Goal: Navigation & Orientation: Find specific page/section

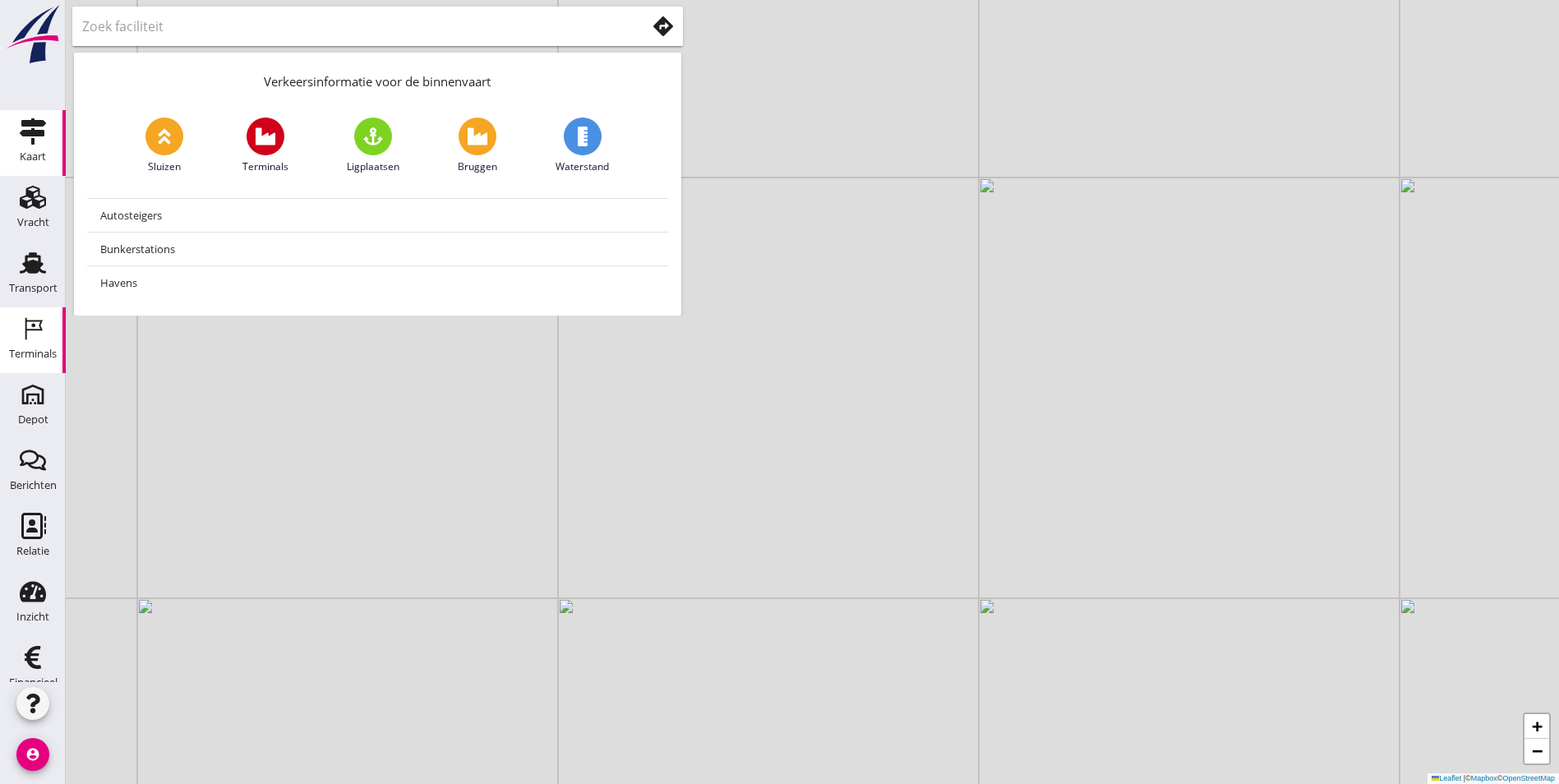
click at [21, 339] on icon "Terminals" at bounding box center [33, 328] width 26 height 26
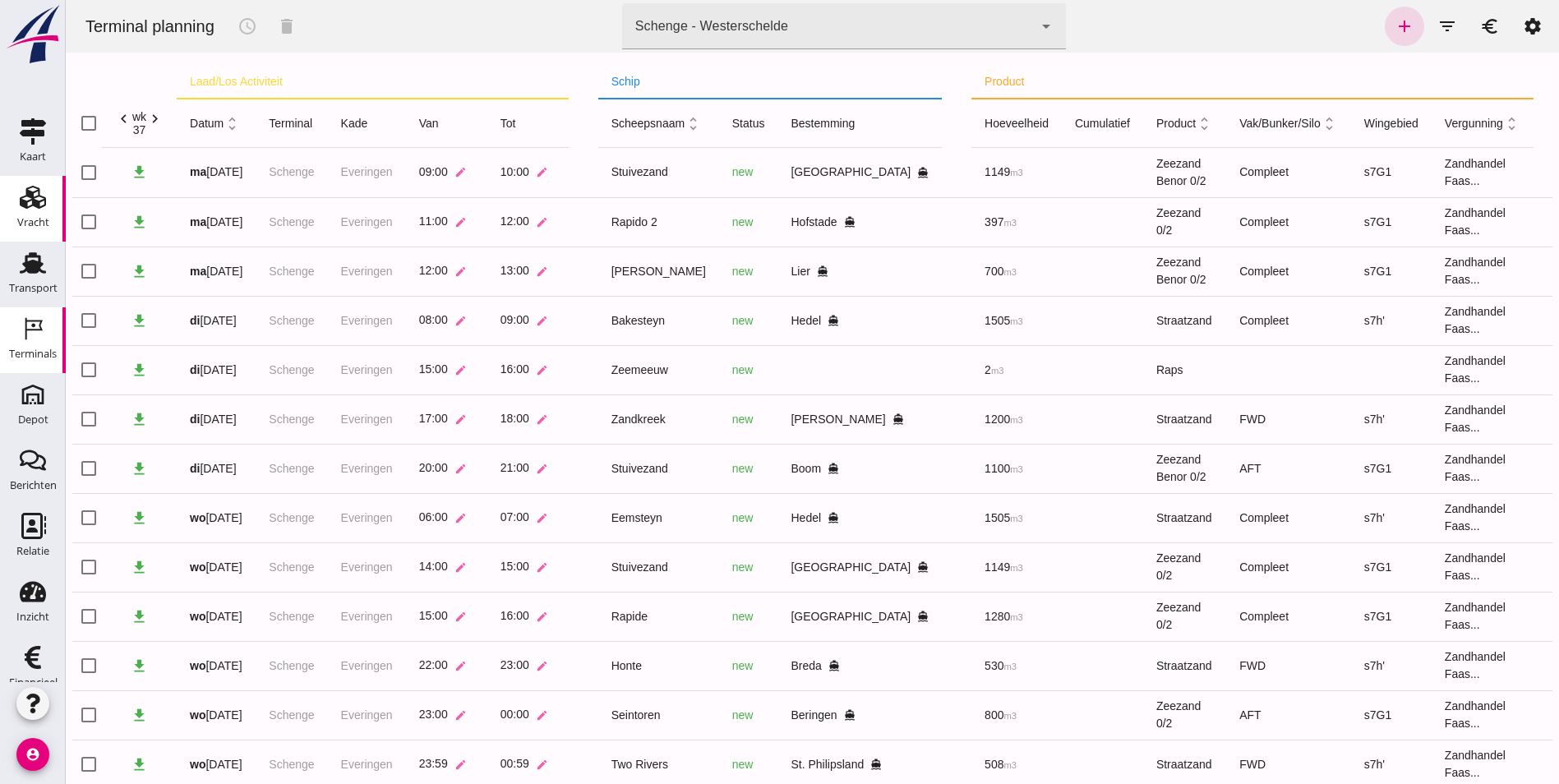
click at [21, 202] on use at bounding box center [33, 197] width 26 height 23
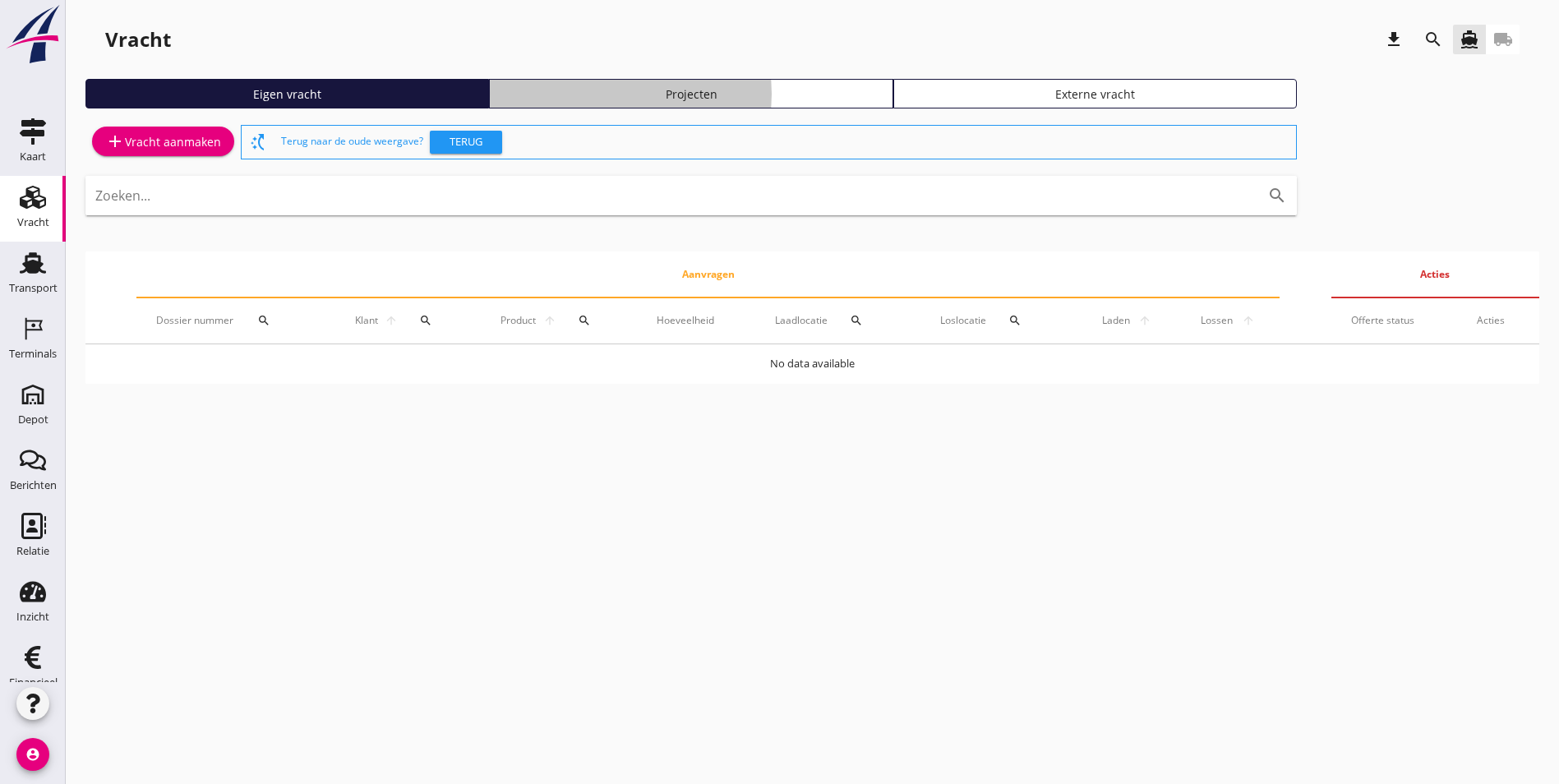
click at [496, 95] on div "Projecten" at bounding box center [691, 94] width 388 height 17
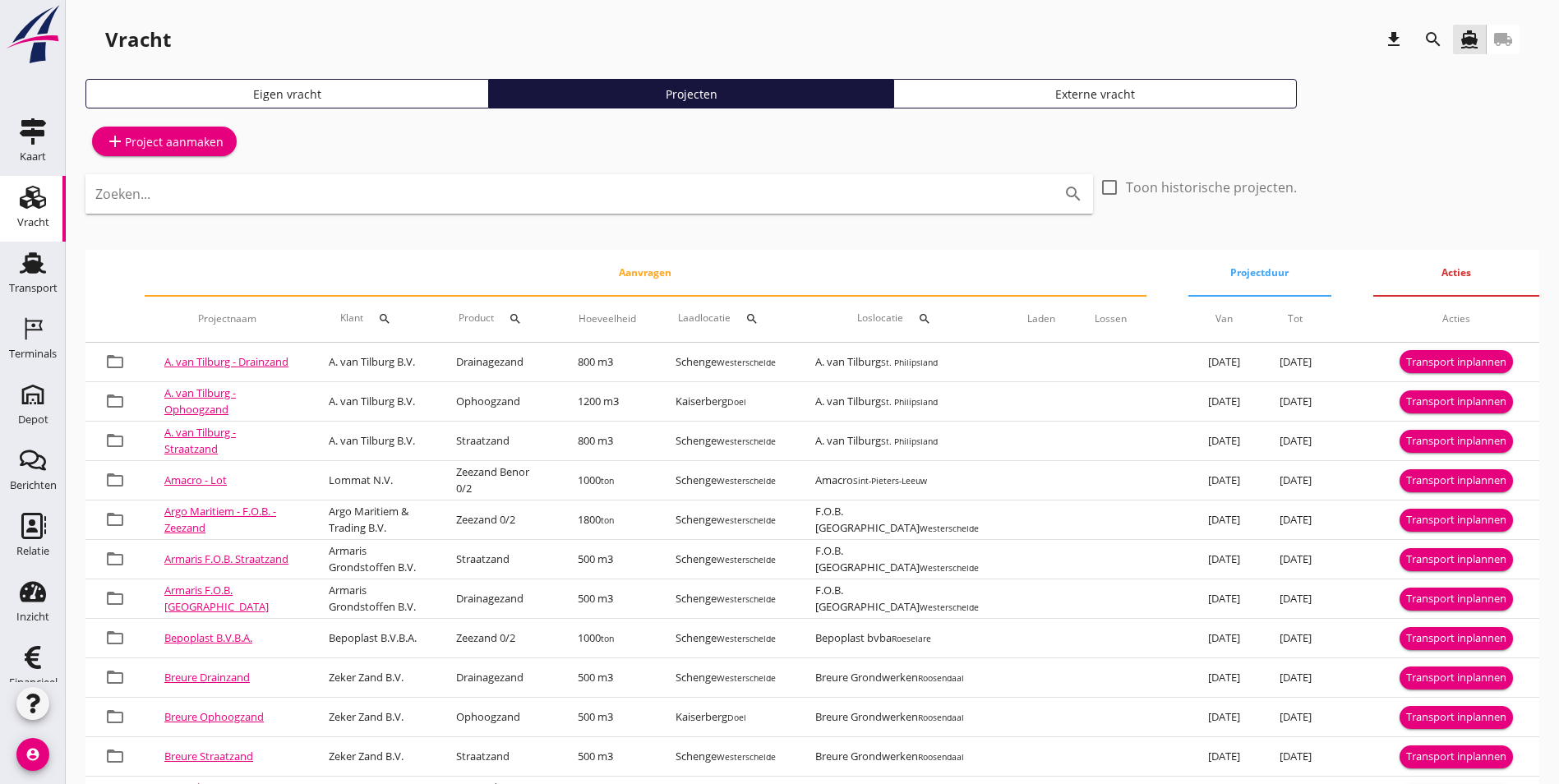
click at [372, 195] on input "Zoeken..." at bounding box center [566, 193] width 942 height 26
click at [1430, 51] on button "search" at bounding box center [1433, 39] width 30 height 30
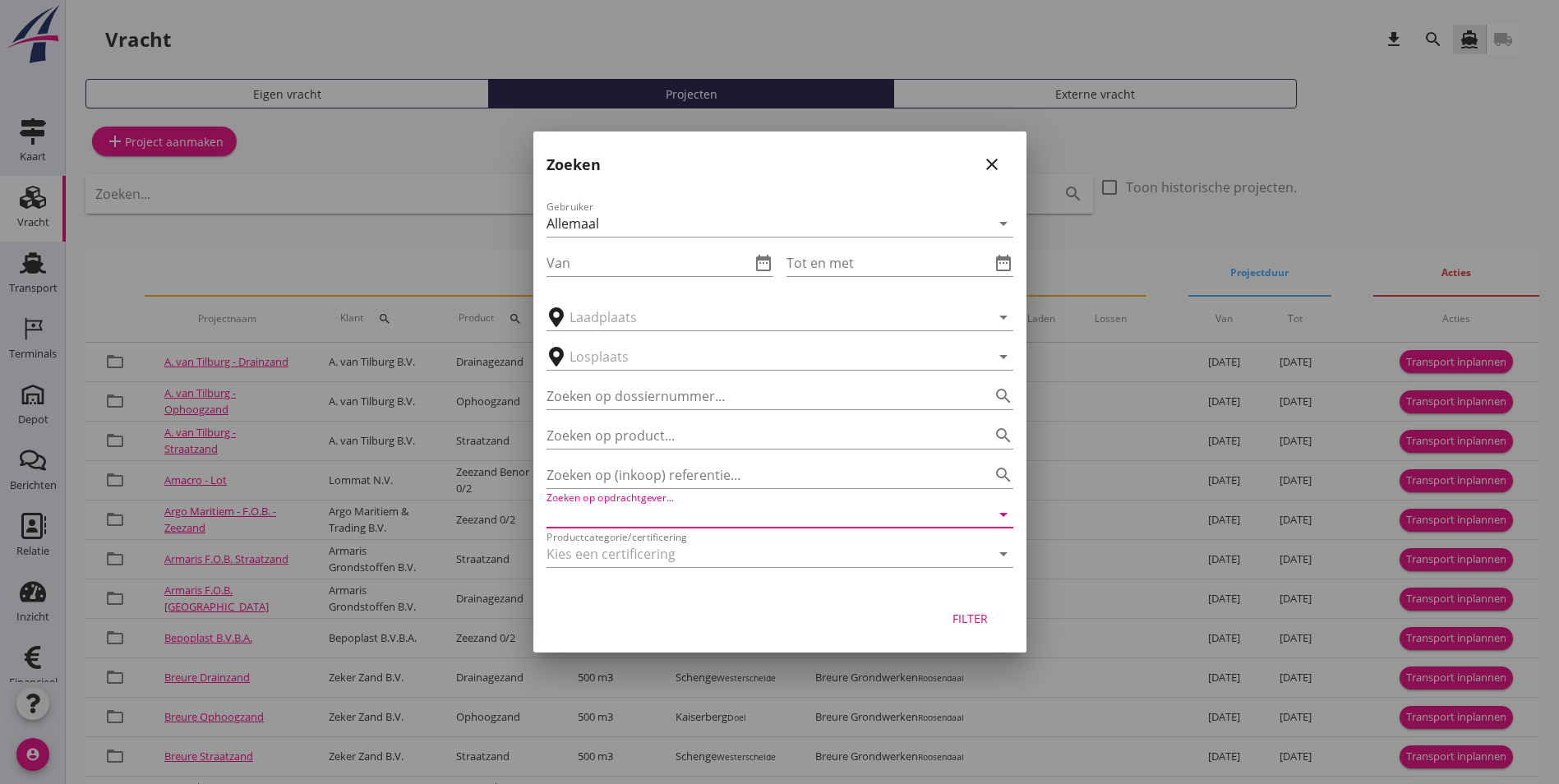
click at [639, 517] on input "Zoeken op opdrachtgever..." at bounding box center [757, 513] width 421 height 26
click at [660, 513] on input "mutare" at bounding box center [757, 513] width 421 height 26
type input "mutare"
click at [962, 610] on div "Filter" at bounding box center [971, 618] width 46 height 17
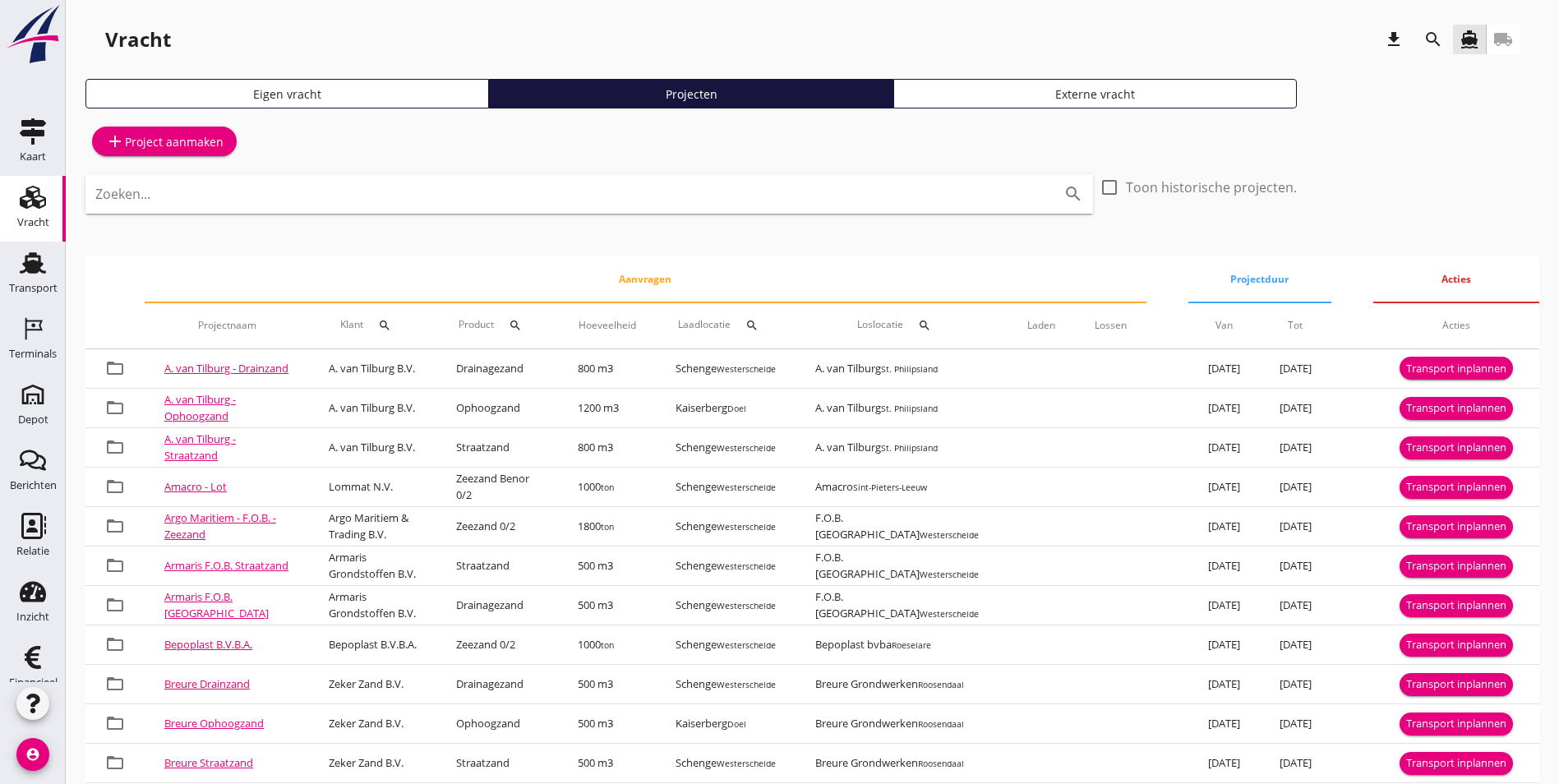
click at [1439, 36] on icon "search" at bounding box center [1433, 39] width 20 height 20
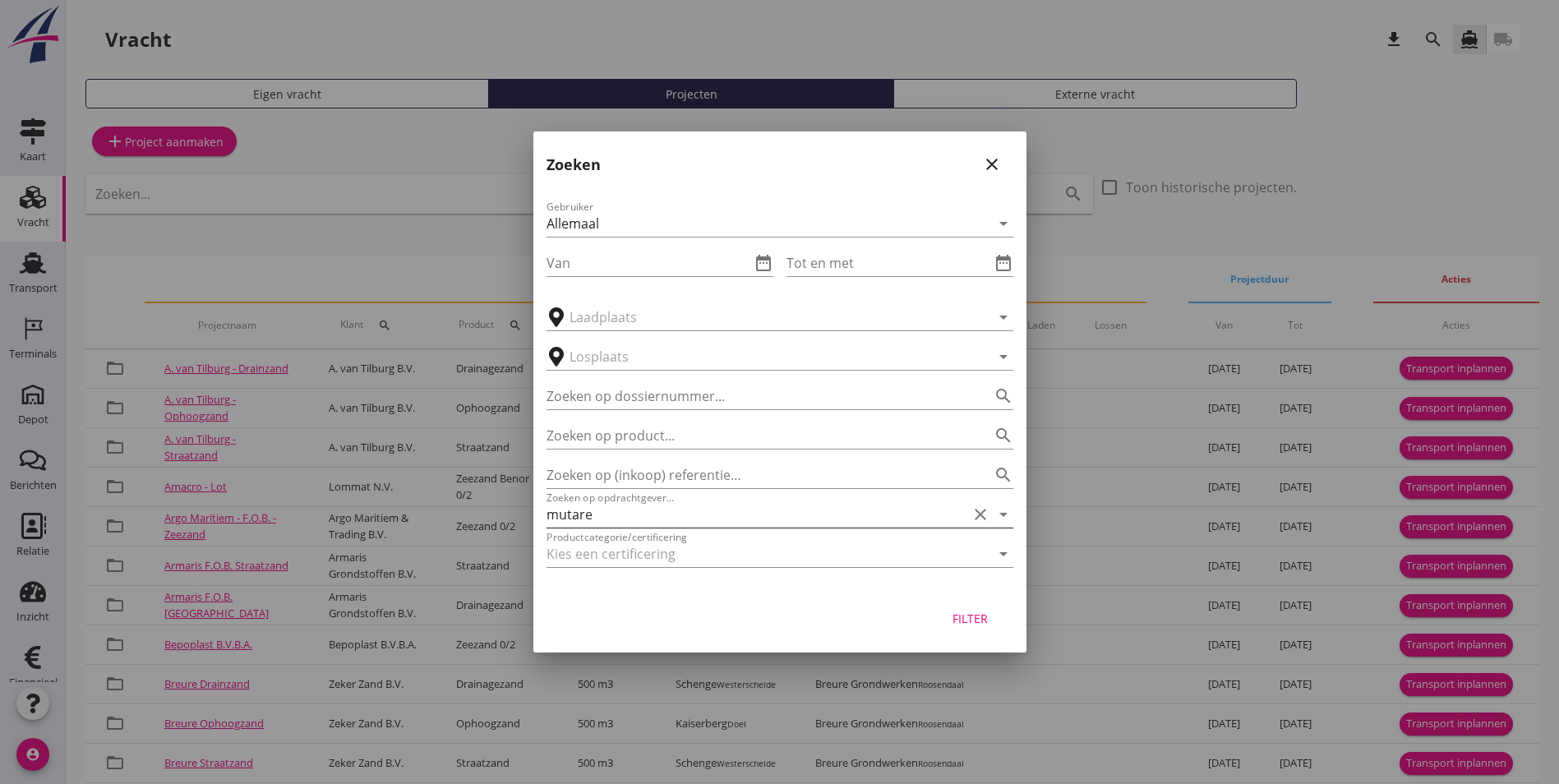
click at [978, 516] on icon "clear" at bounding box center [980, 514] width 20 height 20
click at [748, 503] on input "Zoeken op opdrachtgever..." at bounding box center [757, 513] width 421 height 26
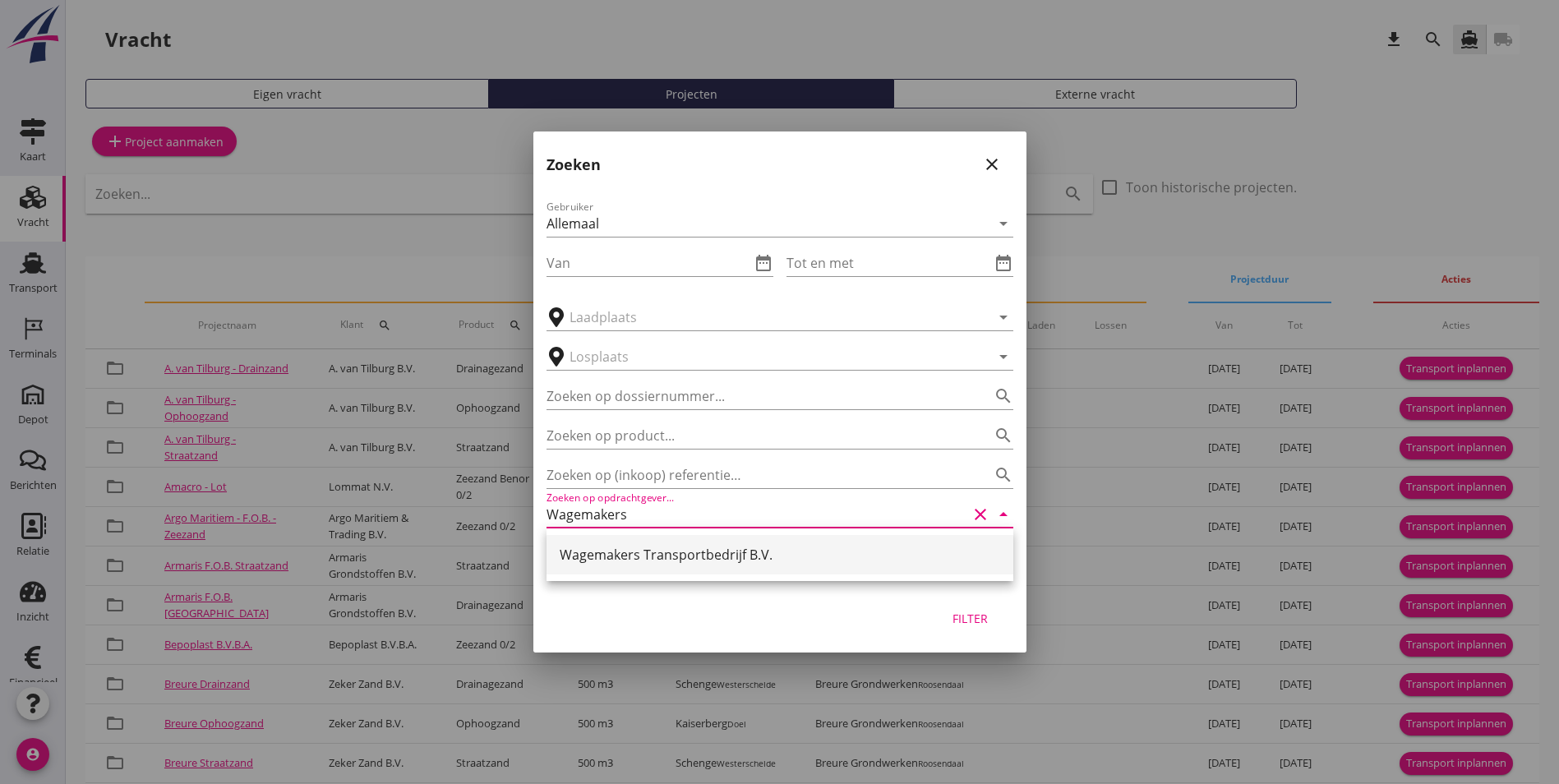
click at [874, 566] on div "Wagemakers Transportbedrijf B.V." at bounding box center [780, 554] width 441 height 39
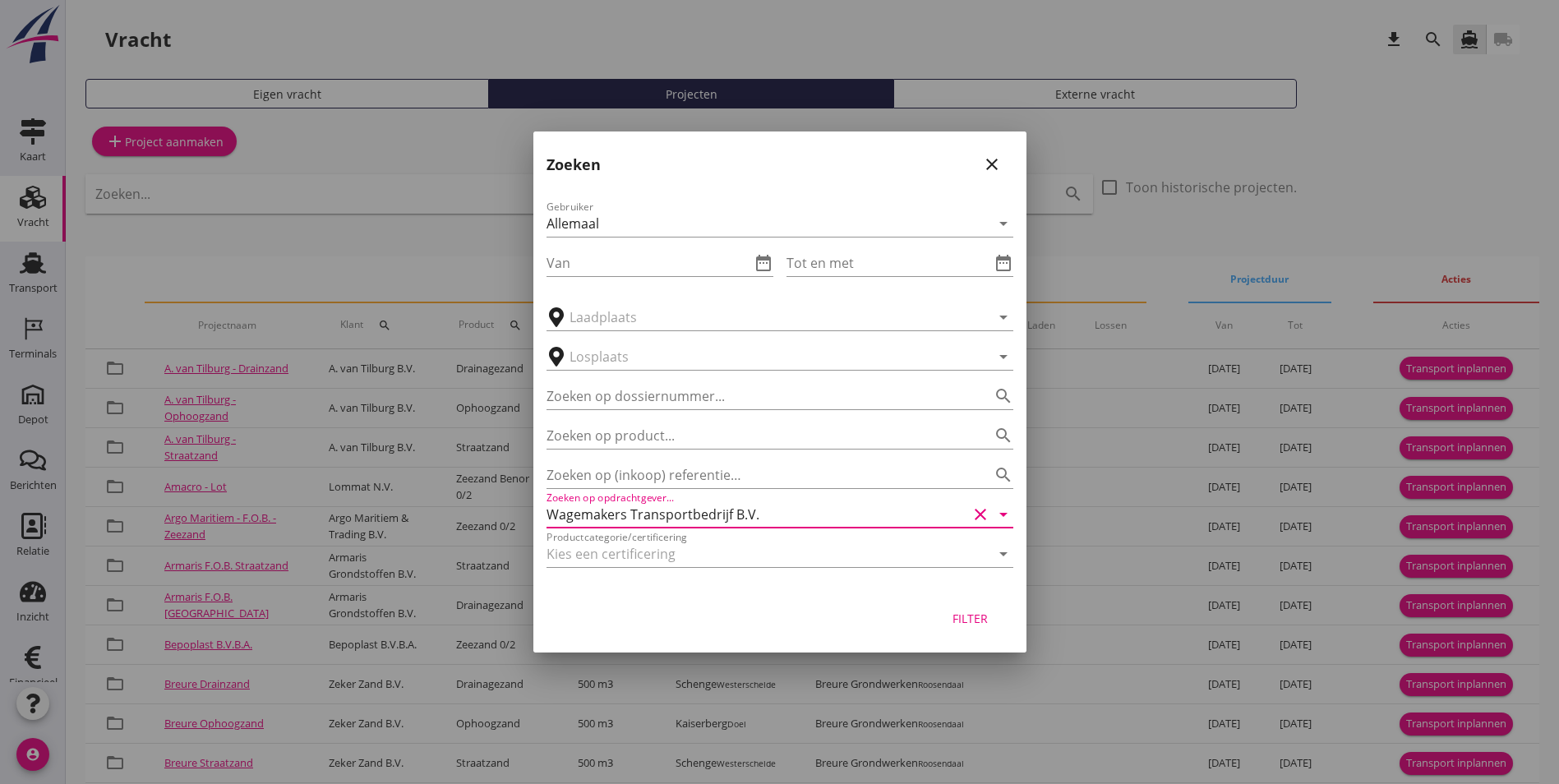
type input "Wagemakers Transportbedrijf B.V."
click at [960, 614] on div "Filter" at bounding box center [971, 618] width 46 height 17
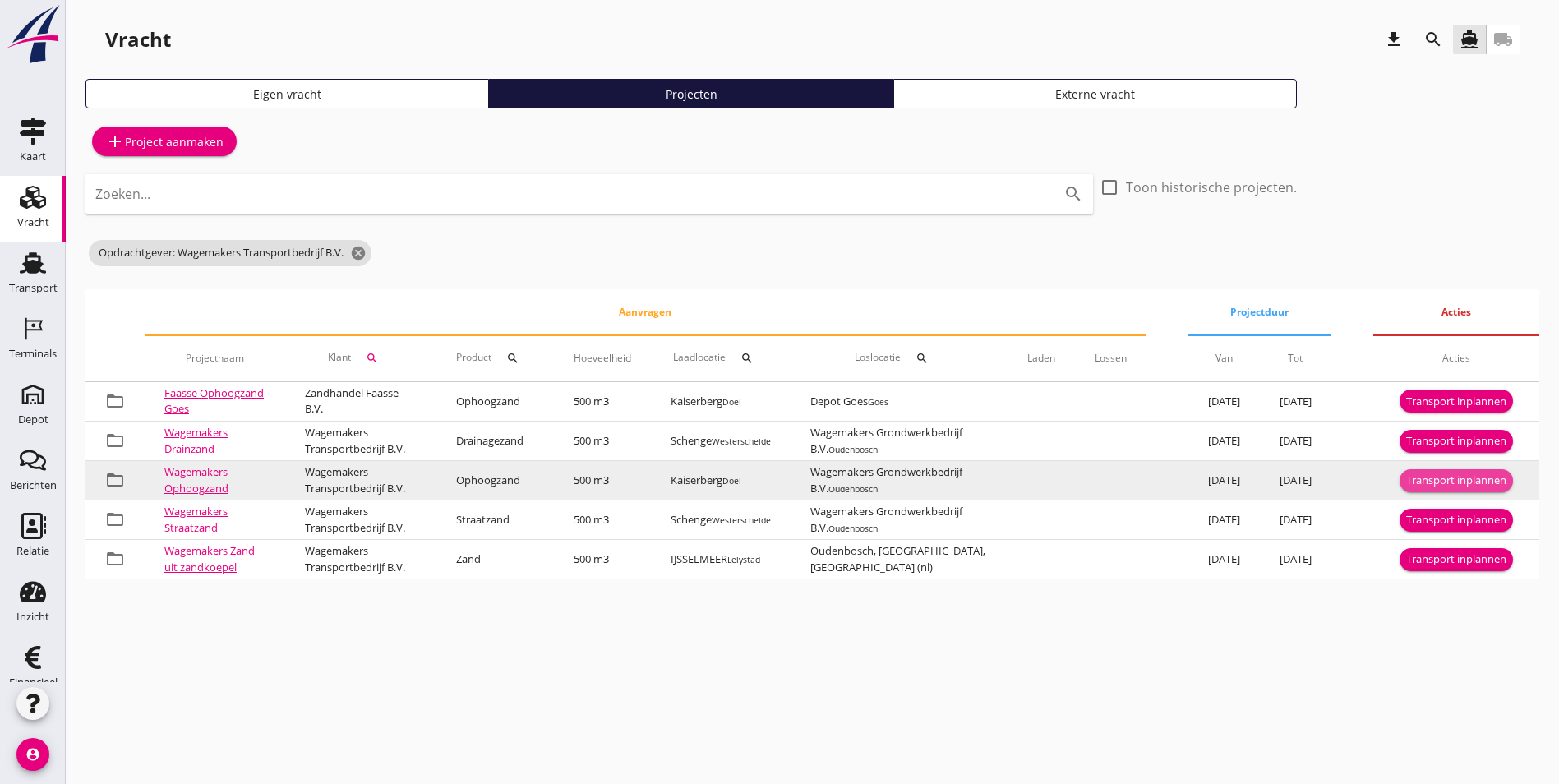
click at [1472, 489] on div "Transport inplannen" at bounding box center [1456, 480] width 100 height 16
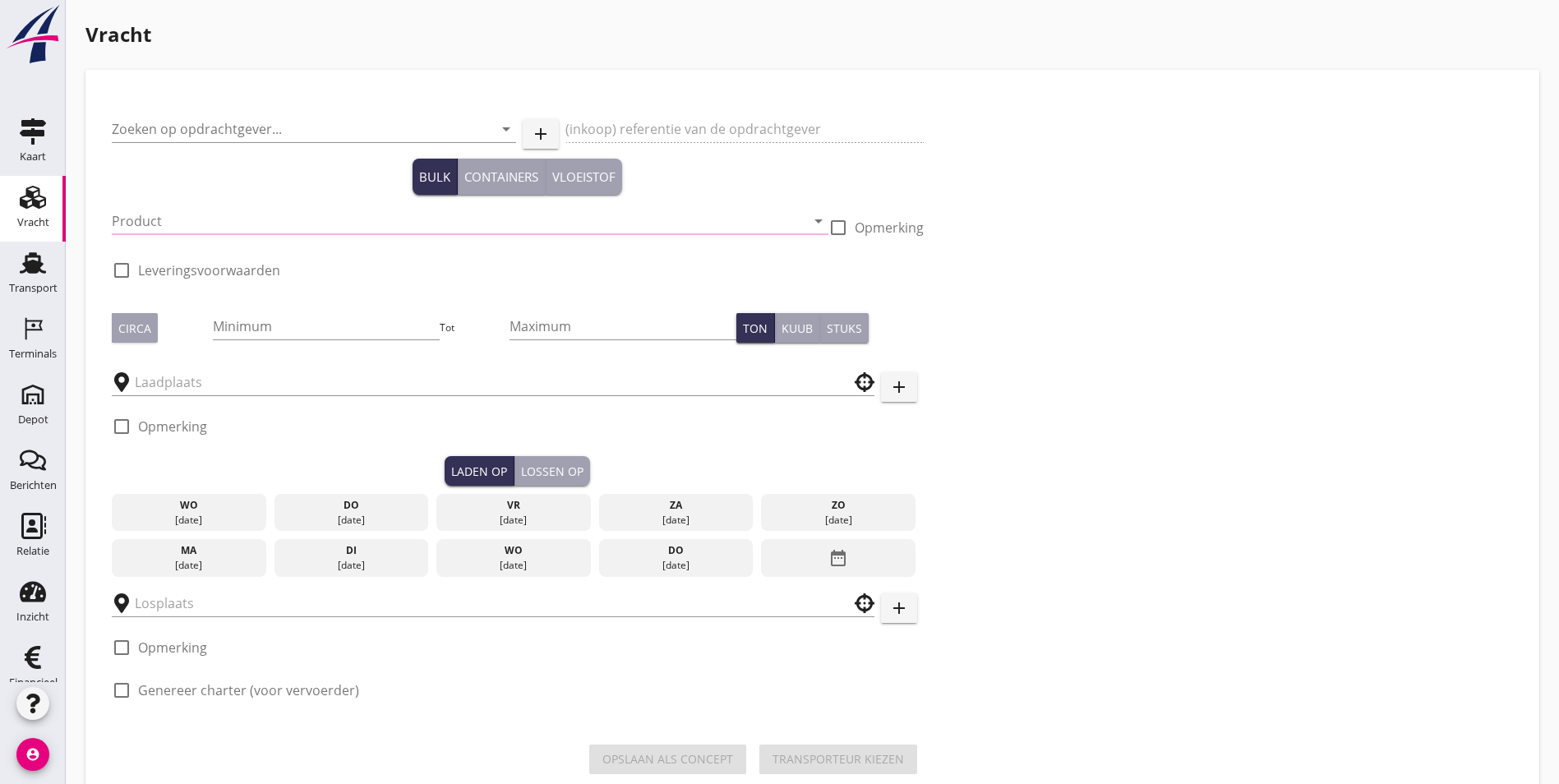
type input "Wagemakers Transportbedrijf B.V."
type input "Levering Ophoogzand"
type input "Ophoogzand (6120)"
type input "500"
checkbox input "true"
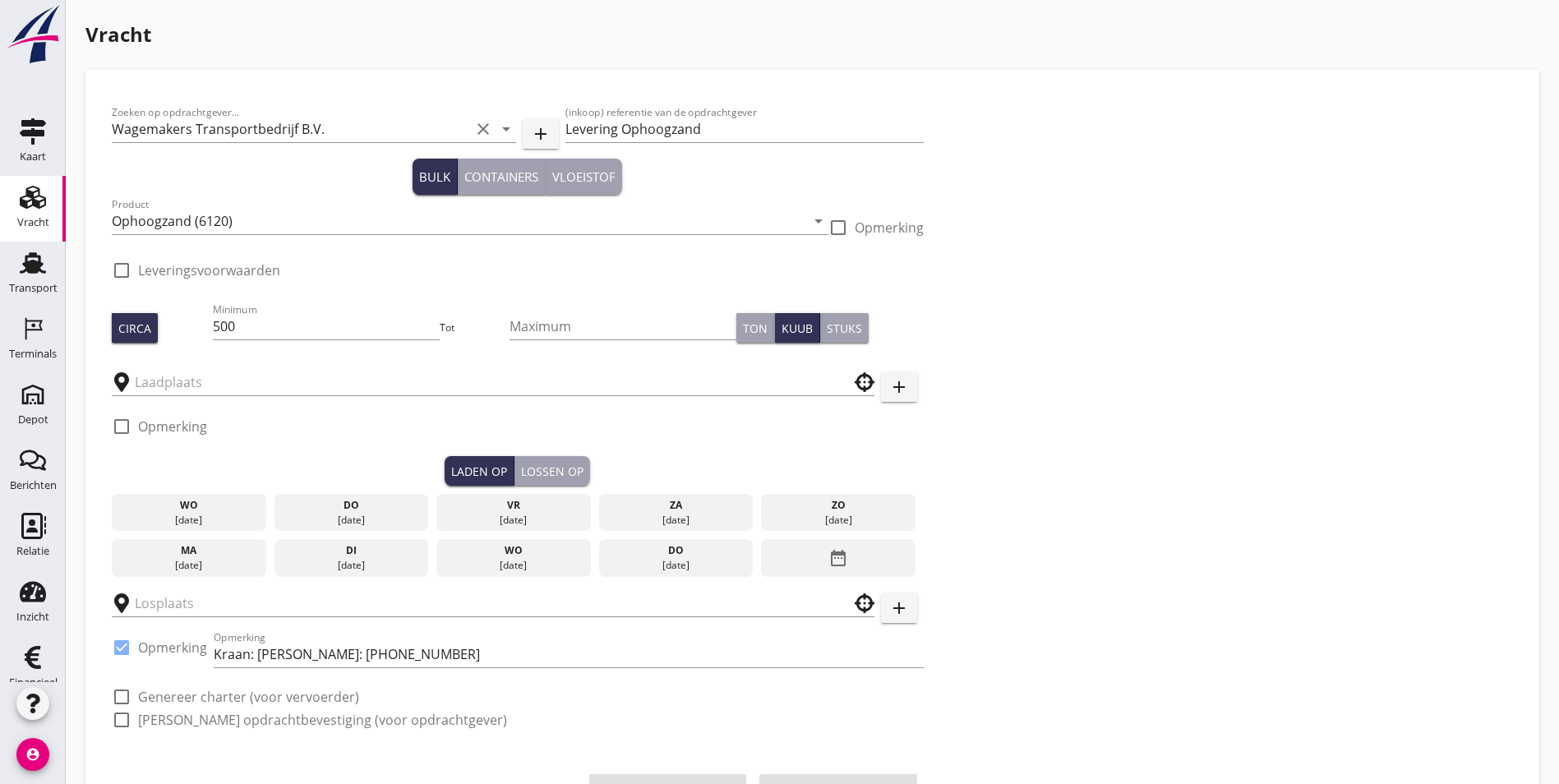
checkbox input "true"
type input "Kaiserberg"
type input "Wagemakers Grondwerkbedrijf B.V."
checkbox input "true"
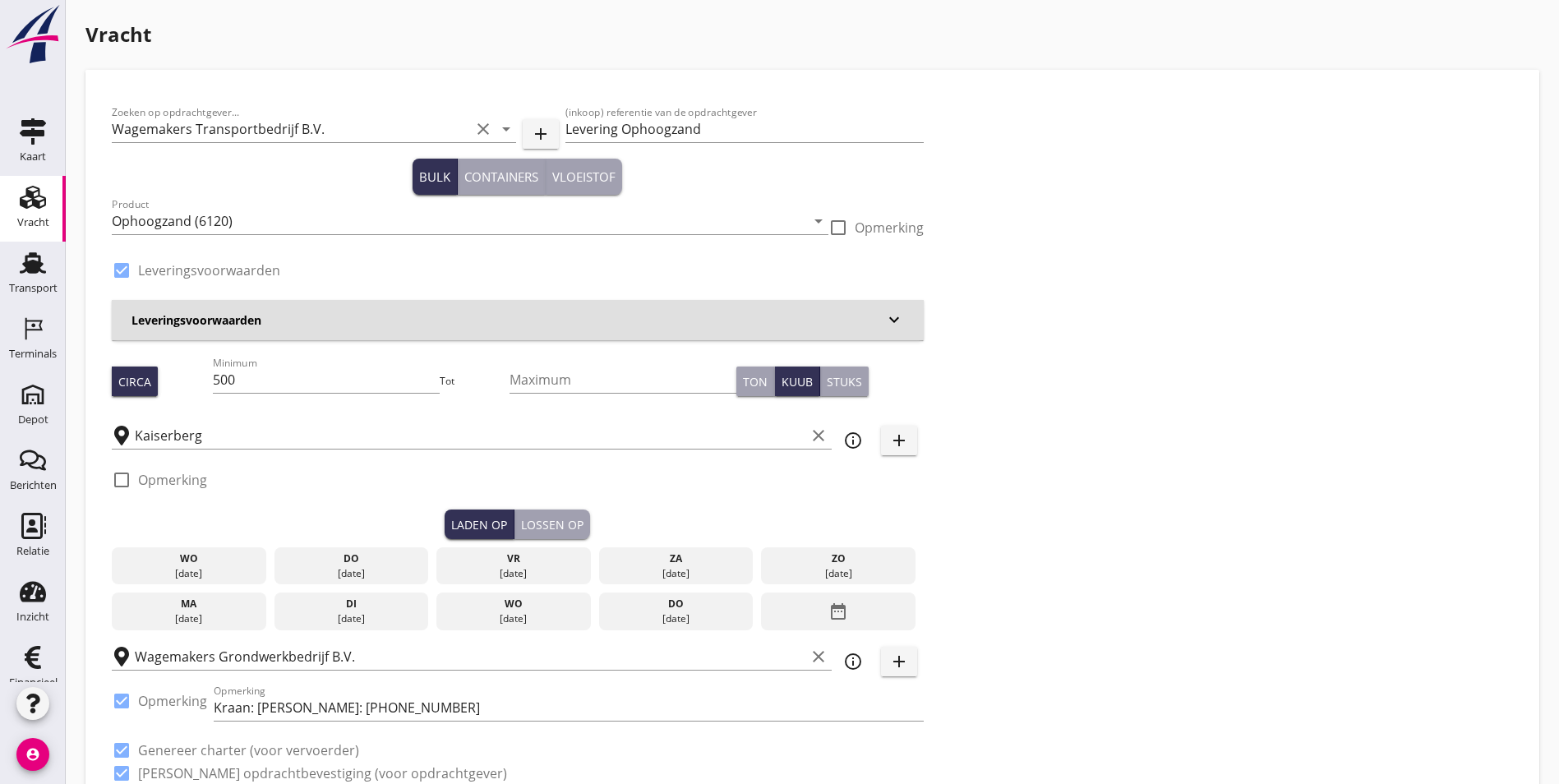
type input "4.21"
checkbox input "false"
radio input "false"
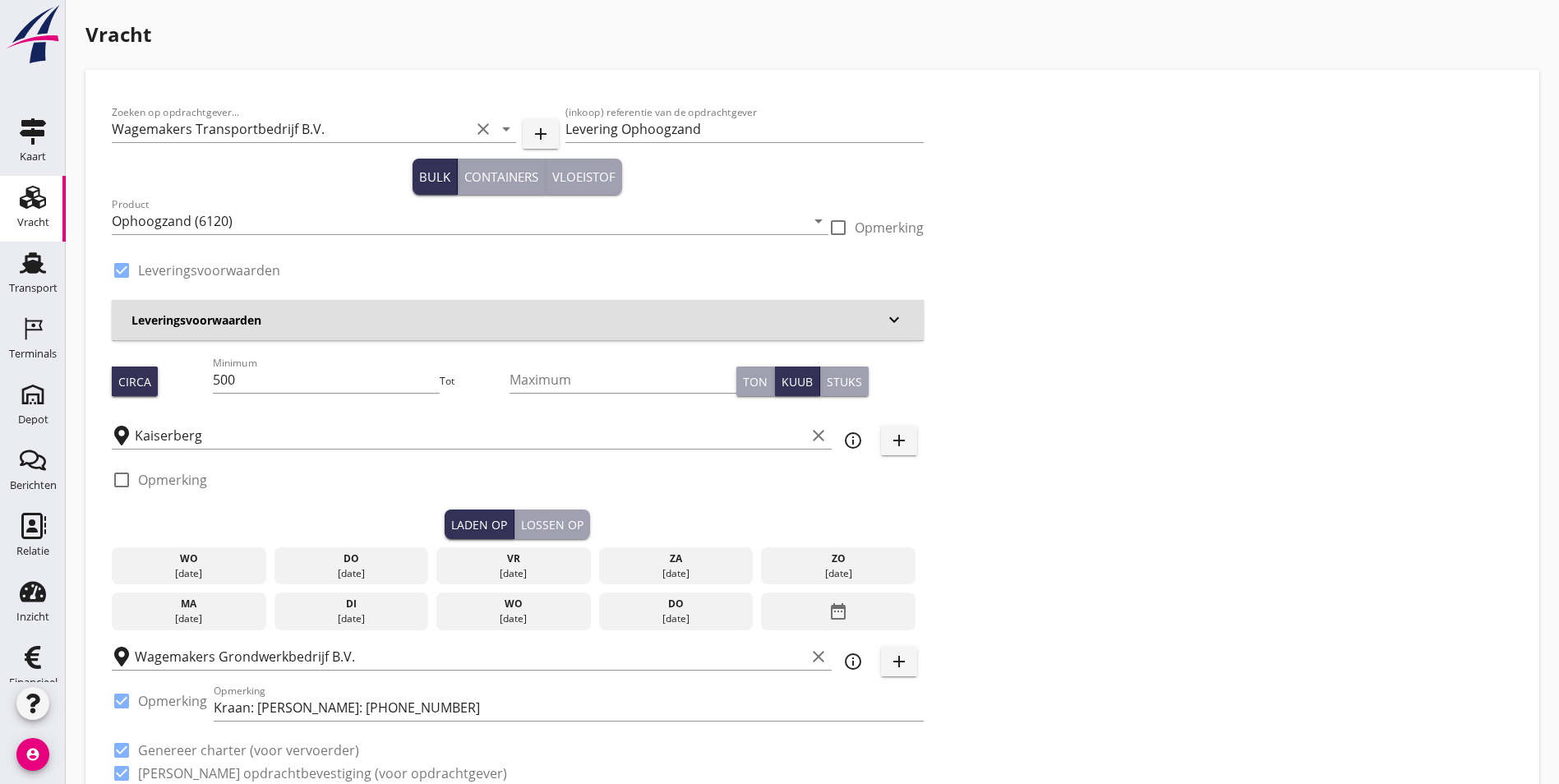
checkbox input "true"
type input "1"
type input "9"
checkbox input "false"
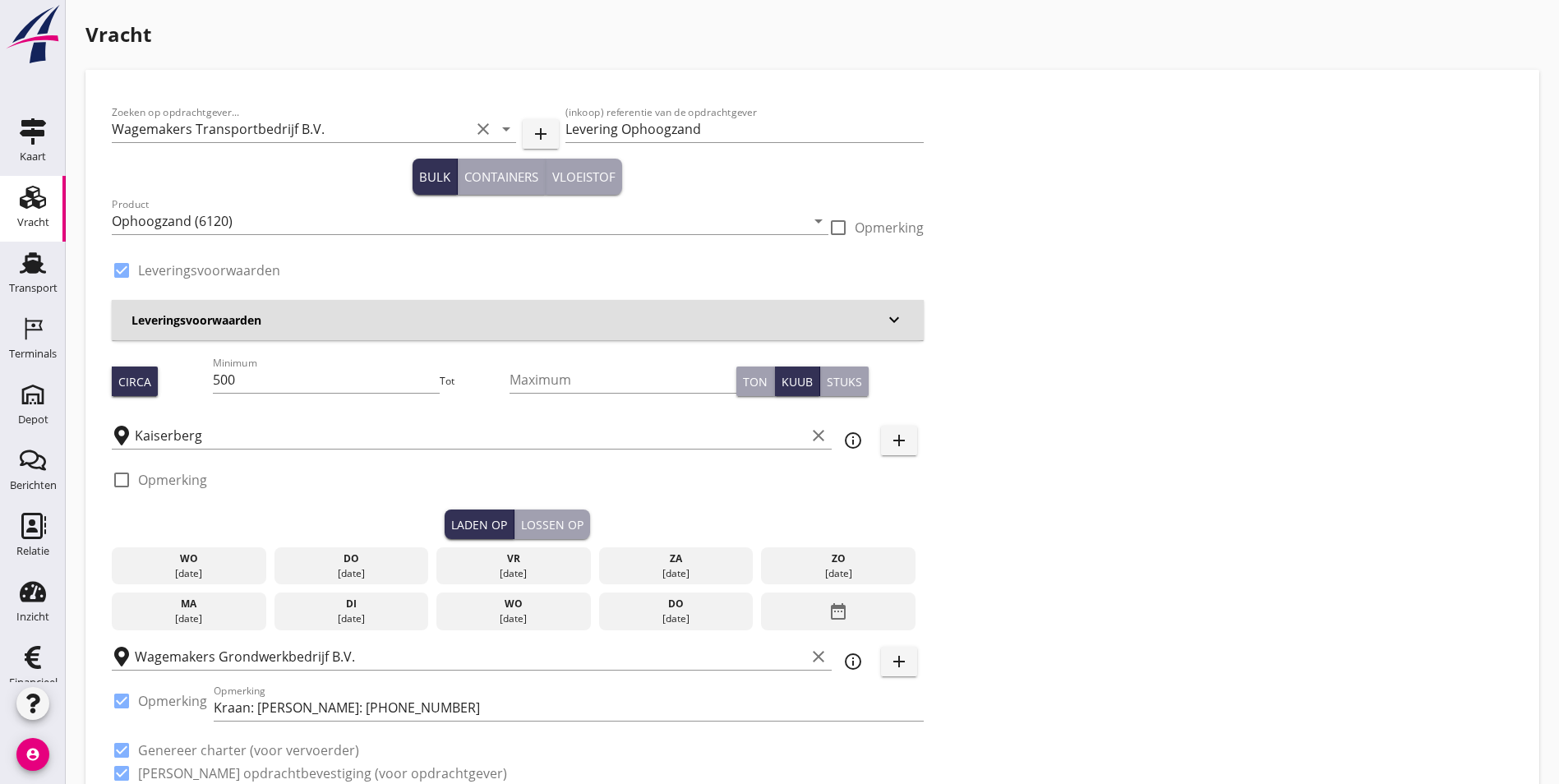
radio input "false"
checkbox input "true"
type input "1"
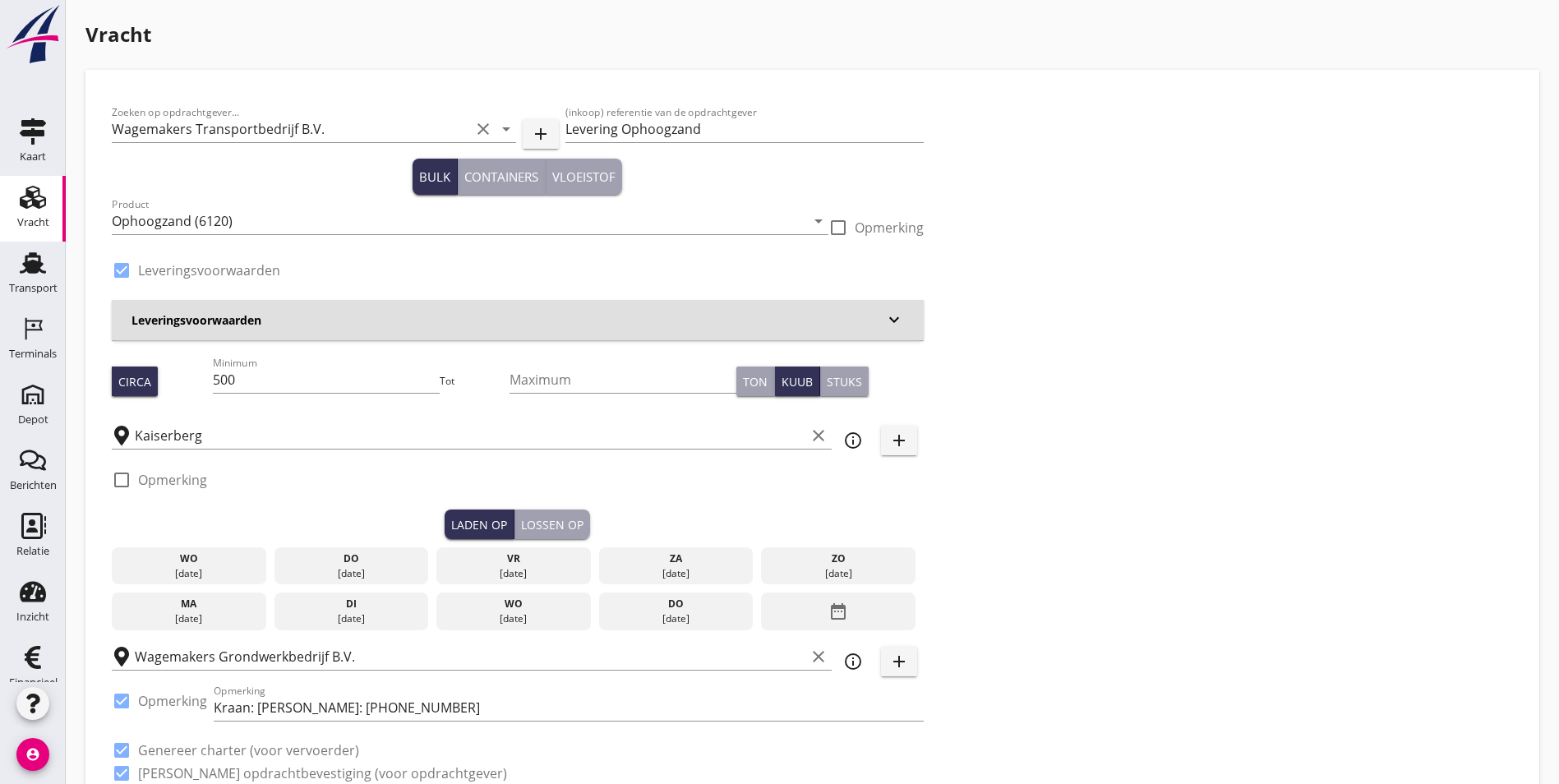
type input "1"
drag, startPoint x: 226, startPoint y: 380, endPoint x: 19, endPoint y: 378, distance: 207.0
type input "485"
click at [172, 559] on div "wo" at bounding box center [188, 557] width 146 height 14
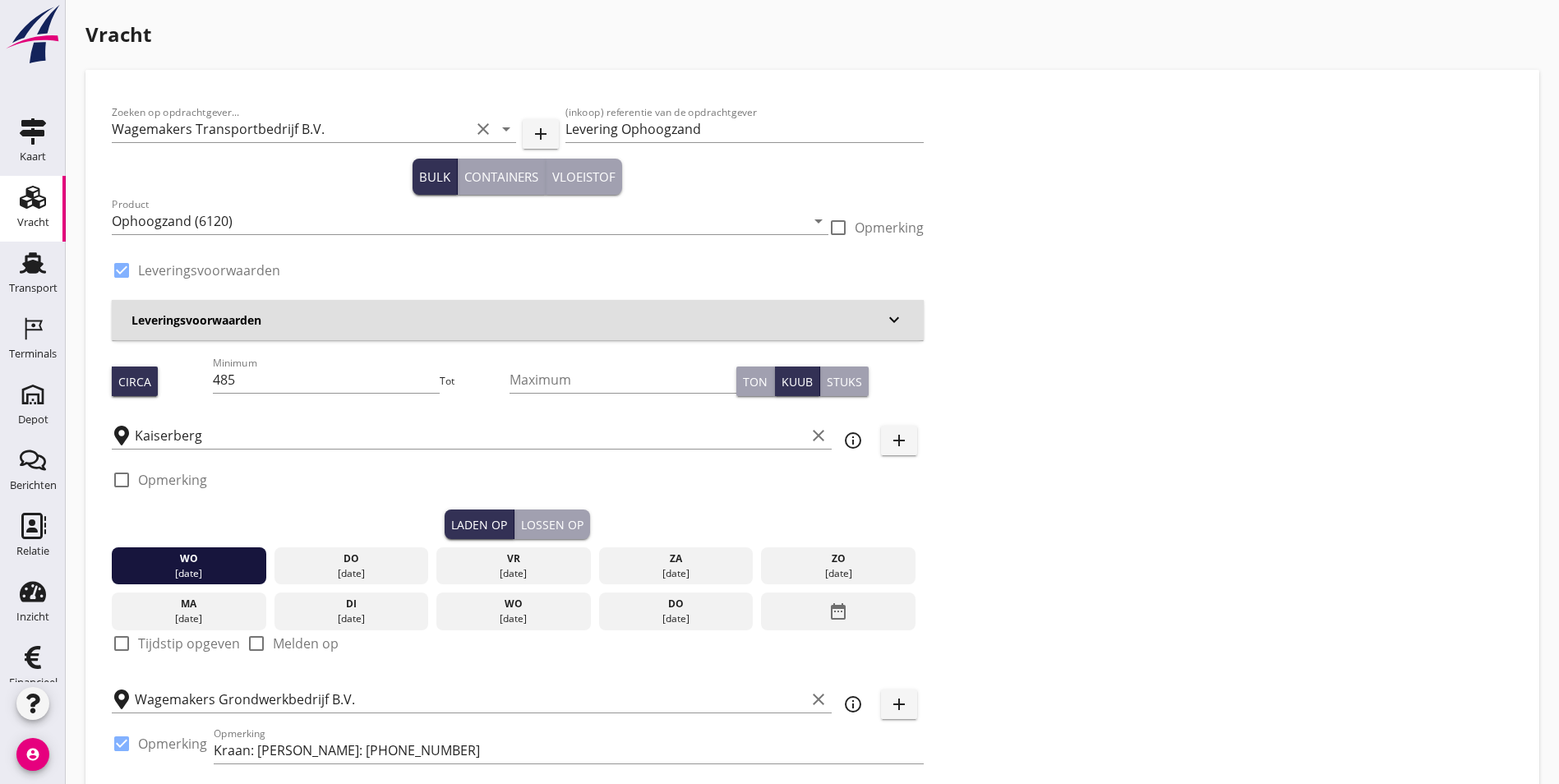
click at [521, 516] on div "Lossen op" at bounding box center [552, 525] width 62 height 17
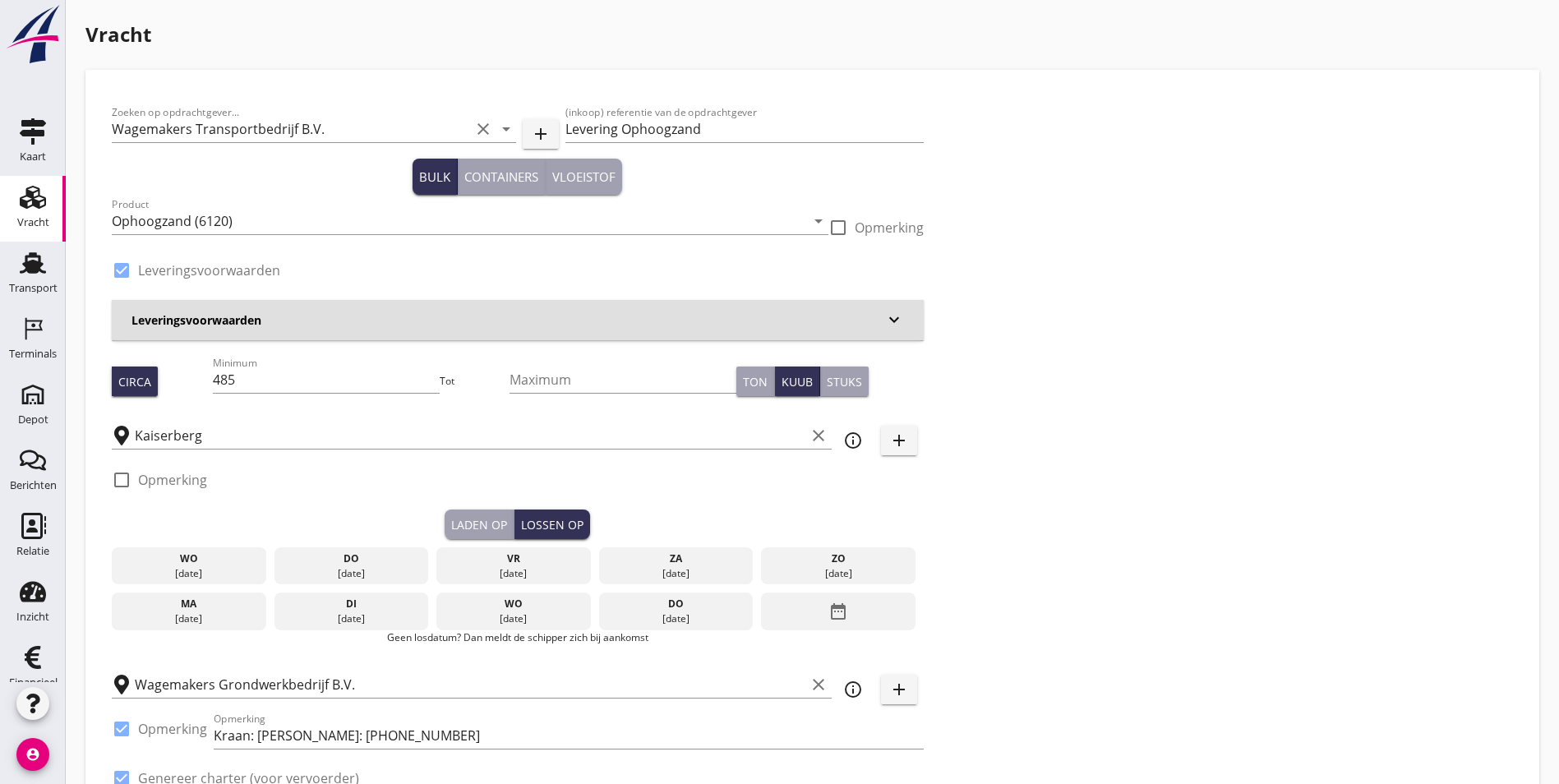
click at [278, 566] on div "[DATE]" at bounding box center [350, 573] width 146 height 14
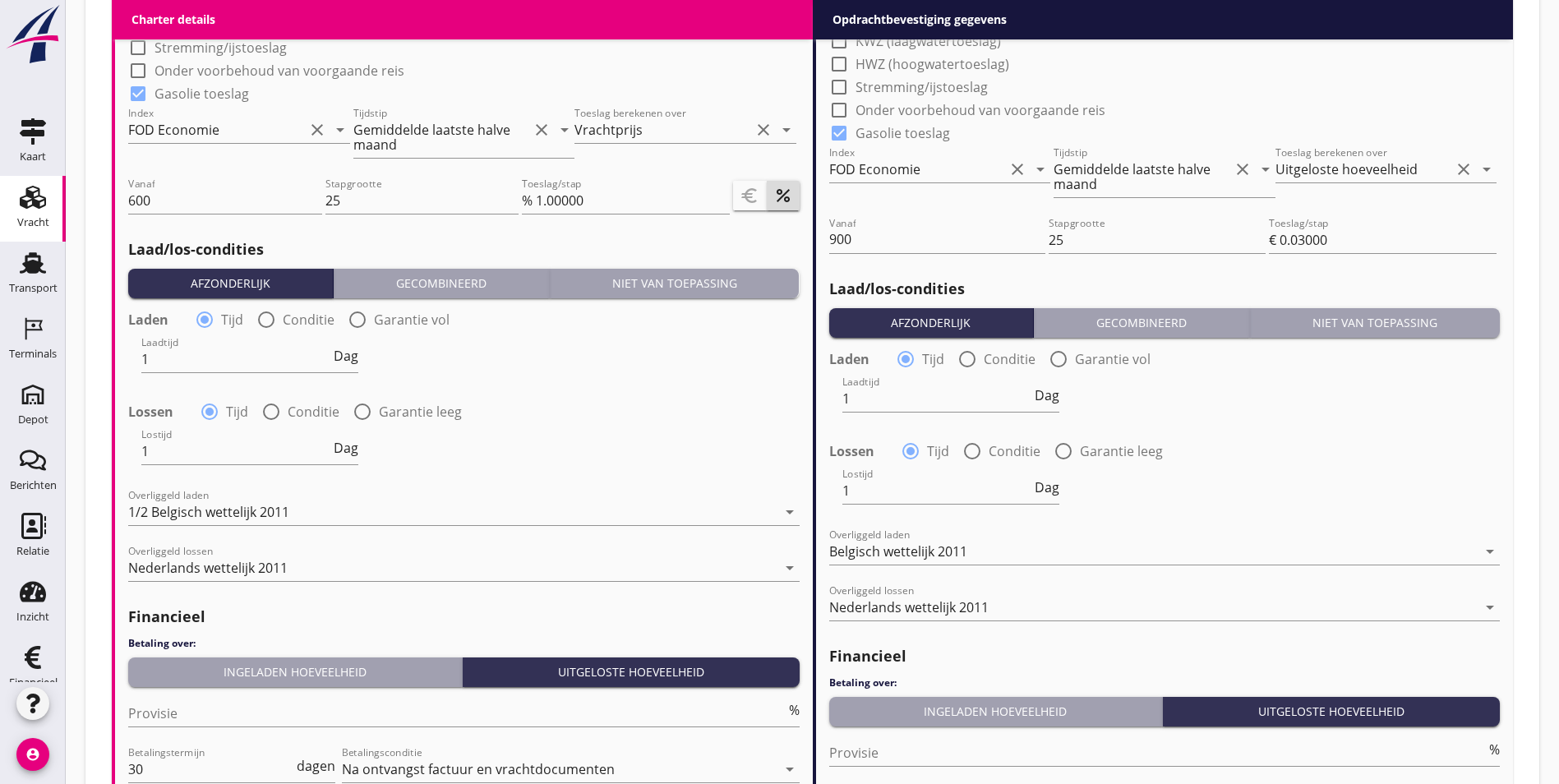
scroll to position [1886, 0]
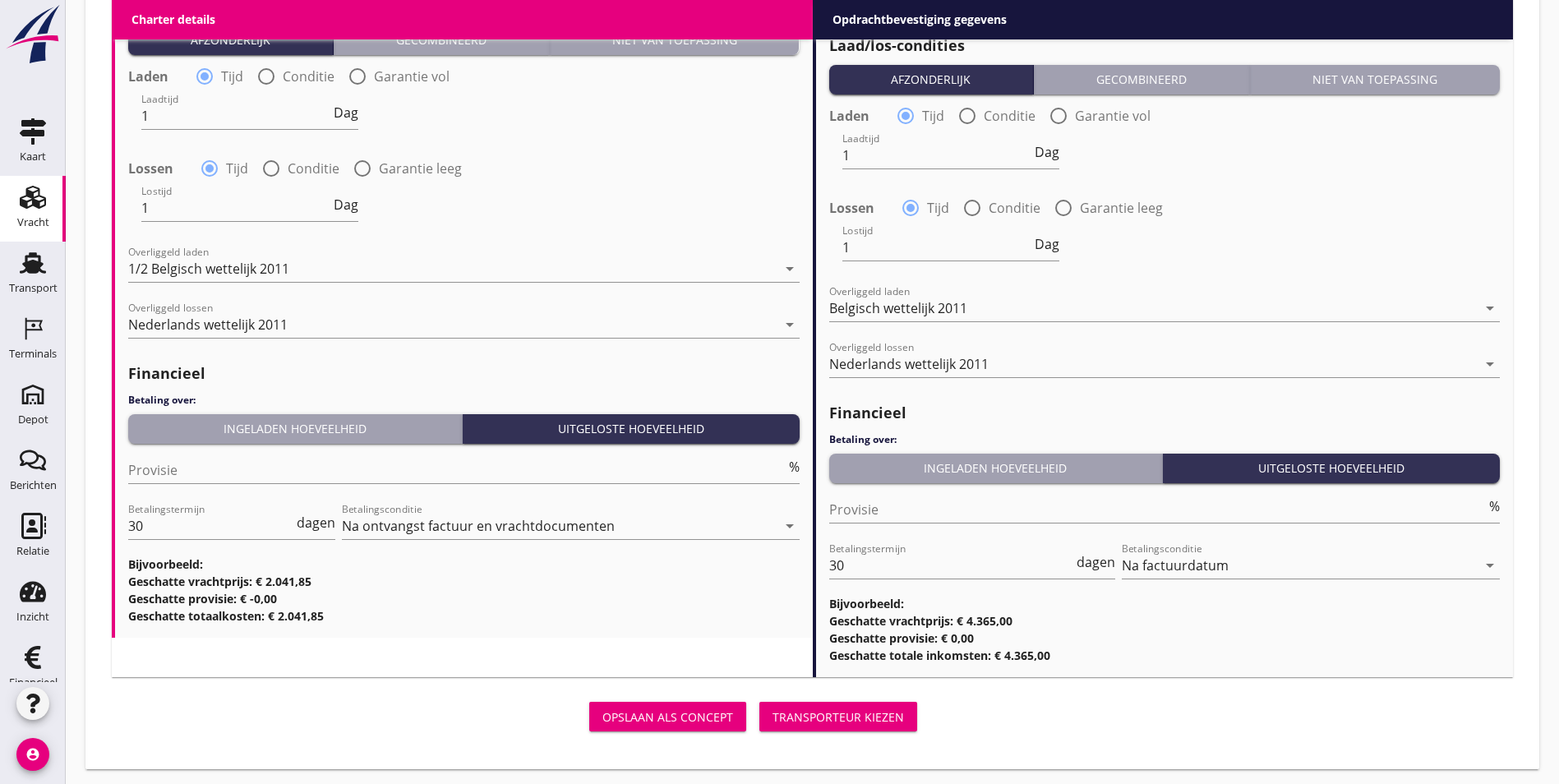
click at [773, 719] on div "Transporteur kiezen" at bounding box center [838, 717] width 131 height 17
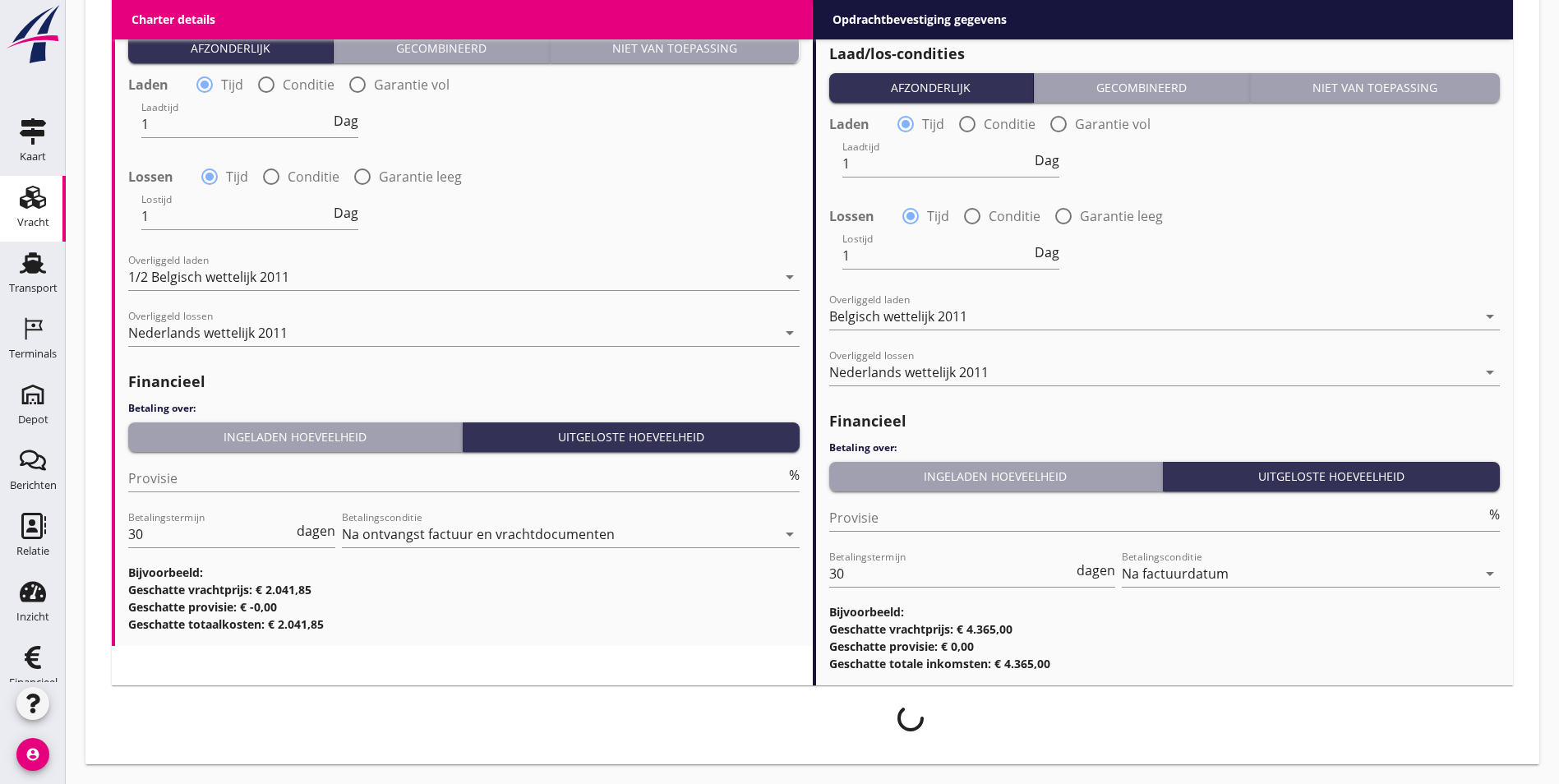
scroll to position [1873, 0]
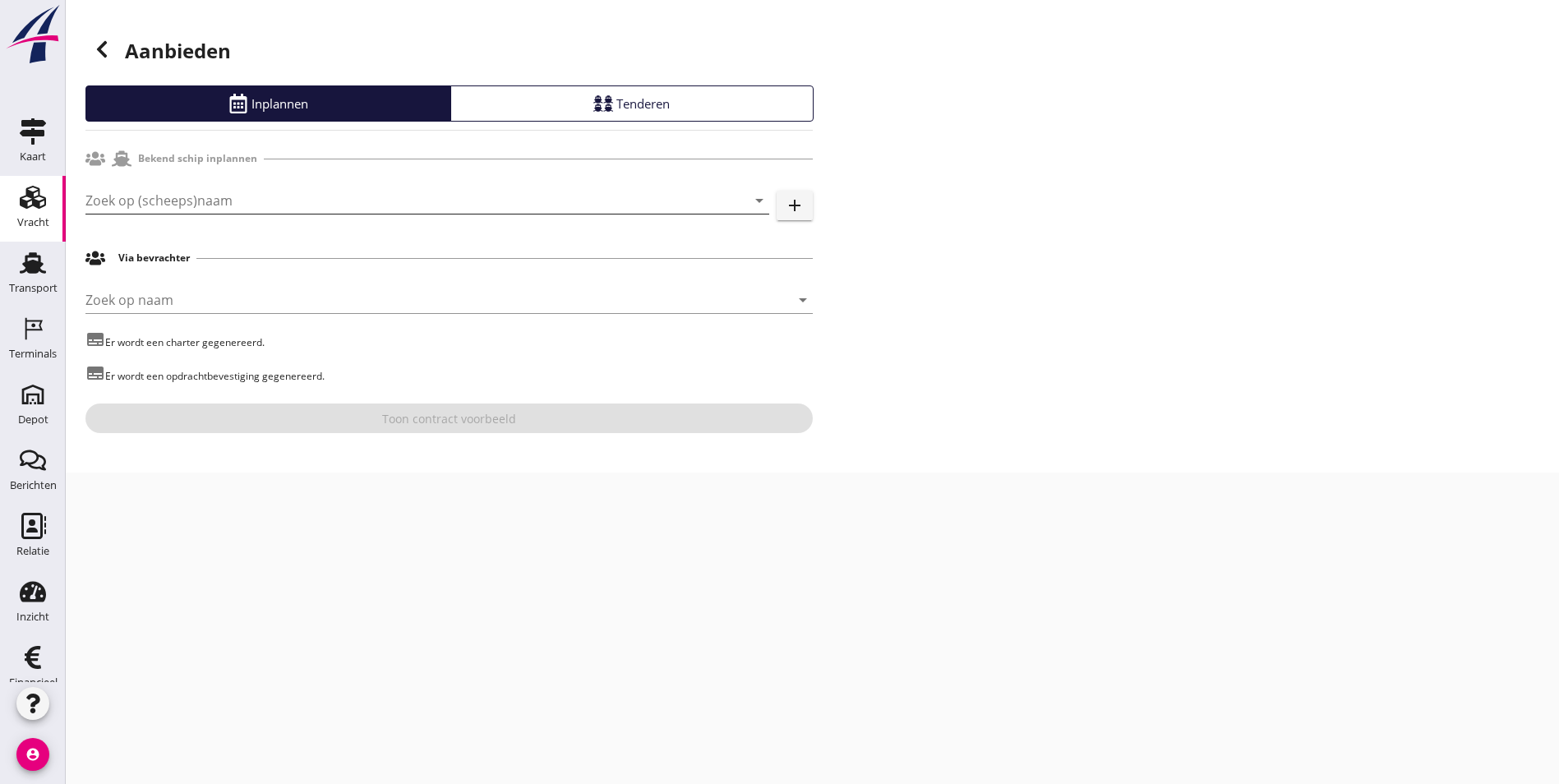
click at [266, 187] on div "Zoek op (scheeps)naam arrow_drop_down add" at bounding box center [449, 204] width 727 height 53
click at [264, 191] on input "Zoek op (scheeps)naam" at bounding box center [404, 200] width 638 height 26
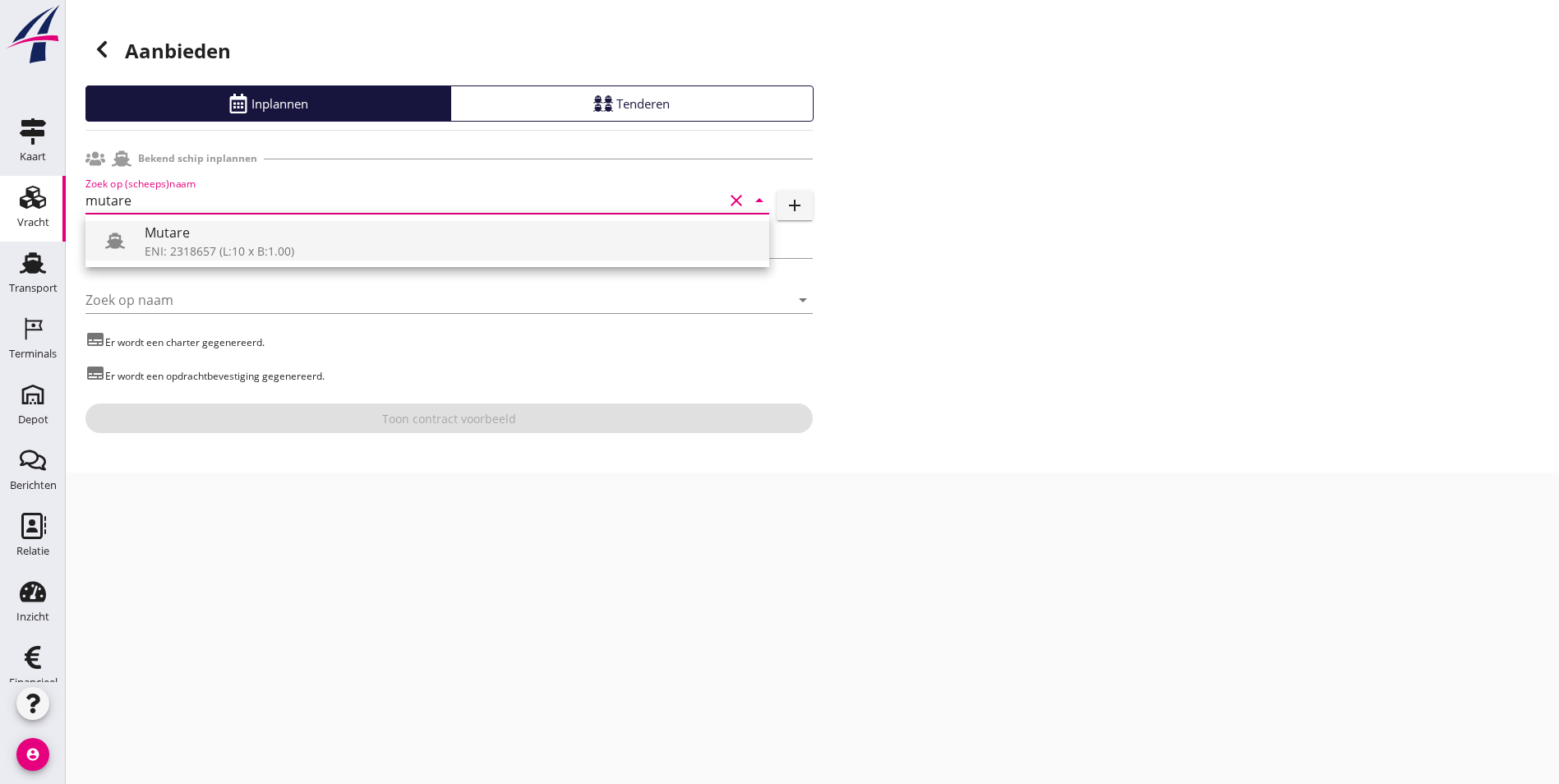
click at [323, 243] on div "ENI: 2318657 (L:10 x B:1.00)" at bounding box center [450, 250] width 611 height 17
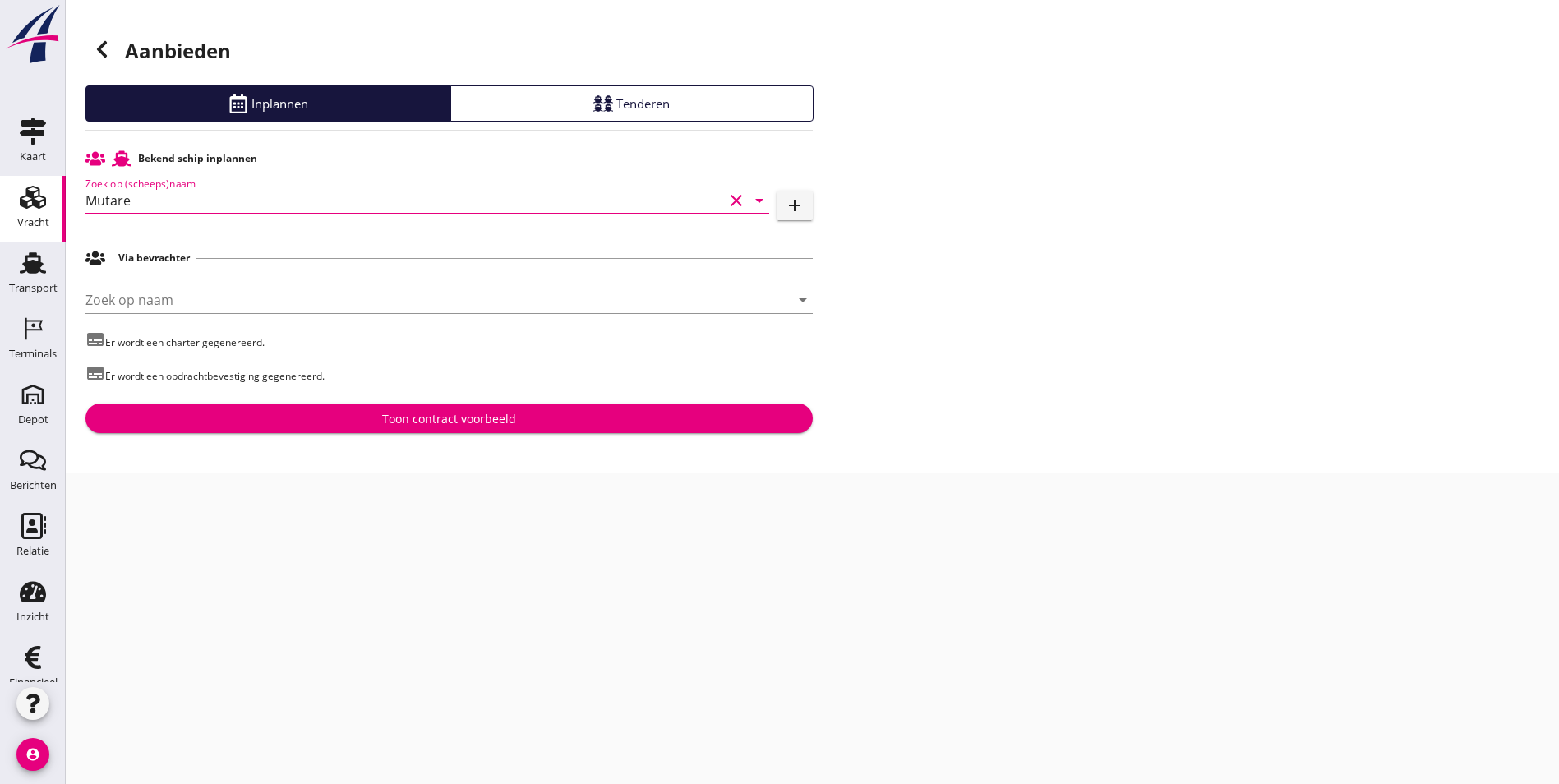
type input "Mutare"
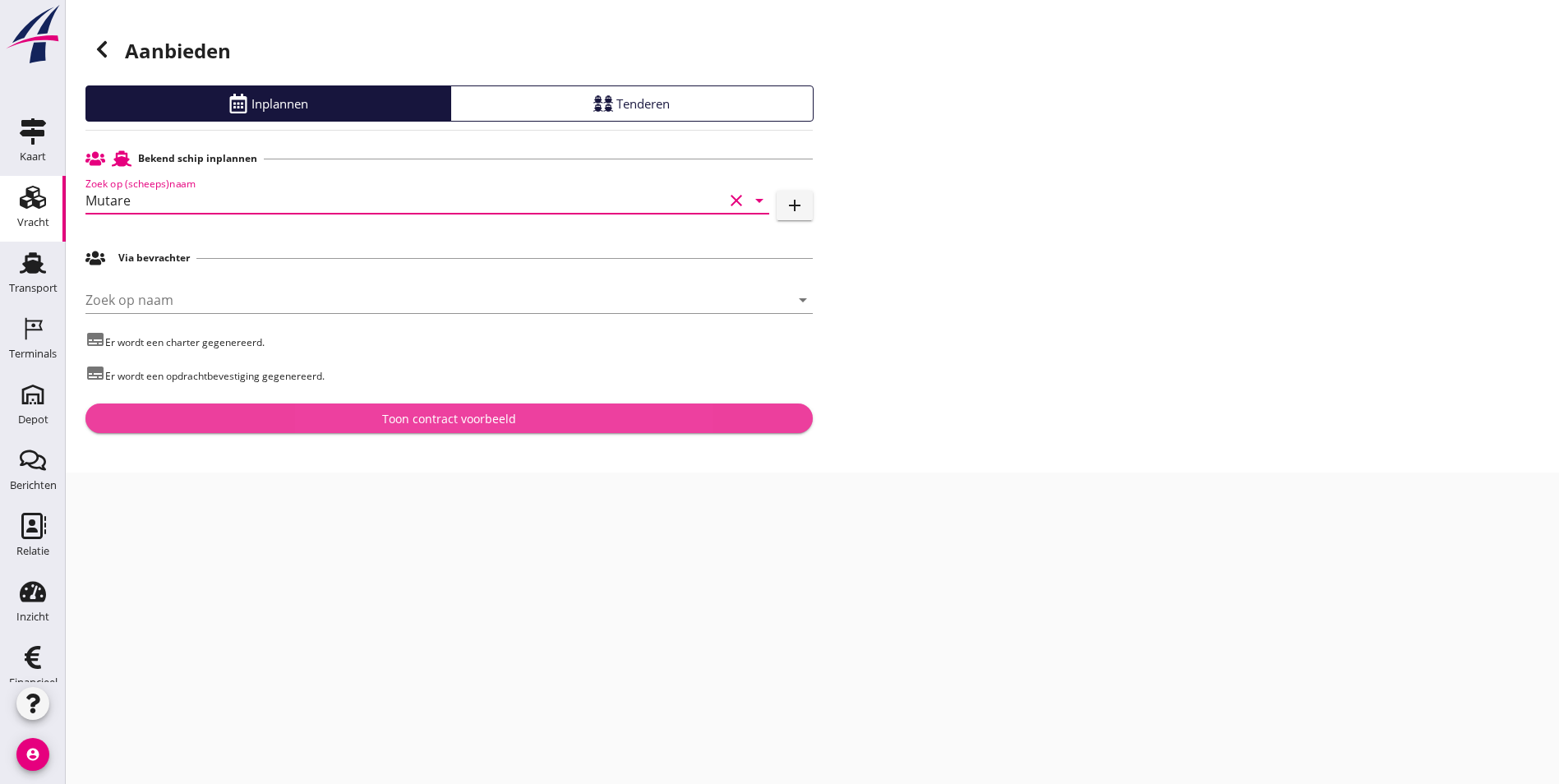
click at [416, 417] on div "Toon contract voorbeeld" at bounding box center [450, 419] width 134 height 17
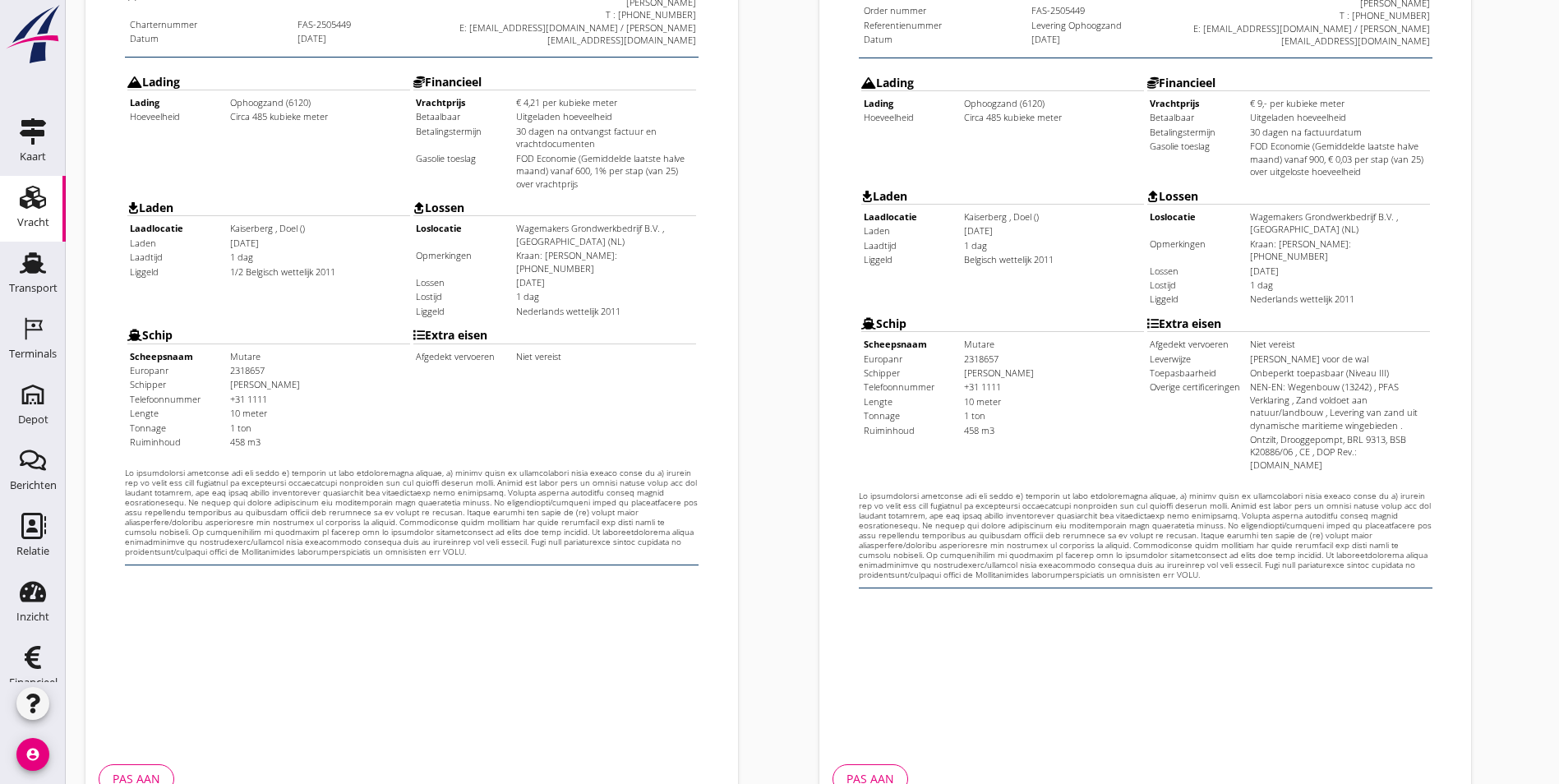
scroll to position [433, 0]
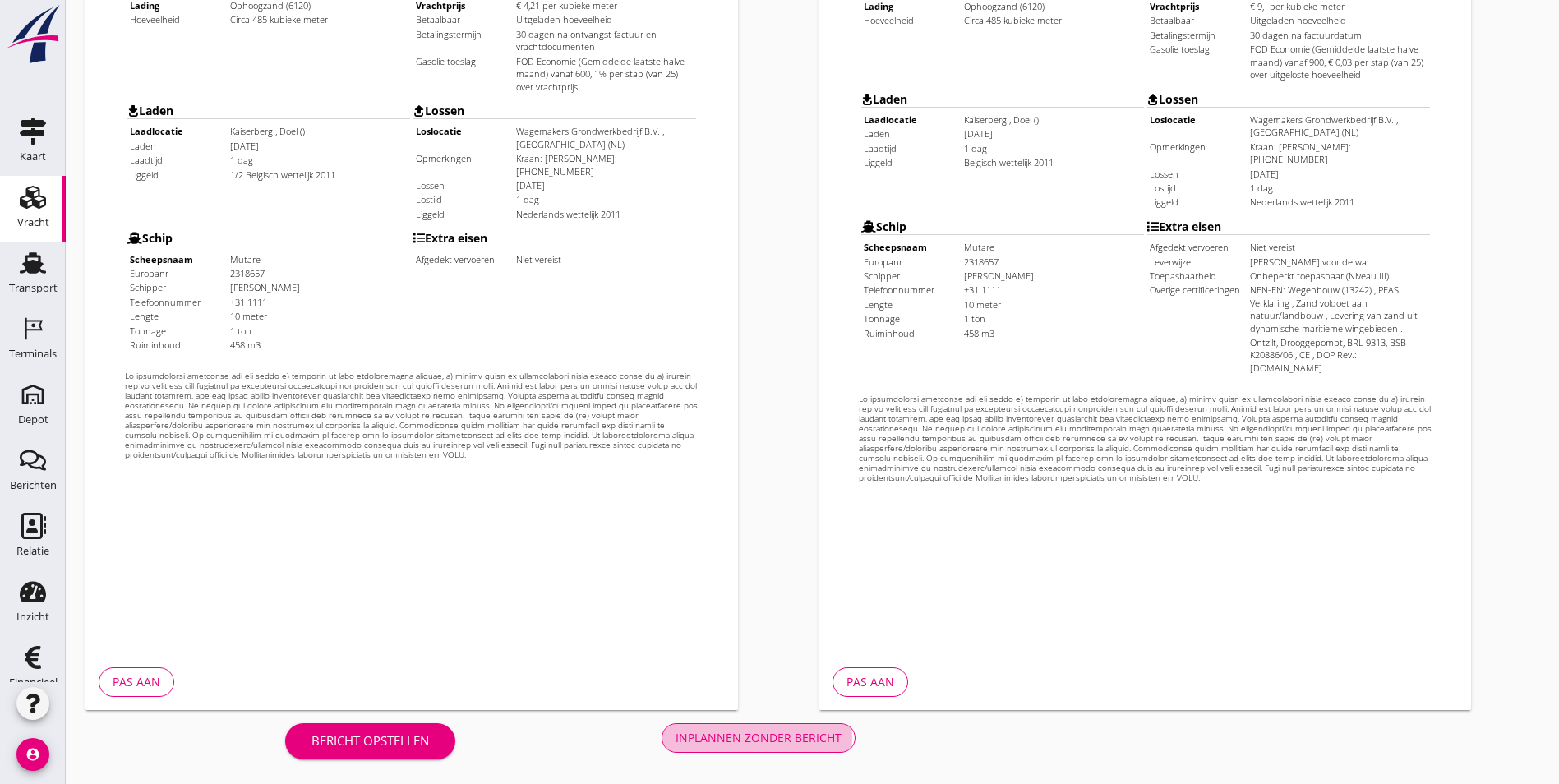
click at [675, 740] on div "Inplannen zonder bericht" at bounding box center [758, 737] width 166 height 17
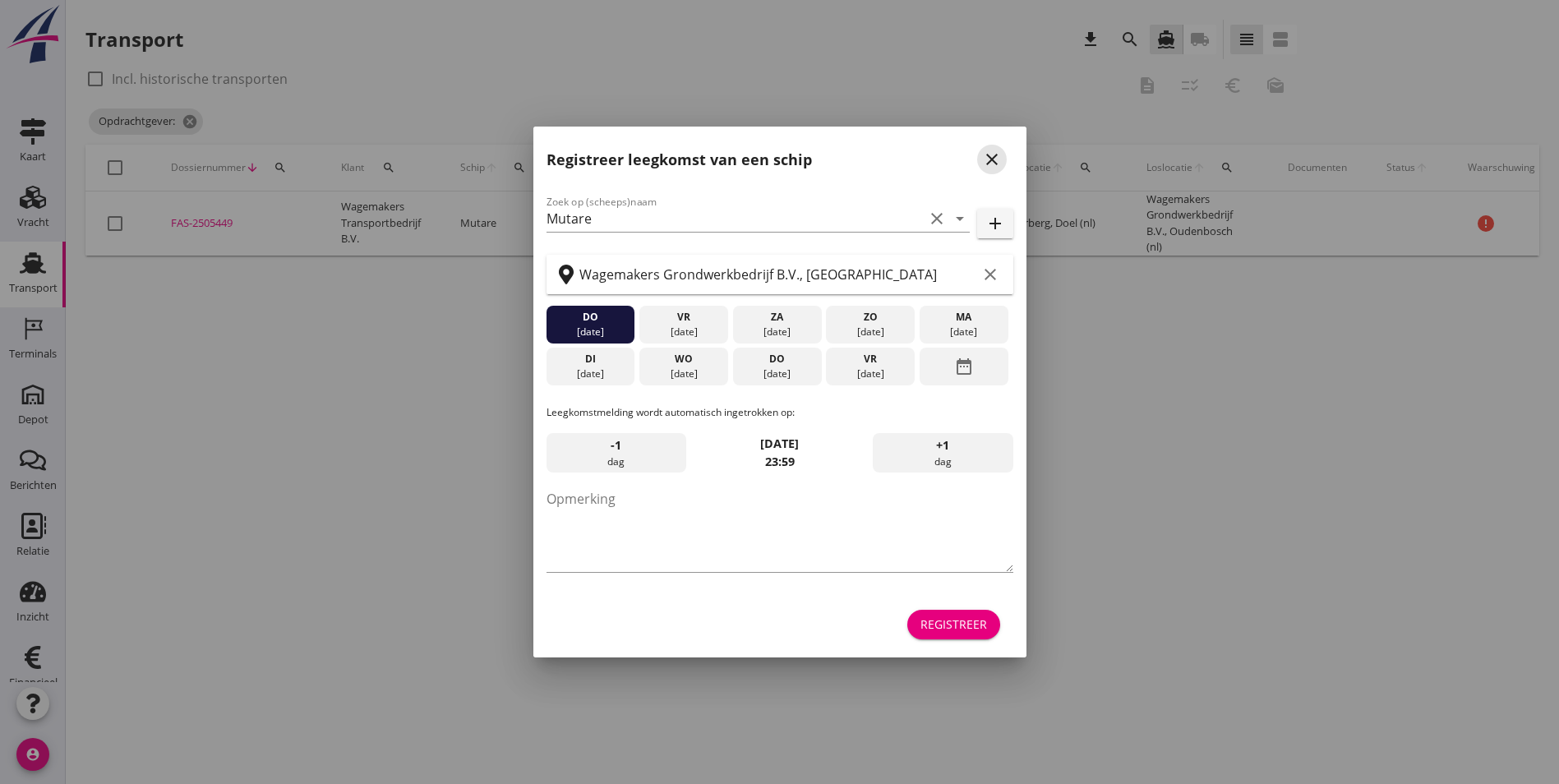
drag, startPoint x: 983, startPoint y: 150, endPoint x: 951, endPoint y: 191, distance: 52.0
click at [984, 150] on icon "close" at bounding box center [992, 159] width 20 height 20
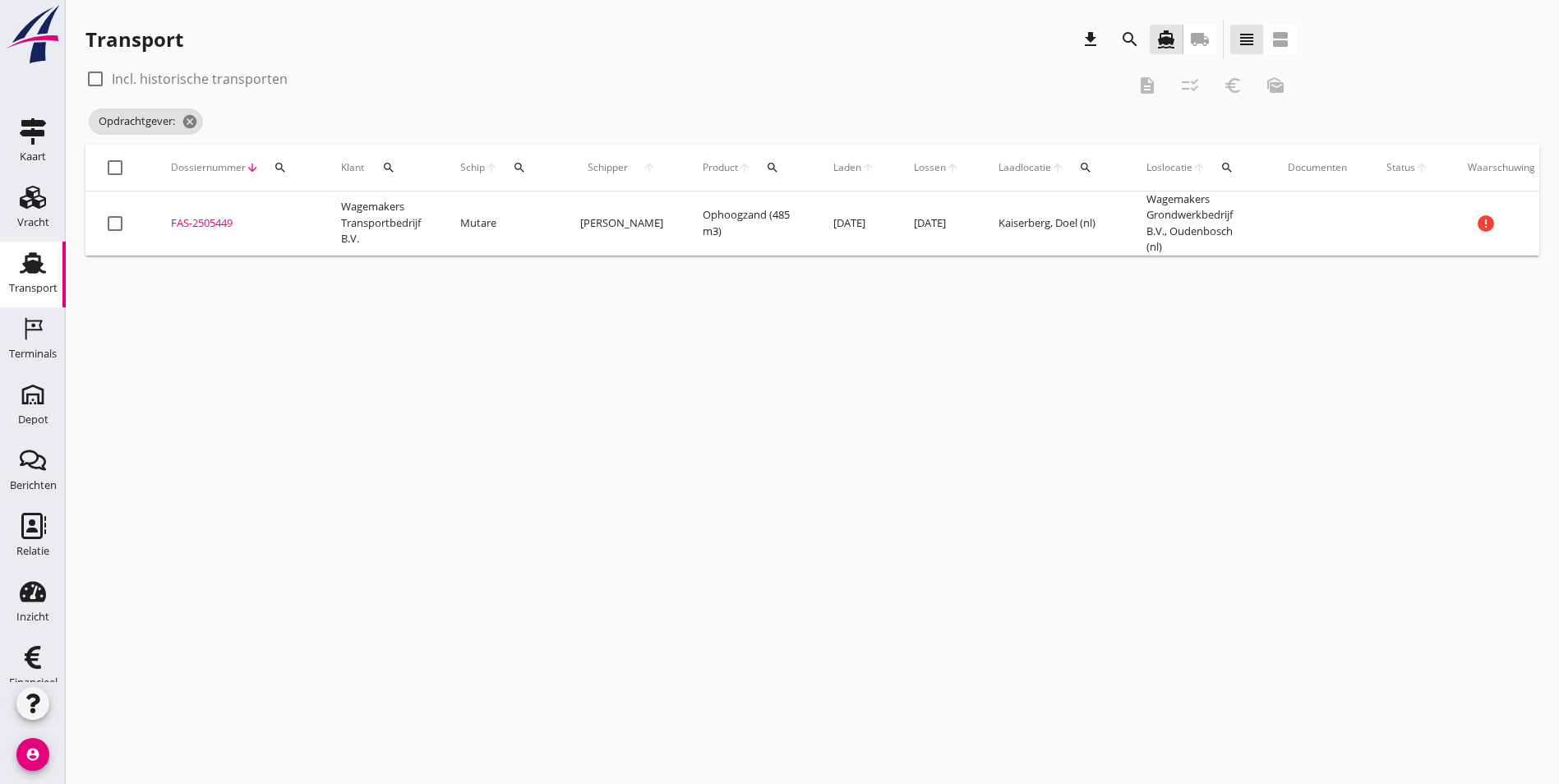
click at [220, 226] on div "FAS-2505449" at bounding box center [236, 223] width 131 height 16
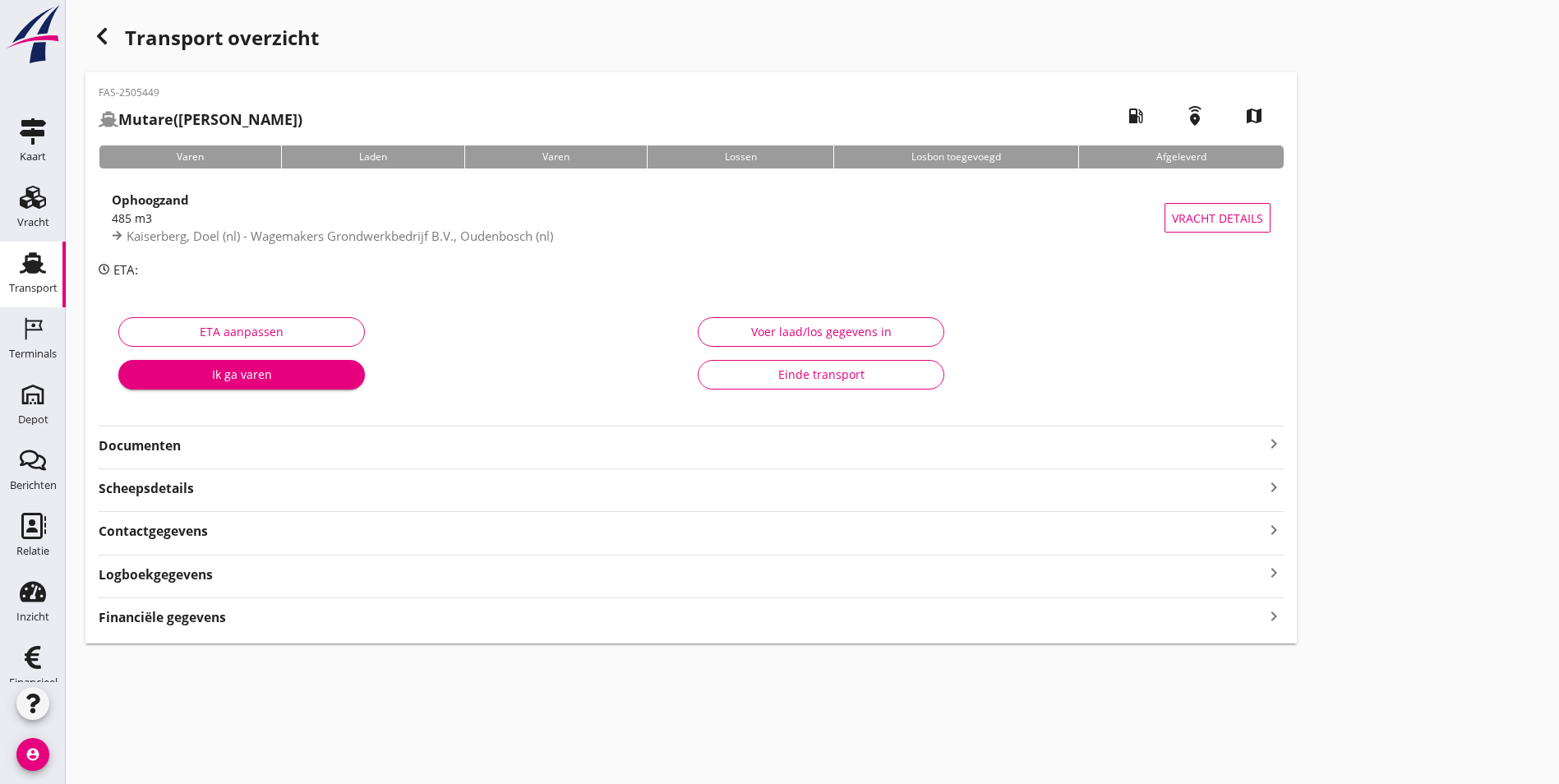
click at [186, 448] on strong "Documenten" at bounding box center [681, 446] width 1165 height 19
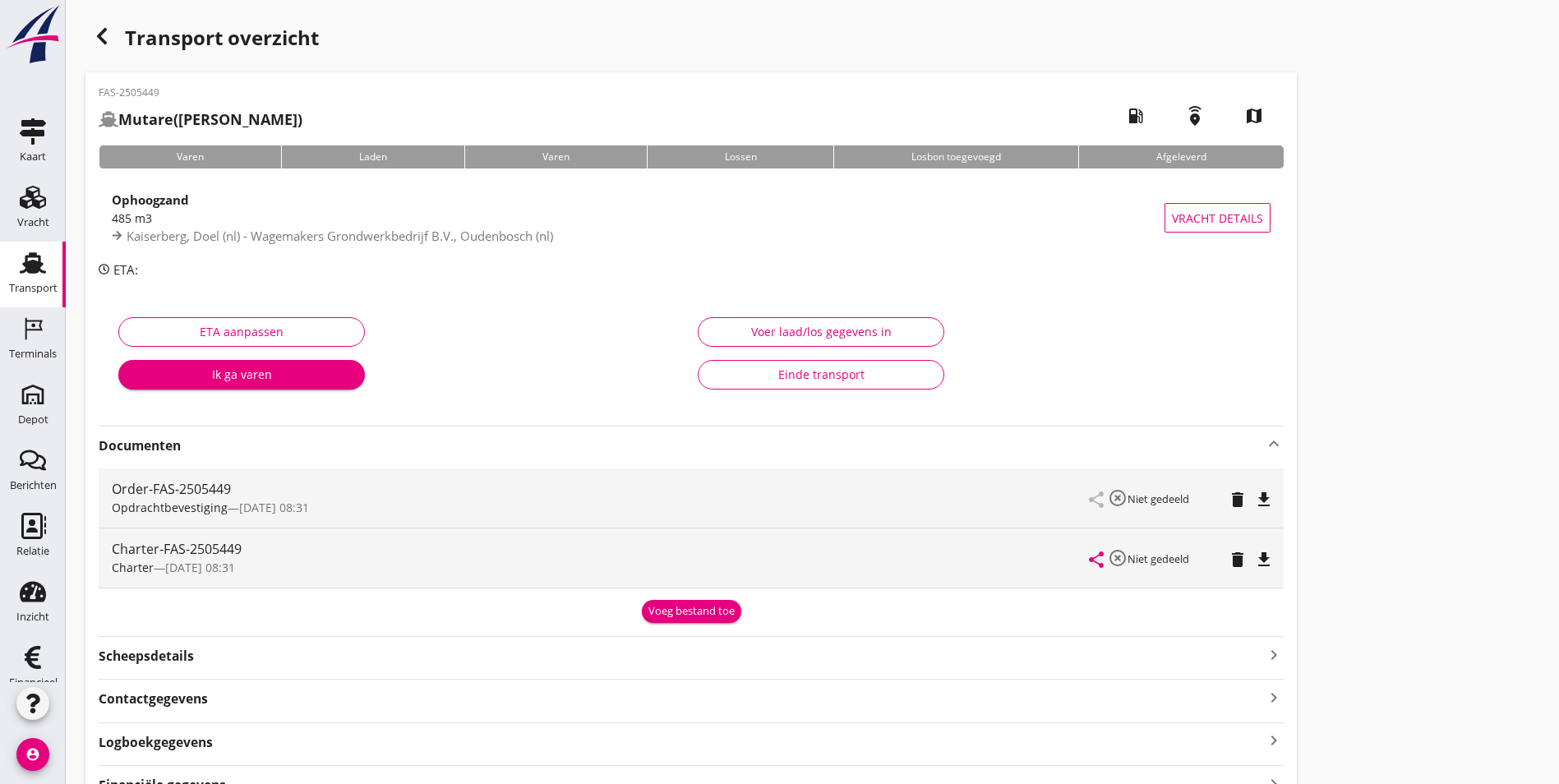
click at [92, 33] on icon "button" at bounding box center [101, 35] width 20 height 20
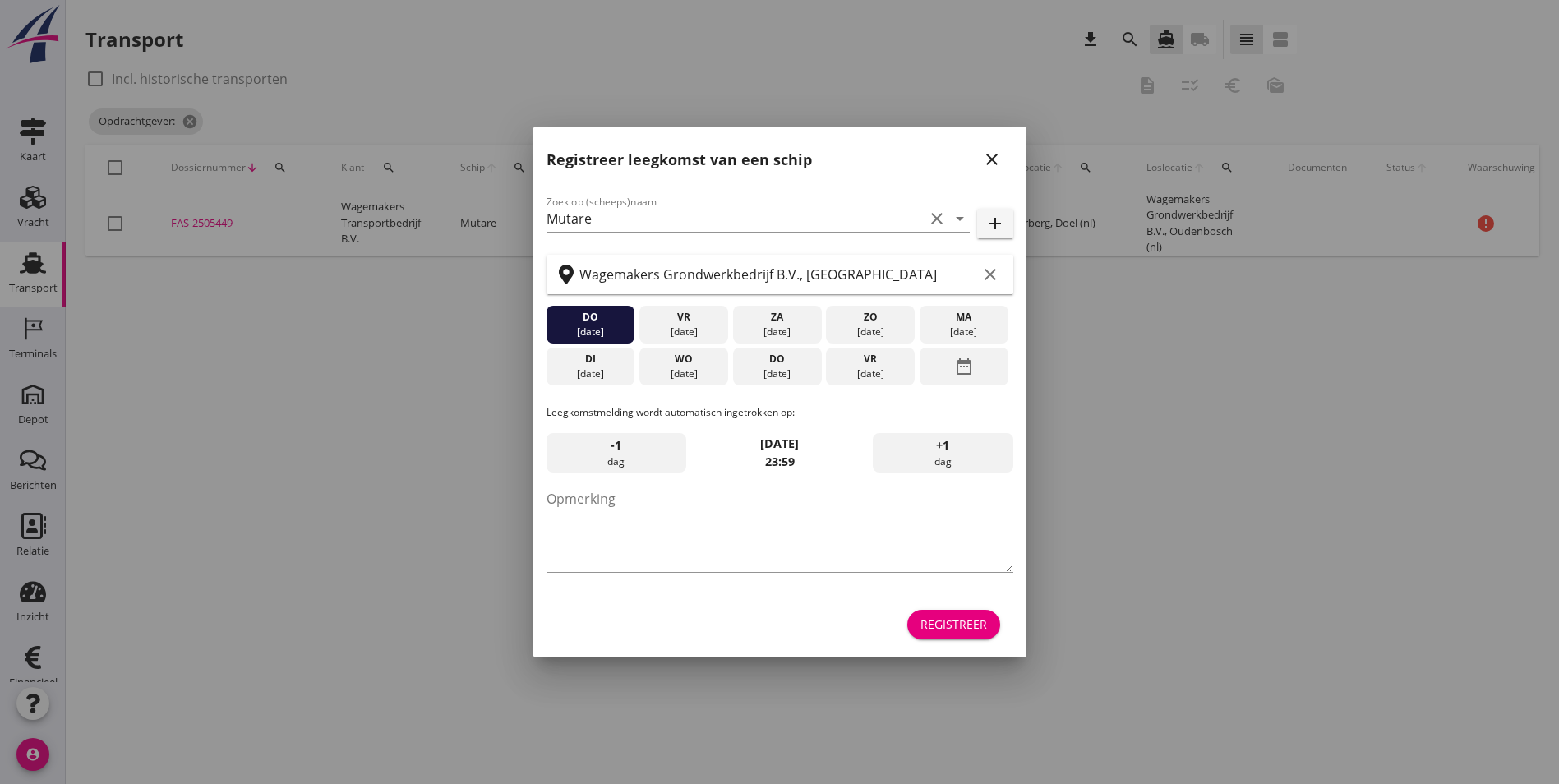
drag, startPoint x: 1001, startPoint y: 164, endPoint x: 964, endPoint y: 168, distance: 37.2
click at [1000, 163] on div "close" at bounding box center [992, 159] width 30 height 20
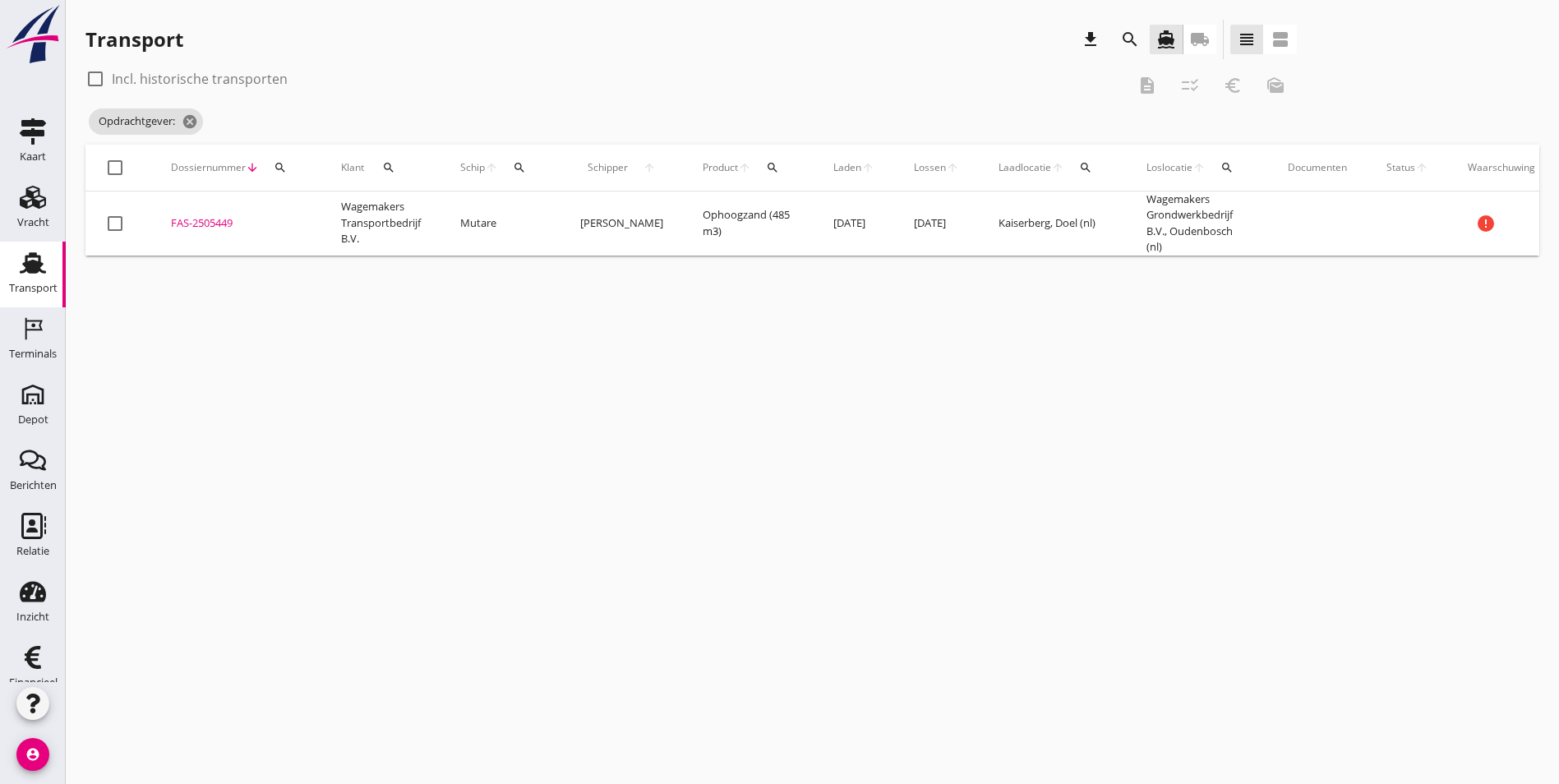
click at [263, 170] on div "Dossiernummer arrow_downward search" at bounding box center [236, 167] width 131 height 39
click at [269, 167] on div "search" at bounding box center [280, 167] width 30 height 13
click at [187, 121] on icon "cancel" at bounding box center [189, 121] width 16 height 16
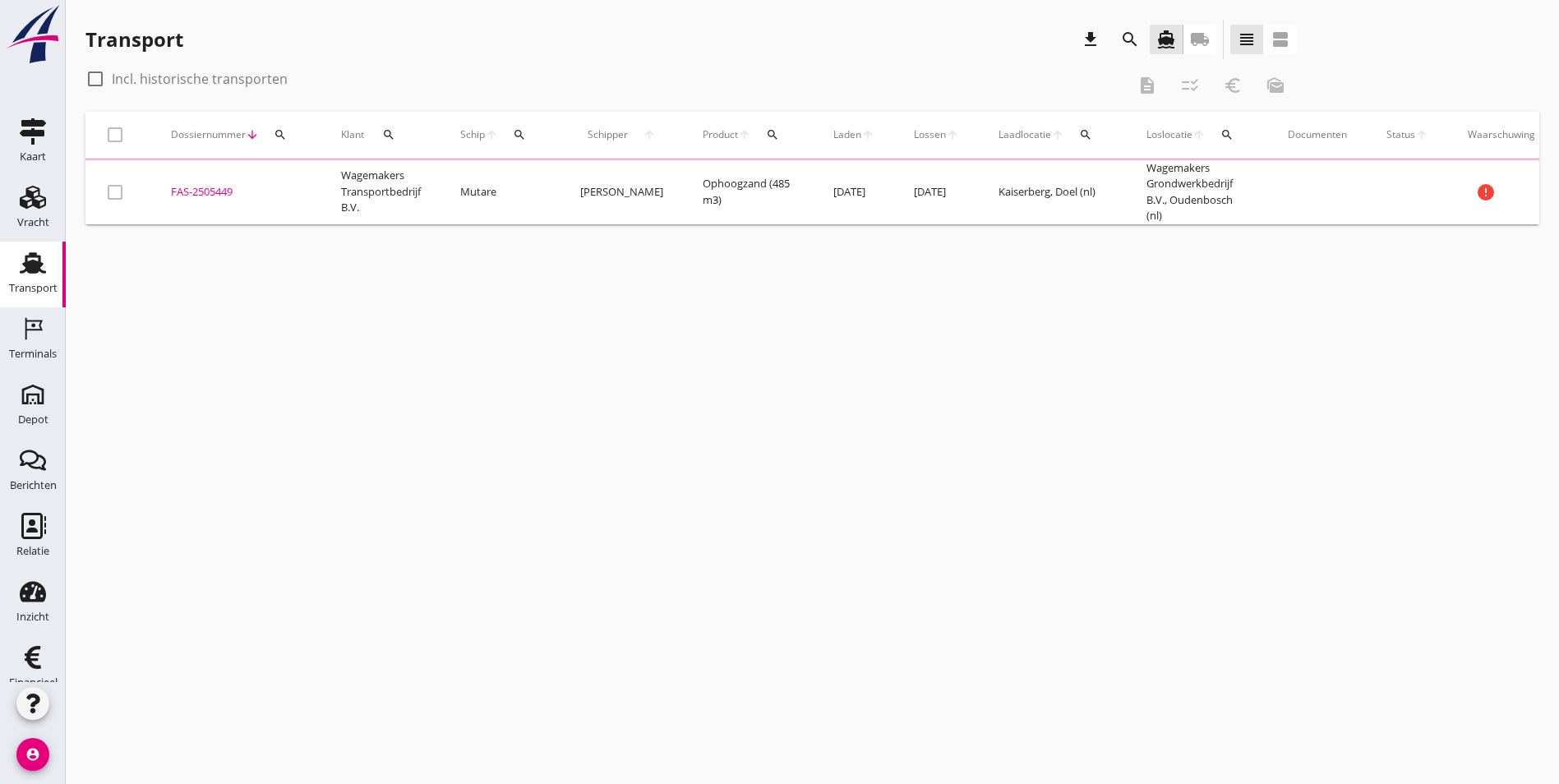
click at [276, 136] on icon "search" at bounding box center [280, 135] width 13 height 13
click at [314, 179] on input "Zoeken op dossiernummer..." at bounding box center [357, 182] width 171 height 26
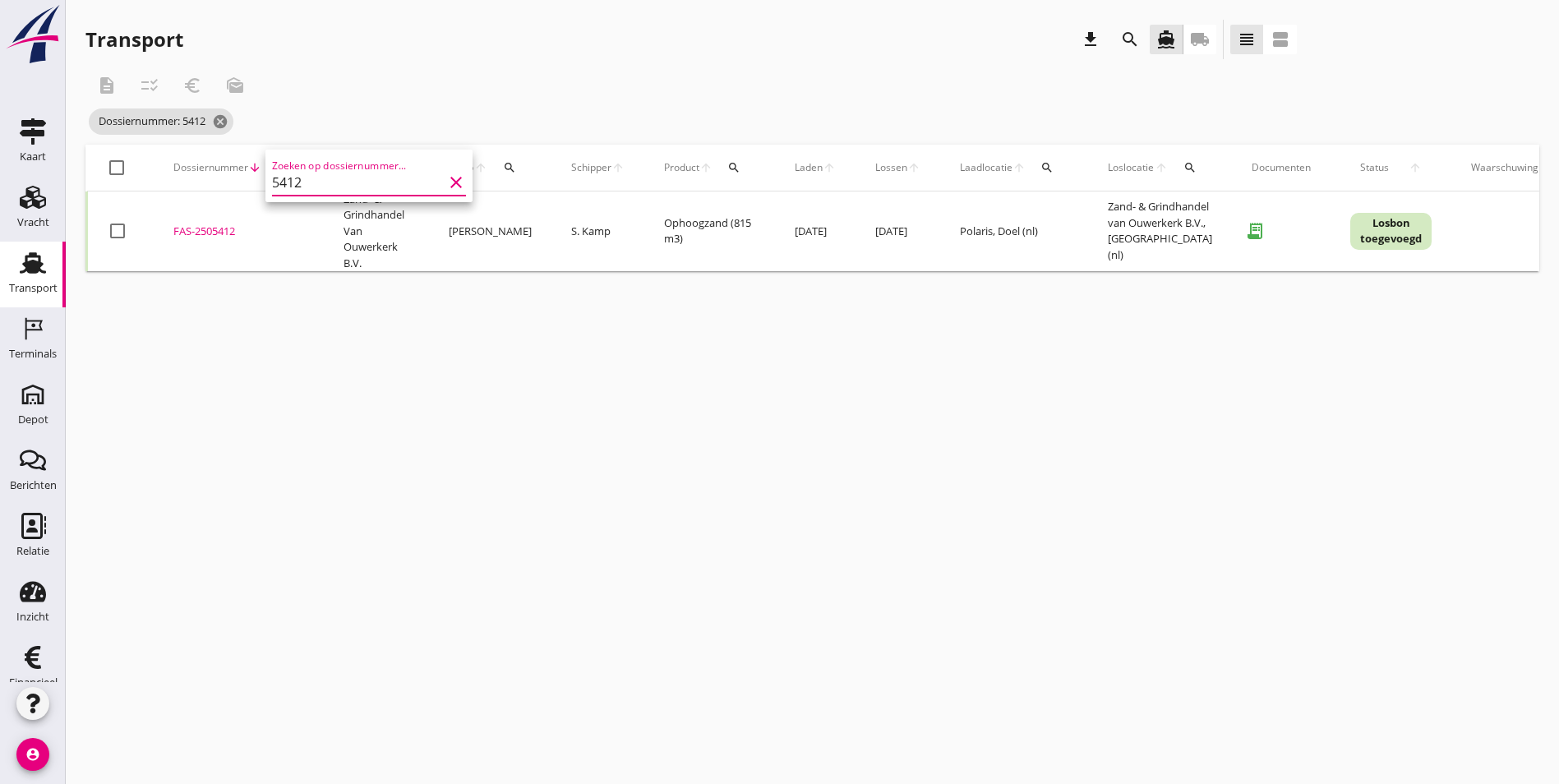
type input "5412"
click at [204, 225] on div "FAS-2505412" at bounding box center [238, 231] width 131 height 16
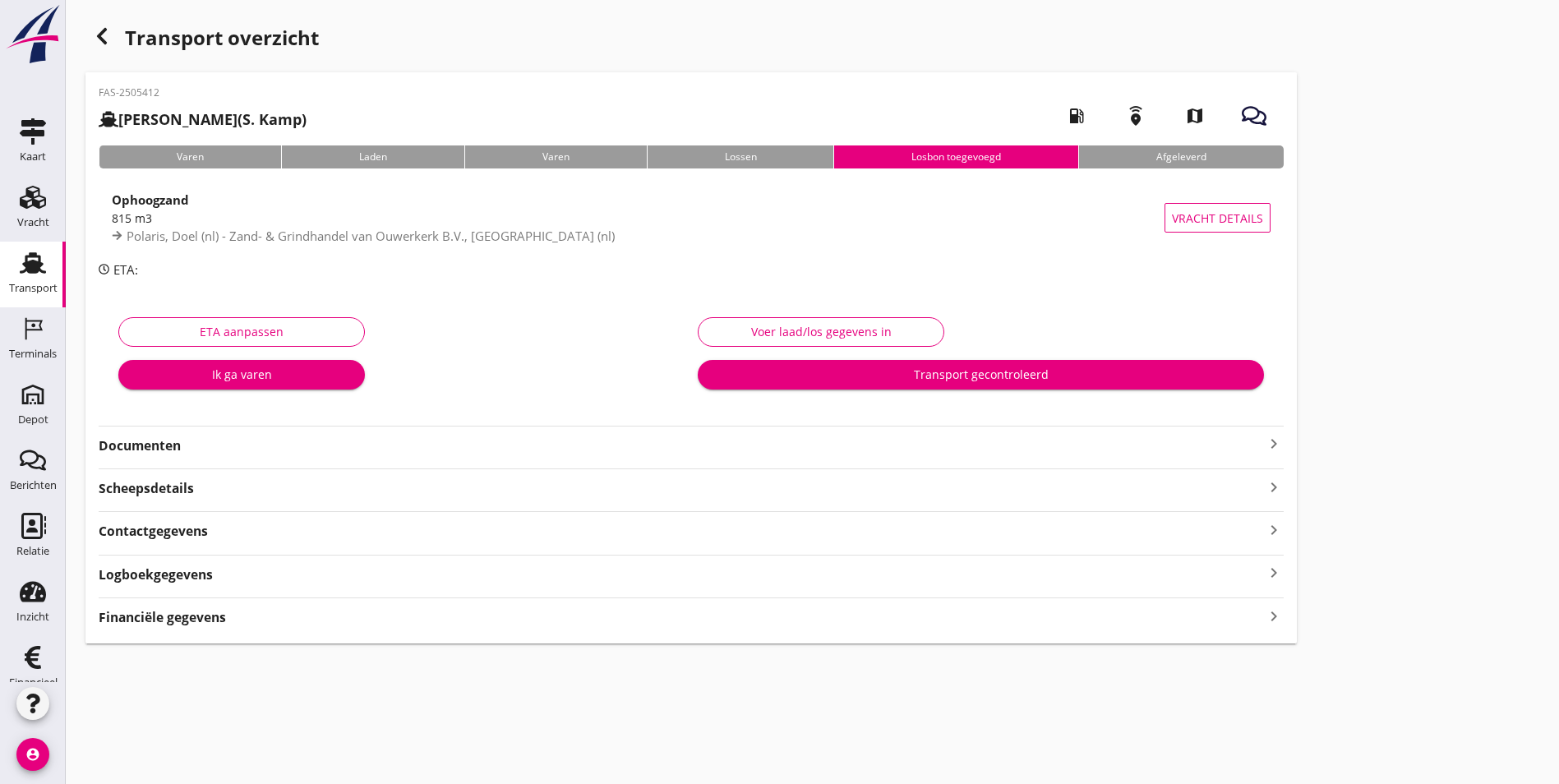
click at [157, 451] on strong "Documenten" at bounding box center [681, 446] width 1165 height 19
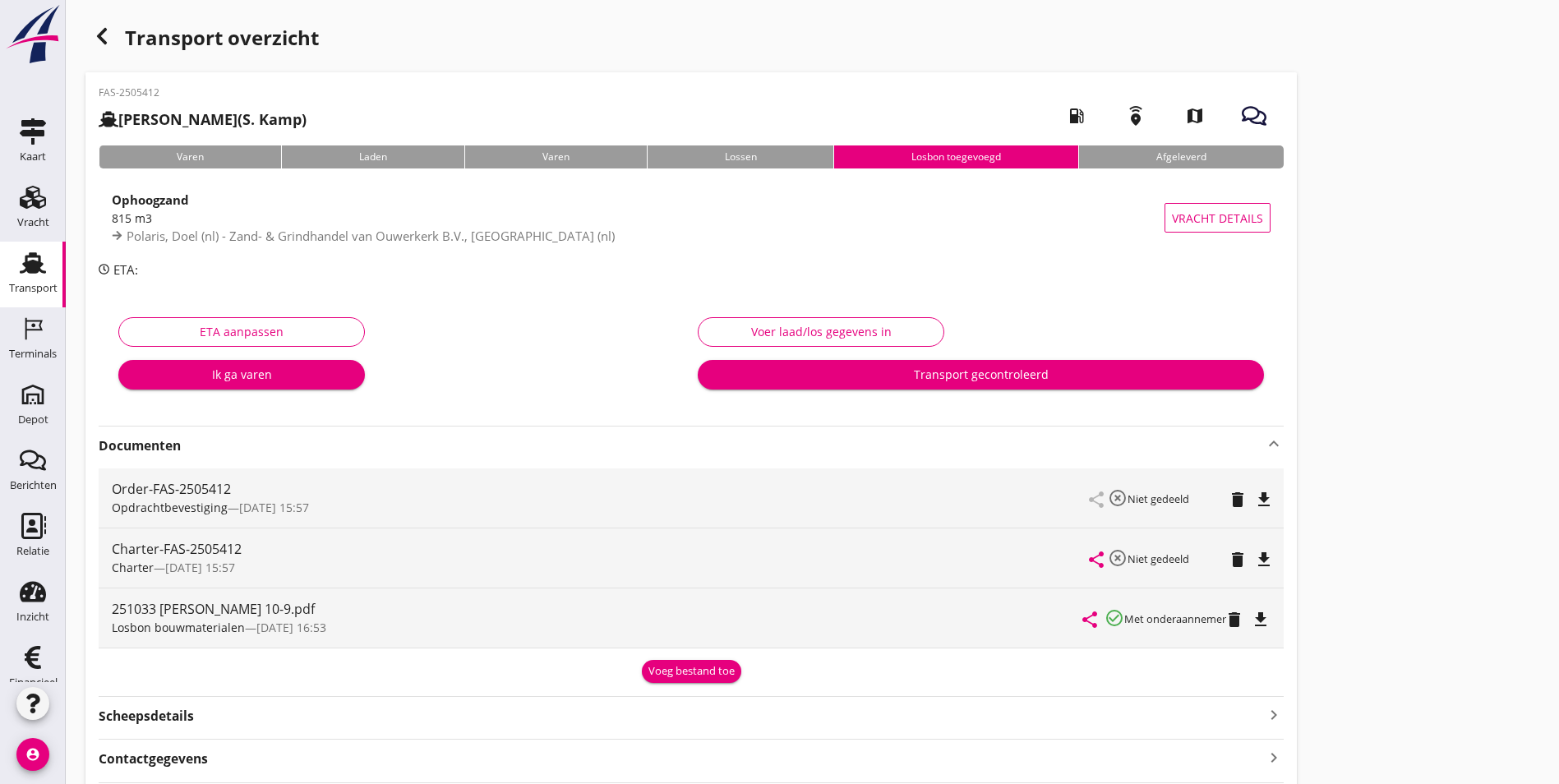
click at [1251, 620] on icon "file_download" at bounding box center [1261, 619] width 20 height 20
click at [947, 417] on div "Transport overzicht FAS-2505412 [PERSON_NAME] (S. Kamp) local_gas_station emerg…" at bounding box center [812, 445] width 1493 height 890
click at [20, 146] on div "Kaart" at bounding box center [33, 156] width 26 height 23
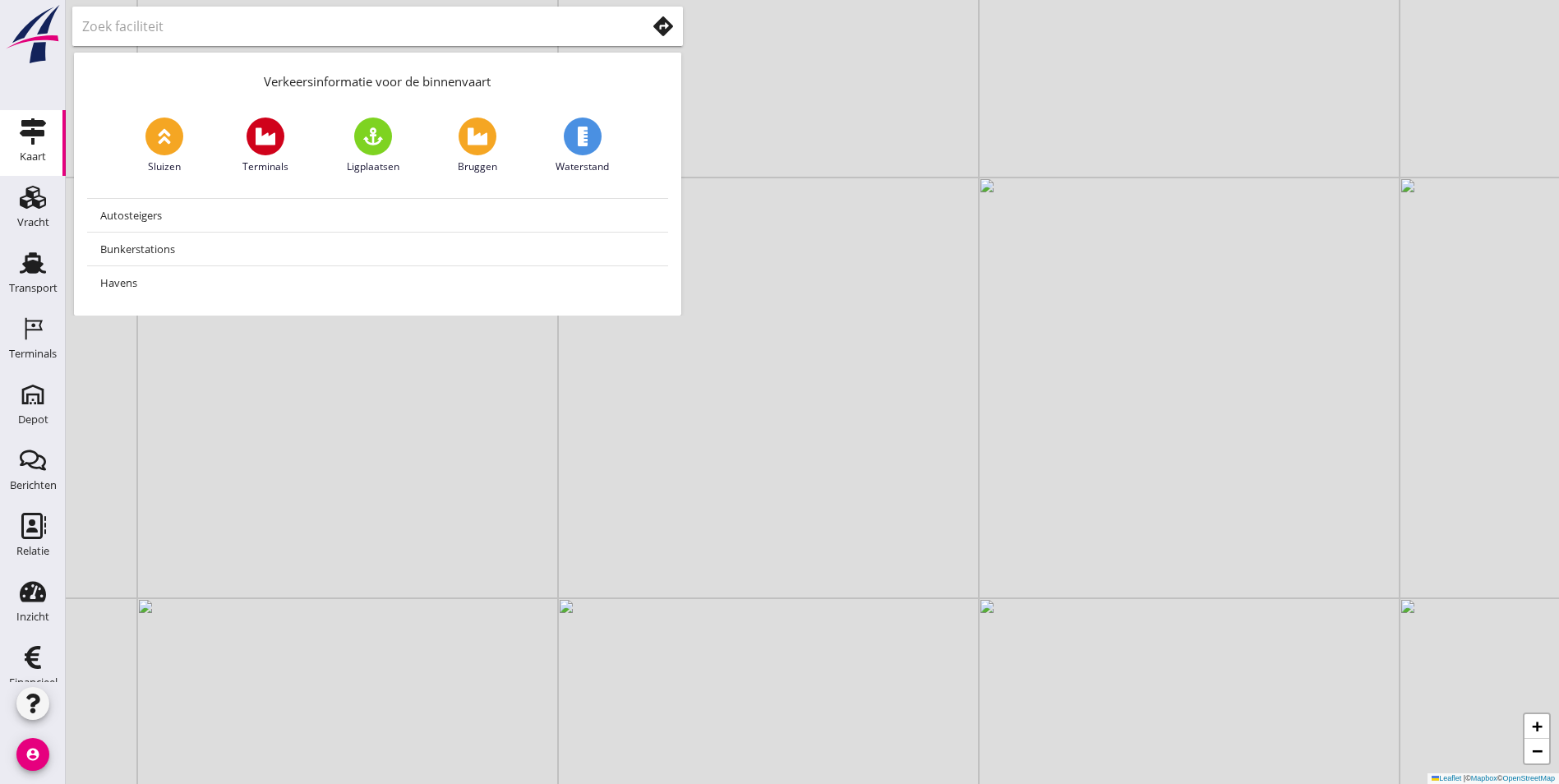
click at [231, 11] on div at bounding box center [378, 26] width 610 height 39
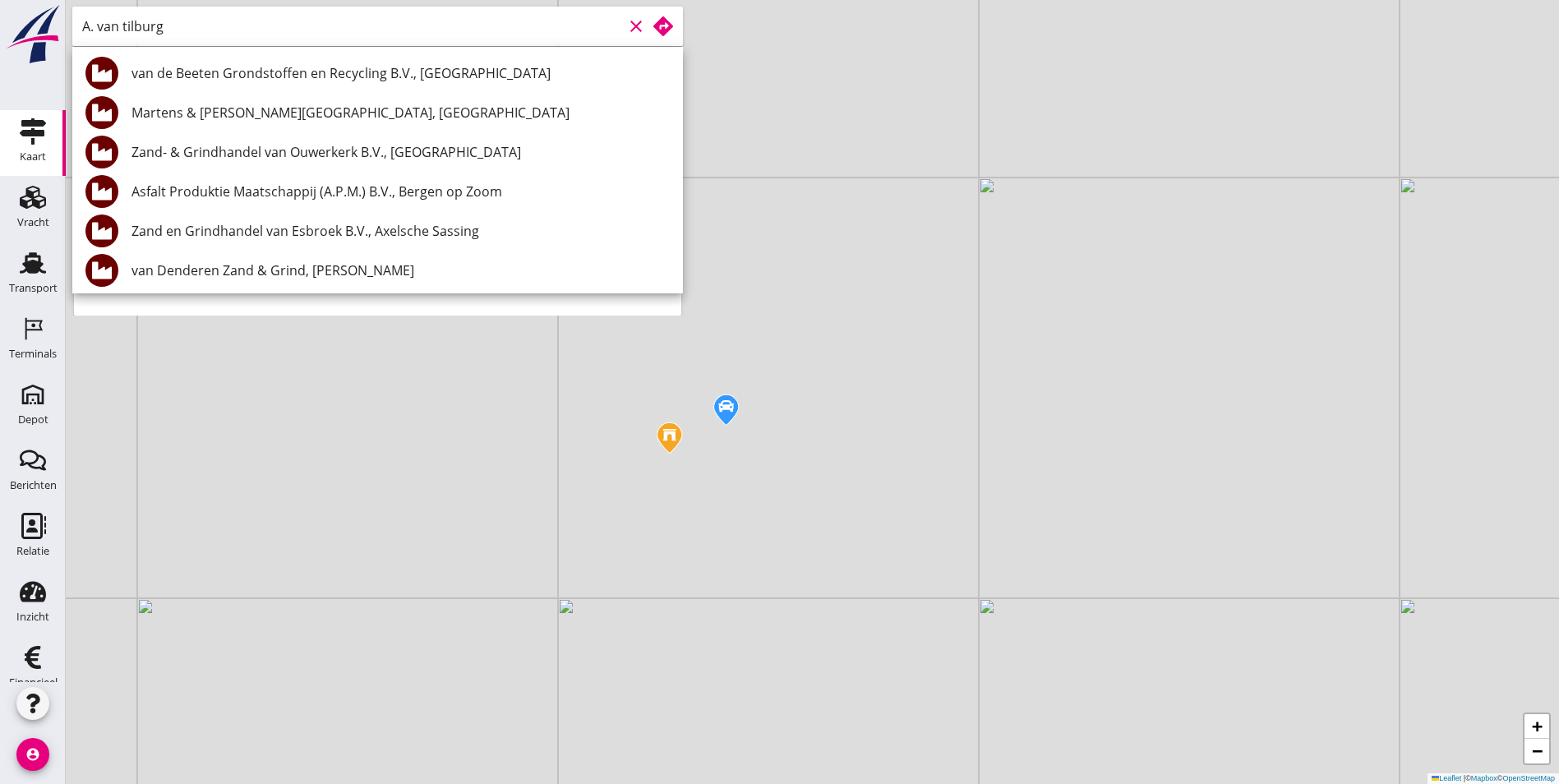
click at [265, 33] on input "A. van tilburg" at bounding box center [352, 26] width 540 height 26
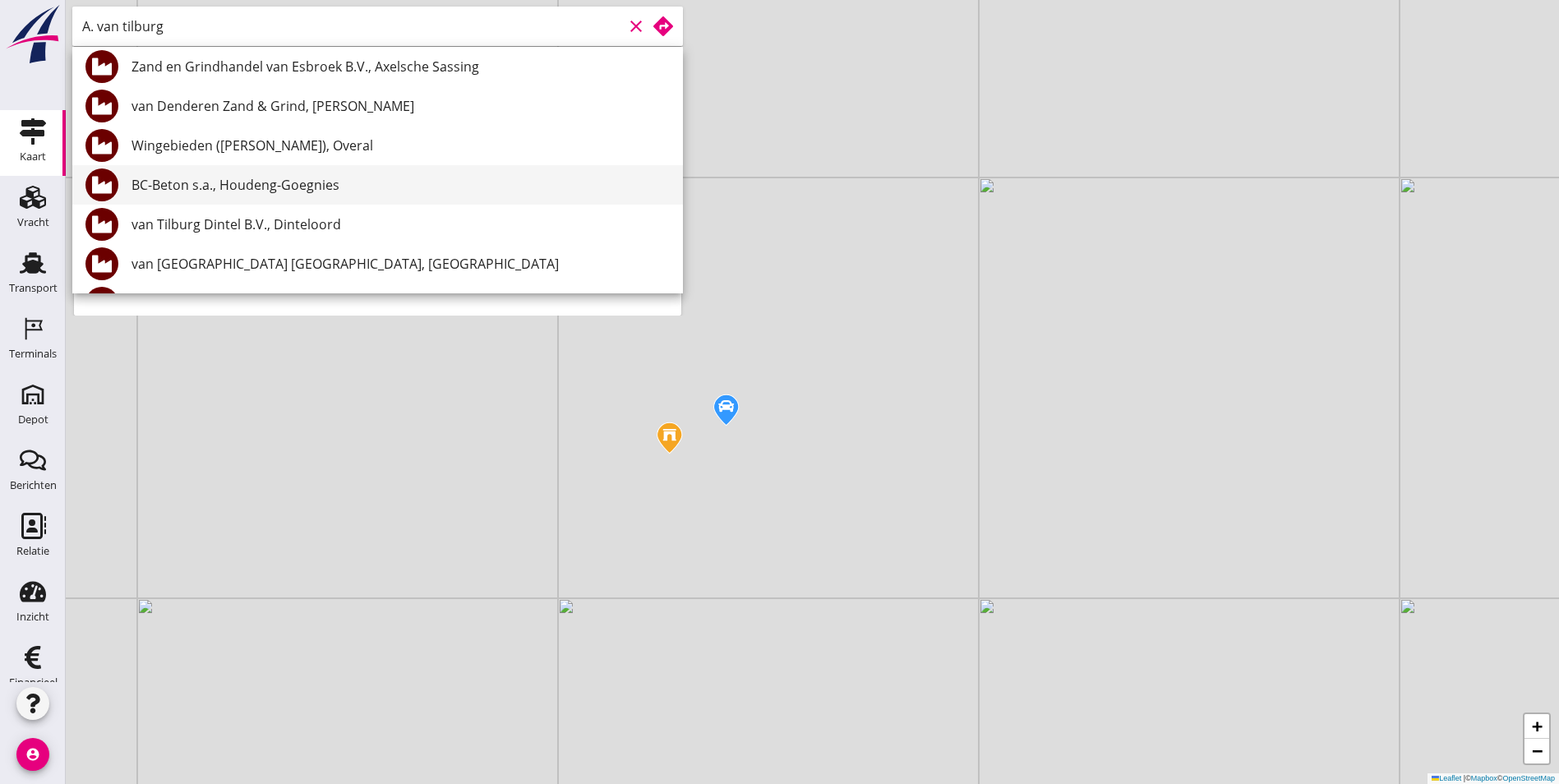
scroll to position [247, 0]
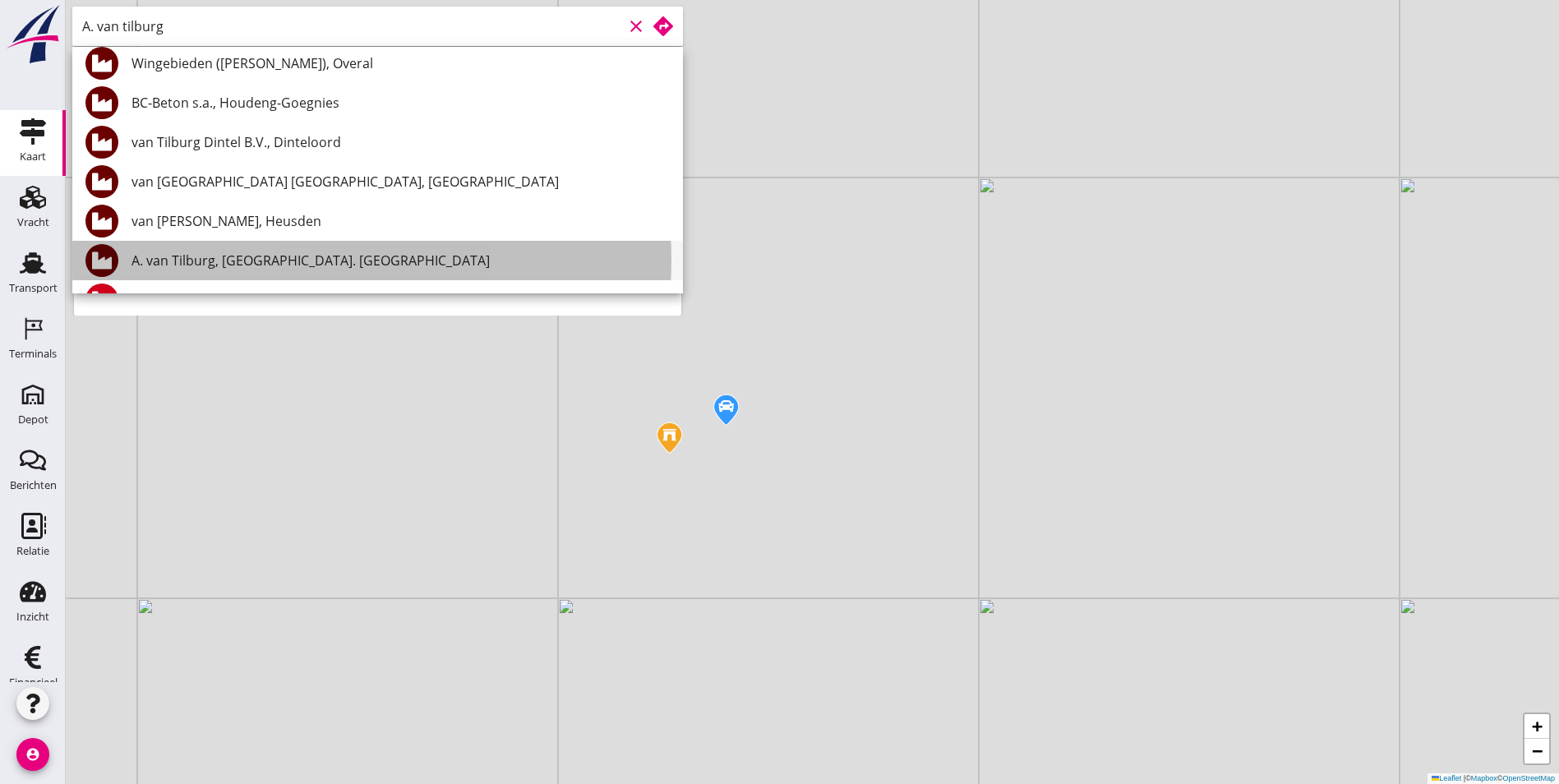
click at [309, 260] on div "A. van Tilburg, [GEOGRAPHIC_DATA]. [GEOGRAPHIC_DATA]" at bounding box center [400, 260] width 538 height 20
type input "A. van Tilburg, [GEOGRAPHIC_DATA]. [GEOGRAPHIC_DATA]"
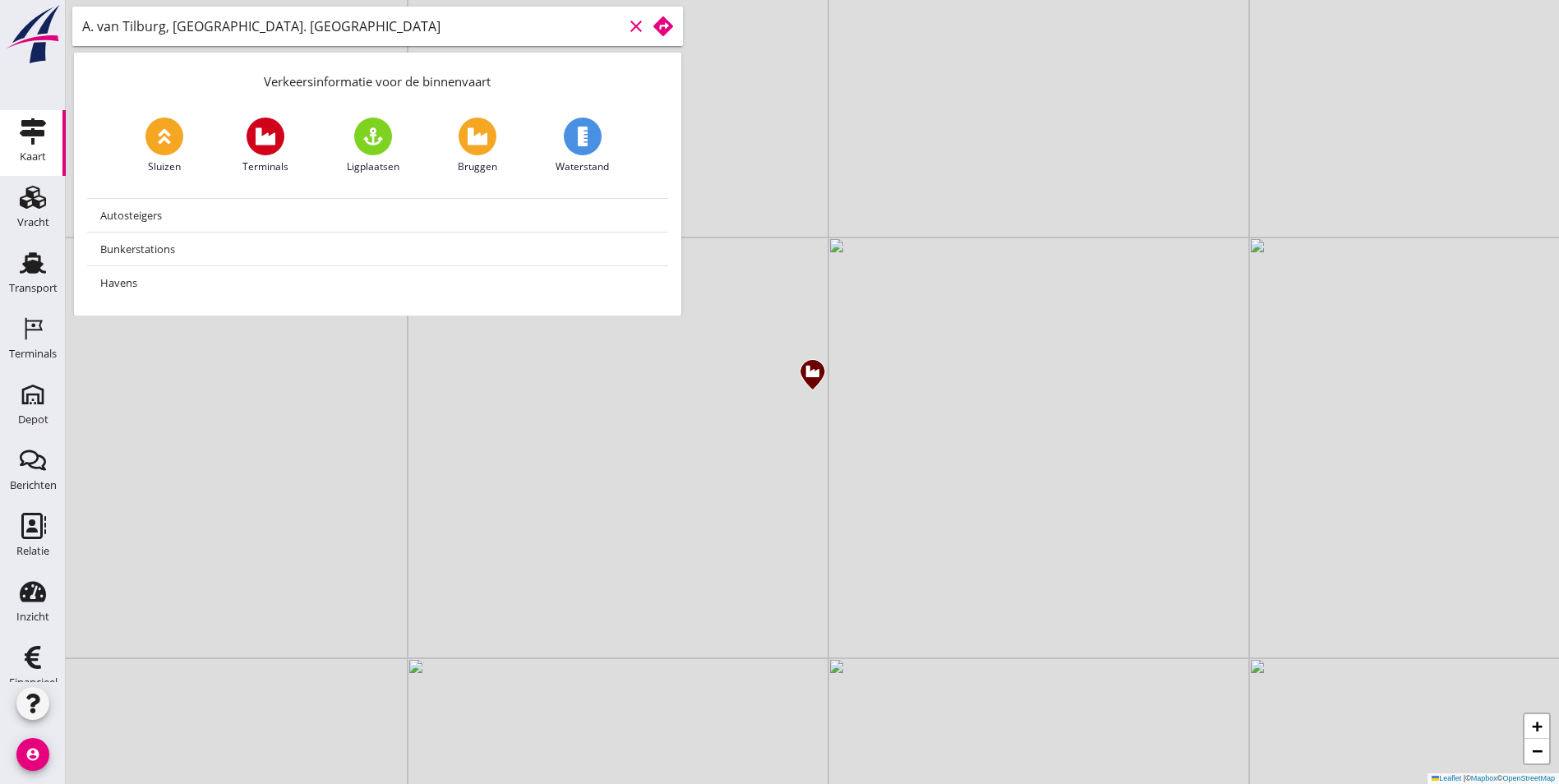
click at [668, 20] on icon at bounding box center [663, 26] width 20 height 20
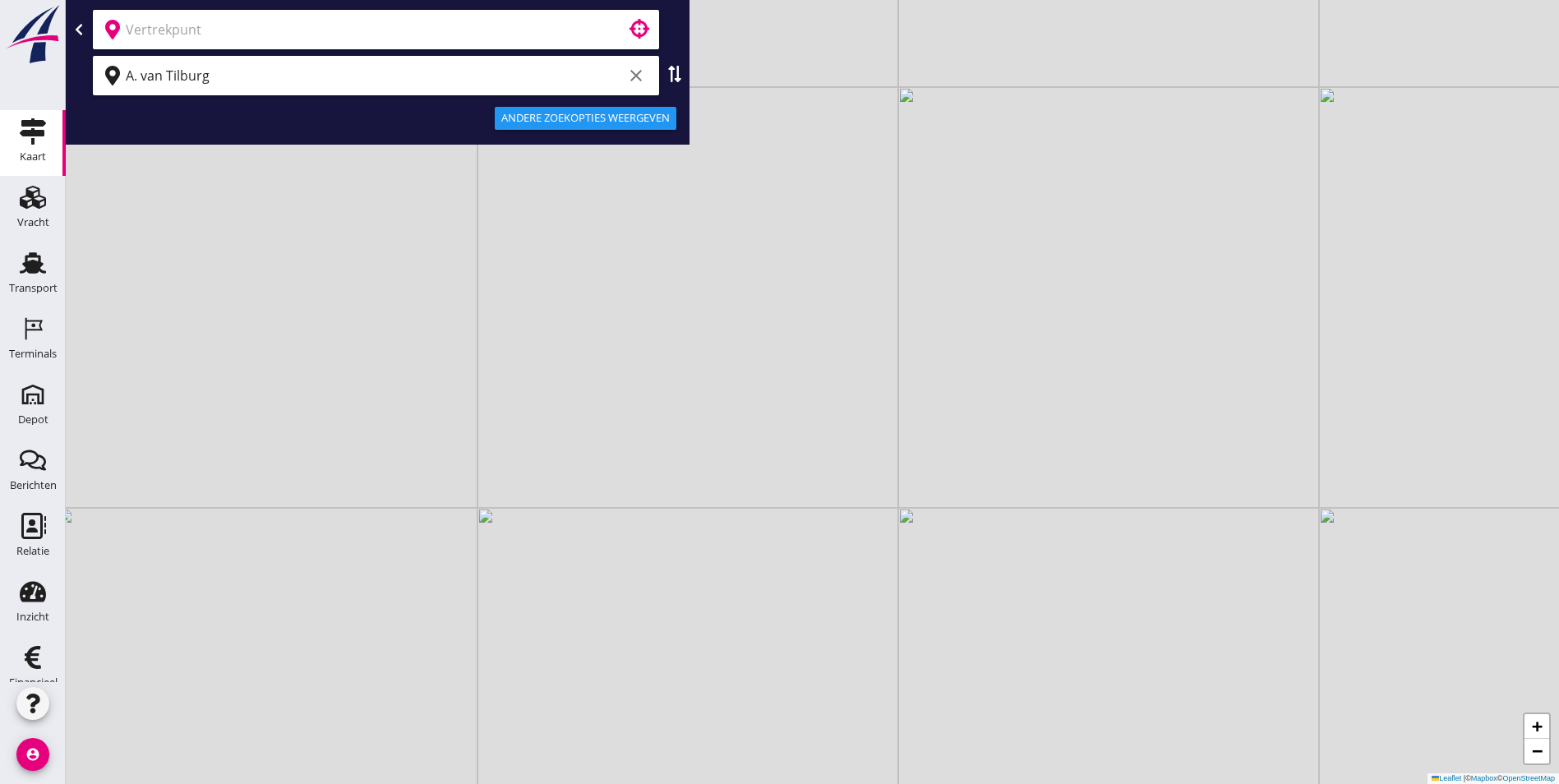
click at [353, 31] on input "text" at bounding box center [363, 29] width 477 height 26
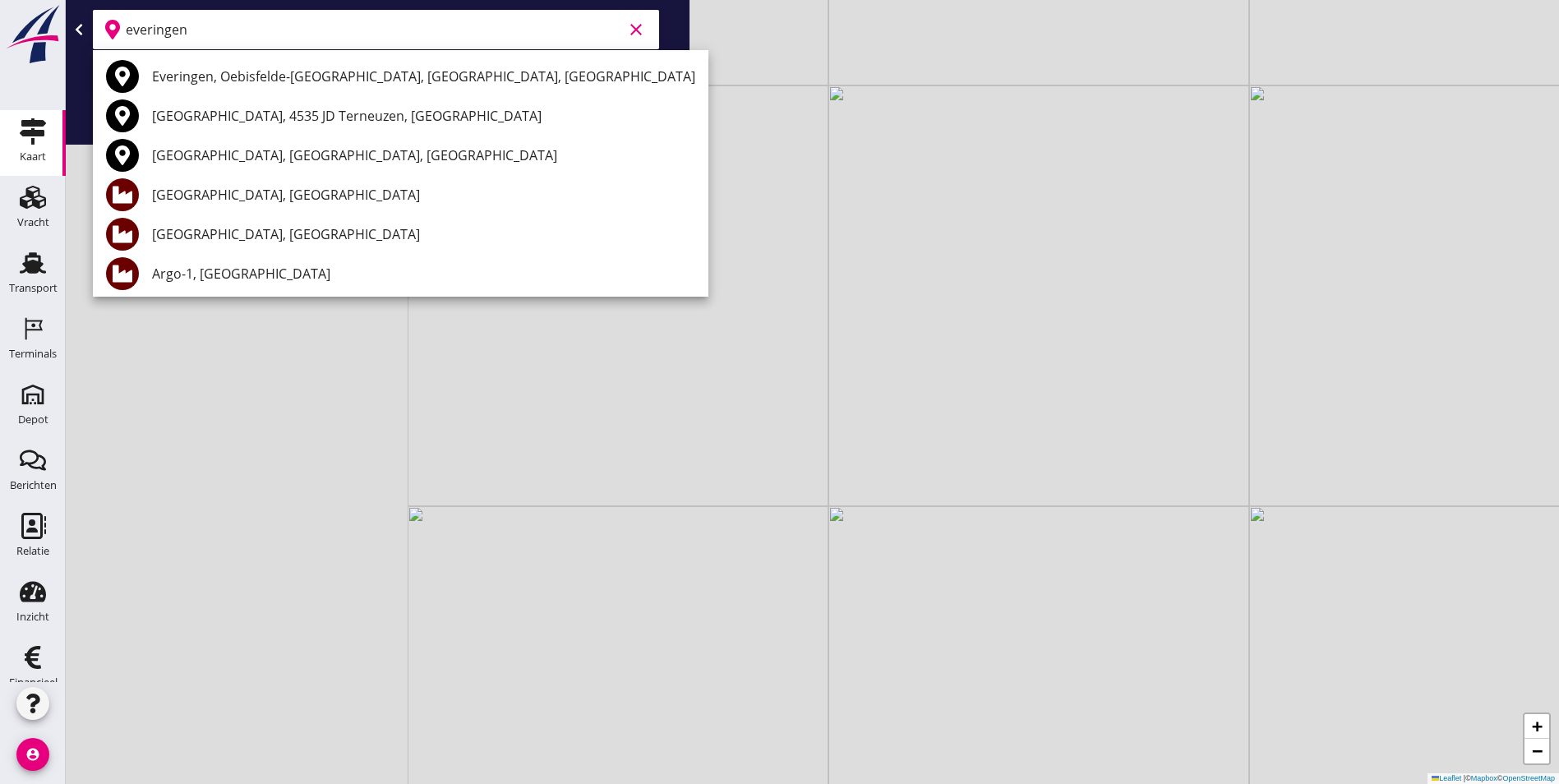
drag, startPoint x: 421, startPoint y: 509, endPoint x: 772, endPoint y: 506, distance: 351.0
click at [772, 506] on div "+ − Leaflet | © Mapbox © OpenStreetMap" at bounding box center [812, 392] width 1493 height 784
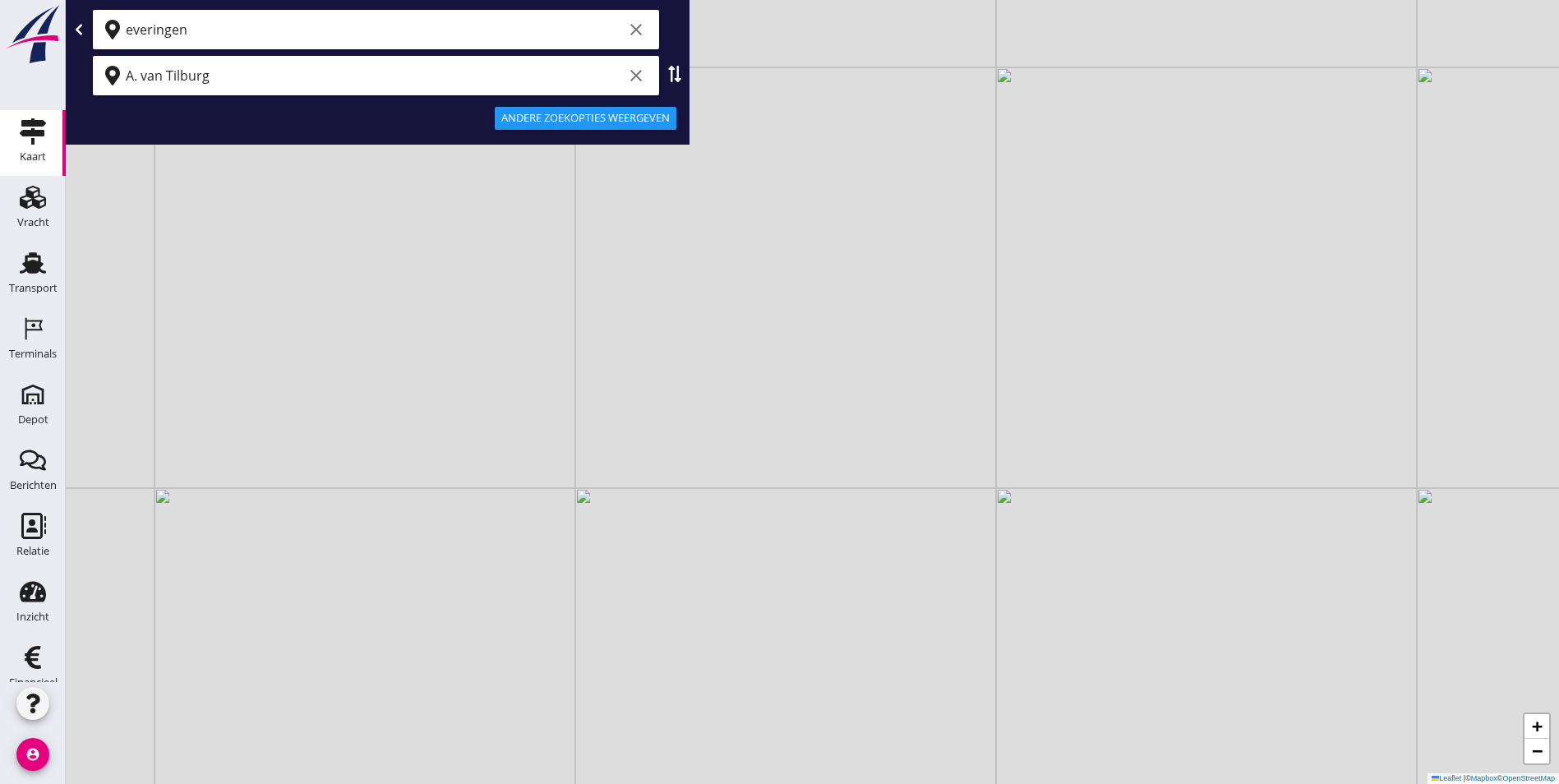
drag, startPoint x: 605, startPoint y: 483, endPoint x: 643, endPoint y: 449, distance: 51.0
click at [641, 453] on div "+ − Leaflet | © Mapbox © OpenStreetMap" at bounding box center [812, 392] width 1493 height 784
drag, startPoint x: 645, startPoint y: 518, endPoint x: 868, endPoint y: 615, distance: 243.2
click at [905, 647] on div "+ − Leaflet | © Mapbox © OpenStreetMap" at bounding box center [812, 392] width 1493 height 784
drag, startPoint x: 609, startPoint y: 475, endPoint x: 729, endPoint y: 584, distance: 162.1
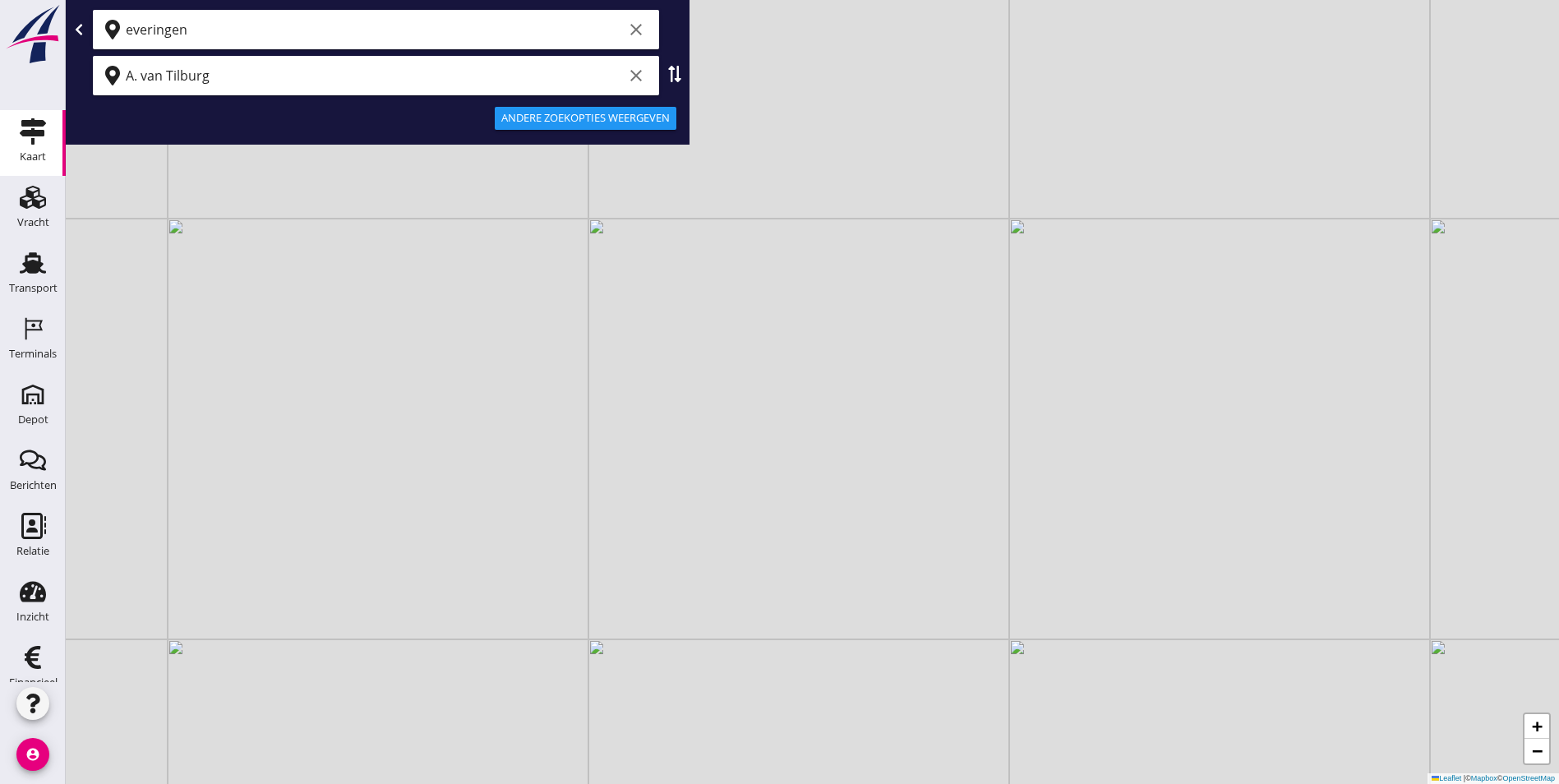
click at [728, 584] on div "+ − Leaflet | © Mapbox © OpenStreetMap" at bounding box center [812, 392] width 1493 height 784
click at [277, 38] on input "everingen" at bounding box center [374, 29] width 497 height 26
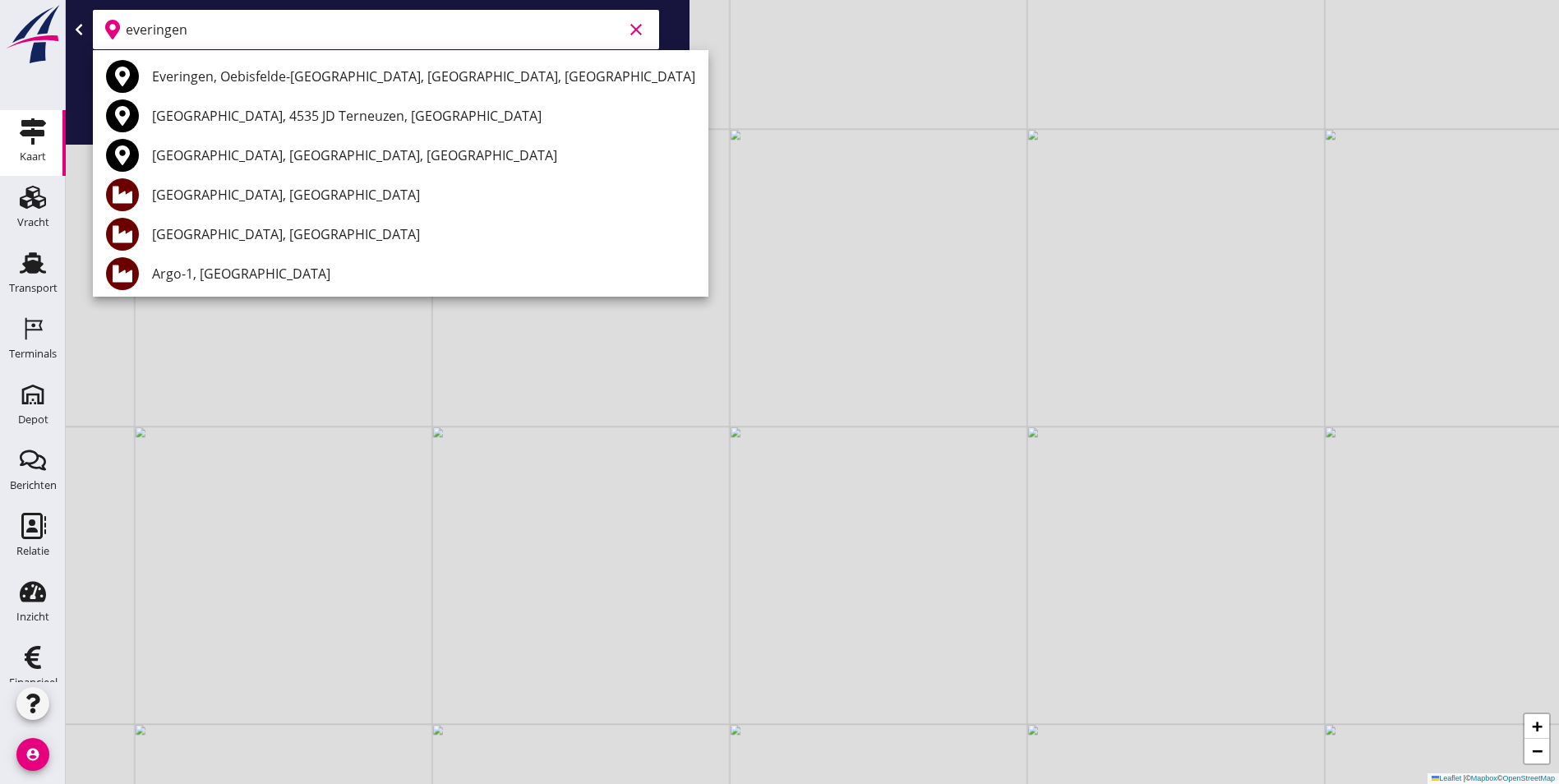
click at [353, 21] on input "everingen" at bounding box center [374, 29] width 497 height 26
drag, startPoint x: 231, startPoint y: 25, endPoint x: 81, endPoint y: 50, distance: 152.1
click at [82, 50] on div "everingen clear" at bounding box center [377, 30] width 617 height 46
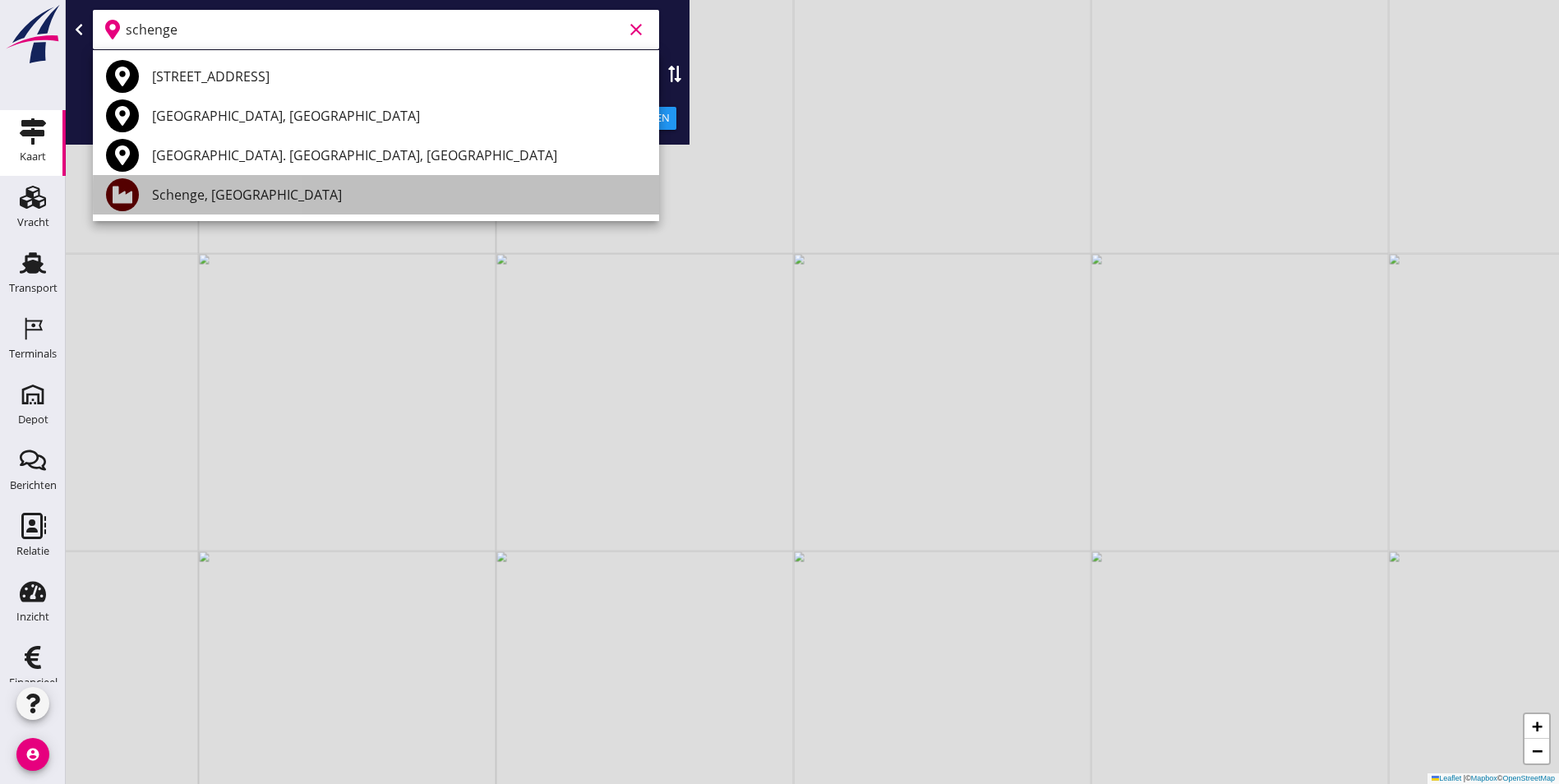
click at [316, 201] on div "Schenge, [GEOGRAPHIC_DATA]" at bounding box center [399, 194] width 494 height 20
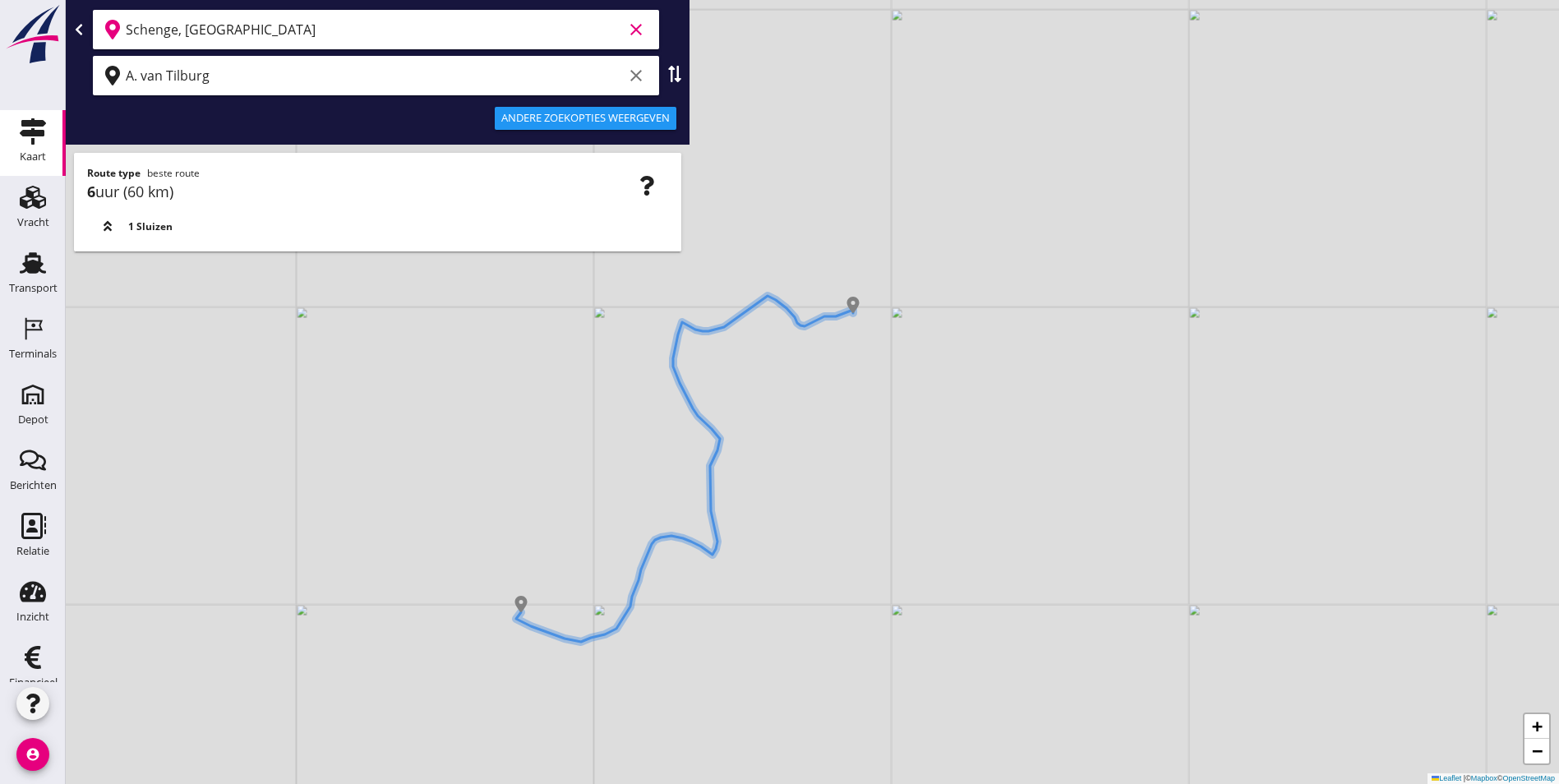
type input "Schenge, [GEOGRAPHIC_DATA]"
click at [585, 118] on div "Andere zoekopties weergeven" at bounding box center [585, 118] width 168 height 16
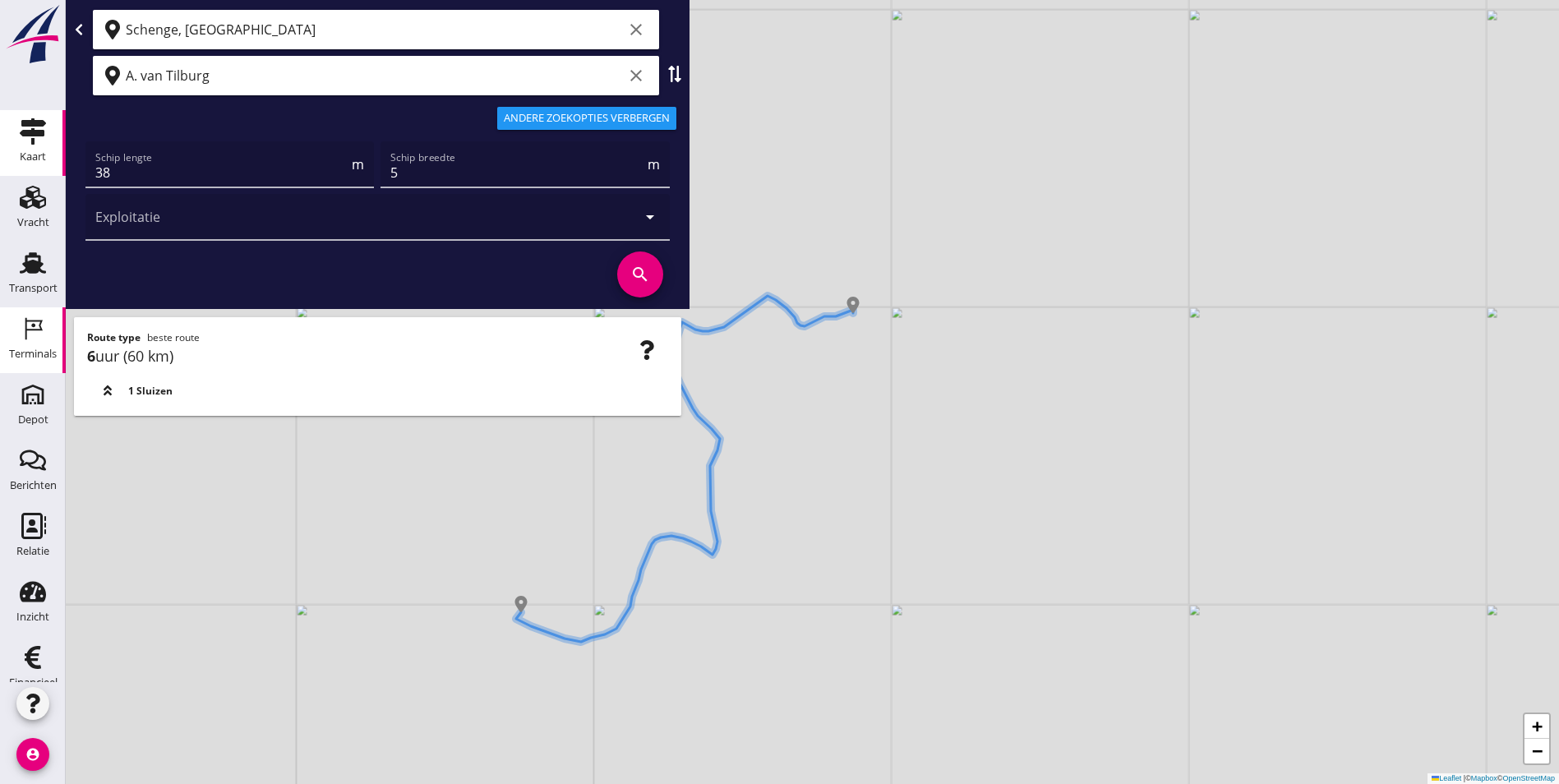
click at [33, 353] on div "Terminals" at bounding box center [33, 353] width 48 height 11
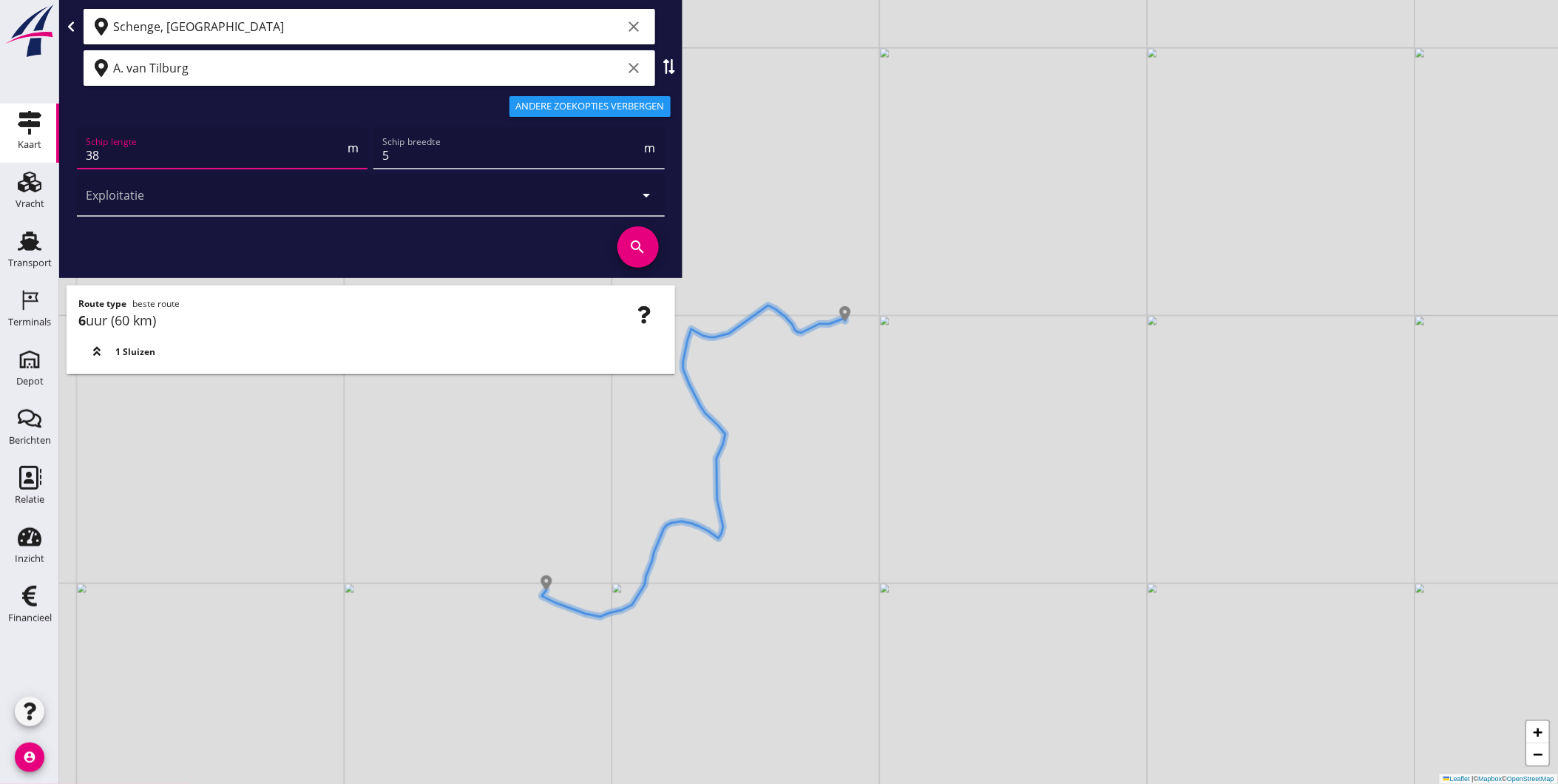
drag, startPoint x: 127, startPoint y: 150, endPoint x: 47, endPoint y: 159, distance: 80.5
click at [47, 159] on div "Kaart Kaart Vracht Vracht Transport Transport Terminals Terminals Depot Depot B…" at bounding box center [779, 392] width 1558 height 784
type input "84"
drag, startPoint x: 522, startPoint y: 145, endPoint x: 329, endPoint y: 153, distance: 193.2
click at [328, 152] on div "Schip lengte 84 m Schip breedte 5 m Exploitatie arrow_drop_down" at bounding box center [371, 171] width 594 height 95
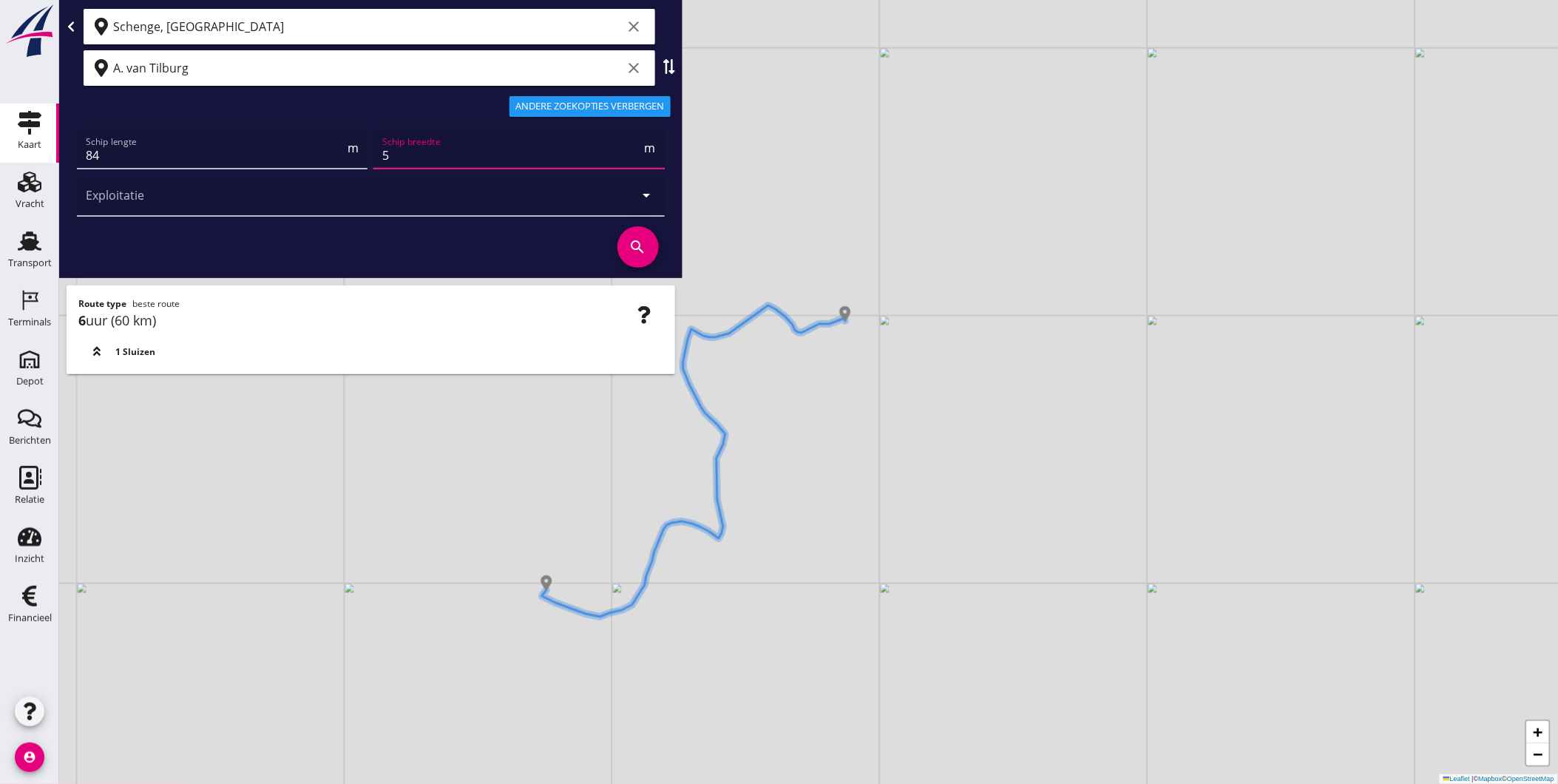
click at [457, 160] on input "5" at bounding box center [511, 155] width 259 height 23
type input "8"
click at [570, 148] on input "8.4" at bounding box center [511, 155] width 259 height 23
type input "8.4"
click at [566, 190] on div at bounding box center [350, 195] width 529 height 41
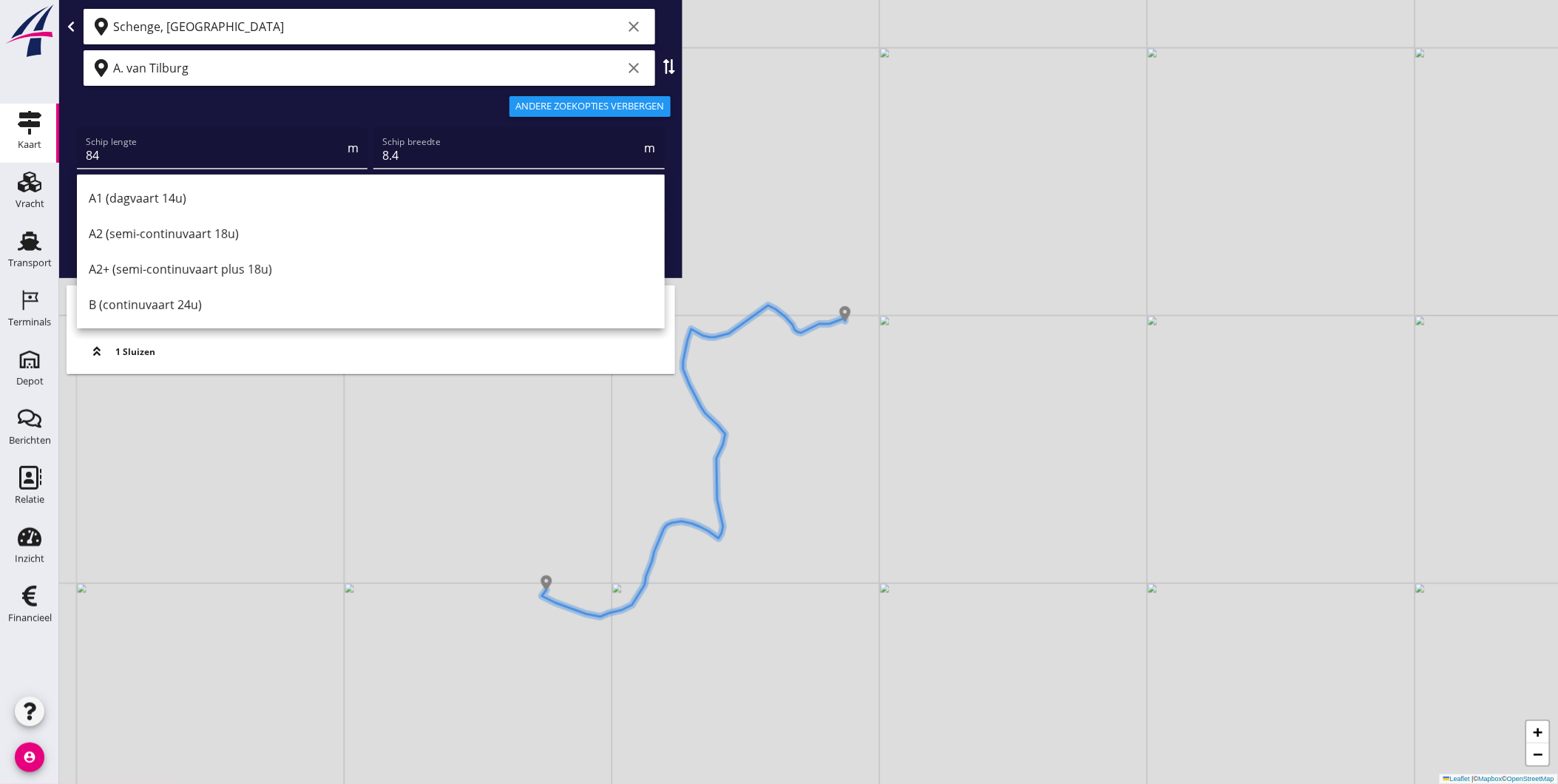
click at [466, 108] on div "Andere zoekopties verbergen" at bounding box center [370, 106] width 617 height 35
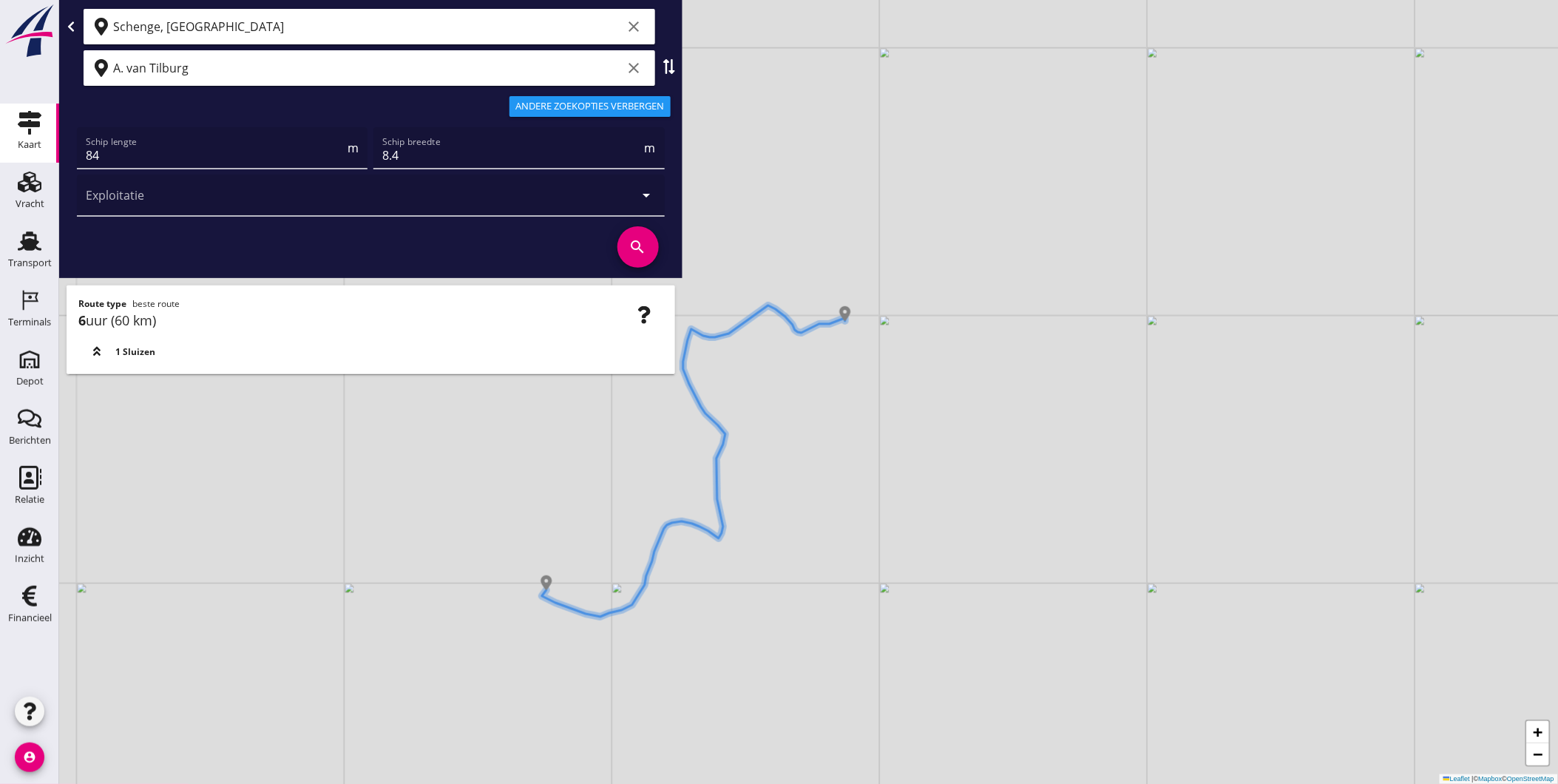
click at [641, 249] on icon "search" at bounding box center [638, 247] width 41 height 41
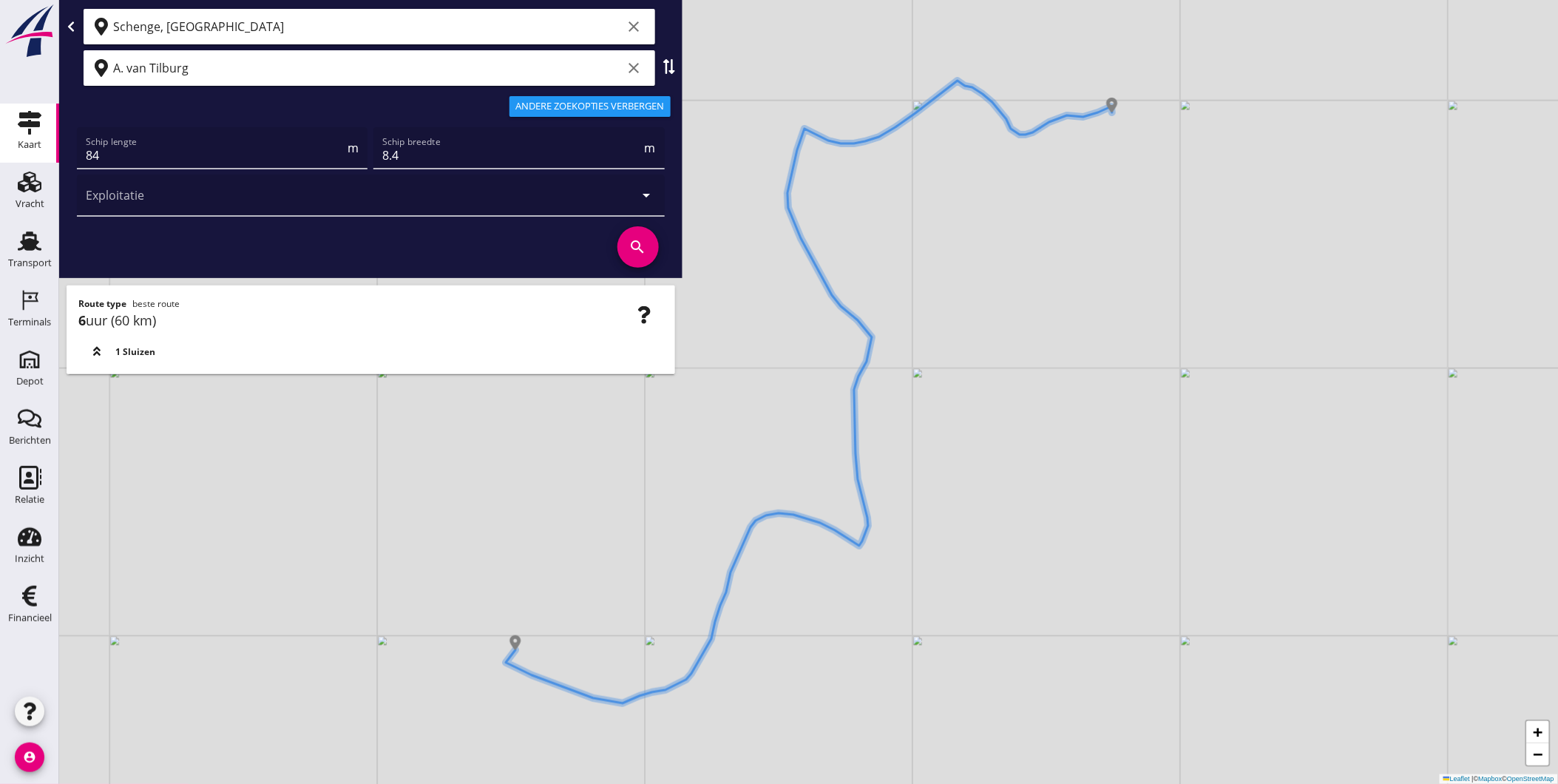
click at [145, 360] on div "Route type beste route 6 uur (60 km) 1 [GEOGRAPHIC_DATA]" at bounding box center [370, 330] width 609 height 89
click at [139, 350] on span "1 Sluizen" at bounding box center [135, 351] width 40 height 13
click at [97, 350] on icon at bounding box center [97, 351] width 12 height 12
click at [118, 349] on span "1 Sluizen" at bounding box center [135, 351] width 40 height 13
drag, startPoint x: 118, startPoint y: 349, endPoint x: 133, endPoint y: 351, distance: 15.1
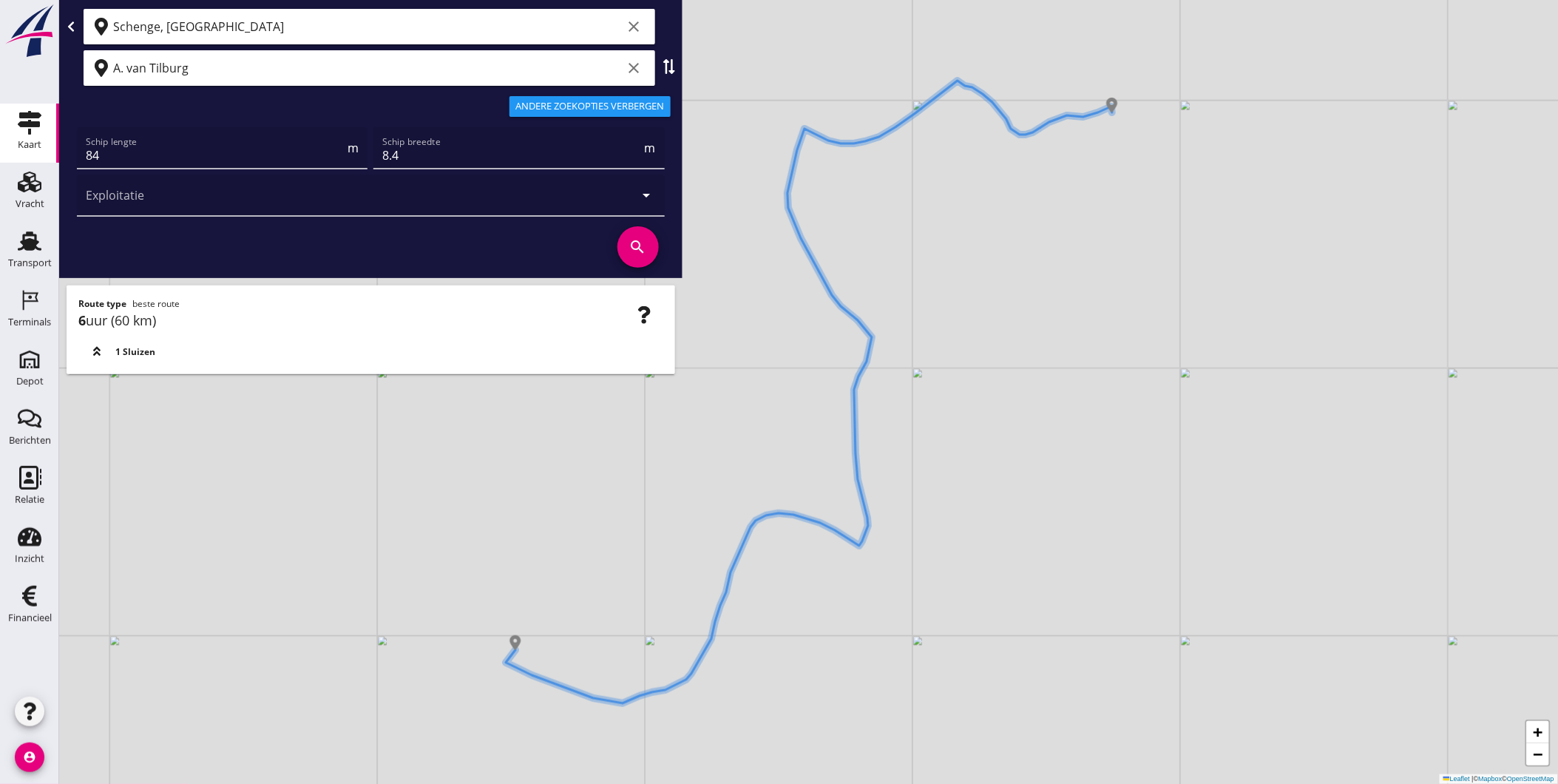
click at [128, 351] on span "1 Sluizen" at bounding box center [135, 351] width 40 height 13
click at [652, 312] on icon "button" at bounding box center [644, 315] width 18 height 18
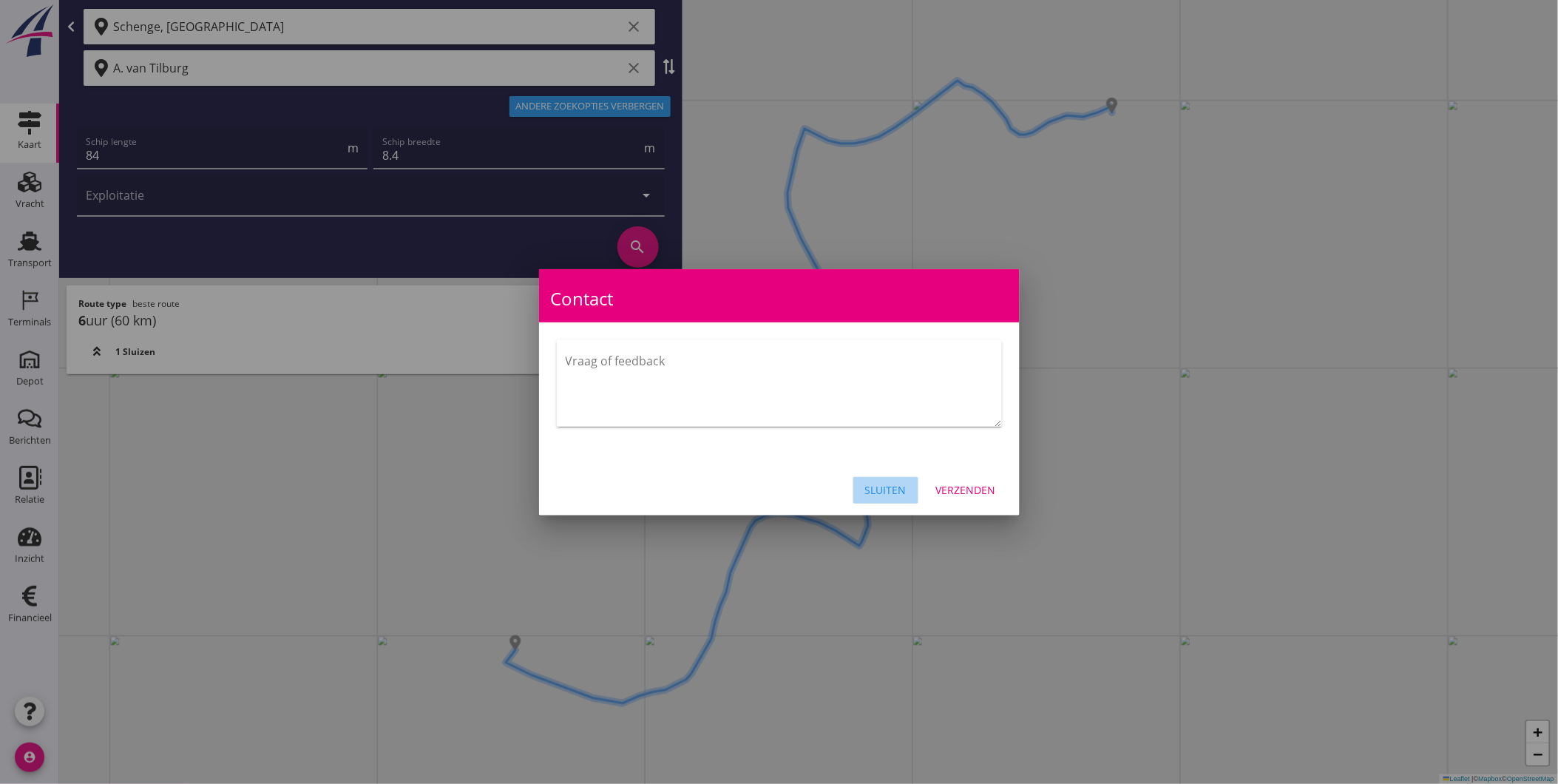
click at [900, 500] on button "Sluiten" at bounding box center [886, 490] width 65 height 27
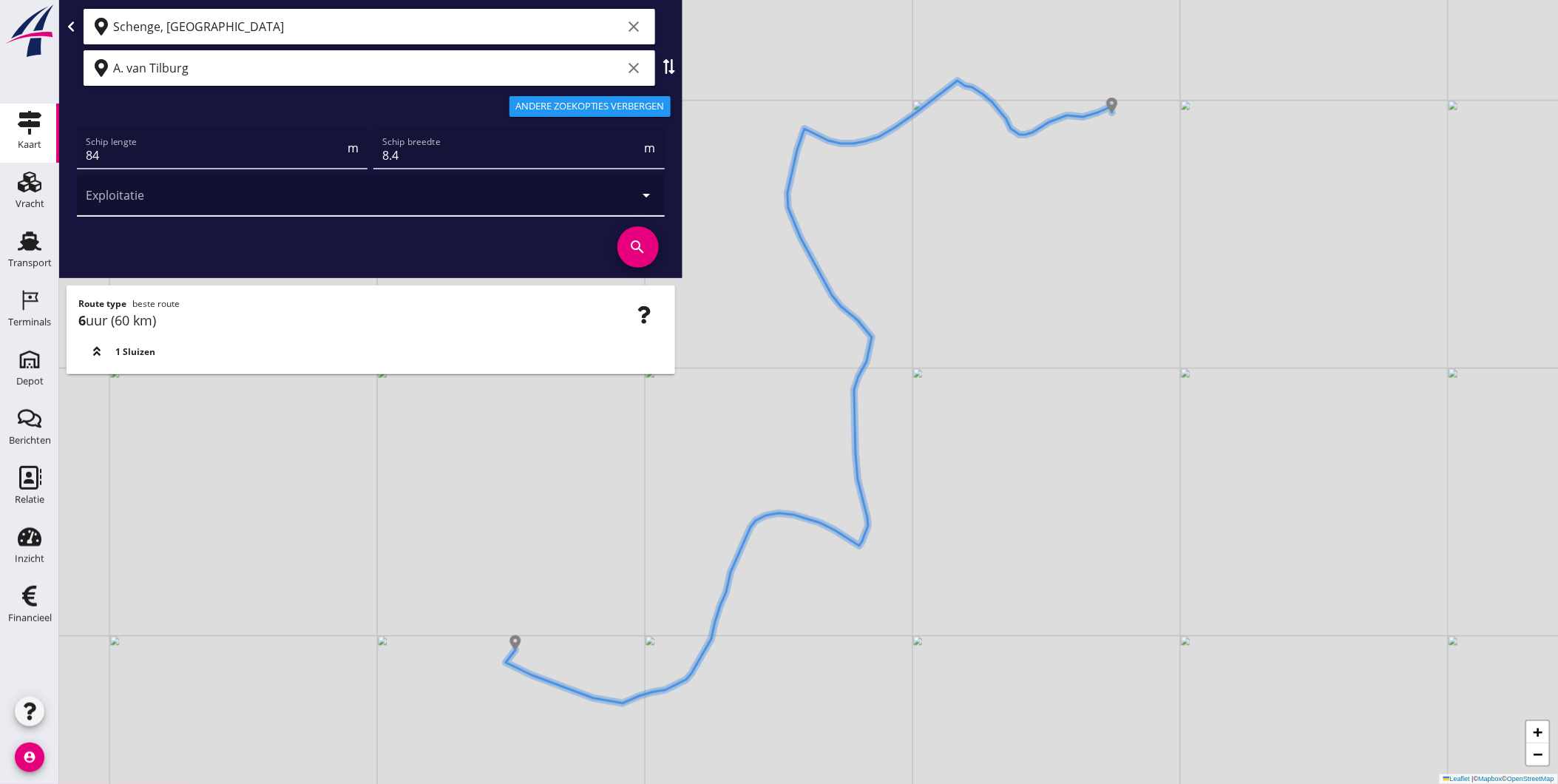
click at [150, 201] on div at bounding box center [350, 195] width 529 height 41
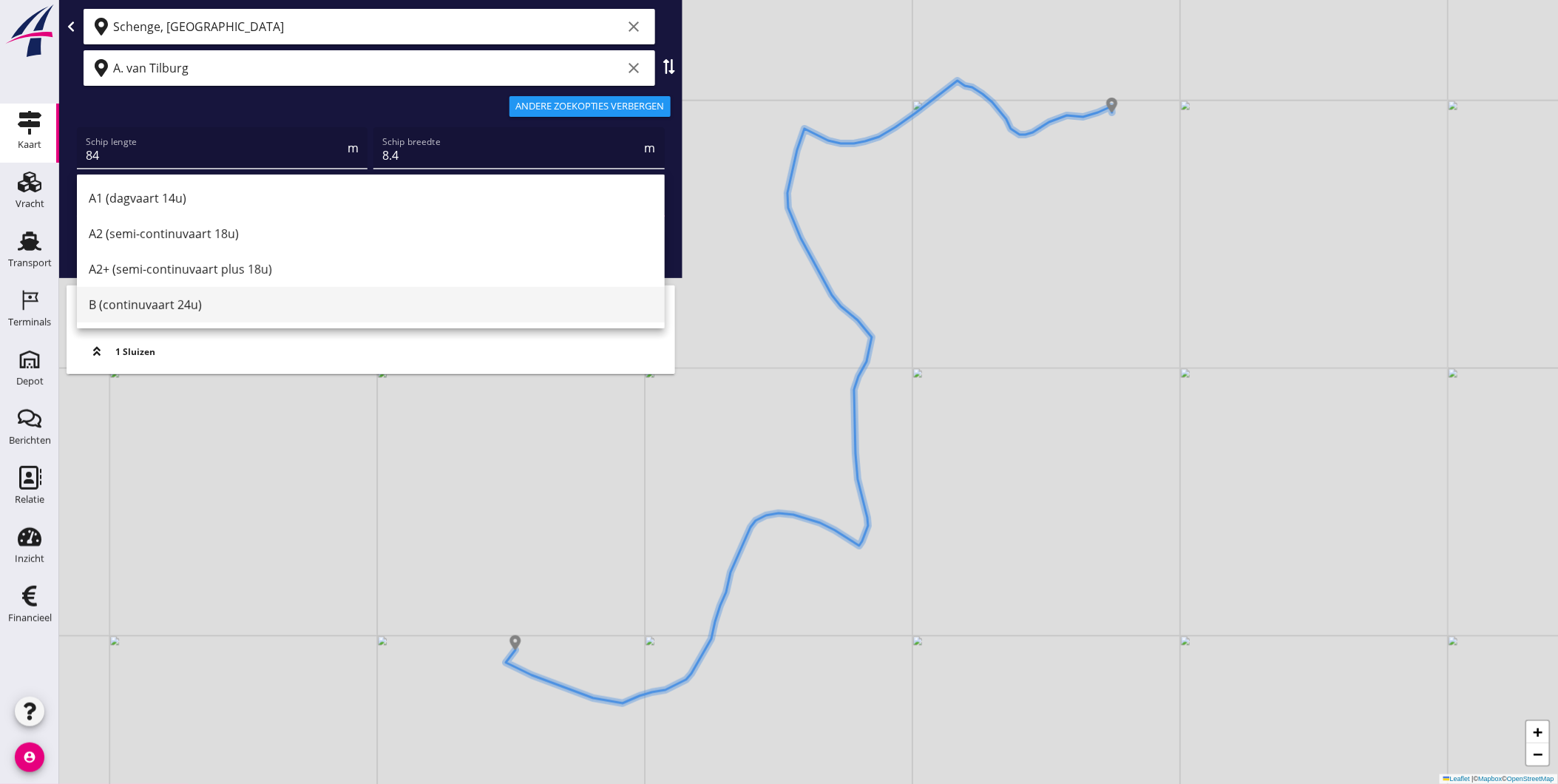
click at [193, 301] on div "B (continuvaart 24u)" at bounding box center [371, 305] width 565 height 18
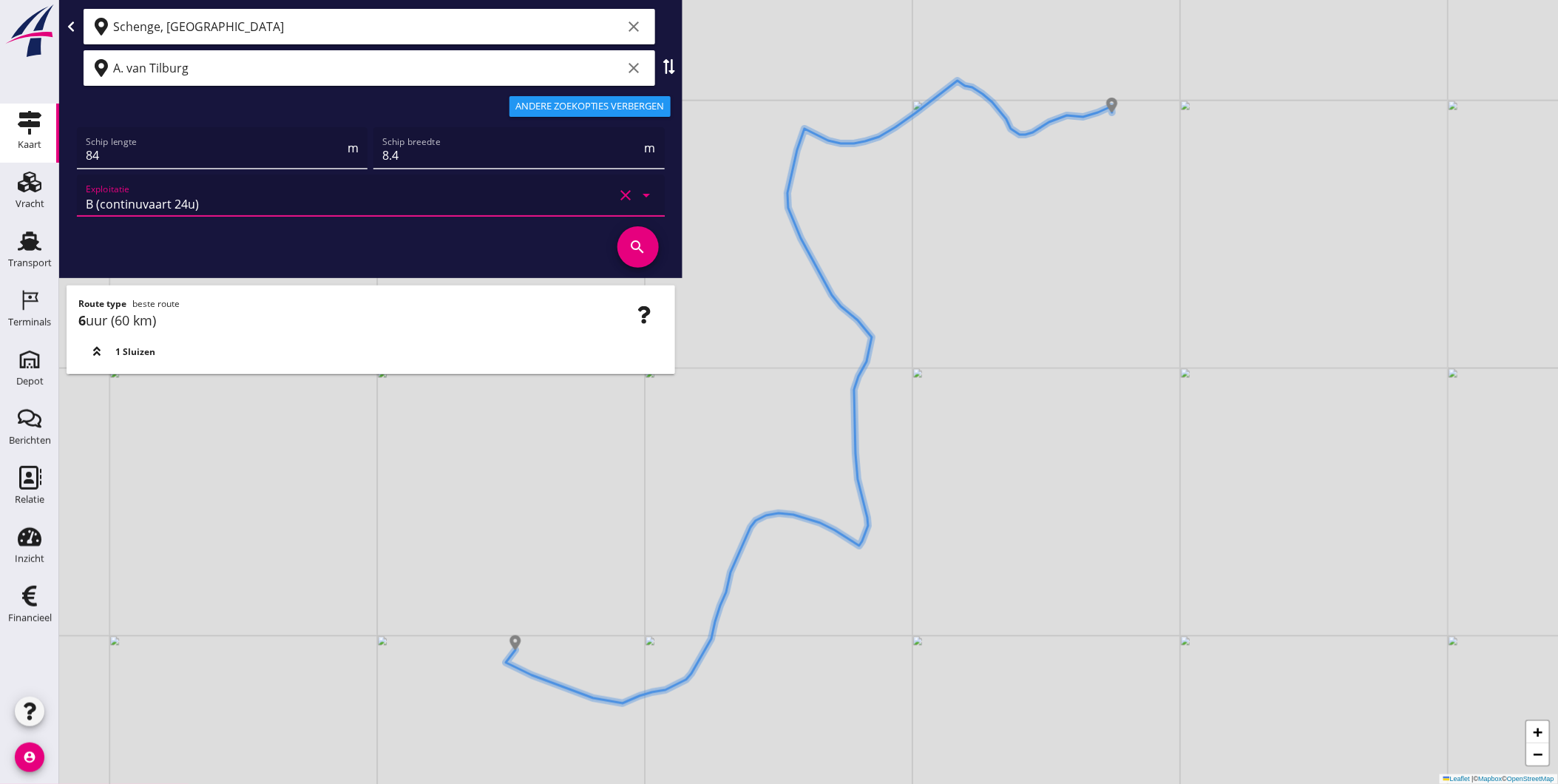
click at [641, 242] on icon "search" at bounding box center [638, 247] width 41 height 41
click at [255, 207] on div "B (continuvaart 24u)" at bounding box center [350, 195] width 529 height 41
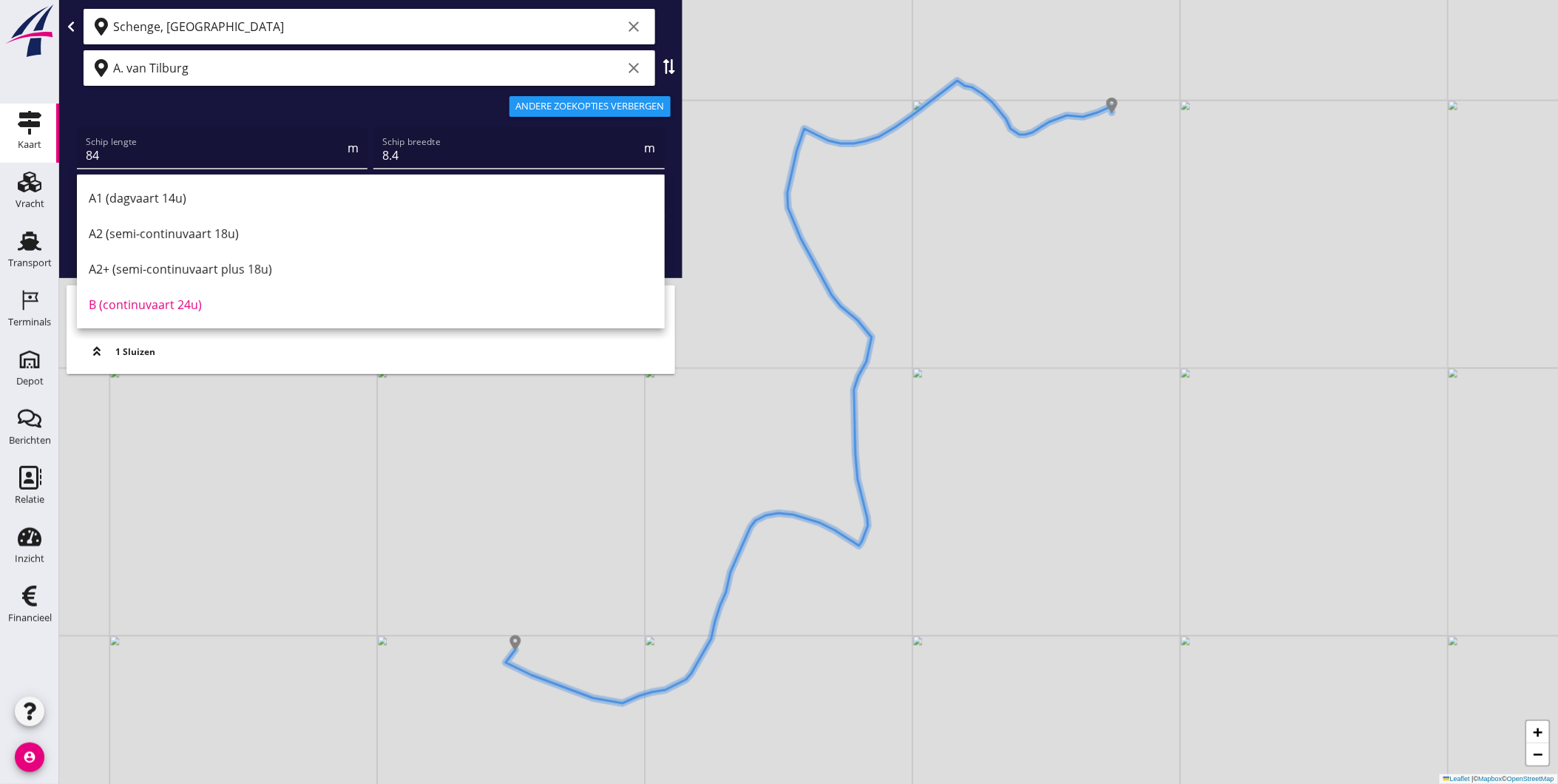
click at [244, 122] on div "Andere zoekopties verbergen" at bounding box center [370, 106] width 617 height 35
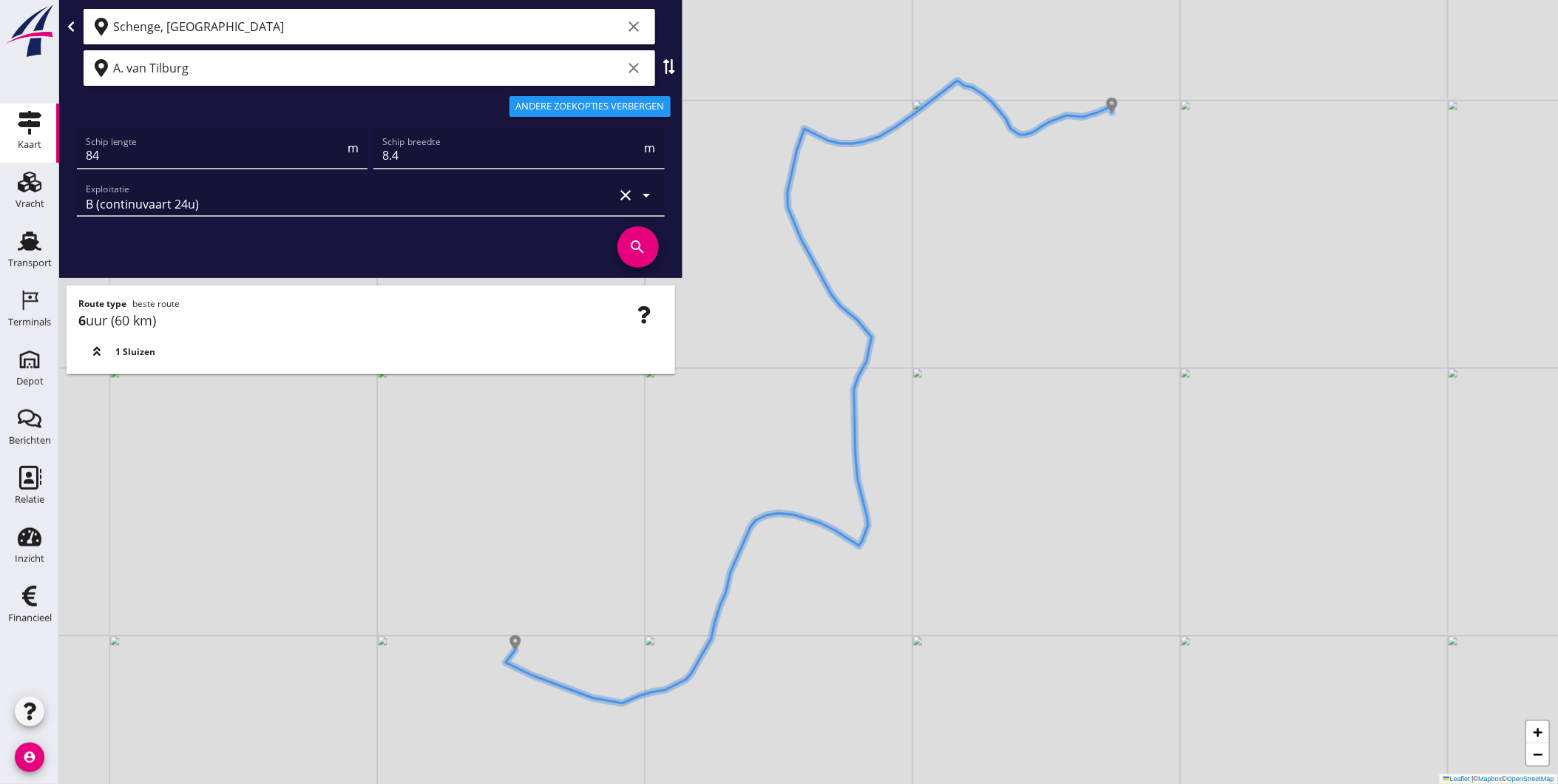
click at [128, 354] on span "1 Sluizen" at bounding box center [135, 351] width 40 height 13
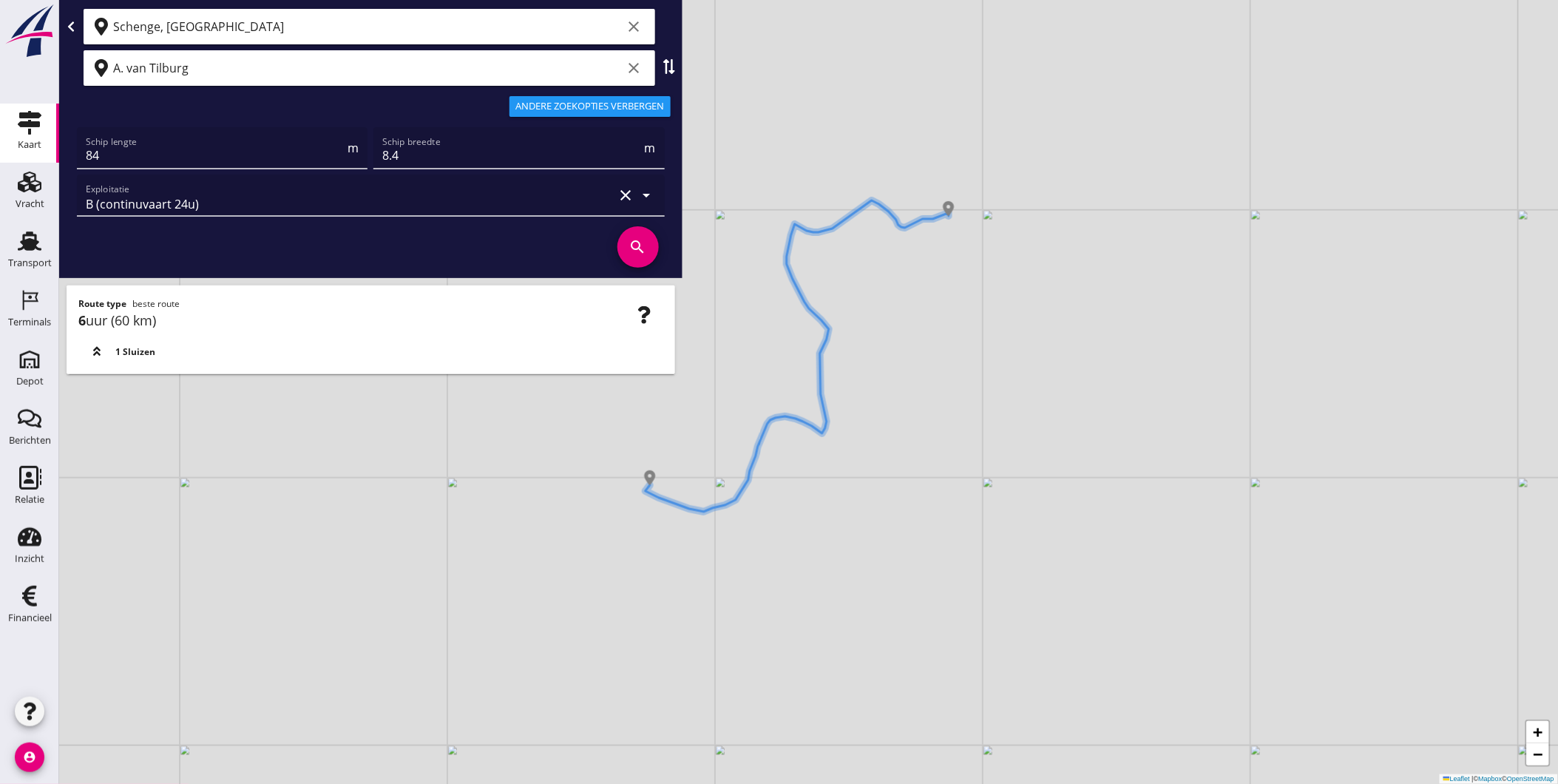
click at [564, 31] on input "Schenge, [GEOGRAPHIC_DATA]" at bounding box center [368, 26] width 510 height 23
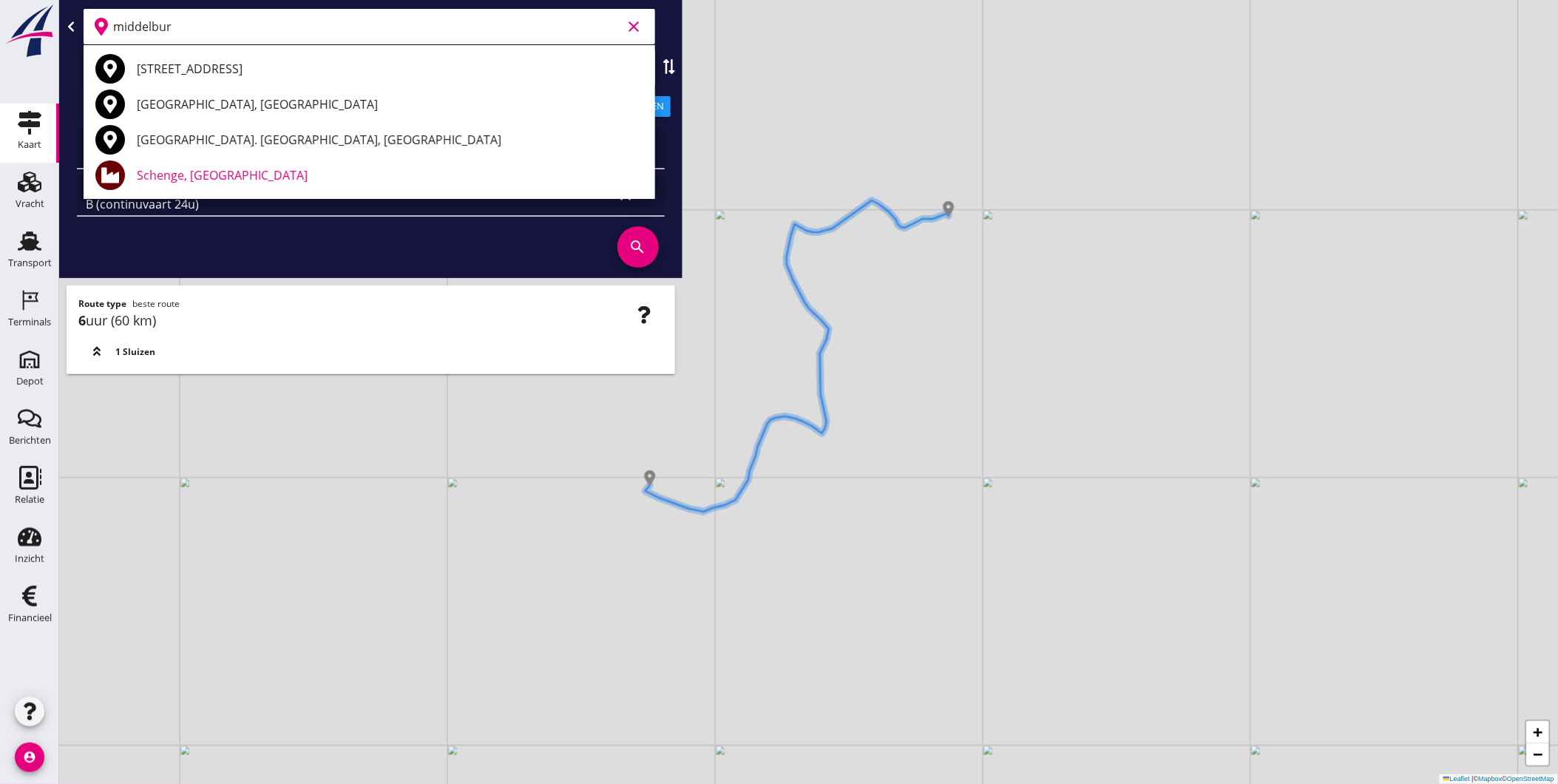
type input "[GEOGRAPHIC_DATA]"
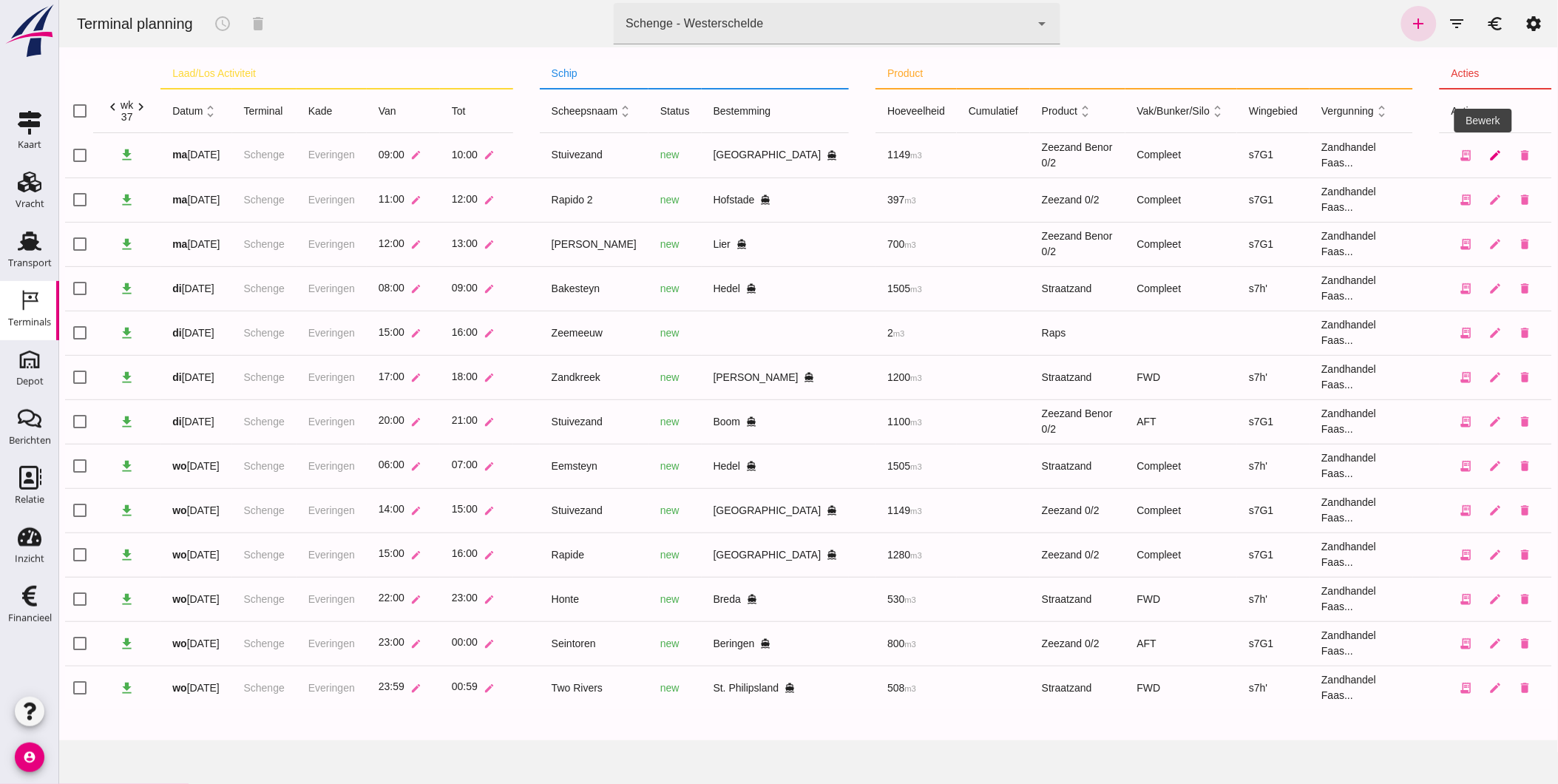
click at [1402, 150] on link "edit" at bounding box center [1495, 155] width 29 height 29
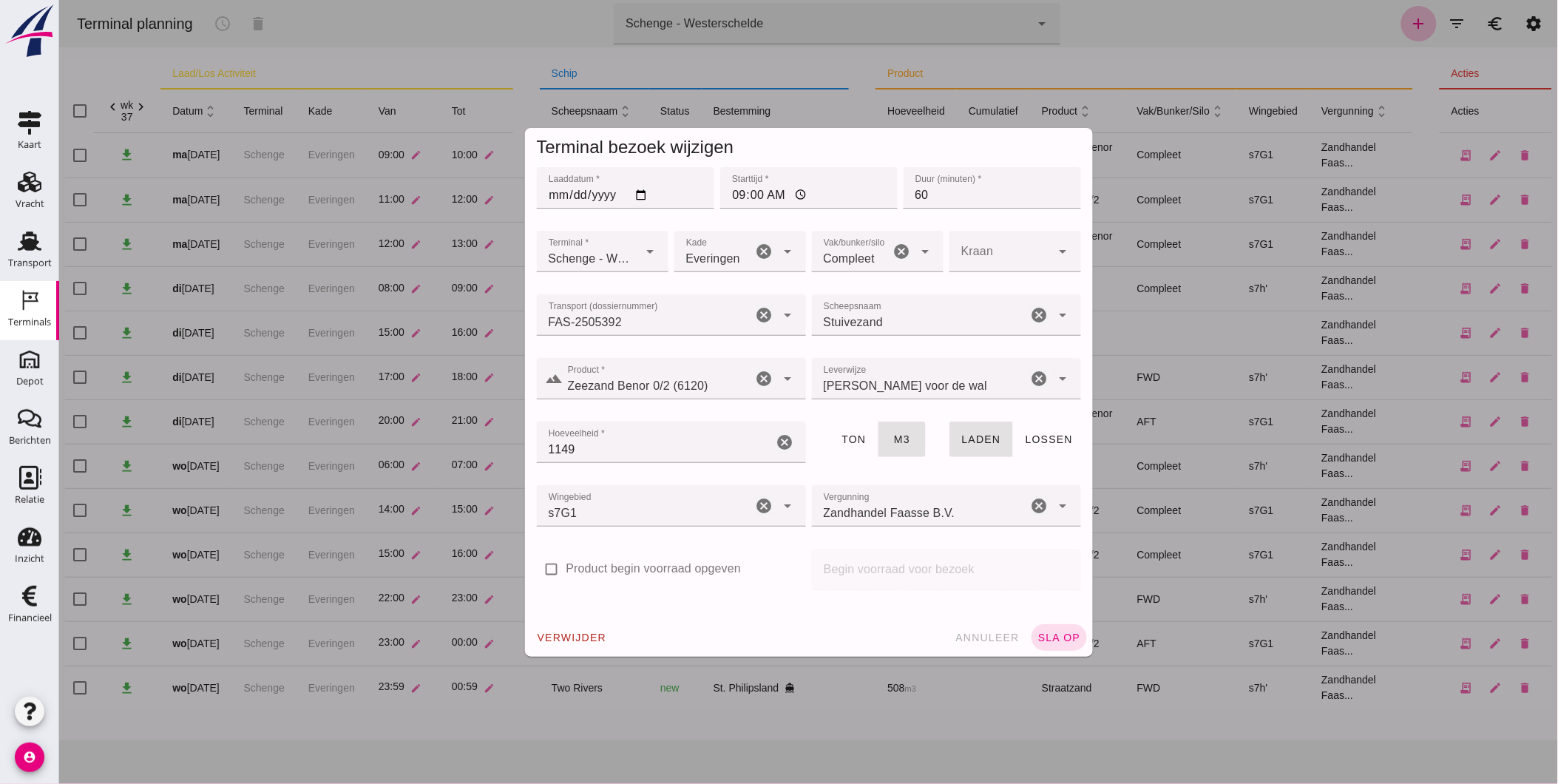
click at [785, 255] on icon "arrow_drop_down" at bounding box center [788, 251] width 18 height 18
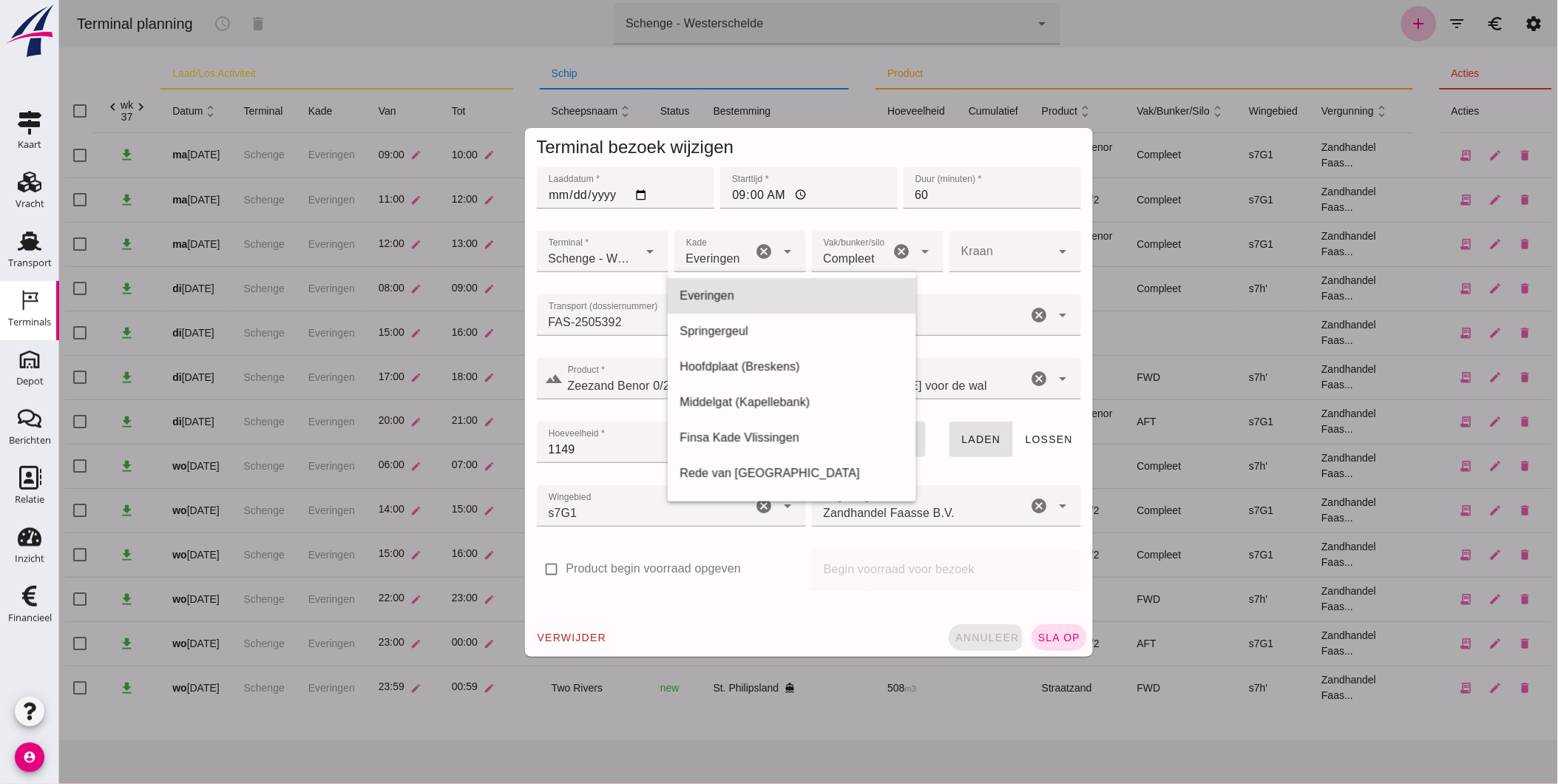
click at [995, 629] on button "annuleer" at bounding box center [986, 637] width 77 height 27
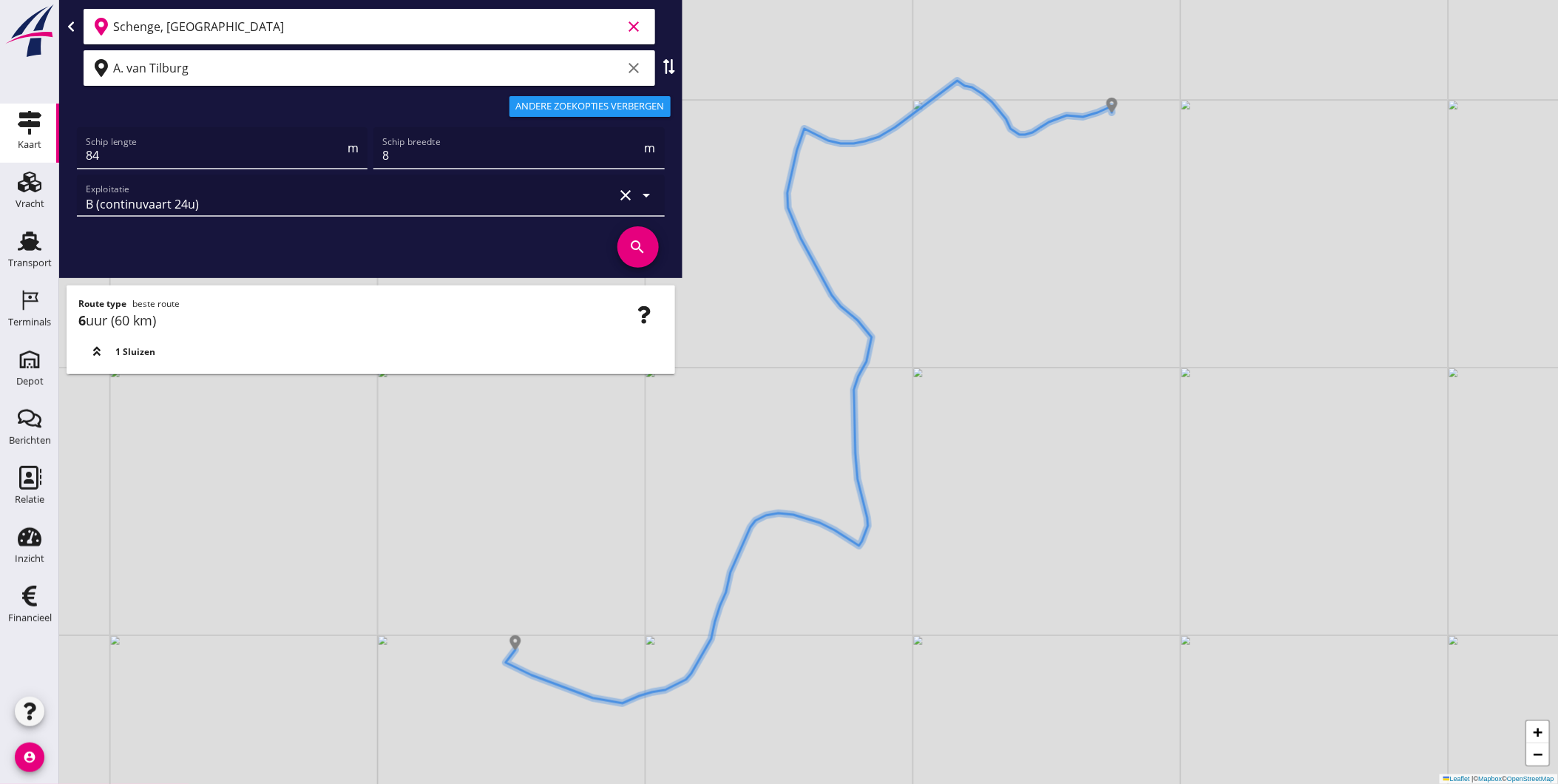
click at [225, 30] on input "Schenge, [GEOGRAPHIC_DATA]" at bounding box center [368, 26] width 510 height 23
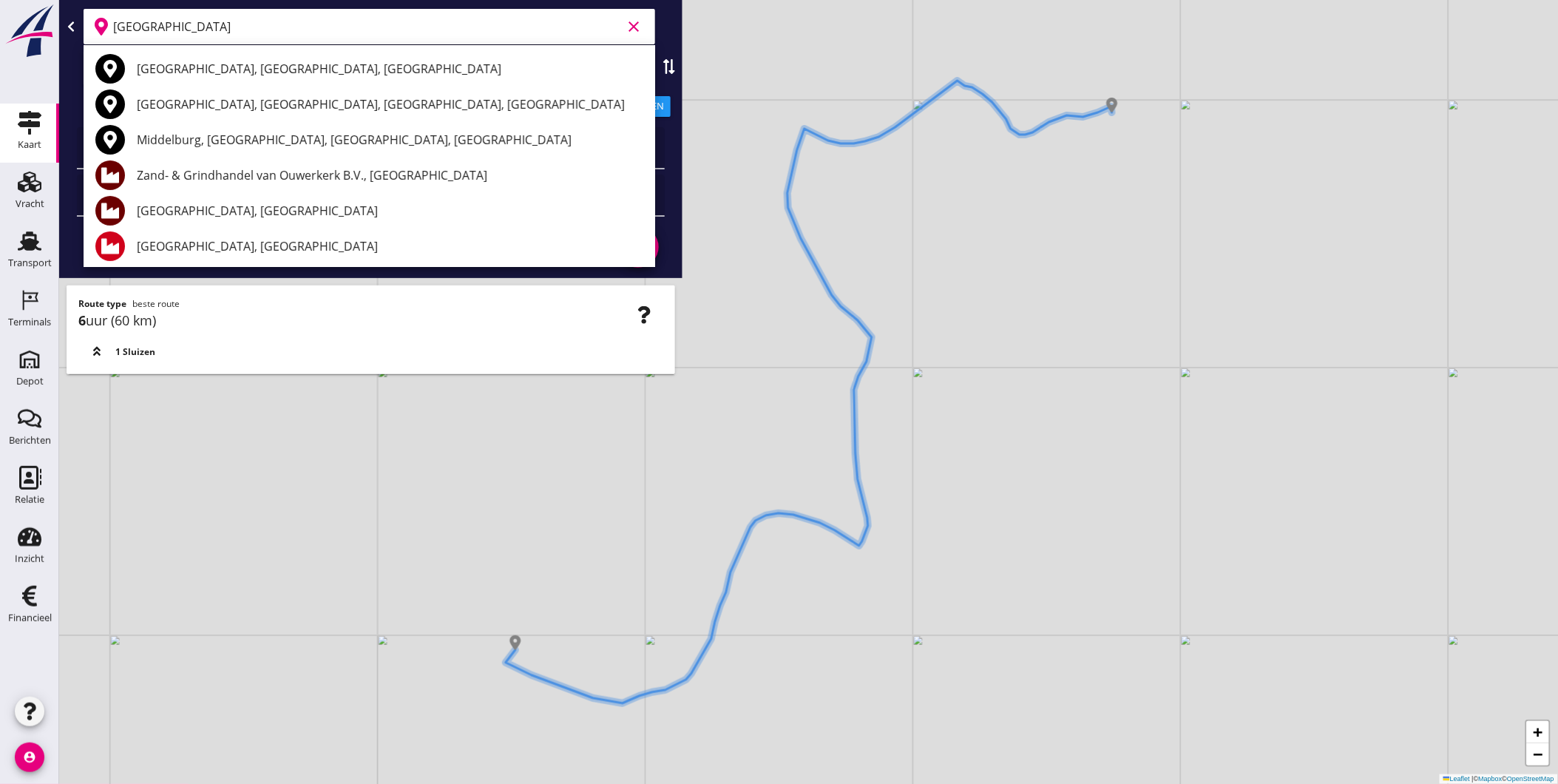
click at [102, 352] on icon at bounding box center [97, 351] width 12 height 12
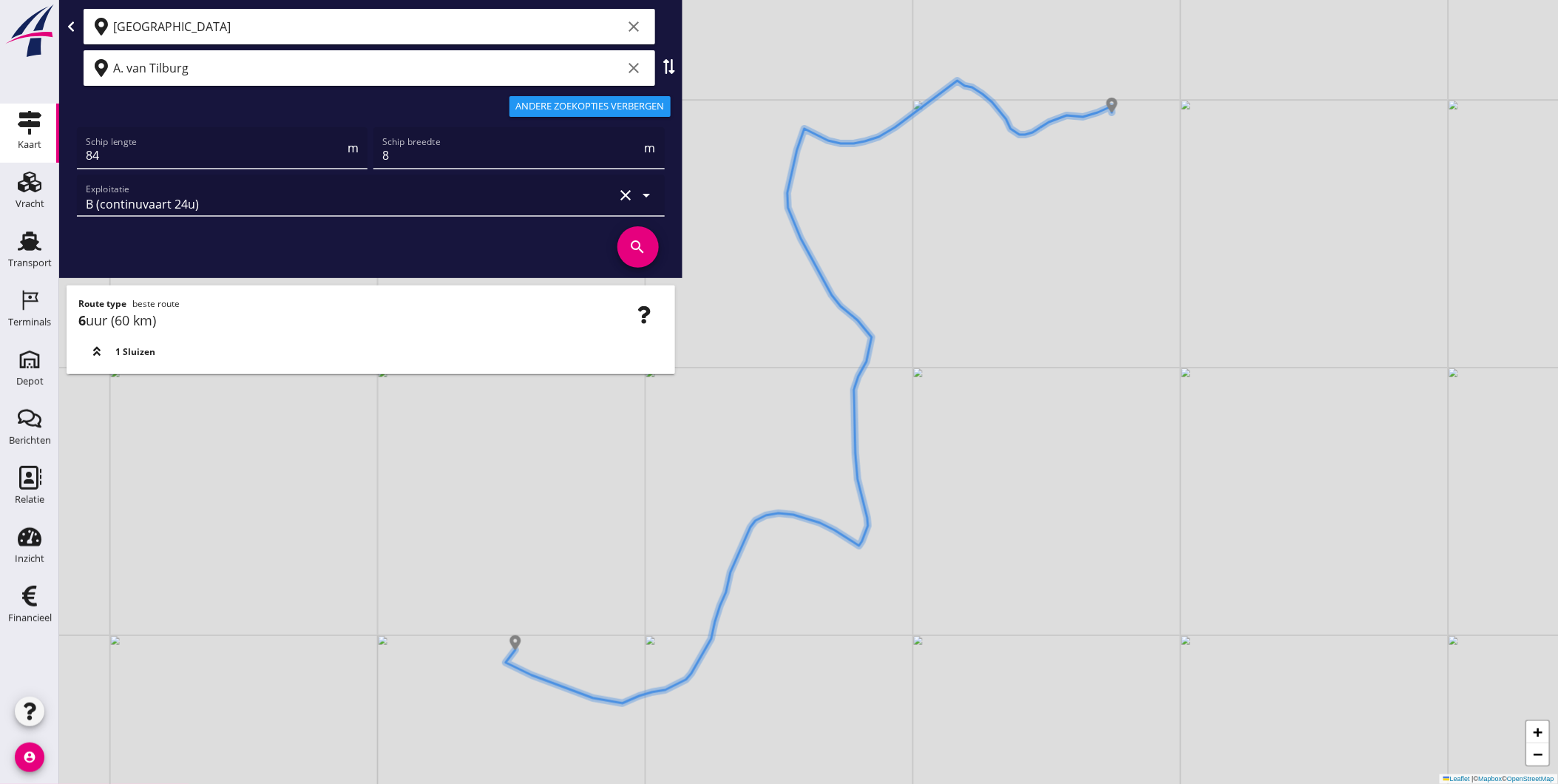
click at [131, 354] on span "1 Sluizen" at bounding box center [135, 351] width 40 height 13
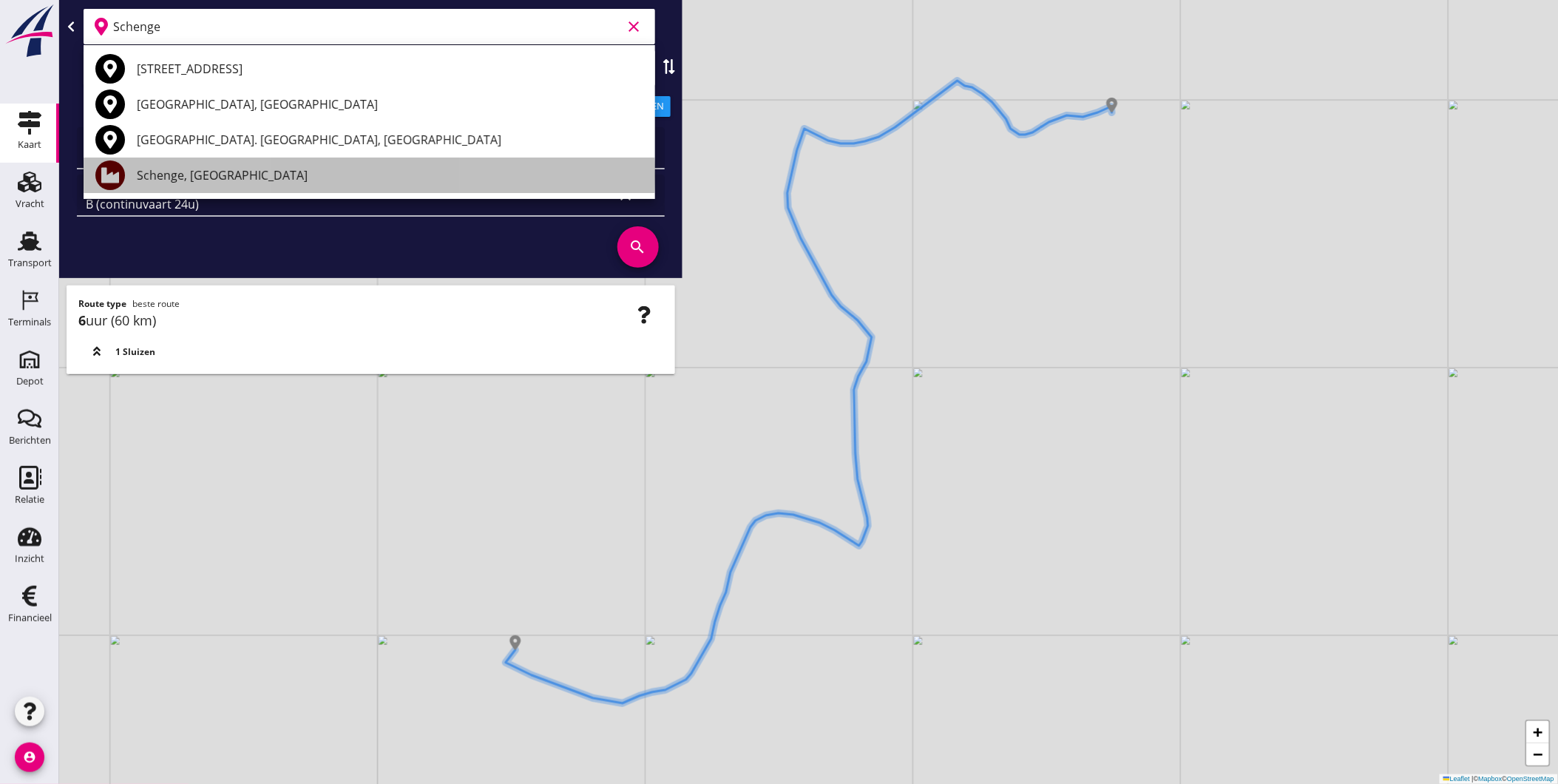
click at [272, 167] on div "Schenge, [GEOGRAPHIC_DATA]" at bounding box center [390, 175] width 507 height 18
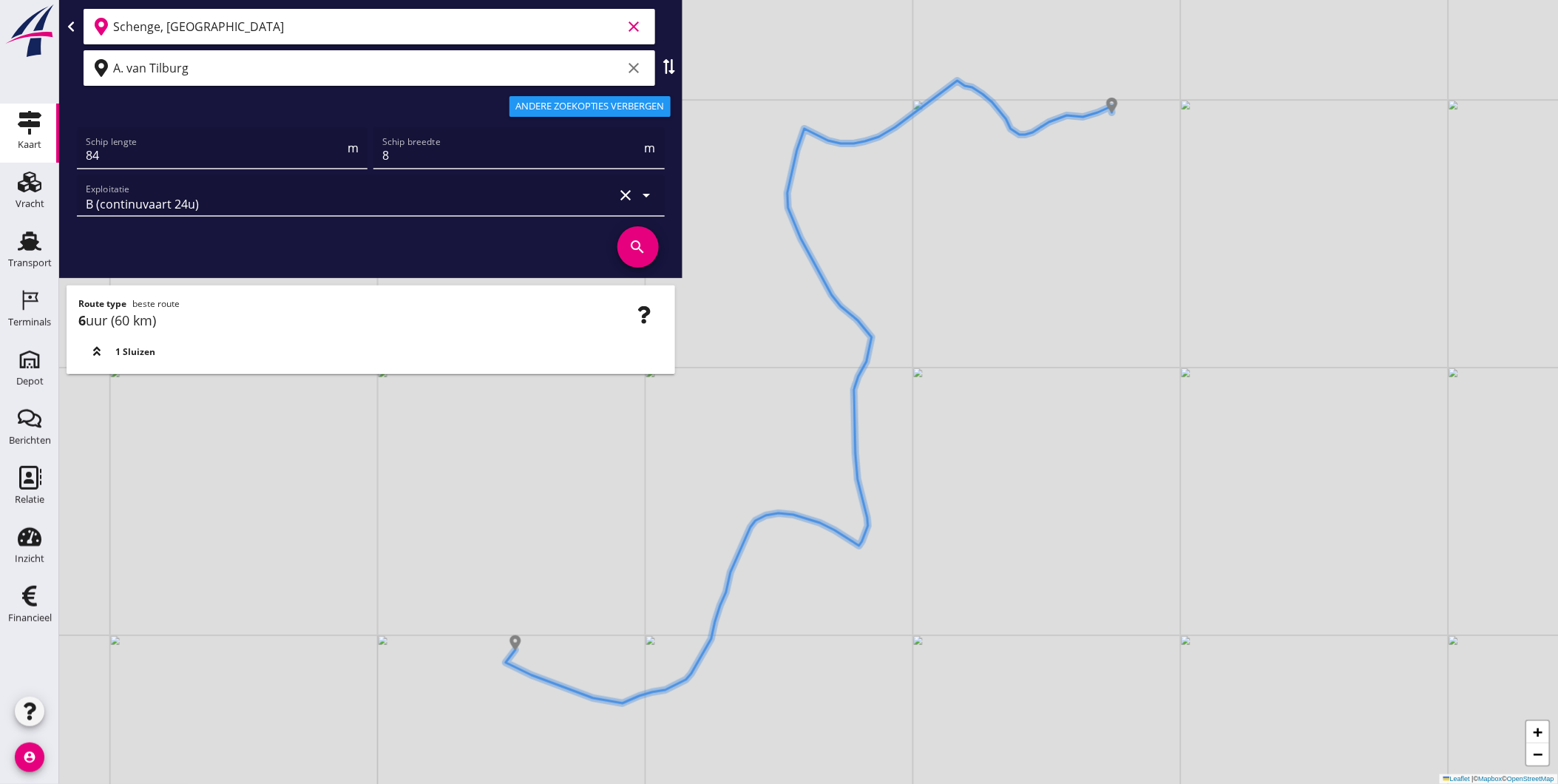
click at [357, 34] on input "Schenge, [GEOGRAPHIC_DATA]" at bounding box center [368, 26] width 510 height 23
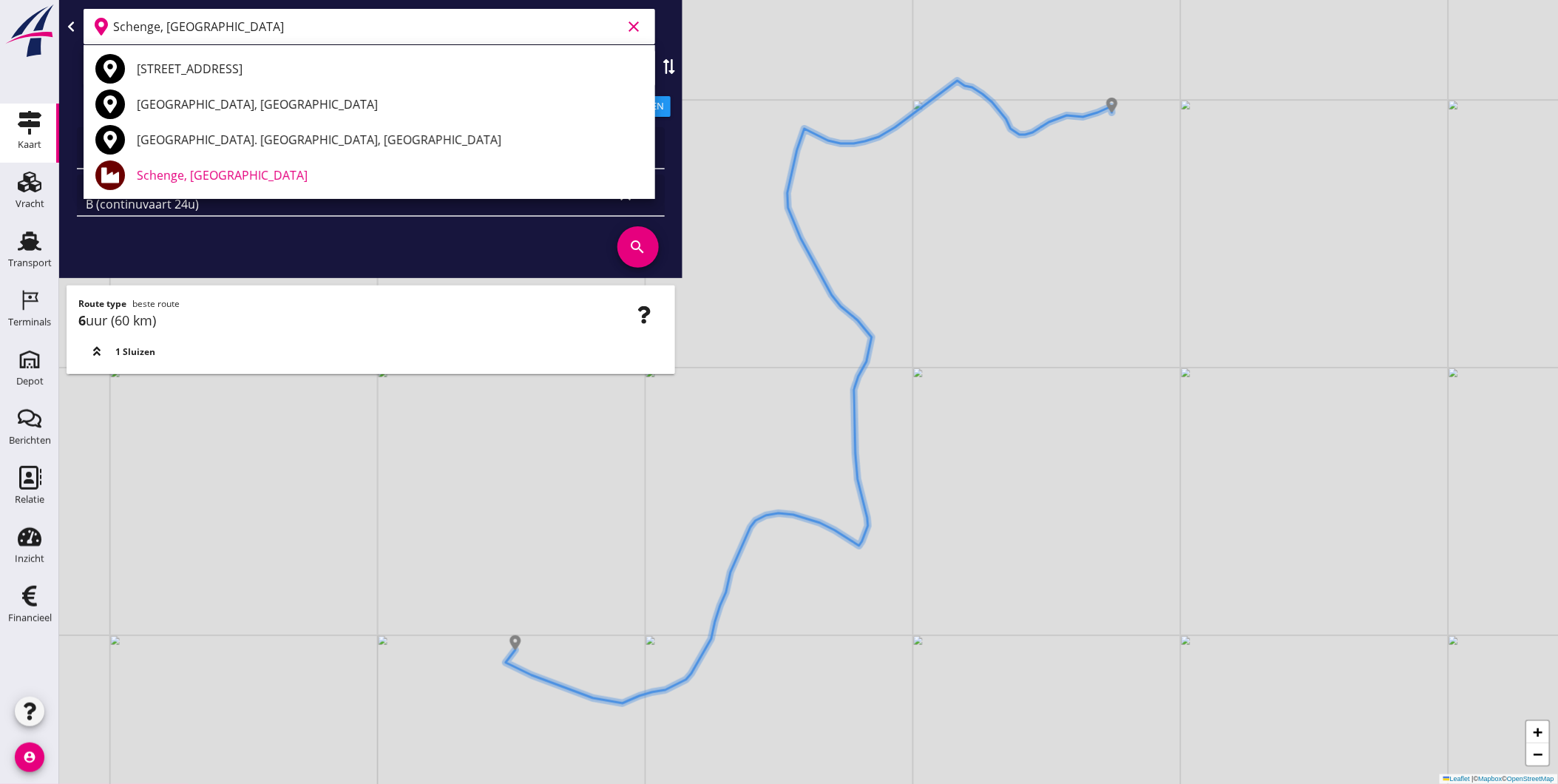
drag, startPoint x: 357, startPoint y: 34, endPoint x: -3, endPoint y: 27, distance: 360.1
click at [0, 27] on html "Geef feedback over deze route A1 (dagvaart 14u) A2 (semi-continuvaart 18u) A2+ …" at bounding box center [779, 392] width 1558 height 784
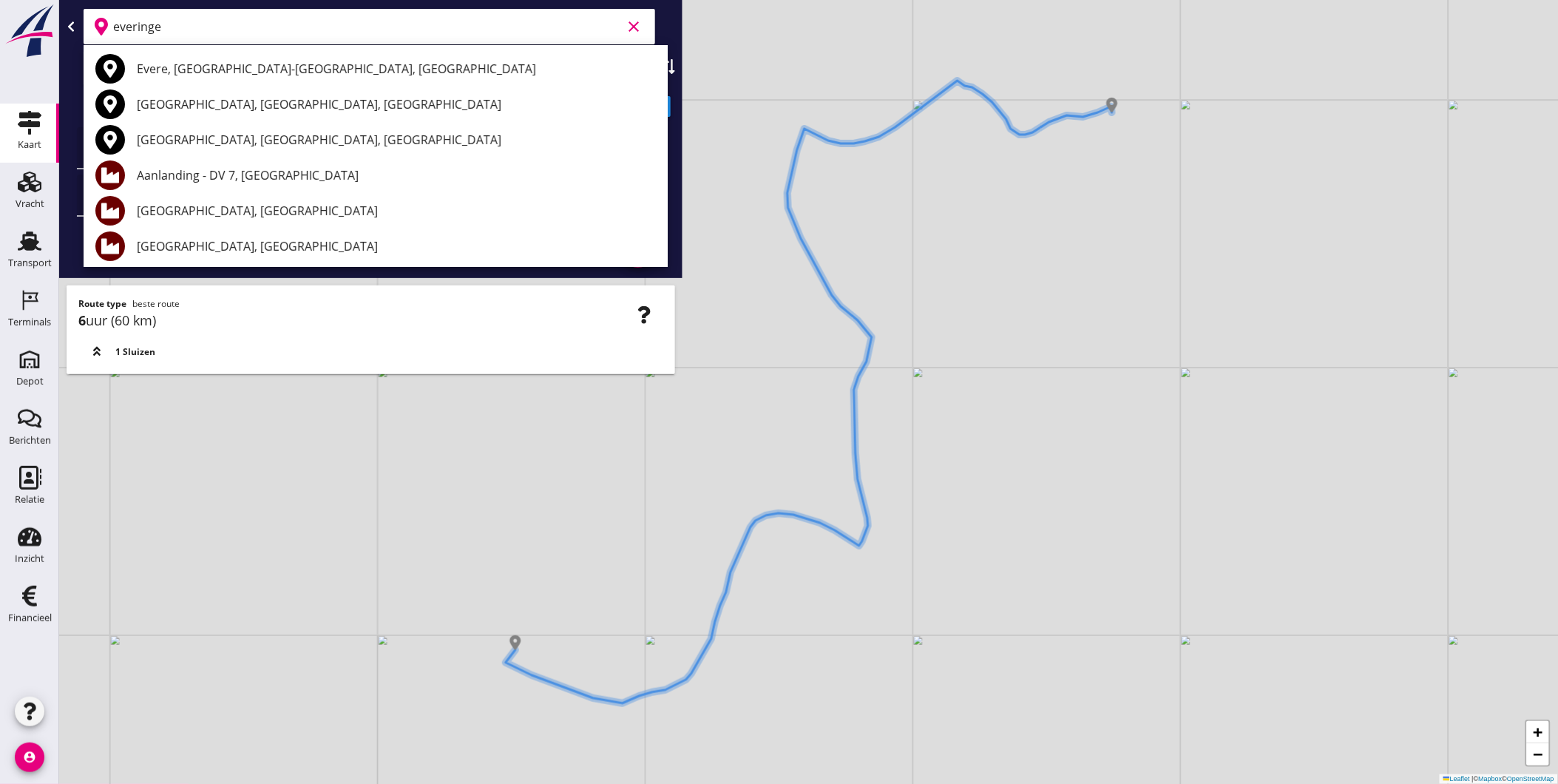
type input "everinge"
click at [1258, 445] on div "+ − Leaflet | © Mapbox © OpenStreetMap" at bounding box center [809, 392] width 1499 height 784
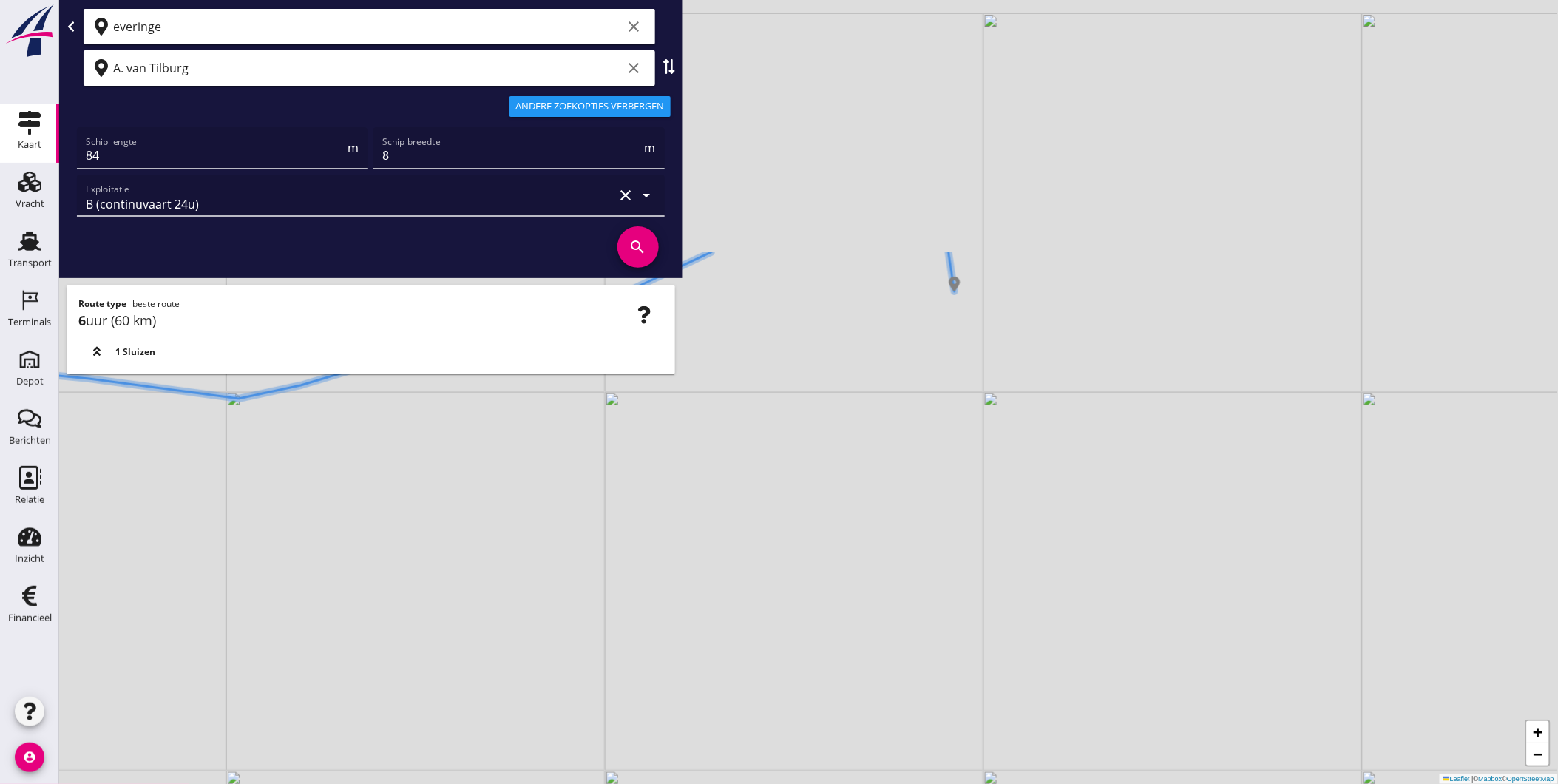
drag, startPoint x: 1040, startPoint y: 201, endPoint x: 1021, endPoint y: 433, distance: 232.8
click at [1073, 485] on div "+ − Leaflet | © Mapbox © OpenStreetMap" at bounding box center [809, 392] width 1499 height 784
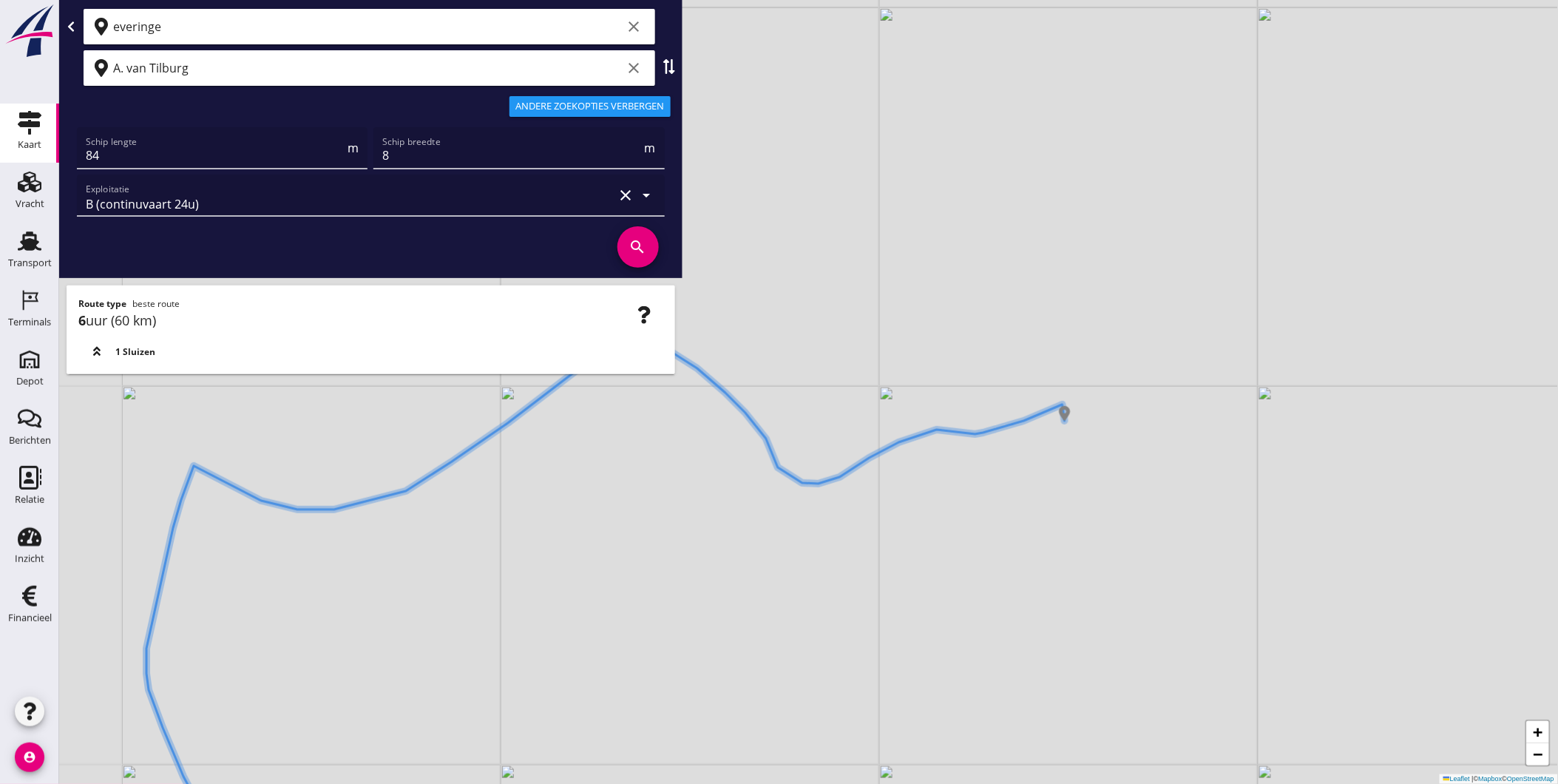
drag, startPoint x: 791, startPoint y: 578, endPoint x: 941, endPoint y: 515, distance: 162.7
click at [941, 515] on div "+ − Leaflet | © Mapbox © OpenStreetMap" at bounding box center [809, 392] width 1499 height 784
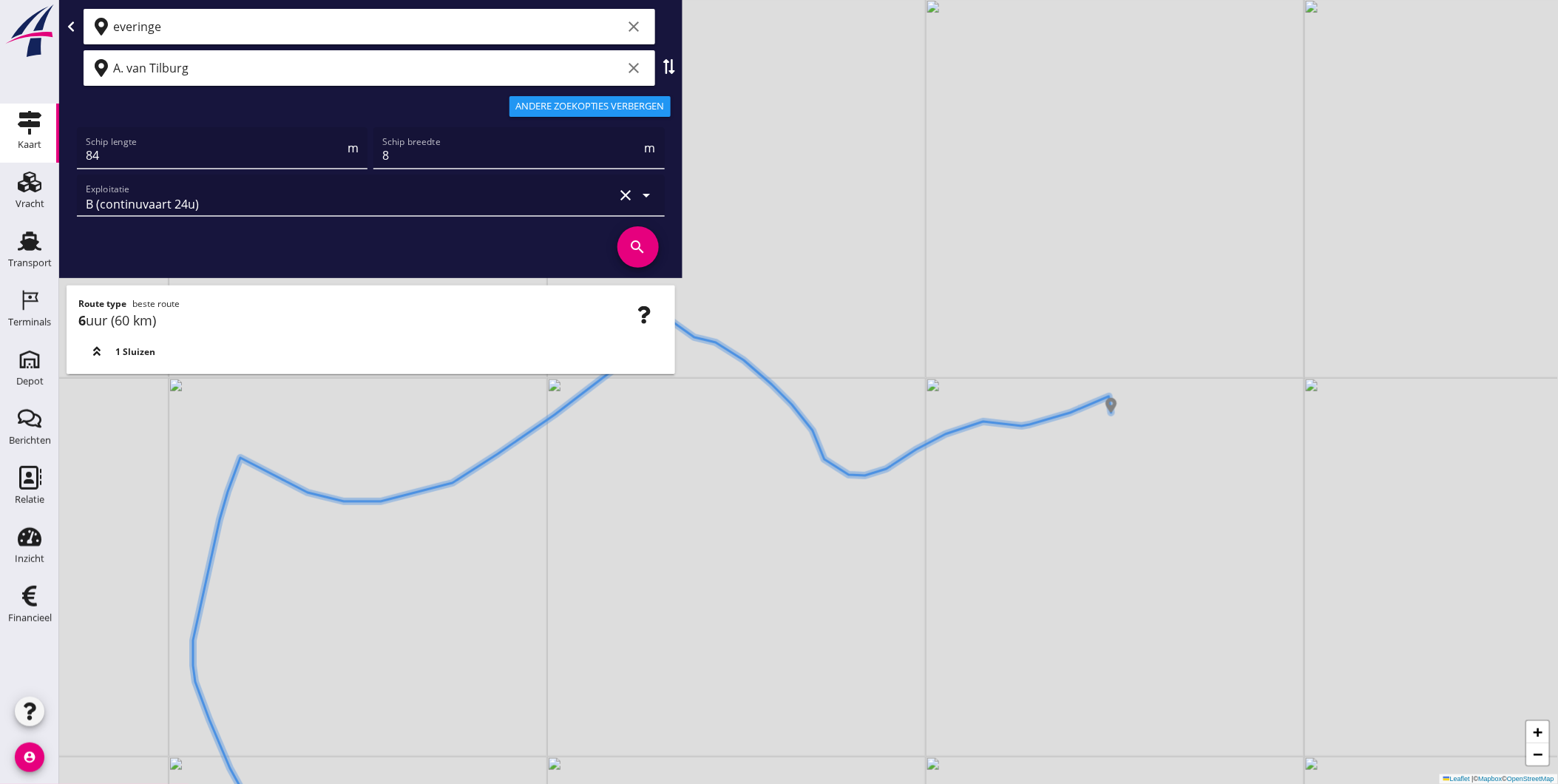
drag, startPoint x: 795, startPoint y: 548, endPoint x: 930, endPoint y: 506, distance: 141.4
click at [985, 438] on div "+ − Leaflet | © Mapbox © OpenStreetMap" at bounding box center [809, 392] width 1499 height 784
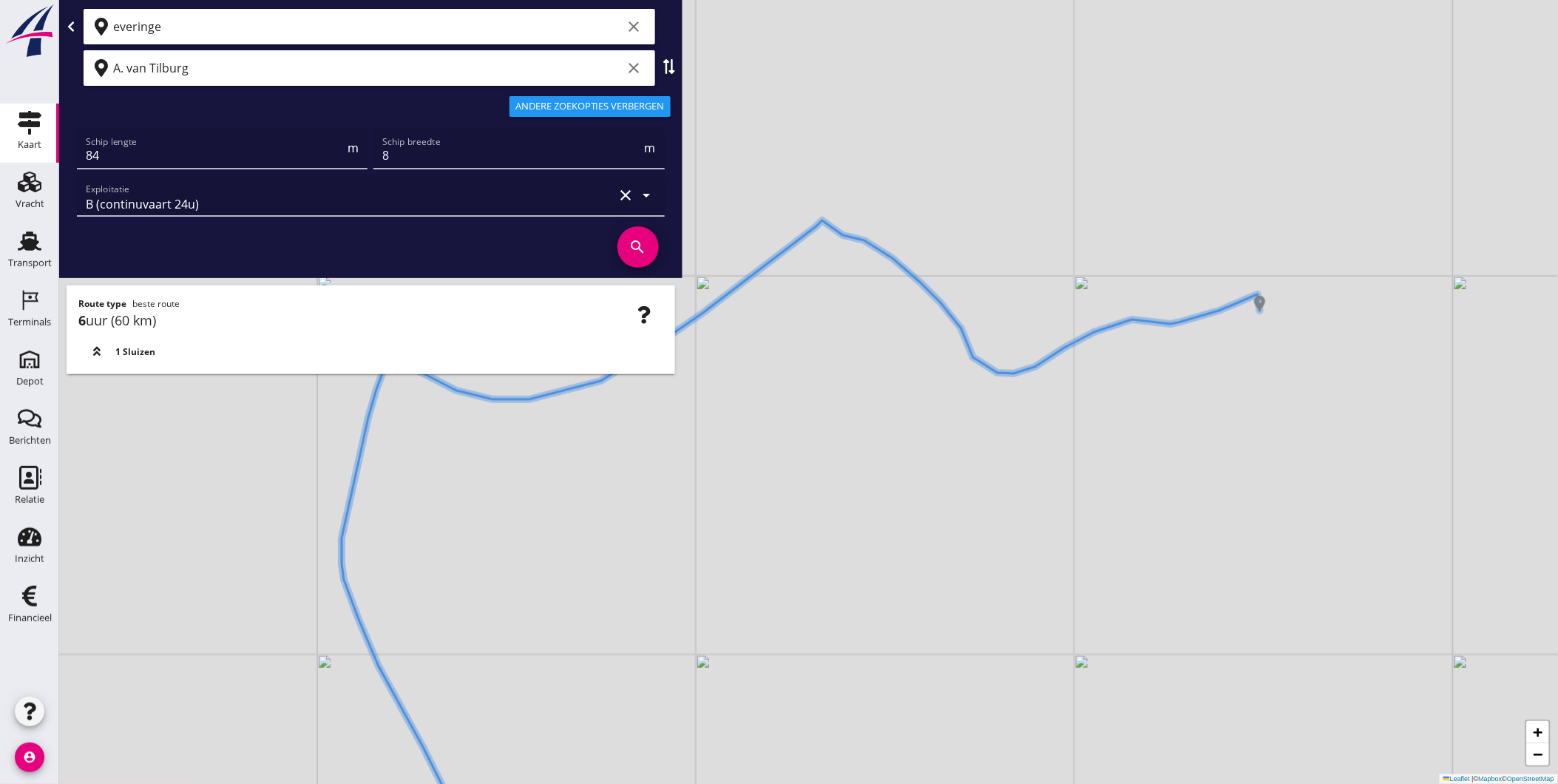
drag, startPoint x: 935, startPoint y: 502, endPoint x: 974, endPoint y: 468, distance: 51.7
click at [966, 475] on div "+ − Leaflet | © Mapbox © OpenStreetMap" at bounding box center [809, 392] width 1499 height 784
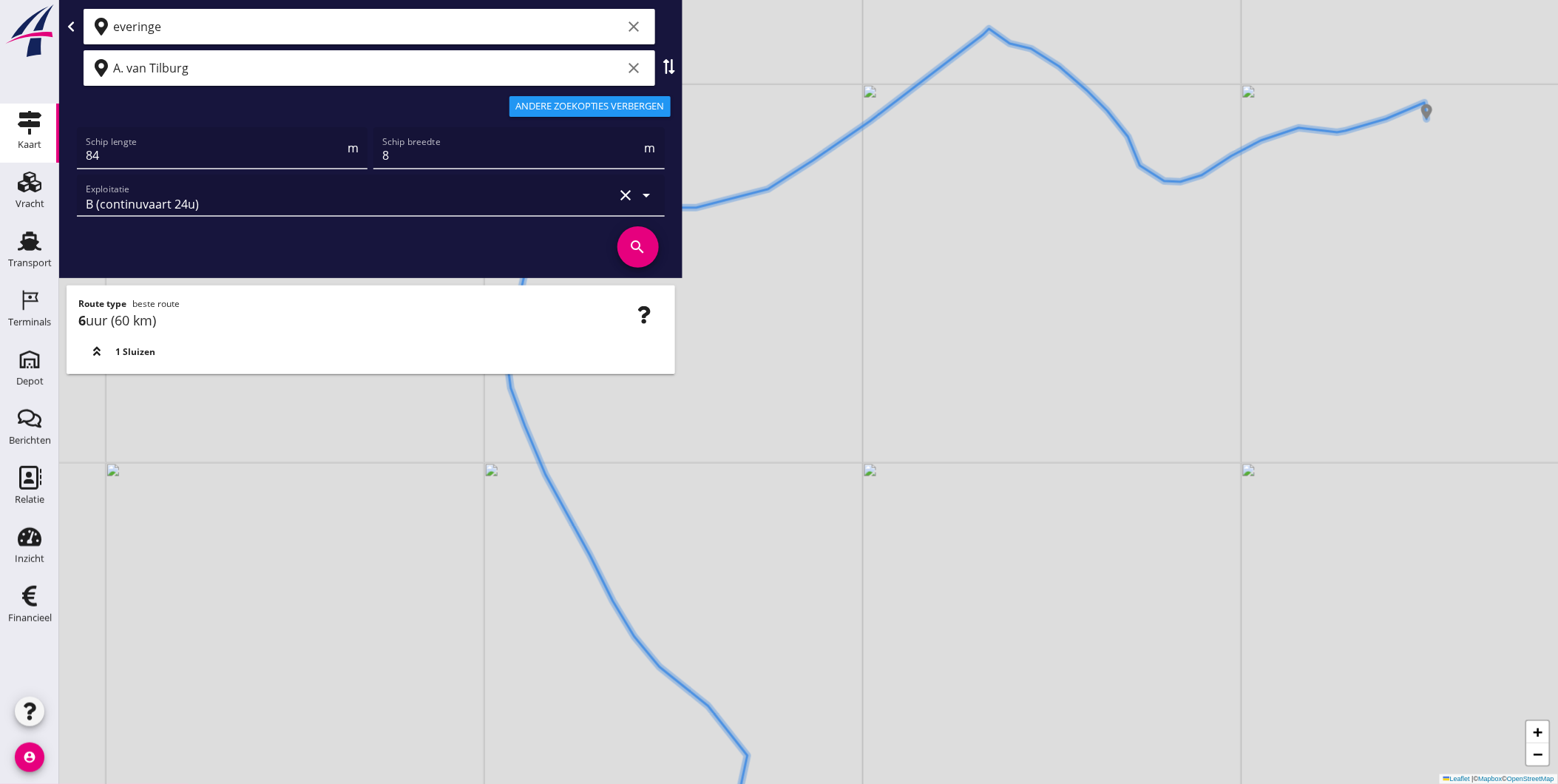
drag, startPoint x: 918, startPoint y: 485, endPoint x: 903, endPoint y: 538, distance: 55.1
click at [936, 434] on div "+ − Leaflet | © Mapbox © OpenStreetMap" at bounding box center [809, 392] width 1499 height 784
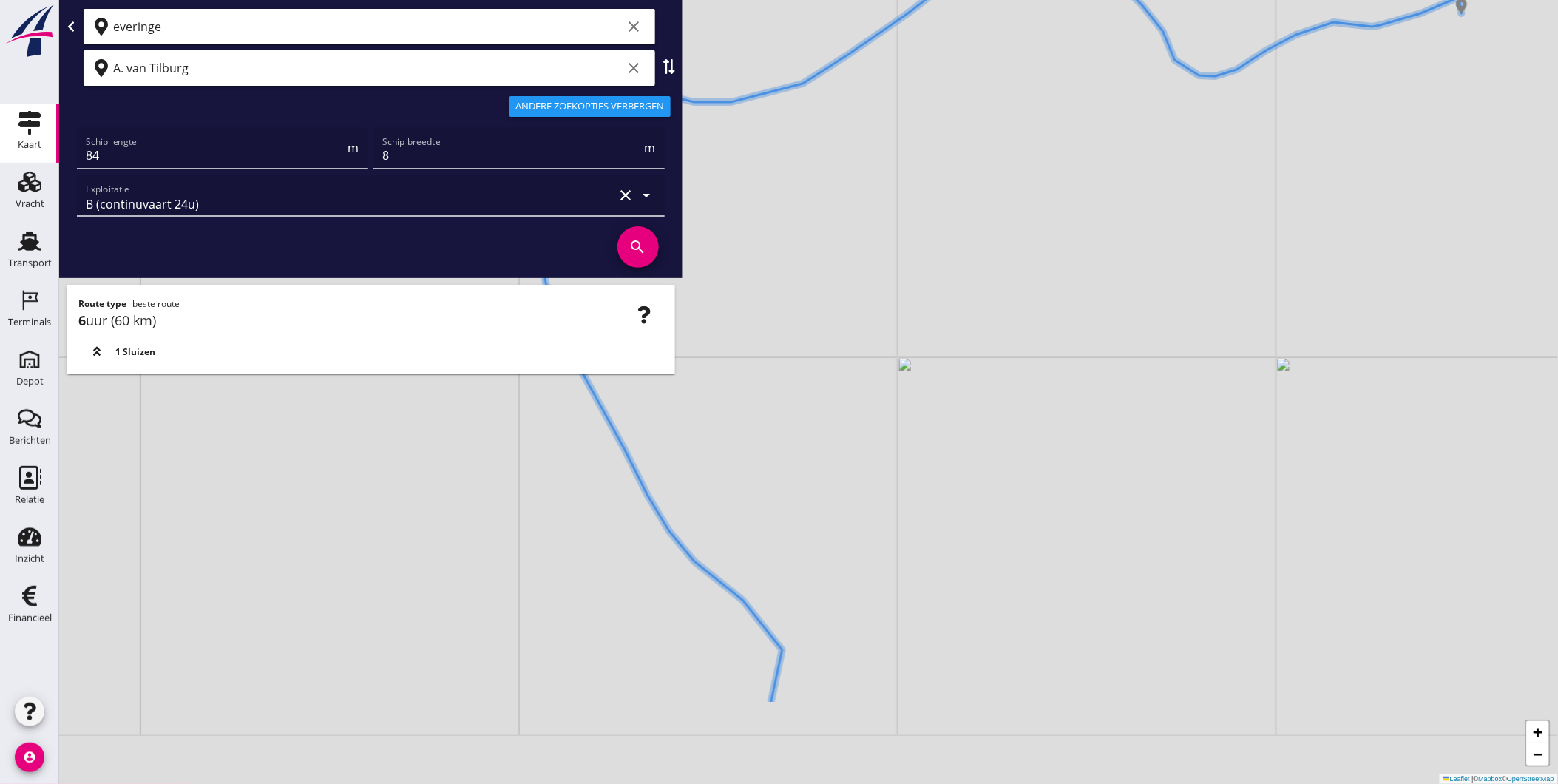
drag, startPoint x: 888, startPoint y: 605, endPoint x: 888, endPoint y: 548, distance: 57.0
click at [911, 453] on div "+ − Leaflet | © Mapbox © OpenStreetMap" at bounding box center [809, 392] width 1499 height 784
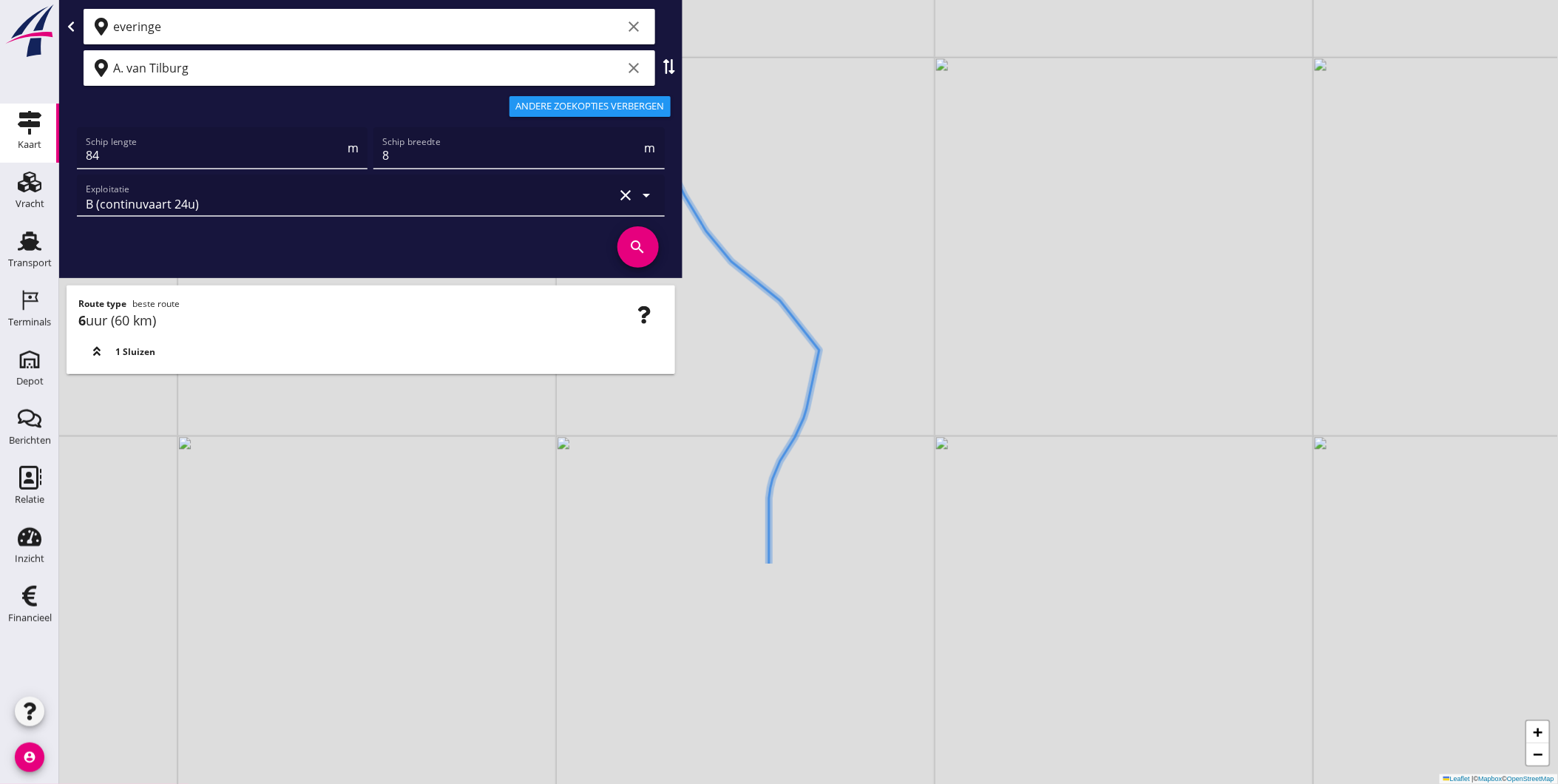
drag, startPoint x: 886, startPoint y: 551, endPoint x: 905, endPoint y: 498, distance: 56.3
click at [905, 498] on div "+ − Leaflet | © Mapbox © OpenStreetMap" at bounding box center [809, 392] width 1499 height 784
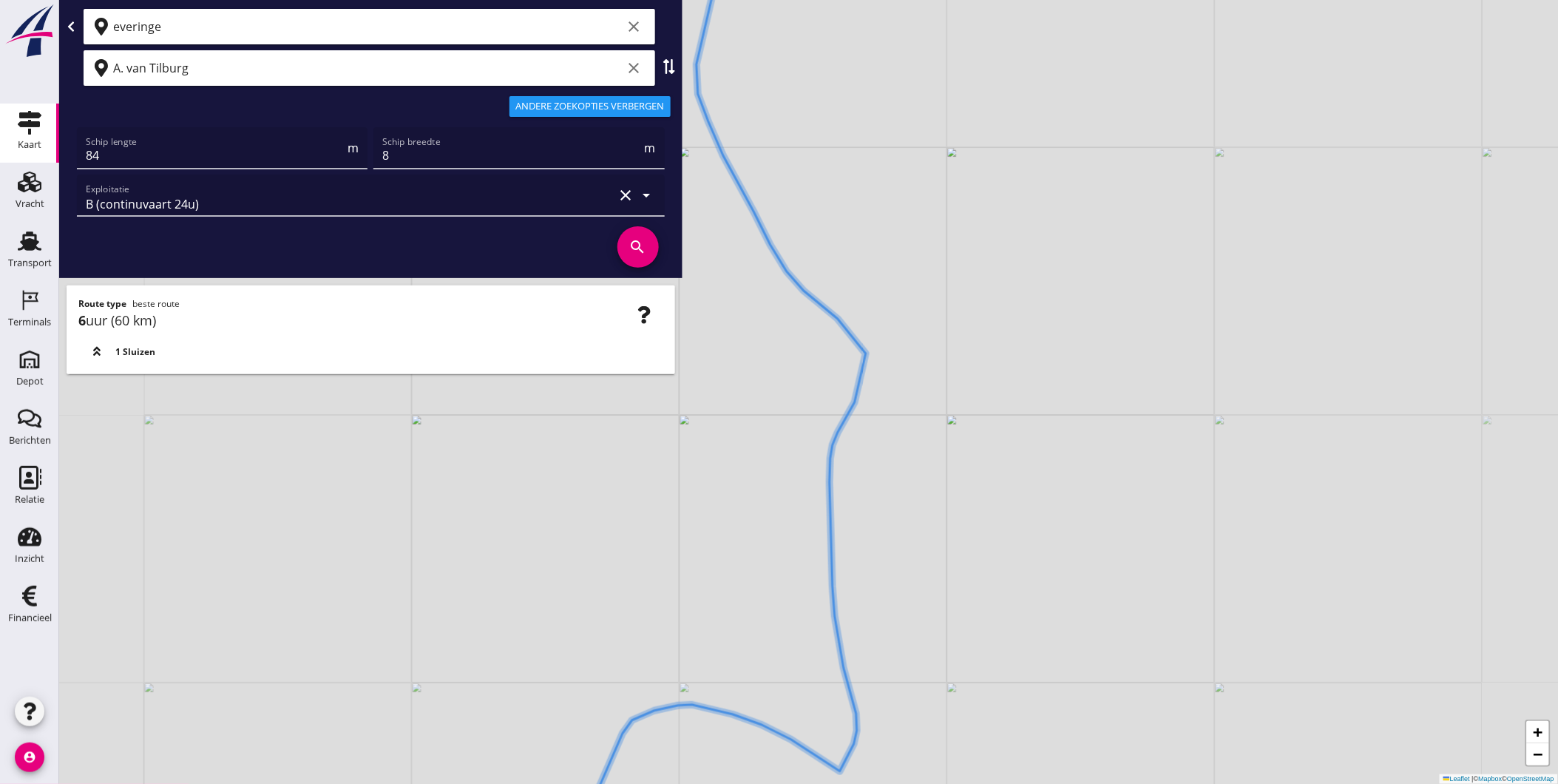
drag, startPoint x: 858, startPoint y: 599, endPoint x: 854, endPoint y: 525, distance: 74.1
click at [854, 525] on div "+ − Leaflet | © Mapbox © OpenStreetMap" at bounding box center [809, 392] width 1499 height 784
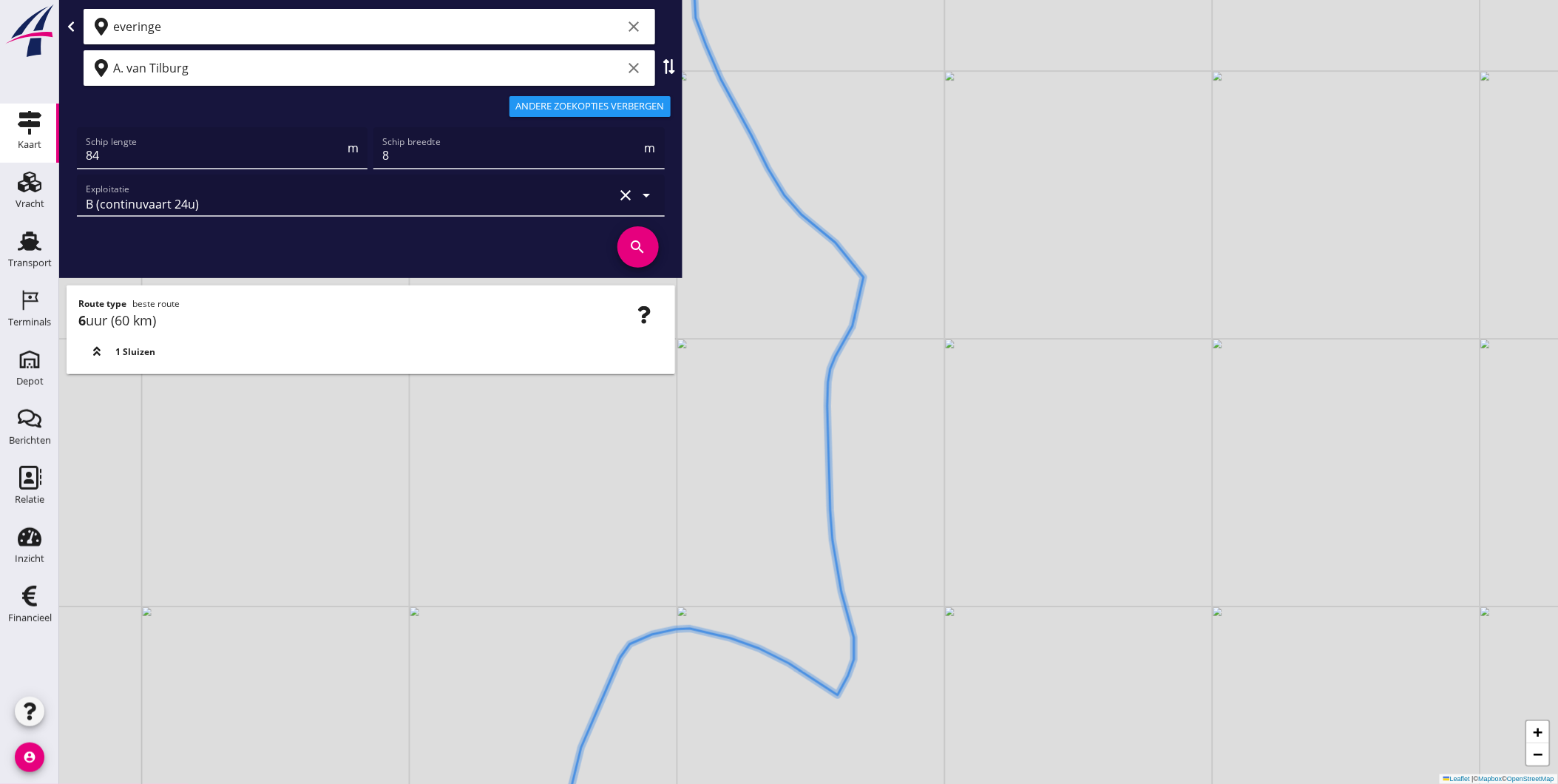
drag, startPoint x: 906, startPoint y: 646, endPoint x: 955, endPoint y: 623, distance: 54.1
click at [907, 642] on div "+ − Leaflet | © Mapbox © OpenStreetMap" at bounding box center [809, 392] width 1499 height 784
click at [207, 71] on input "A. van Tilburg" at bounding box center [368, 67] width 510 height 23
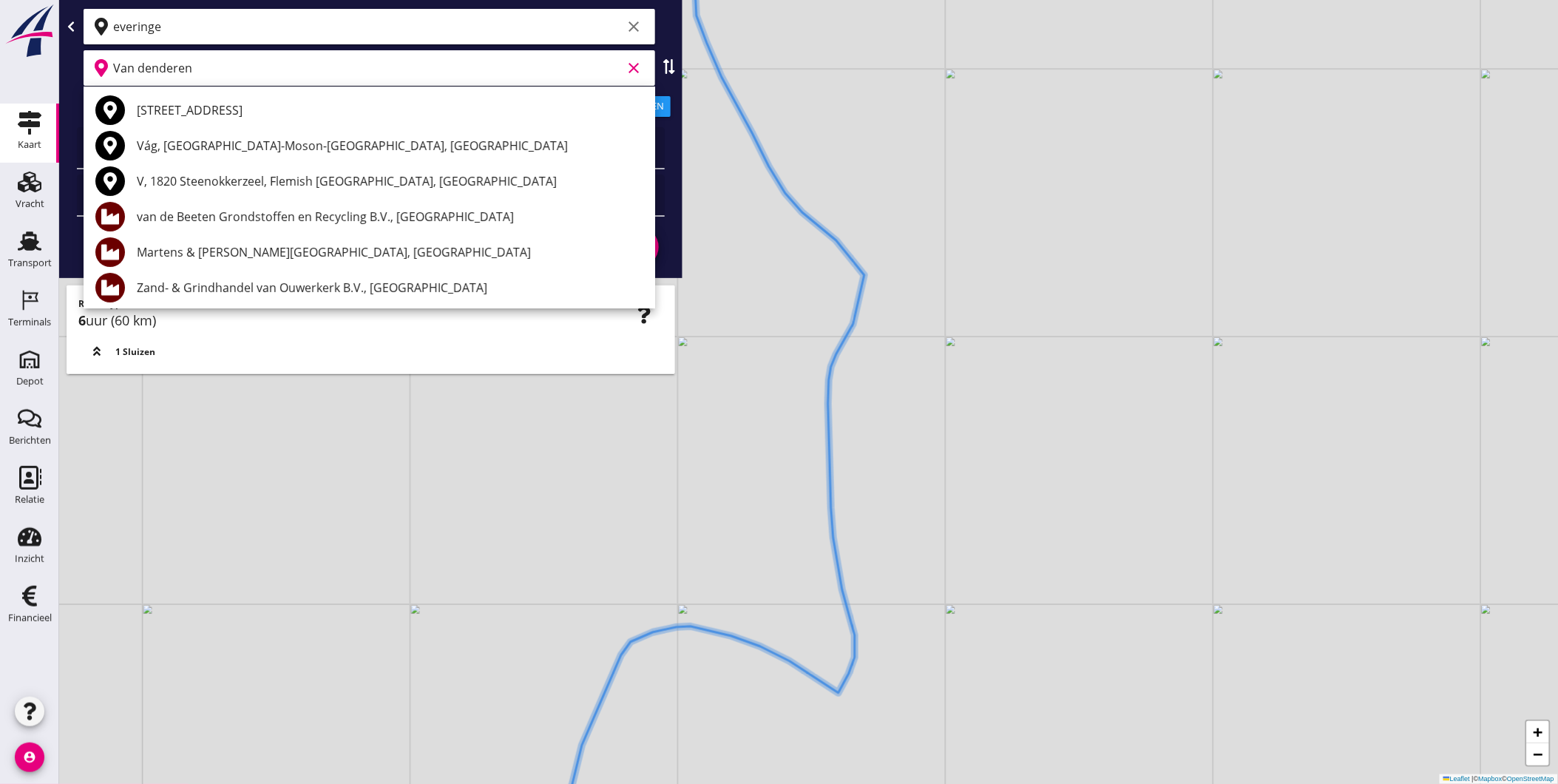
drag, startPoint x: 244, startPoint y: 70, endPoint x: -3, endPoint y: 59, distance: 247.2
click at [0, 59] on html "Geef feedback over deze route A1 (dagvaart 14u) A2 (semi-continuvaart 18u) A2+ …" at bounding box center [779, 392] width 1558 height 784
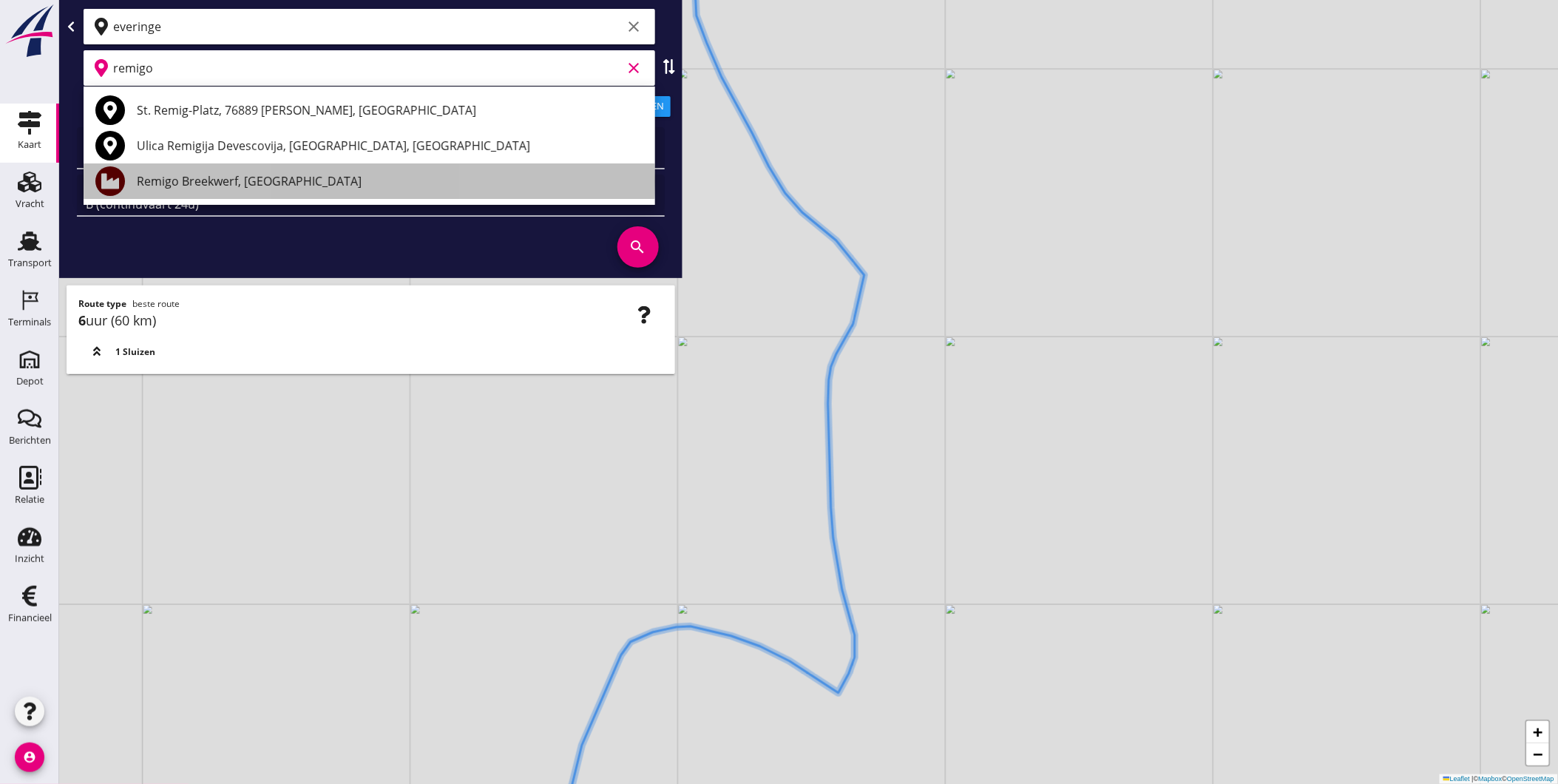
click at [268, 180] on div "Remigo Breekwerf, Beringen" at bounding box center [390, 181] width 507 height 18
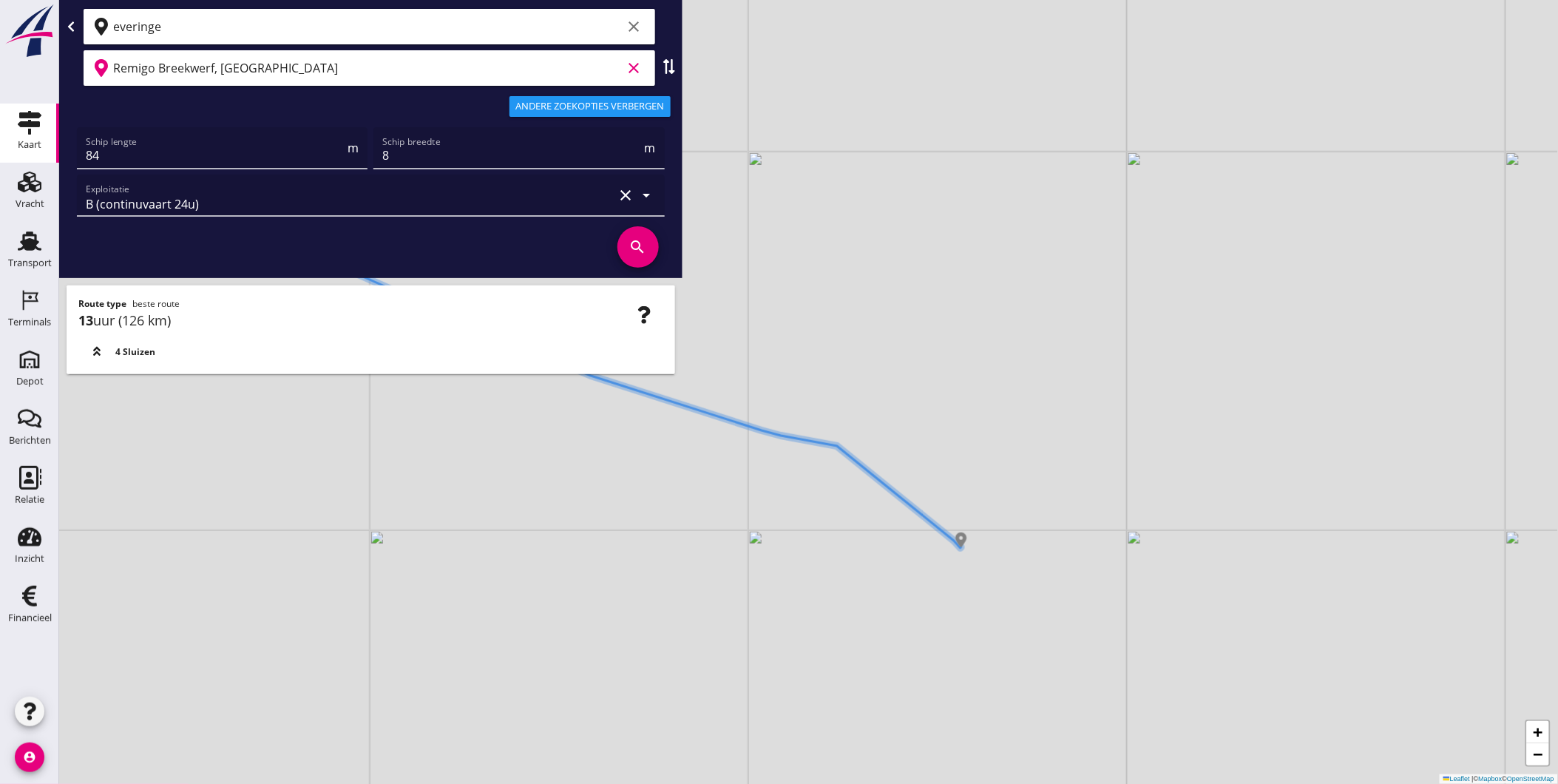
drag, startPoint x: 500, startPoint y: 519, endPoint x: 758, endPoint y: 589, distance: 267.3
click at [758, 589] on div "+ − Leaflet | © Mapbox © OpenStreetMap" at bounding box center [809, 392] width 1499 height 784
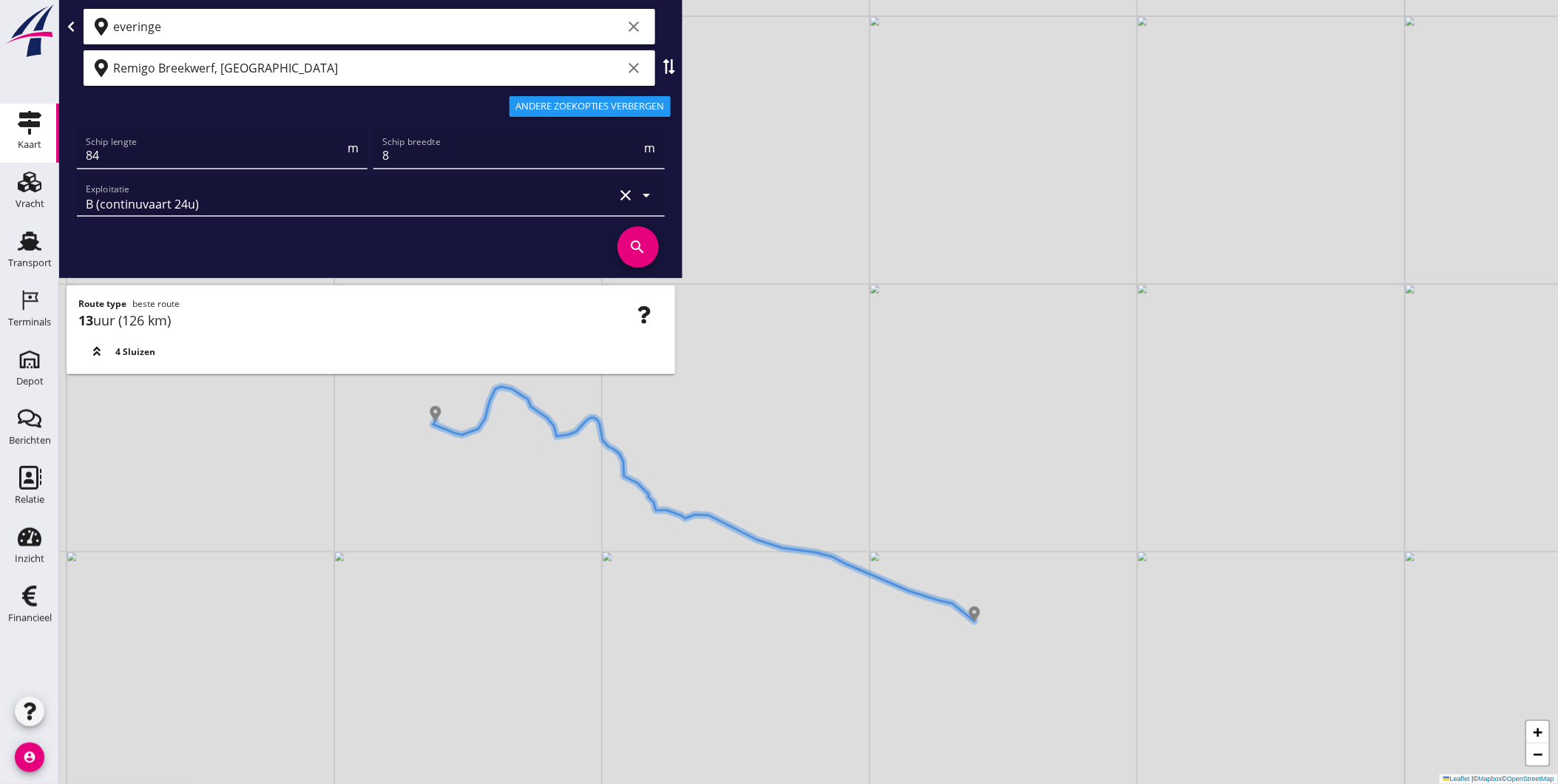
drag, startPoint x: 490, startPoint y: 509, endPoint x: 776, endPoint y: 602, distance: 300.7
click at [776, 602] on div "+ − Leaflet | © Mapbox © OpenStreetMap" at bounding box center [809, 392] width 1499 height 784
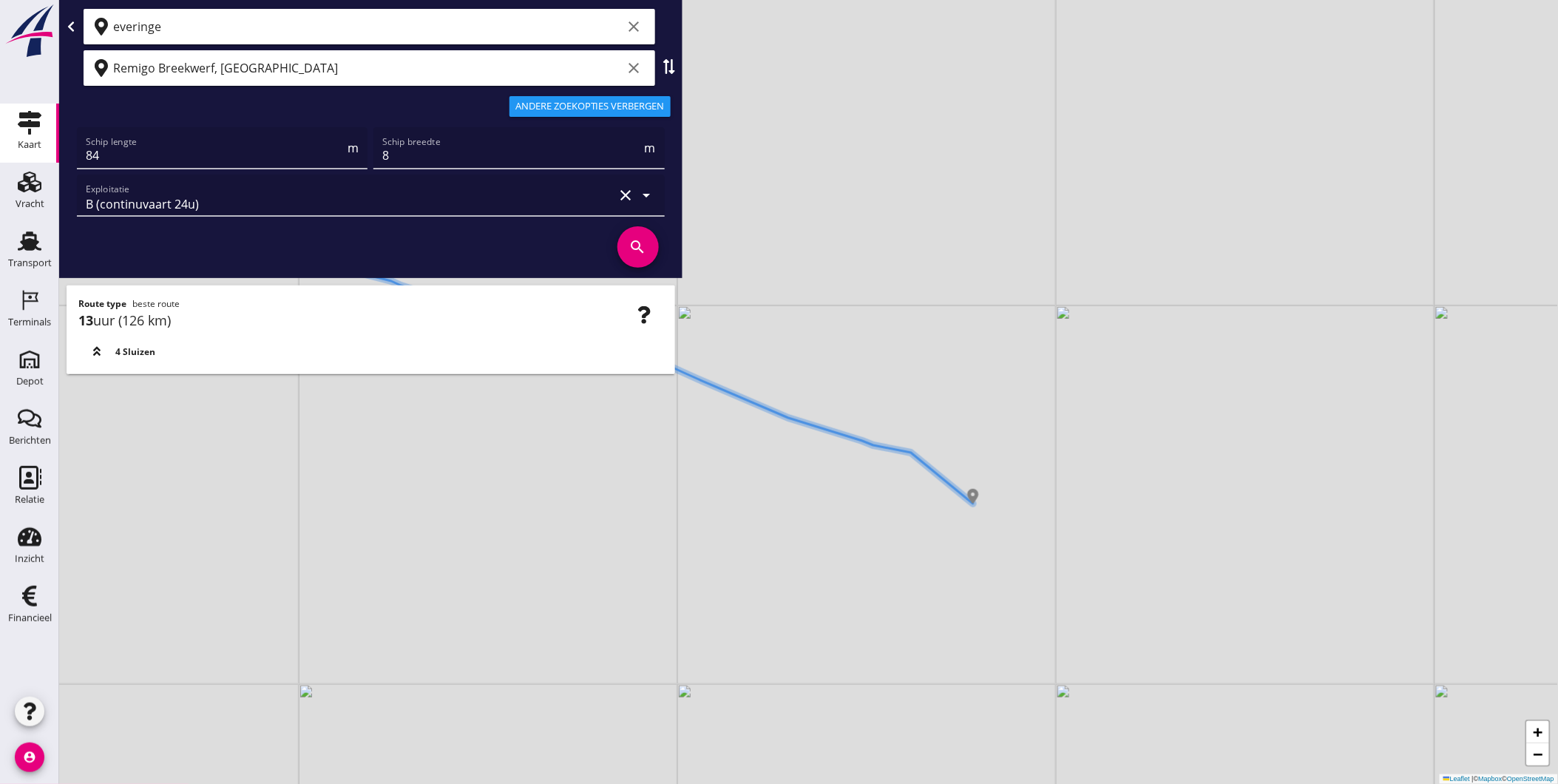
drag, startPoint x: 1023, startPoint y: 621, endPoint x: 1062, endPoint y: 540, distance: 89.9
click at [1062, 540] on div "+ − Leaflet | © Mapbox © OpenStreetMap" at bounding box center [809, 392] width 1499 height 784
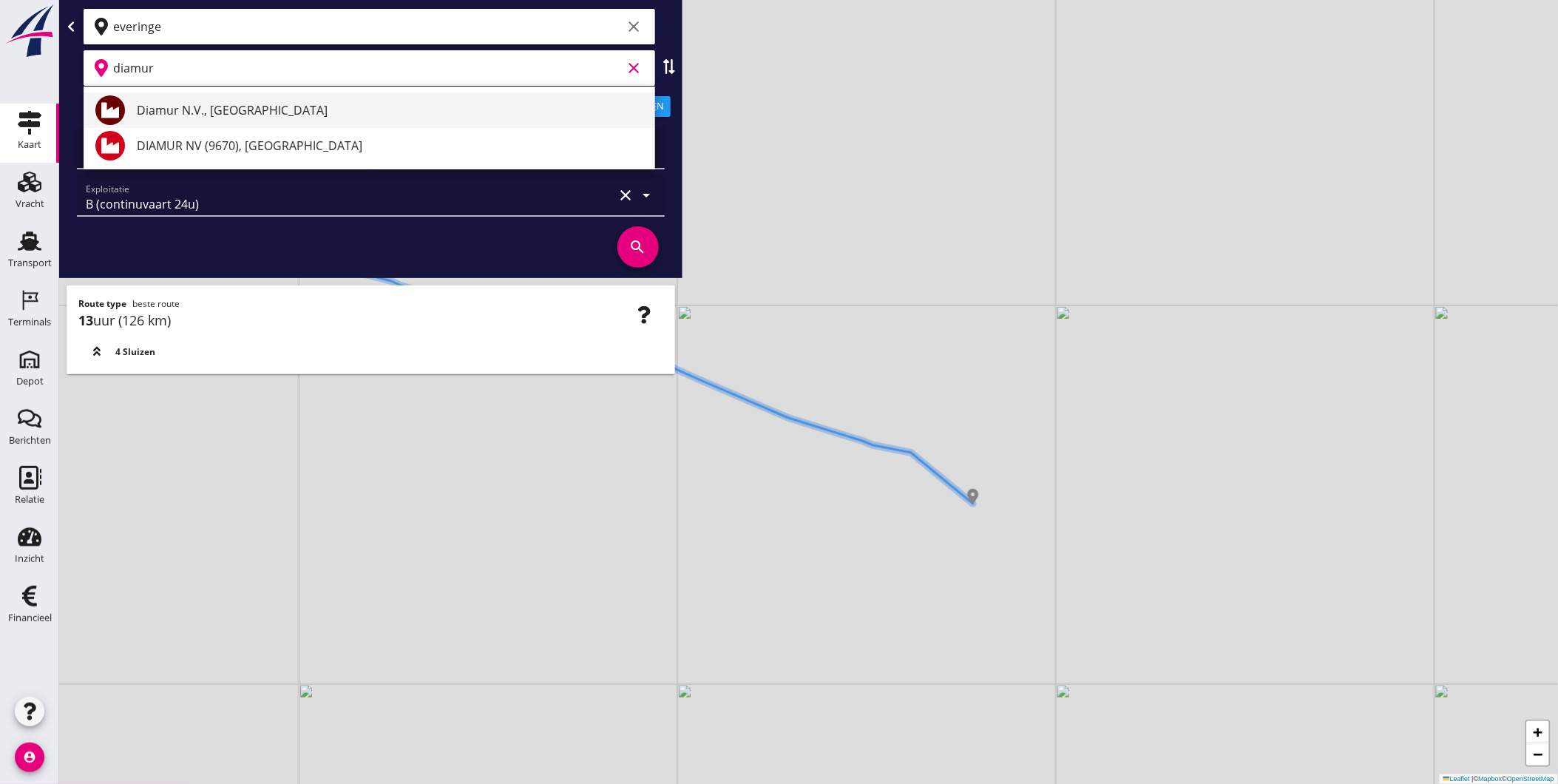
click at [204, 111] on div "Diamur N.V., [GEOGRAPHIC_DATA]" at bounding box center [390, 110] width 507 height 18
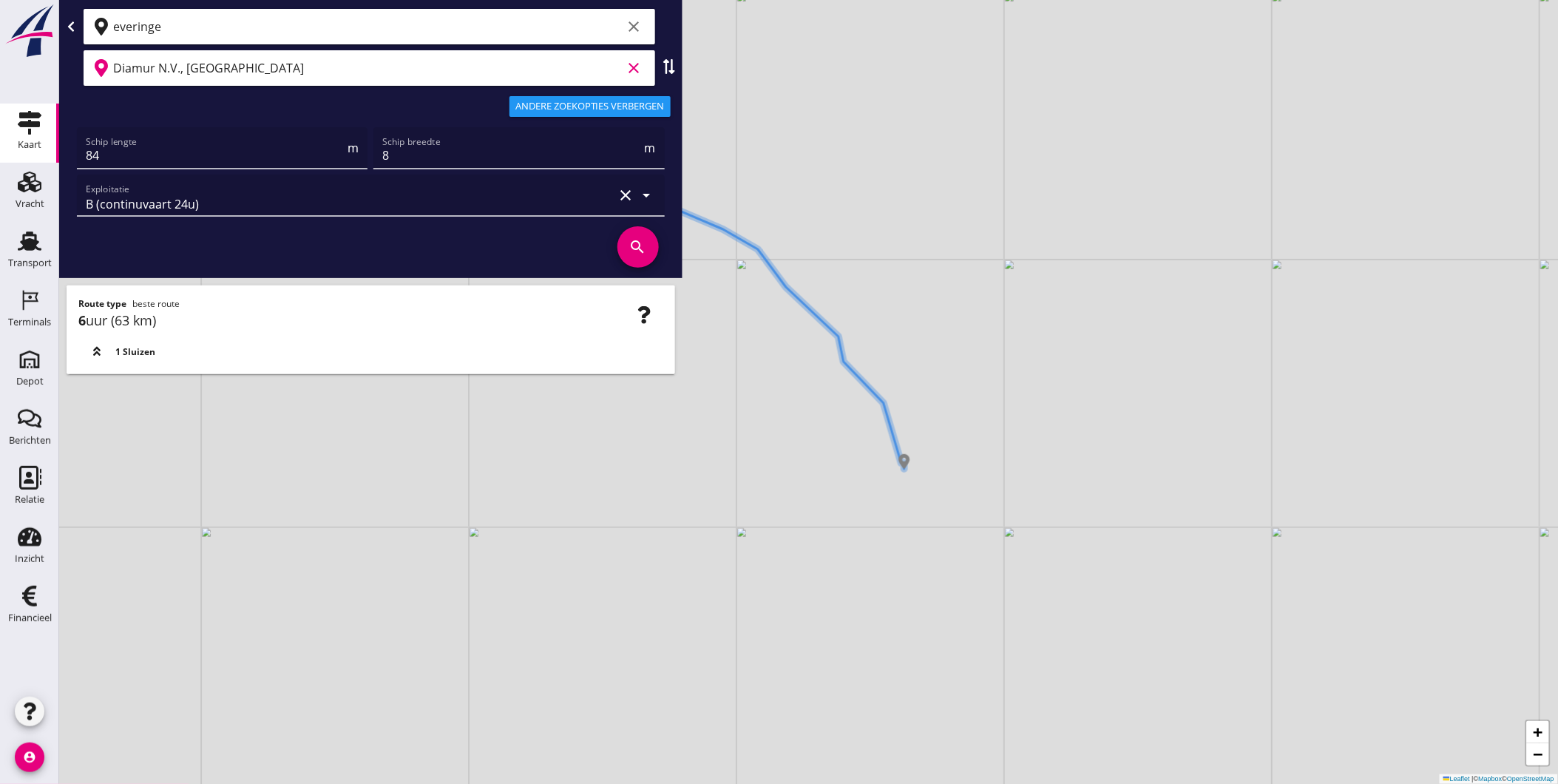
drag, startPoint x: 838, startPoint y: 468, endPoint x: 922, endPoint y: 564, distance: 127.6
click at [920, 568] on div "+ − Leaflet | © Mapbox © OpenStreetMap" at bounding box center [809, 392] width 1499 height 784
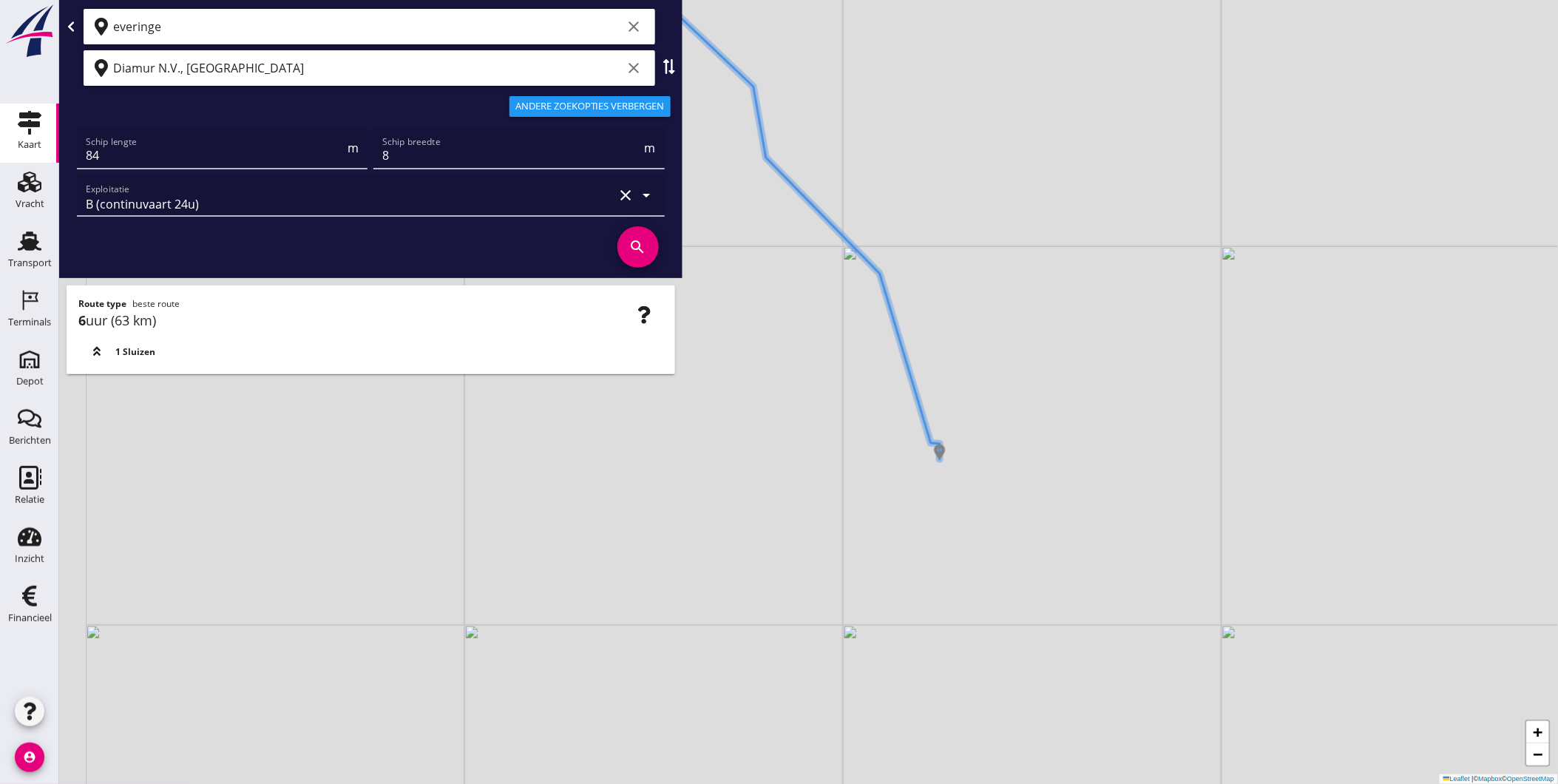
drag, startPoint x: 912, startPoint y: 515, endPoint x: 960, endPoint y: 579, distance: 80.0
click at [960, 594] on div "+ − Leaflet | © Mapbox © OpenStreetMap" at bounding box center [809, 392] width 1499 height 784
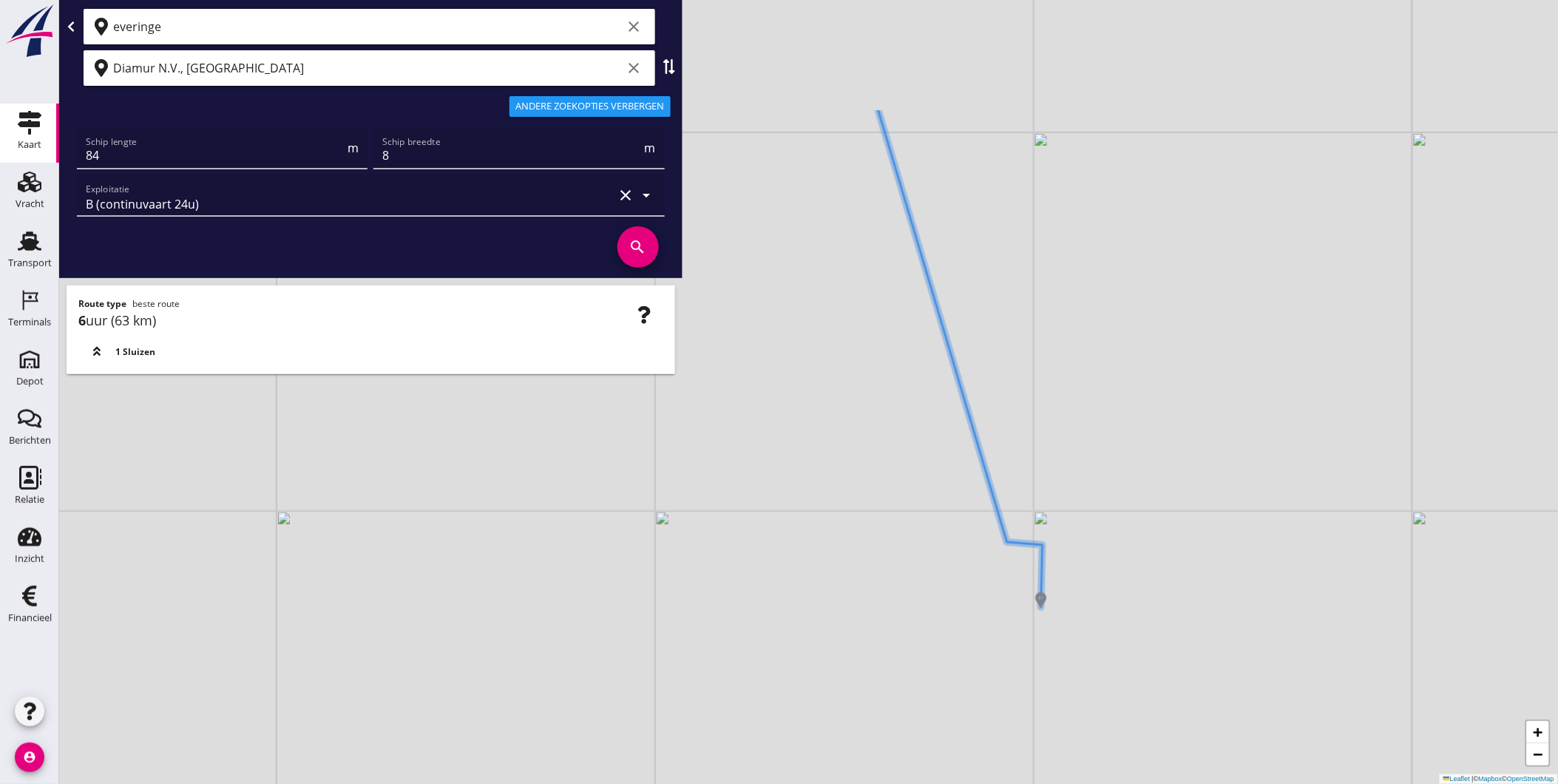
drag, startPoint x: 958, startPoint y: 527, endPoint x: 1028, endPoint y: 645, distance: 137.2
click at [1028, 645] on div "+ − Leaflet | © Mapbox © OpenStreetMap" at bounding box center [809, 392] width 1499 height 784
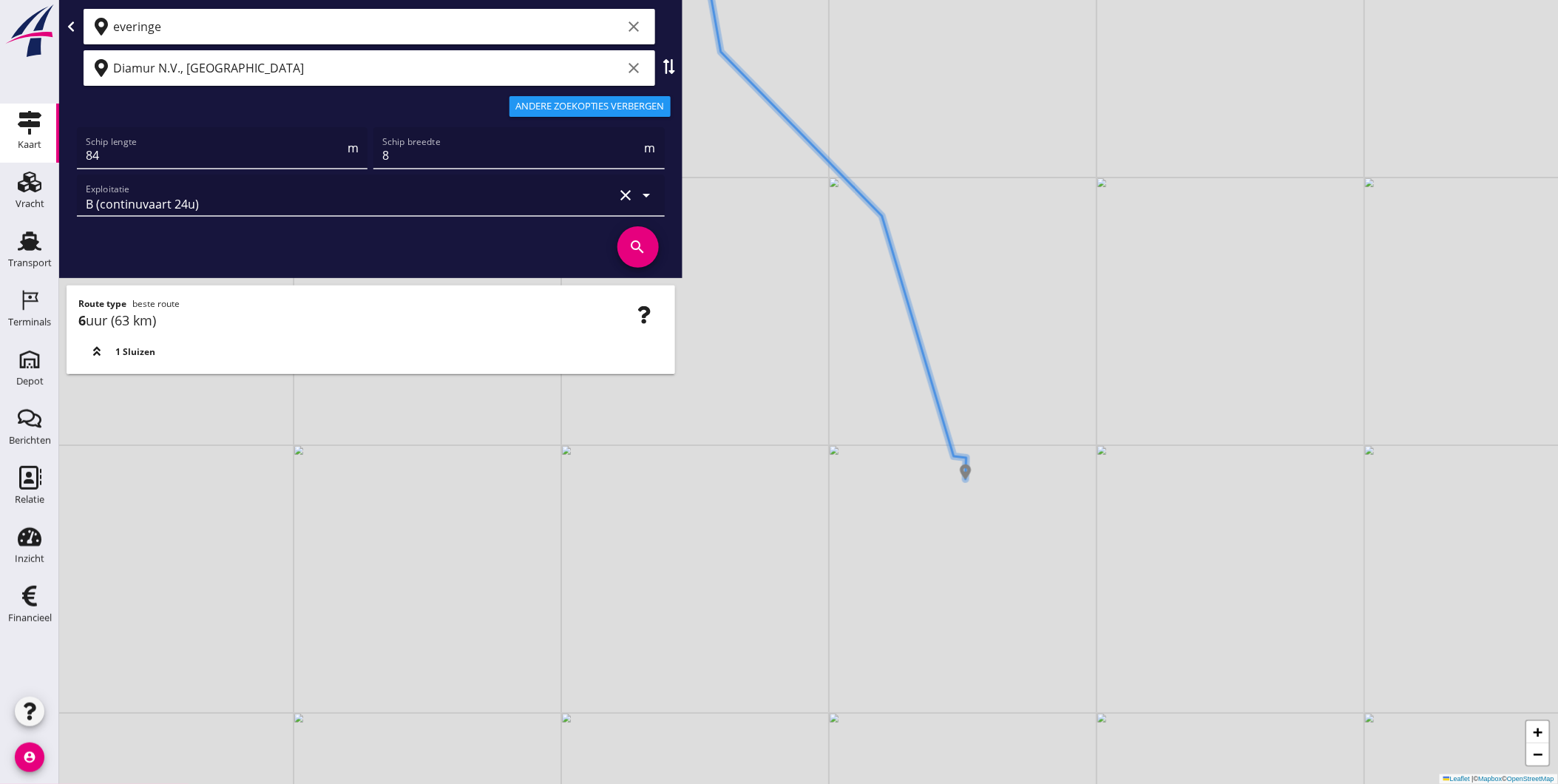
click at [665, 683] on div "+ − Leaflet | © Mapbox © OpenStreetMap" at bounding box center [809, 392] width 1499 height 784
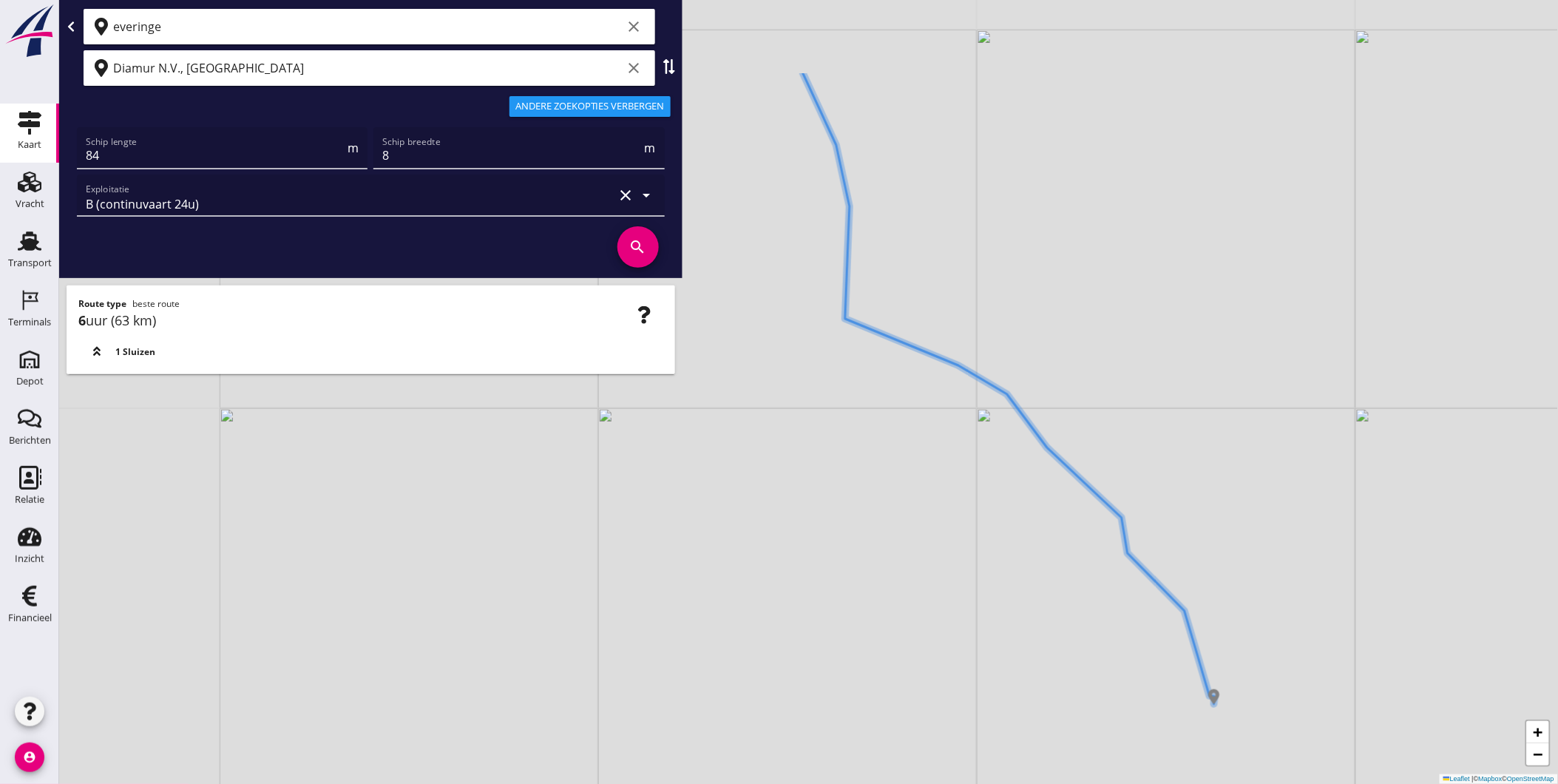
drag, startPoint x: 611, startPoint y: 608, endPoint x: 1127, endPoint y: 815, distance: 556.0
click at [1127, 783] on html "Geef feedback over deze route A1 (dagvaart 14u) A2 (semi-continuvaart 18u) A2+ …" at bounding box center [779, 392] width 1558 height 784
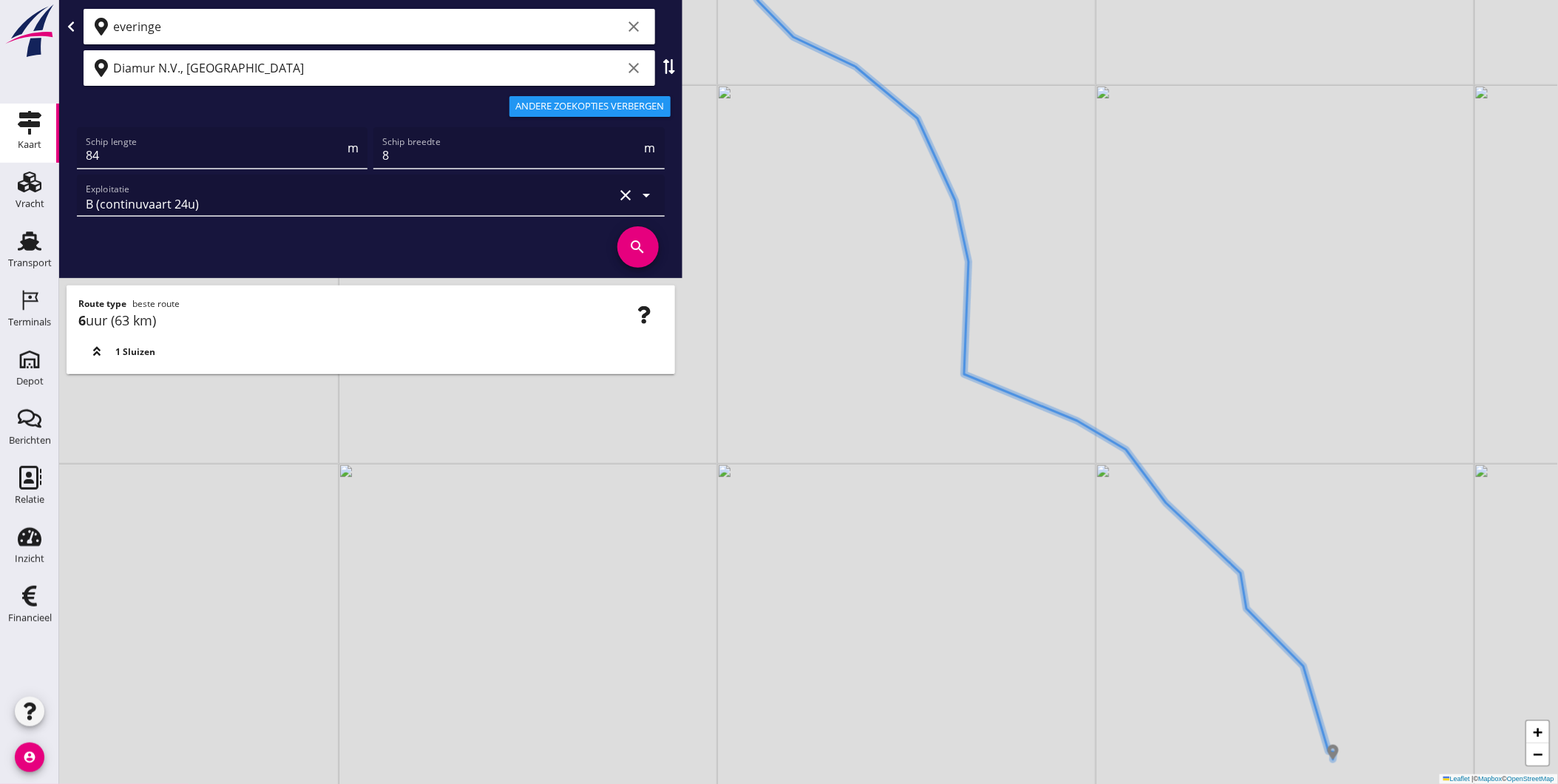
drag, startPoint x: 978, startPoint y: 529, endPoint x: 1124, endPoint y: 822, distance: 327.4
click at [1124, 783] on html "Geef feedback over deze route A1 (dagvaart 14u) A2 (semi-continuvaart 18u) A2+ …" at bounding box center [779, 392] width 1558 height 784
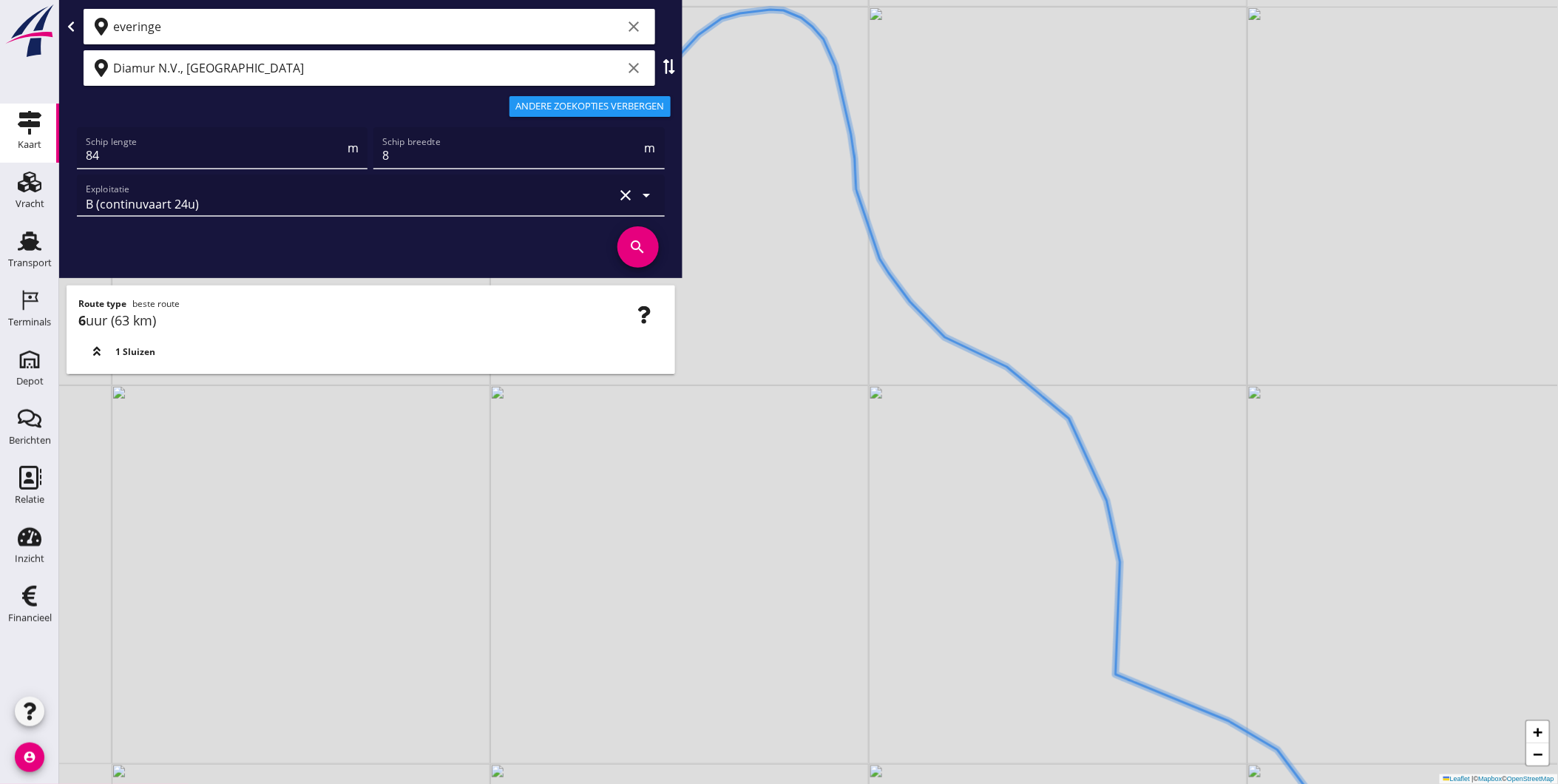
drag, startPoint x: 911, startPoint y: 466, endPoint x: 1163, endPoint y: 641, distance: 306.8
click at [1205, 684] on div "+ − Leaflet | © Mapbox © OpenStreetMap" at bounding box center [809, 392] width 1499 height 784
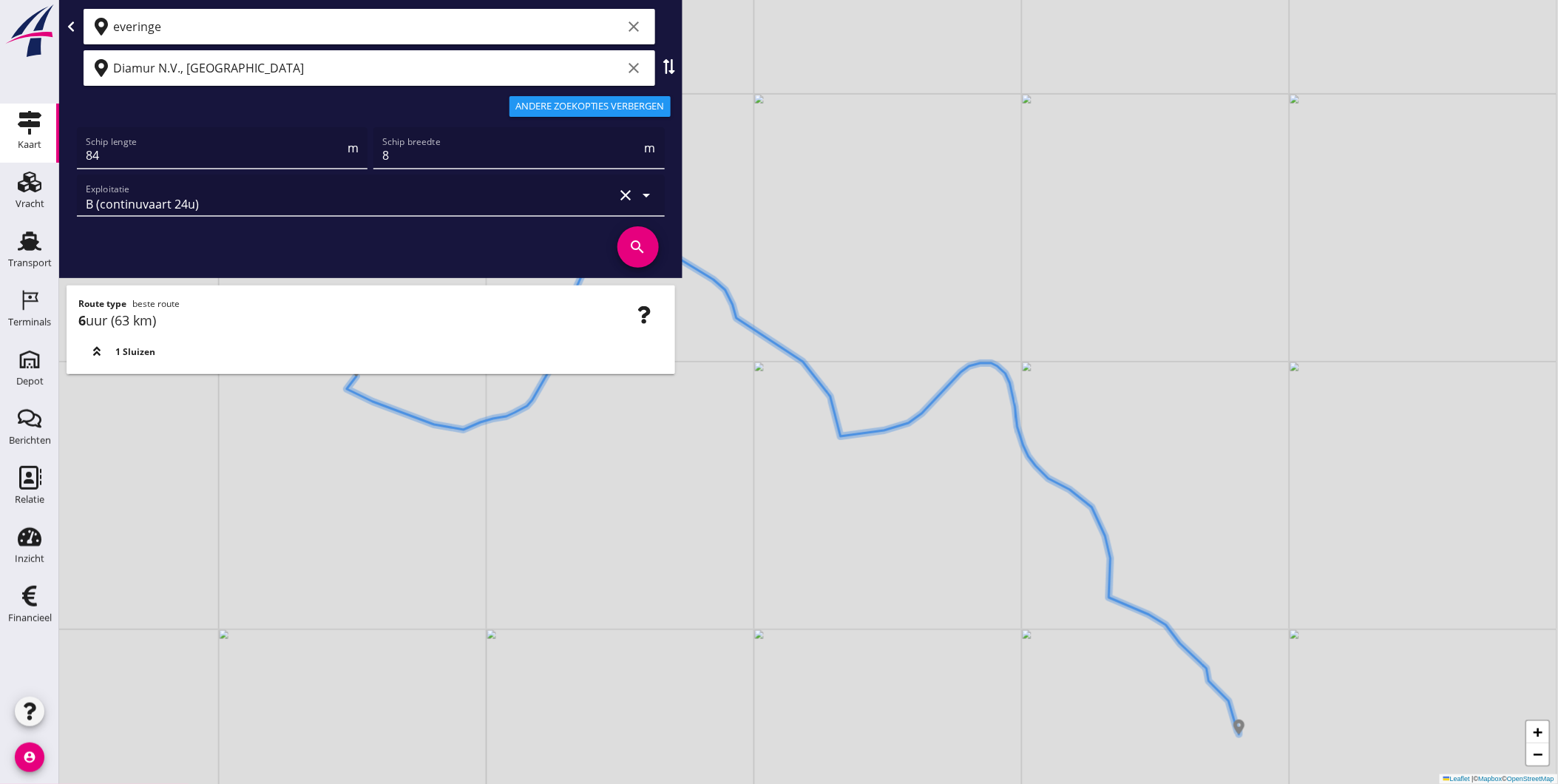
drag, startPoint x: 907, startPoint y: 522, endPoint x: 697, endPoint y: 393, distance: 246.5
click at [685, 378] on div "+ − Leaflet | © Mapbox © OpenStreetMap" at bounding box center [809, 392] width 1499 height 784
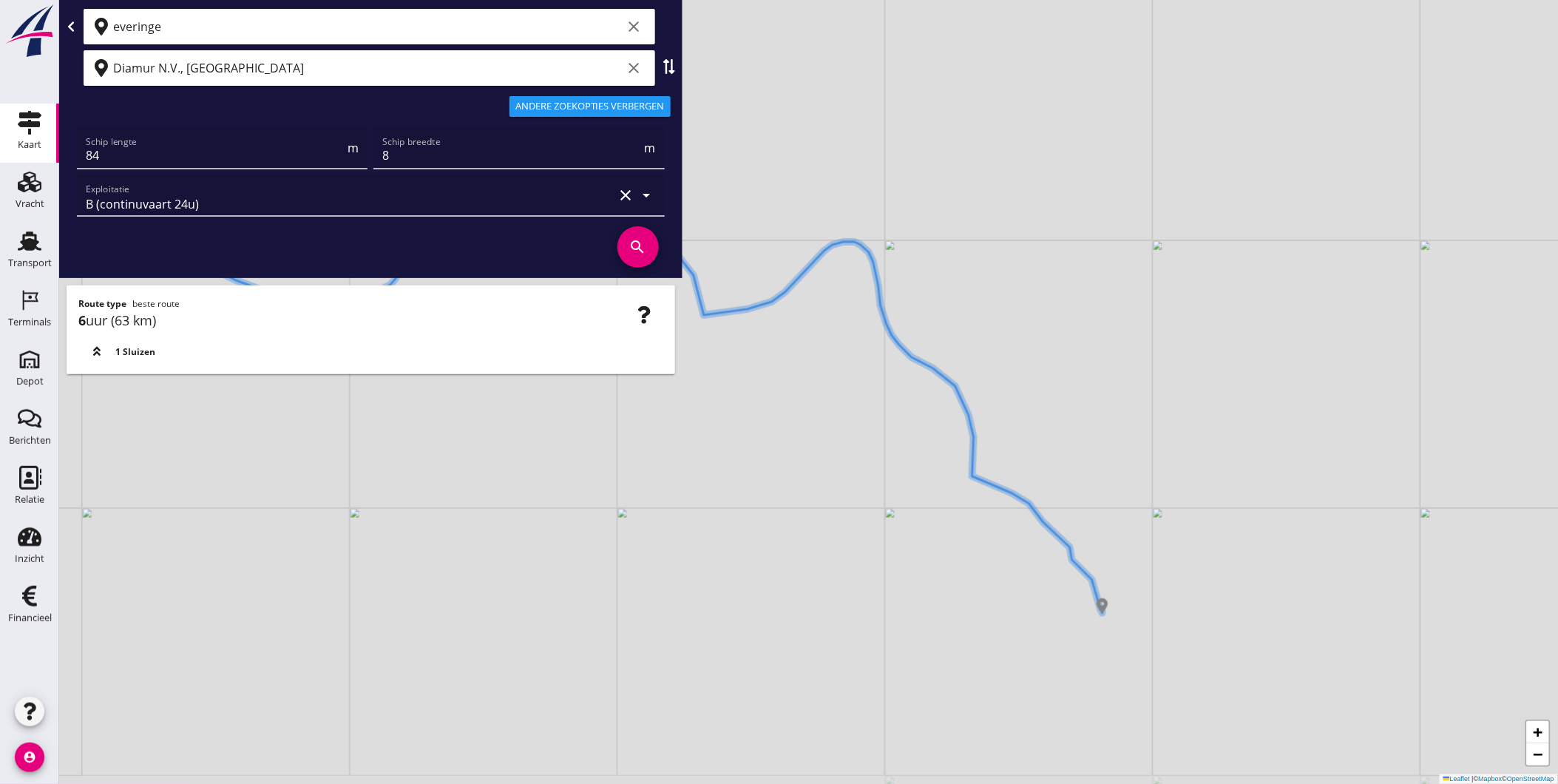
drag, startPoint x: 891, startPoint y: 528, endPoint x: 890, endPoint y: 520, distance: 8.1
click at [890, 520] on div "+ − Leaflet | © Mapbox © OpenStreetMap" at bounding box center [809, 392] width 1499 height 784
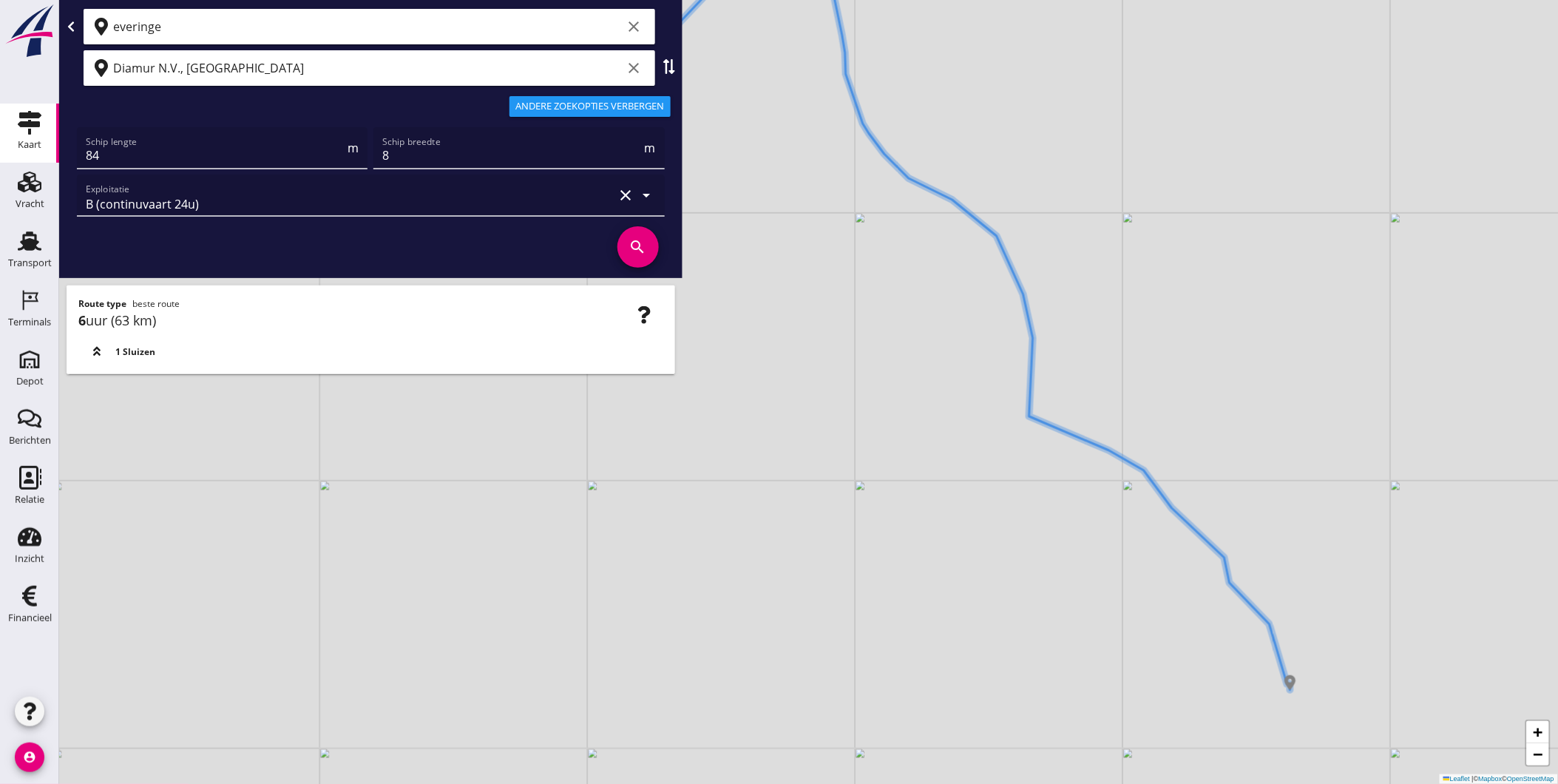
drag, startPoint x: 899, startPoint y: 318, endPoint x: 1005, endPoint y: 306, distance: 106.7
click at [1005, 305] on div "+ − Leaflet | © Mapbox © OpenStreetMap" at bounding box center [809, 392] width 1499 height 784
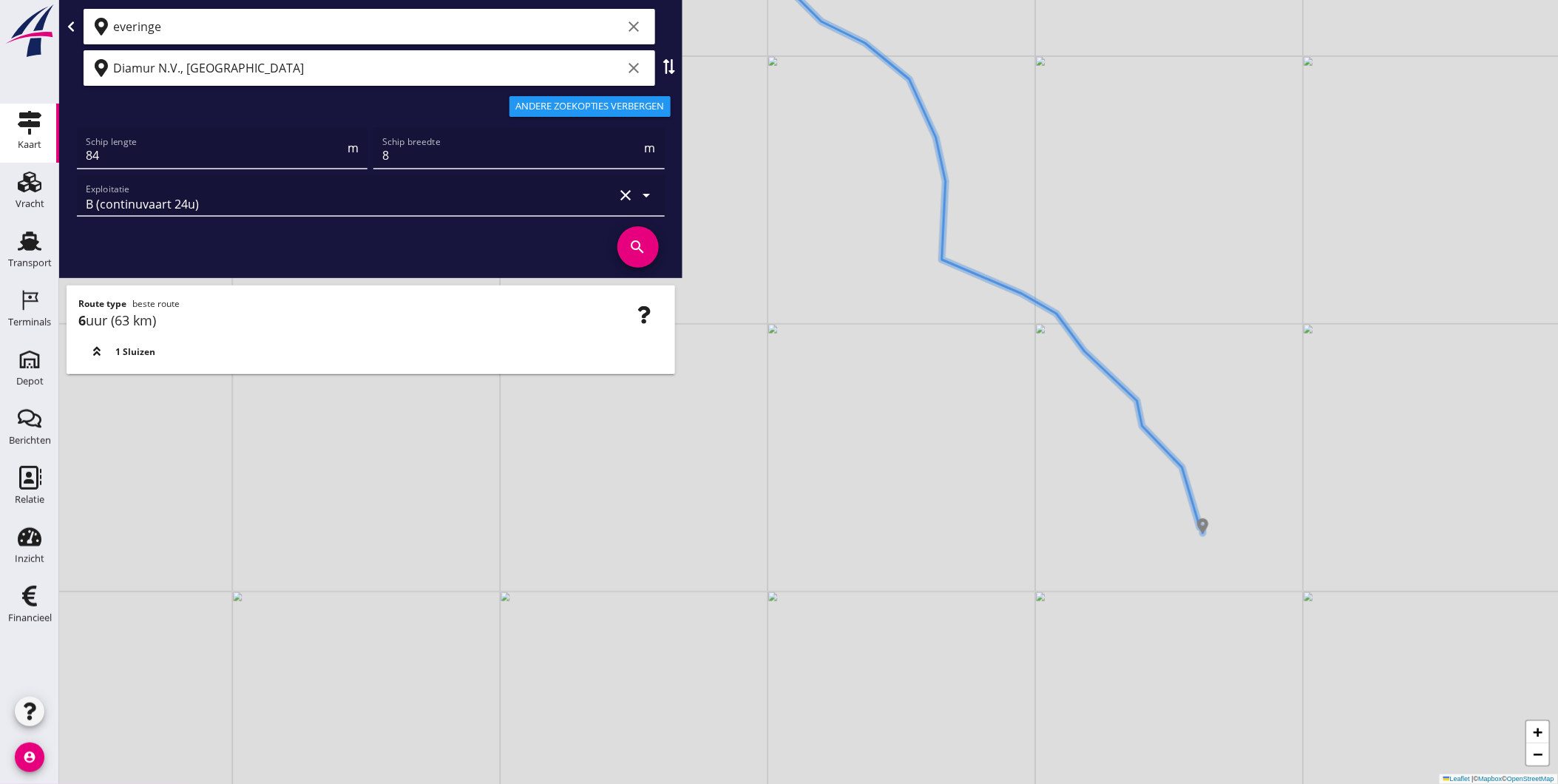
drag, startPoint x: 1126, startPoint y: 265, endPoint x: 1066, endPoint y: 109, distance: 167.1
click at [1066, 109] on div "+ − Leaflet | © Mapbox © OpenStreetMap" at bounding box center [809, 392] width 1499 height 784
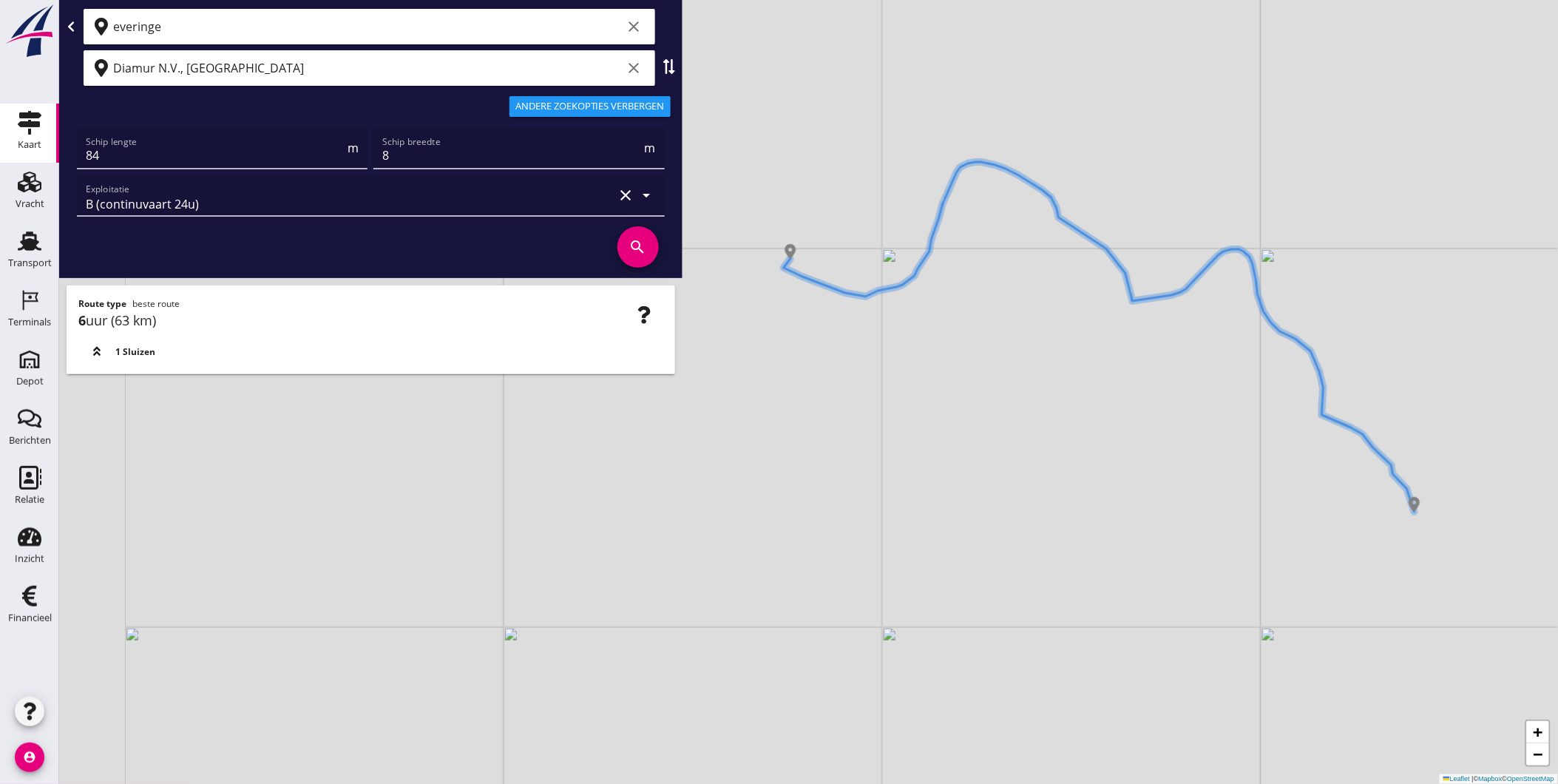
drag, startPoint x: 995, startPoint y: 589, endPoint x: 1272, endPoint y: 732, distance: 311.7
click at [1273, 744] on div "+ − Leaflet | © Mapbox © OpenStreetMap" at bounding box center [809, 392] width 1499 height 784
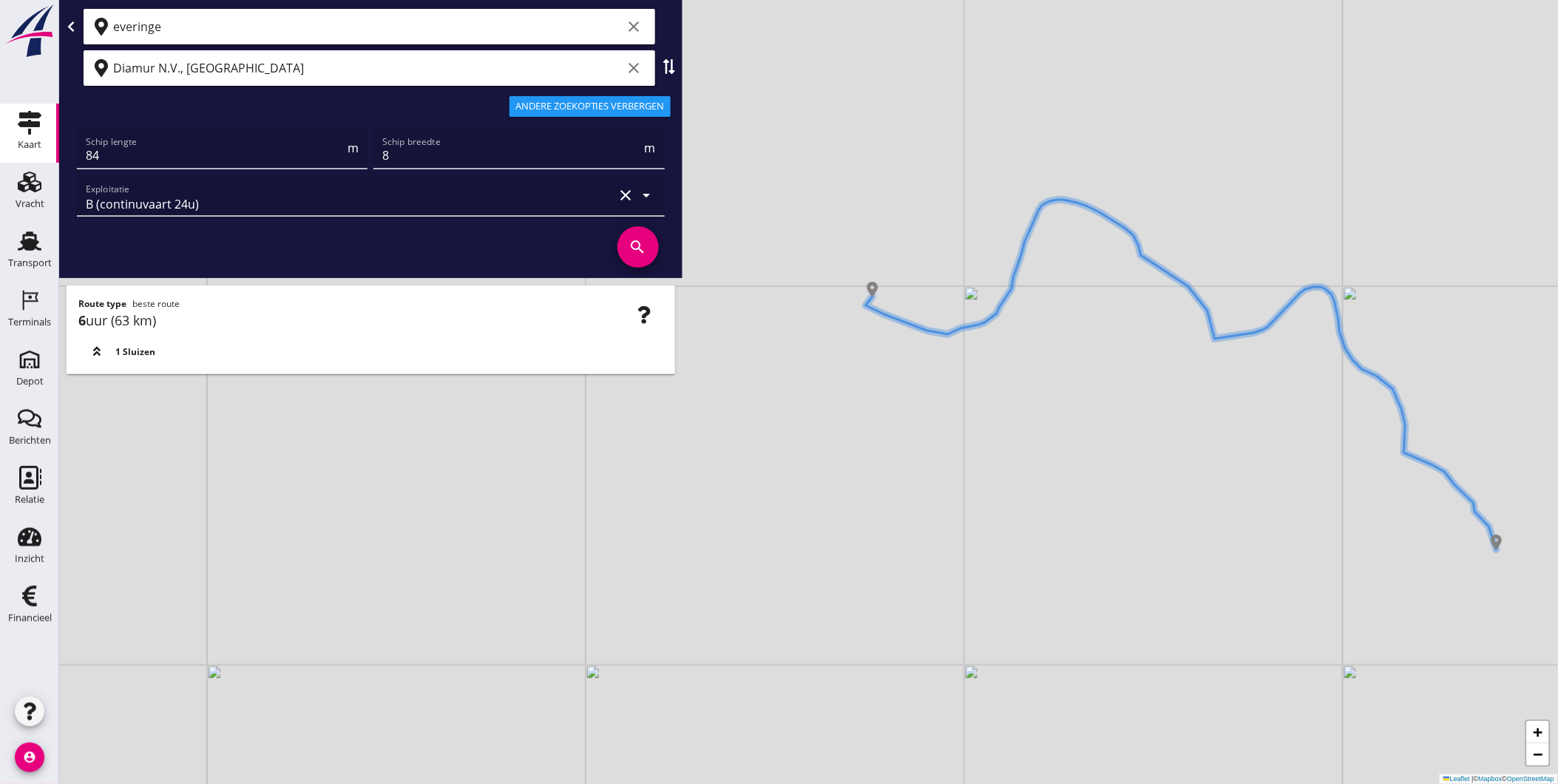
drag, startPoint x: 880, startPoint y: 466, endPoint x: 961, endPoint y: 503, distance: 89.1
click at [961, 503] on div "+ − Leaflet | © Mapbox © OpenStreetMap" at bounding box center [809, 392] width 1499 height 784
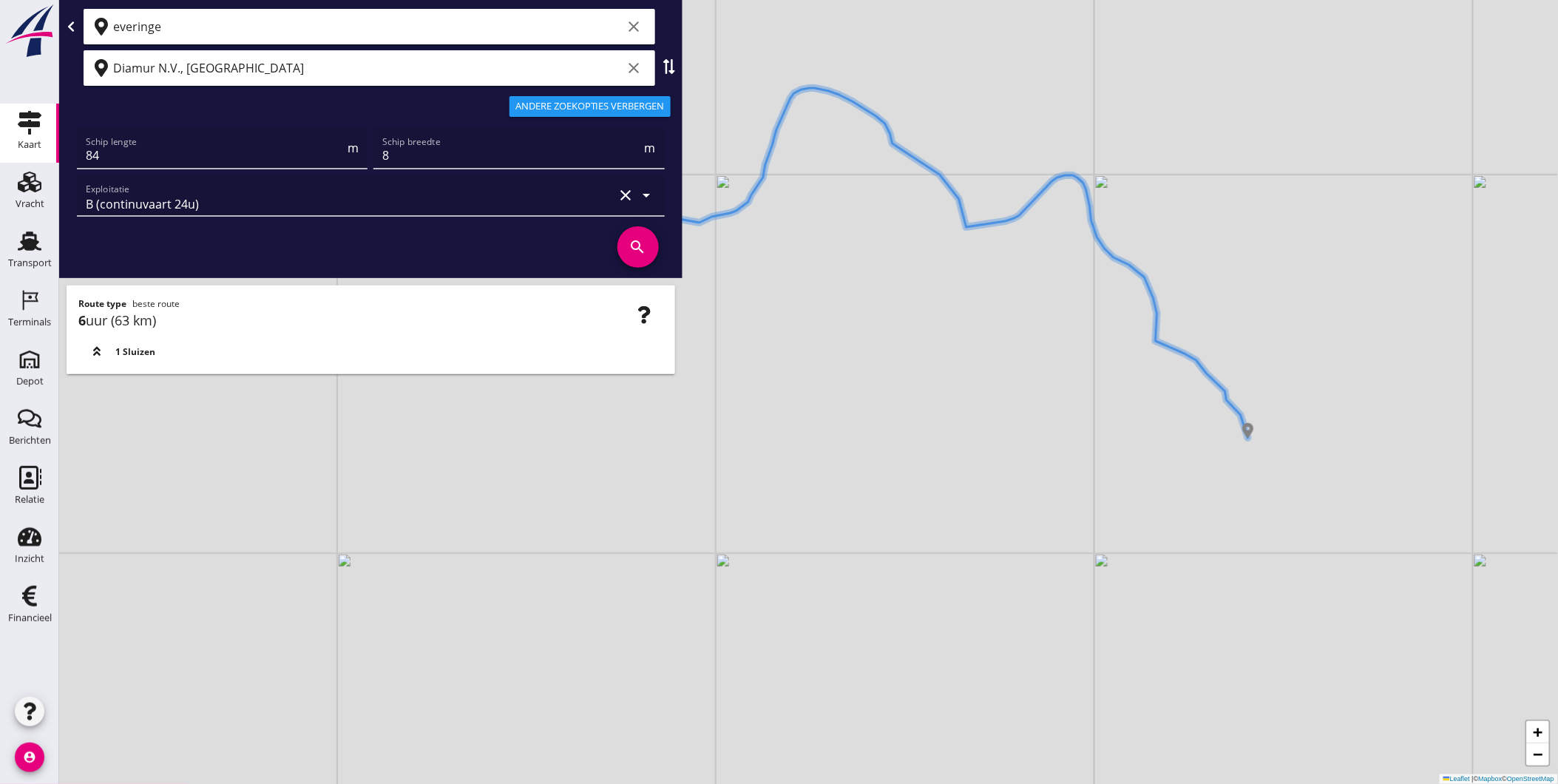
drag, startPoint x: 964, startPoint y: 491, endPoint x: 716, endPoint y: 380, distance: 271.7
click at [716, 380] on div "+ − Leaflet | © Mapbox © OpenStreetMap" at bounding box center [809, 392] width 1499 height 784
click at [807, 607] on div "+ − Leaflet | © Mapbox © OpenStreetMap" at bounding box center [809, 392] width 1499 height 784
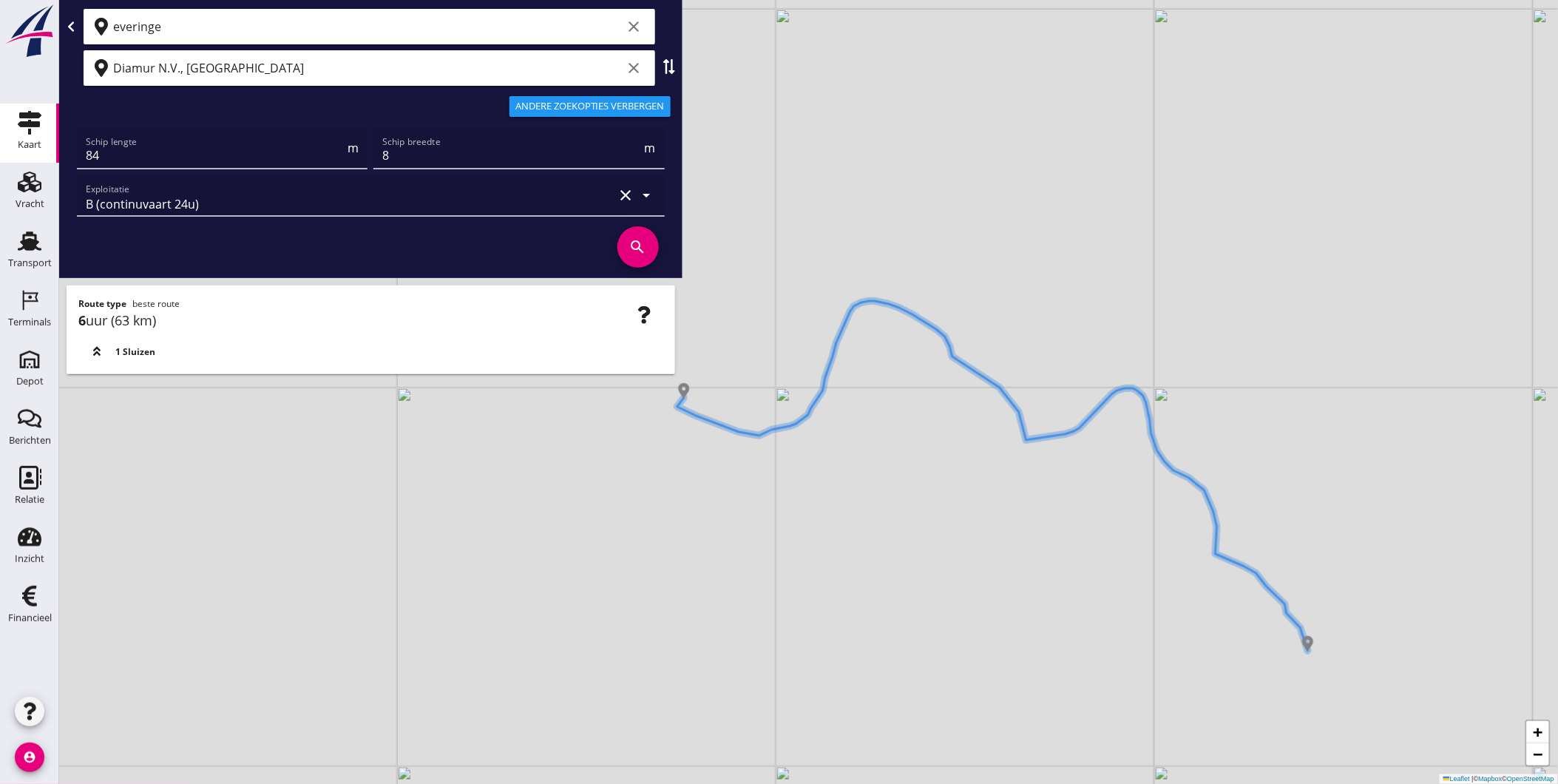
drag, startPoint x: 939, startPoint y: 448, endPoint x: 999, endPoint y: 660, distance: 220.3
click at [999, 660] on div "+ − Leaflet | © Mapbox © OpenStreetMap" at bounding box center [809, 392] width 1499 height 784
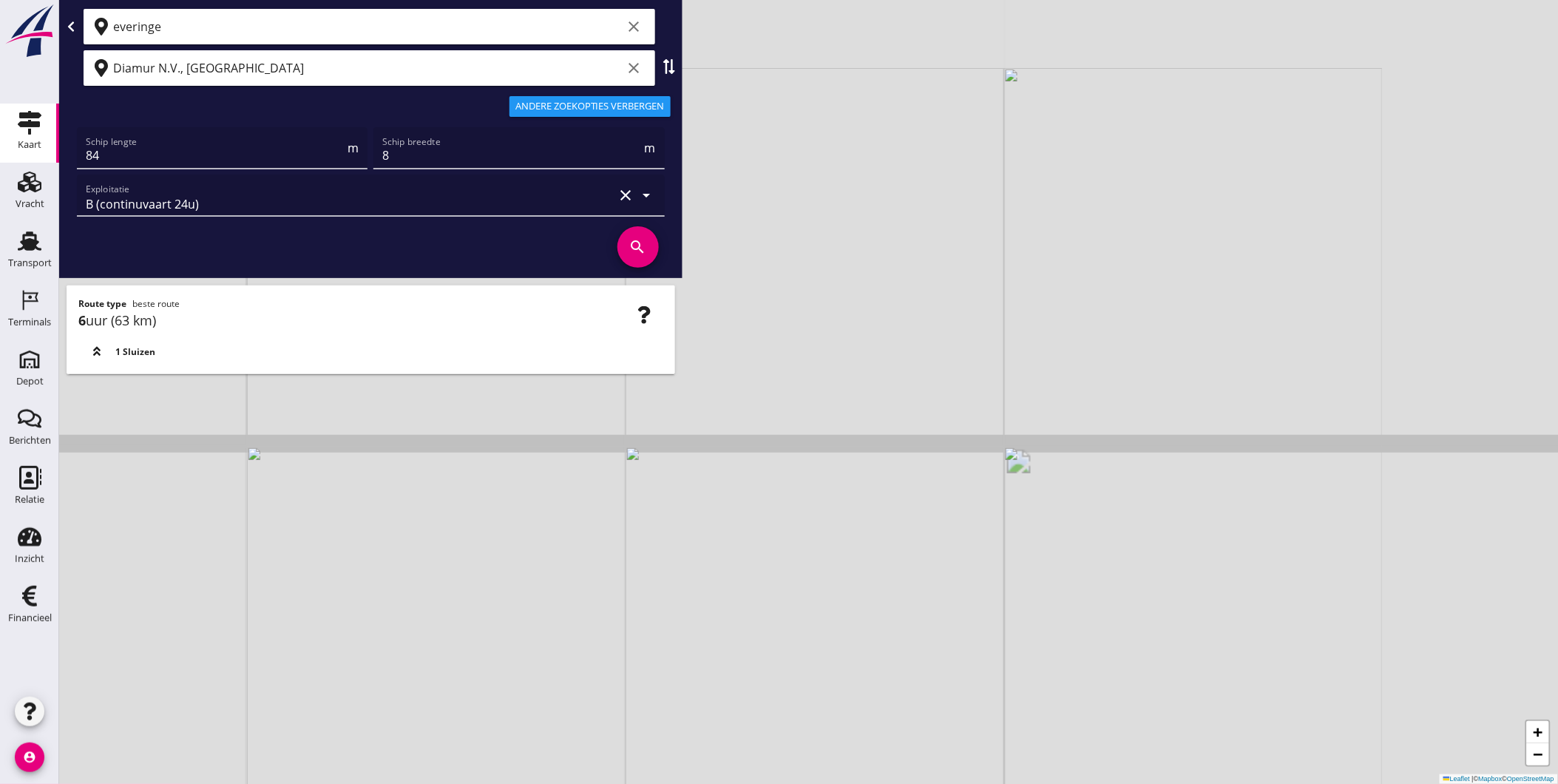
drag, startPoint x: 1310, startPoint y: 321, endPoint x: 869, endPoint y: 443, distance: 457.6
click at [869, 443] on div "+ − Leaflet | © Mapbox © OpenStreetMap" at bounding box center [809, 392] width 1499 height 784
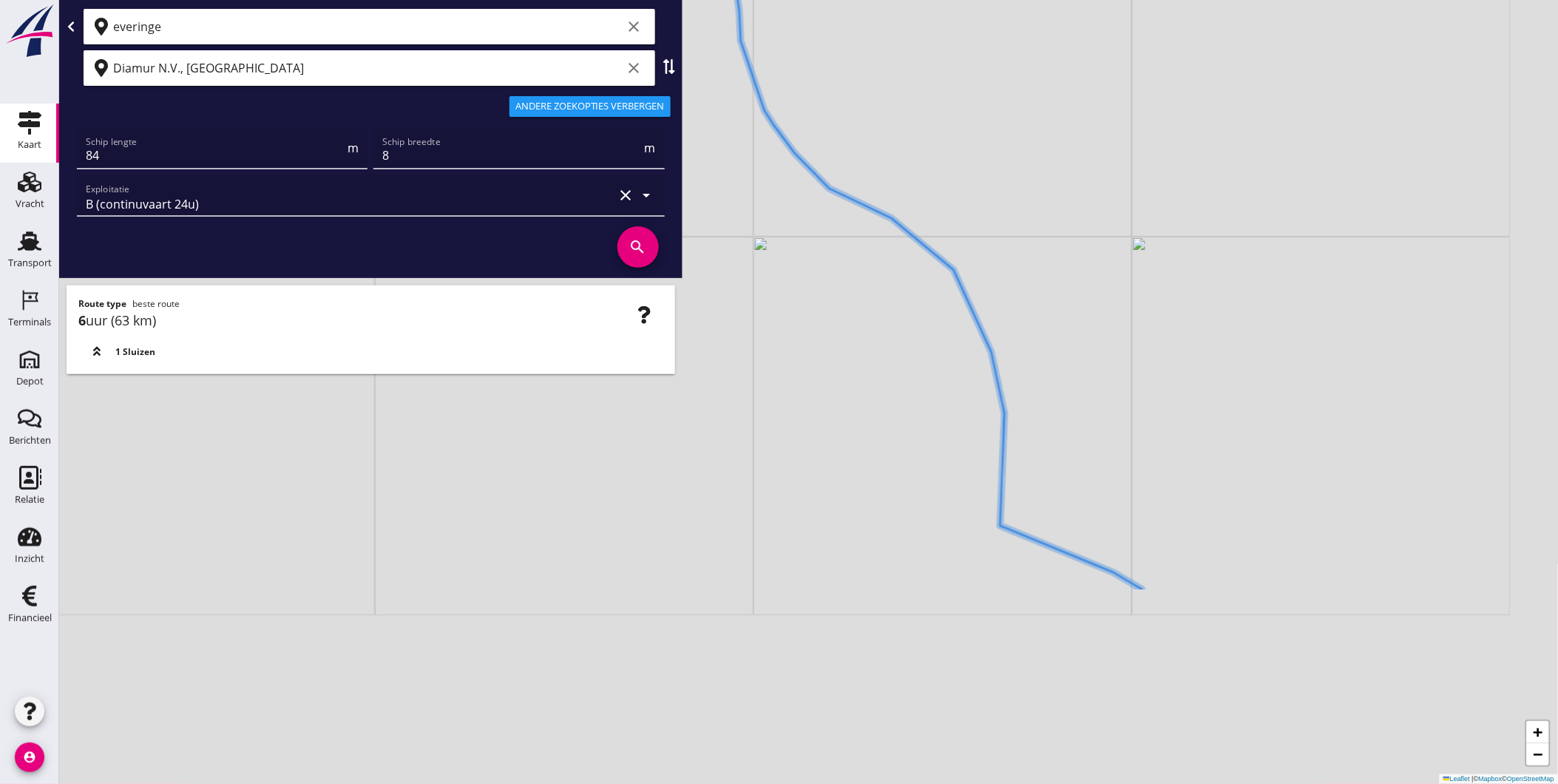
drag, startPoint x: 1196, startPoint y: 612, endPoint x: 1071, endPoint y: 336, distance: 303.0
click at [1068, 334] on div "+ − Leaflet | © Mapbox © OpenStreetMap" at bounding box center [809, 392] width 1499 height 784
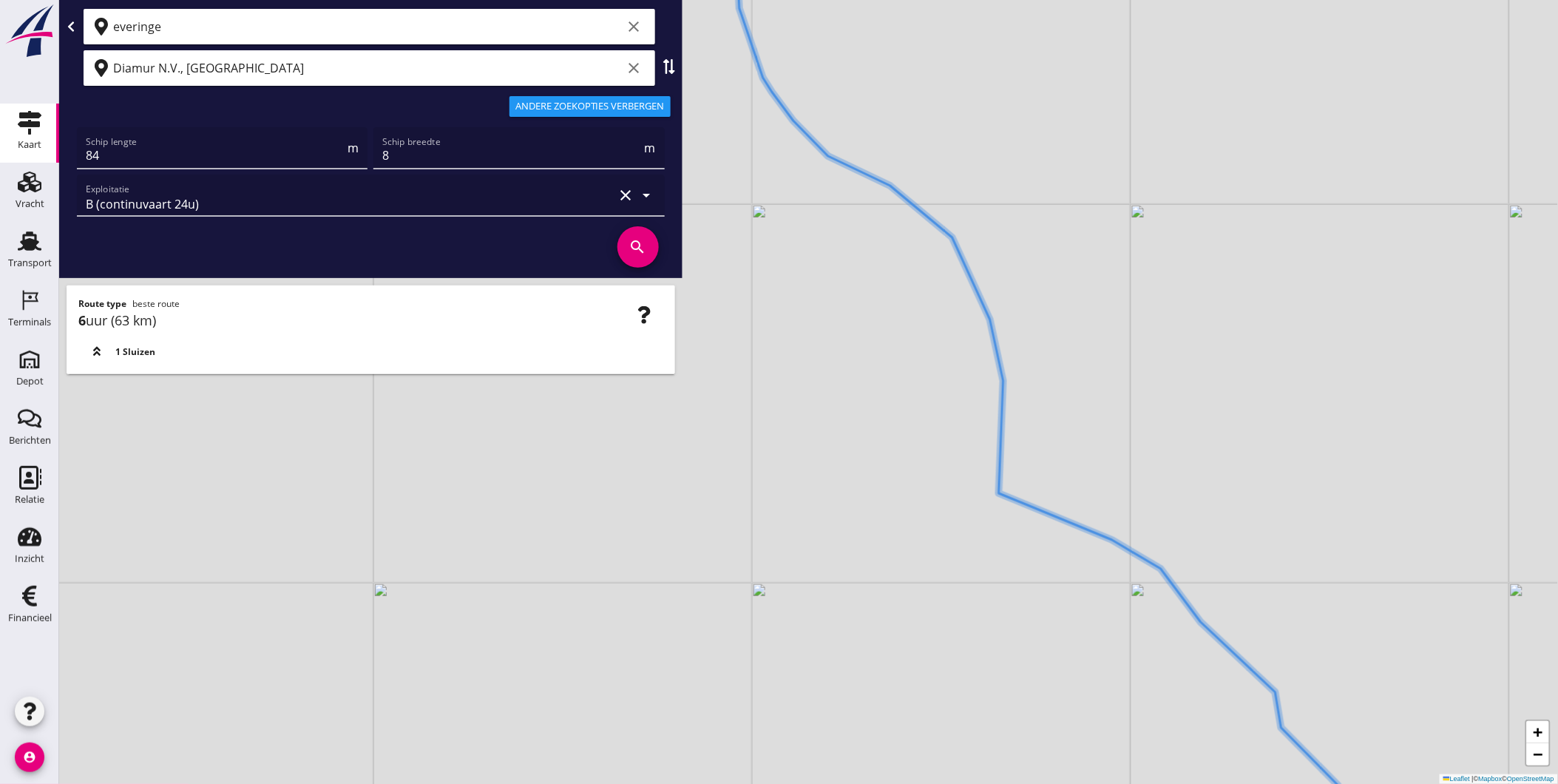
drag, startPoint x: 1147, startPoint y: 585, endPoint x: 980, endPoint y: 404, distance: 246.3
click at [990, 411] on div "+ − Leaflet | © Mapbox © OpenStreetMap" at bounding box center [809, 392] width 1499 height 784
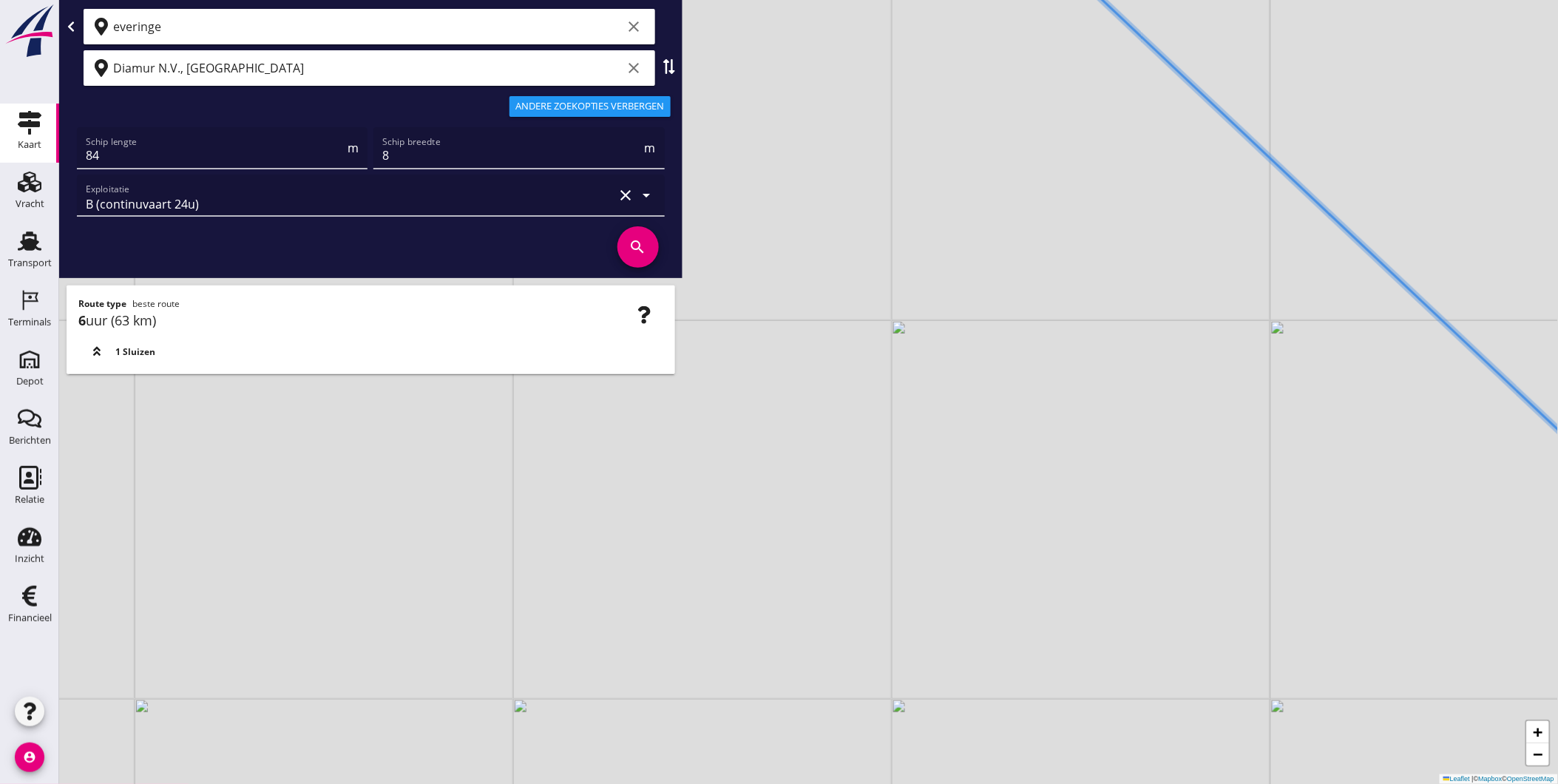
click at [1179, 109] on div "+ − Leaflet | © Mapbox © OpenStreetMap" at bounding box center [809, 392] width 1499 height 784
drag, startPoint x: 1010, startPoint y: 286, endPoint x: 1073, endPoint y: 324, distance: 73.6
click at [1073, 324] on div "+ − Leaflet | © Mapbox © OpenStreetMap" at bounding box center [809, 392] width 1499 height 784
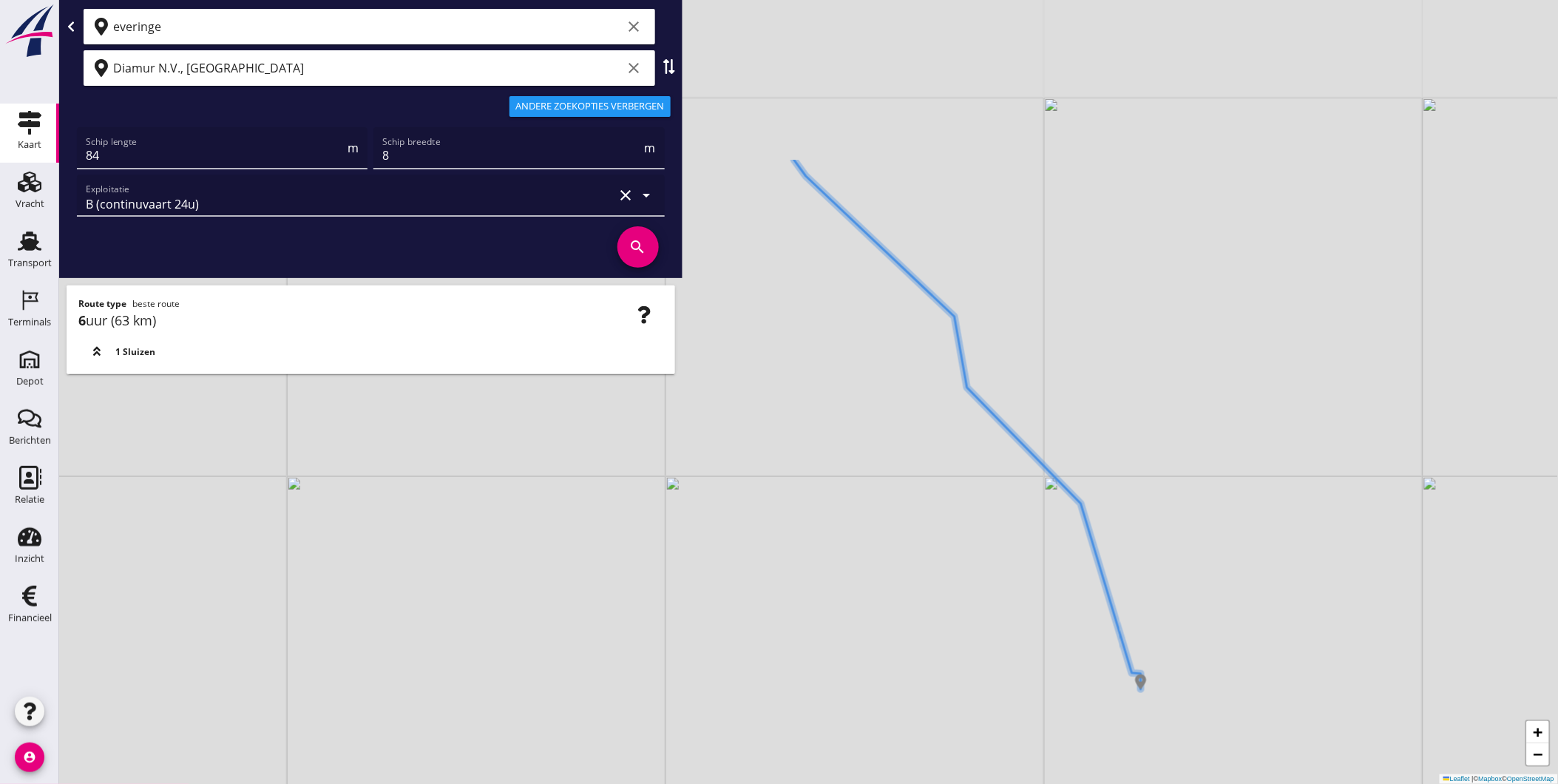
drag, startPoint x: 834, startPoint y: 85, endPoint x: 955, endPoint y: 390, distance: 328.1
click at [955, 390] on div "+ − Leaflet | © Mapbox © OpenStreetMap" at bounding box center [809, 392] width 1499 height 784
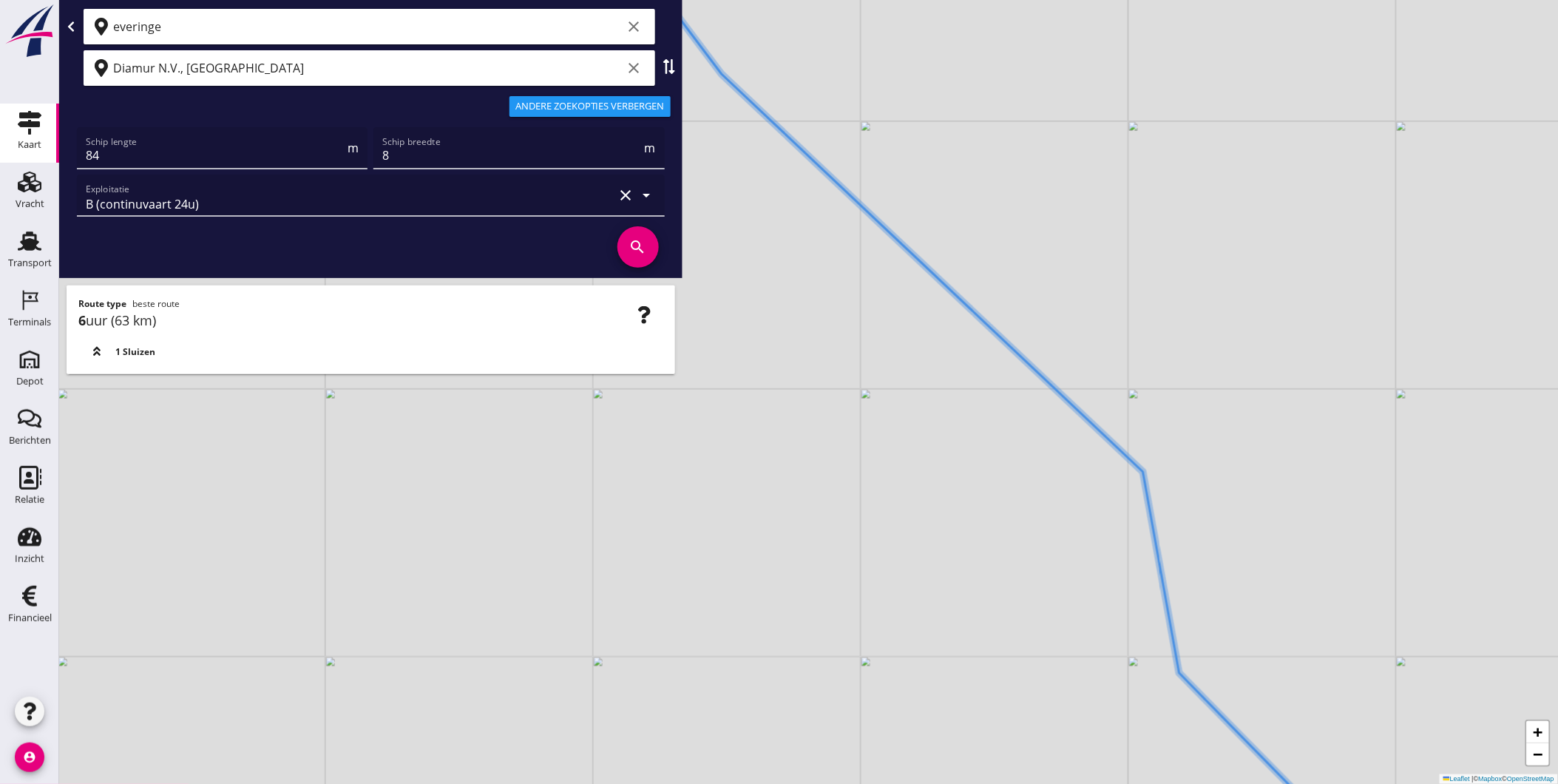
drag, startPoint x: 976, startPoint y: 414, endPoint x: 1022, endPoint y: 465, distance: 68.7
click at [1022, 465] on div "+ − Leaflet | © Mapbox © OpenStreetMap" at bounding box center [809, 392] width 1499 height 784
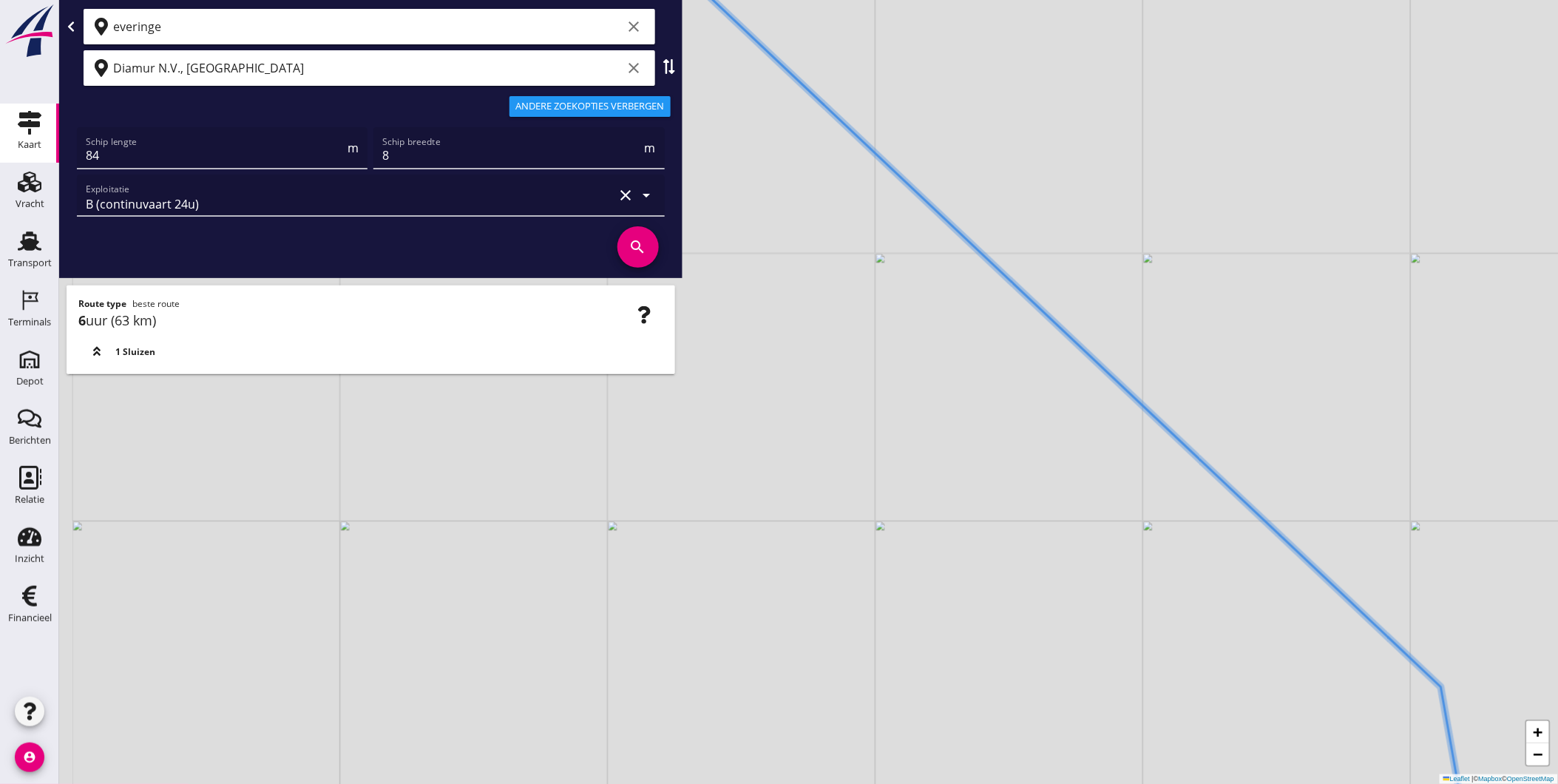
drag, startPoint x: 1112, startPoint y: 545, endPoint x: 1130, endPoint y: 562, distance: 24.8
click at [1132, 562] on div "+ − Leaflet | © Mapbox © OpenStreetMap" at bounding box center [809, 392] width 1499 height 784
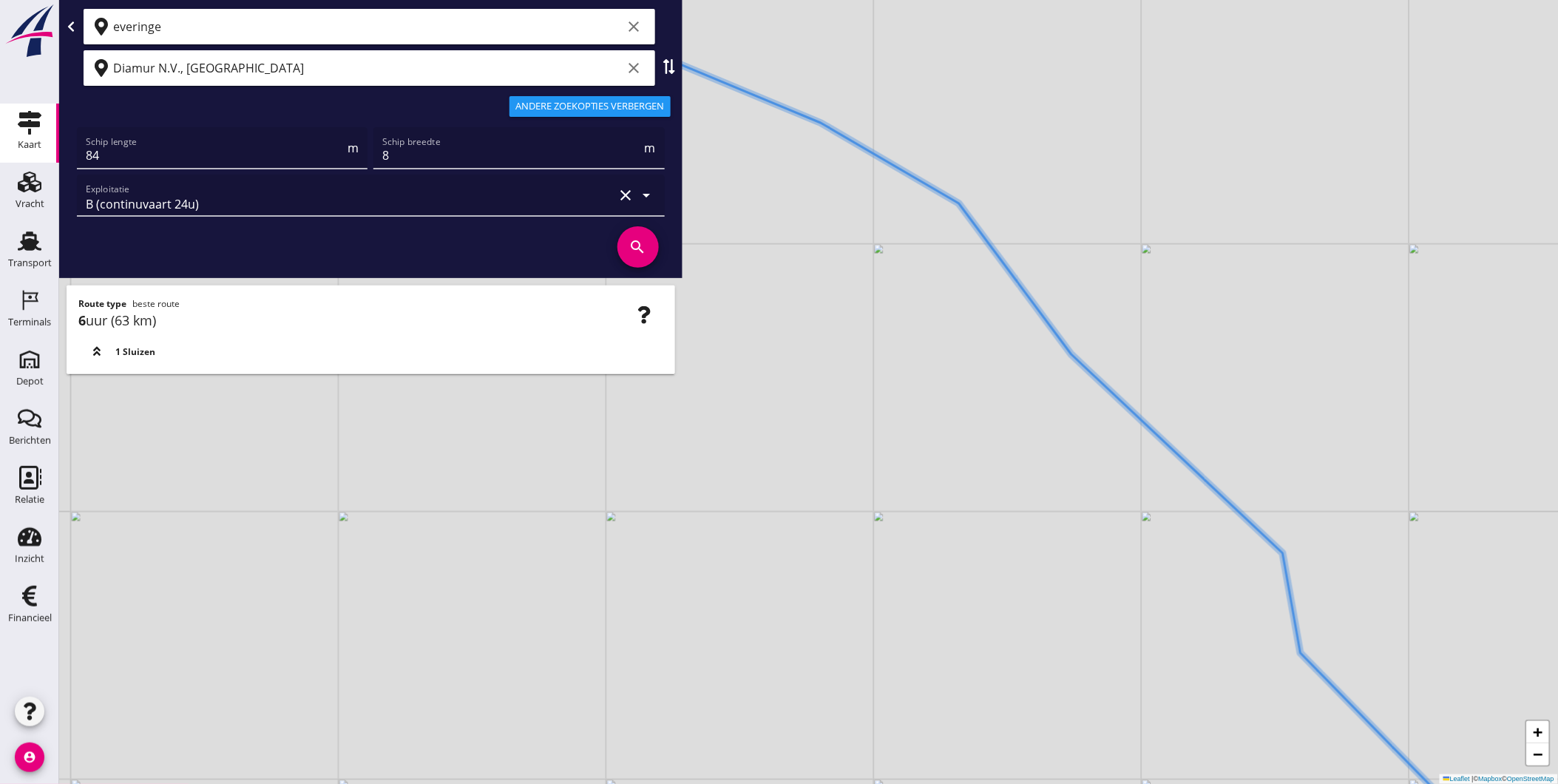
drag, startPoint x: 1275, startPoint y: 577, endPoint x: 1252, endPoint y: 575, distance: 23.1
click at [1252, 575] on div "+ − Leaflet | © Mapbox © OpenStreetMap" at bounding box center [809, 392] width 1499 height 784
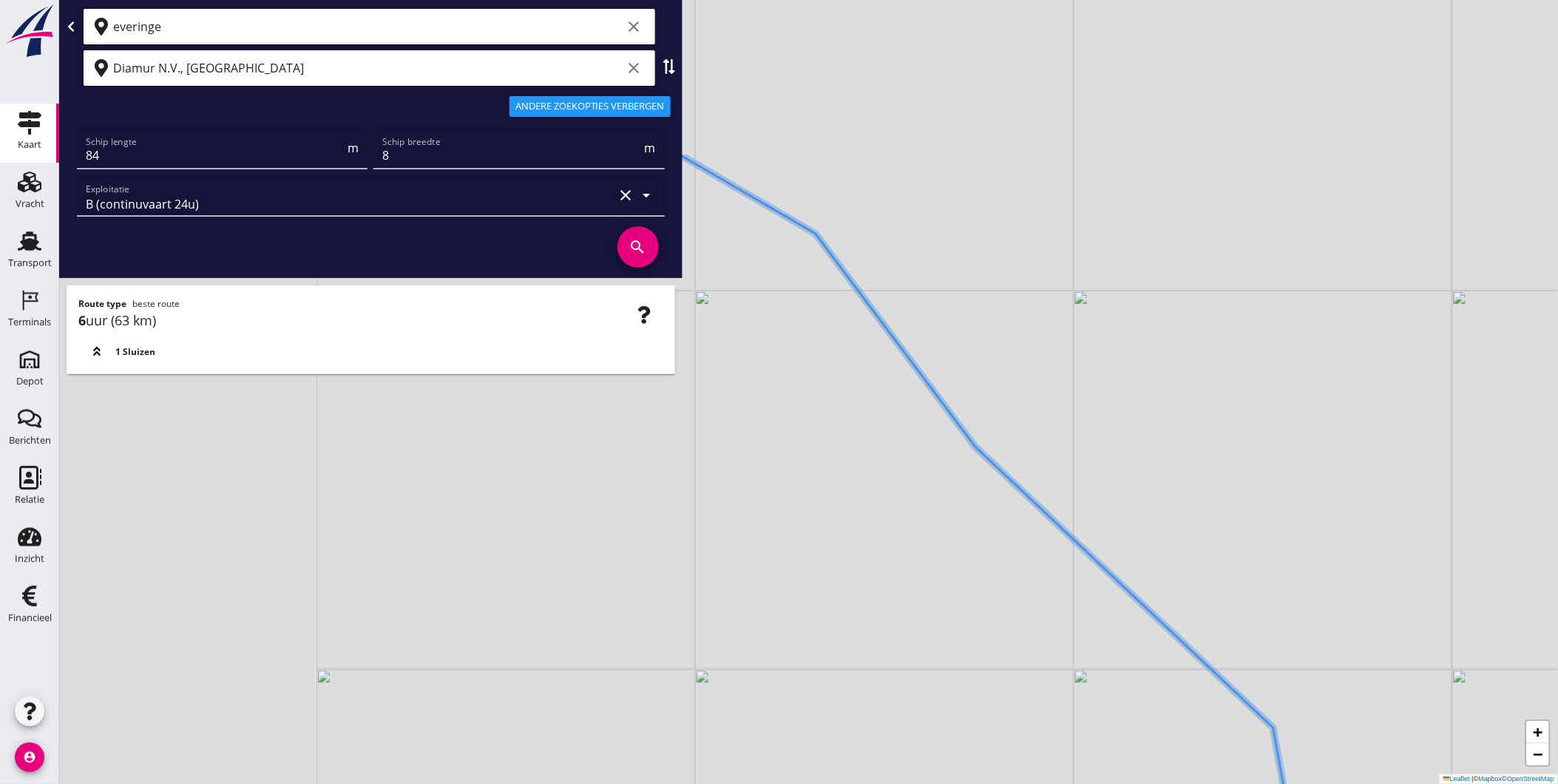
drag, startPoint x: 928, startPoint y: 394, endPoint x: 1278, endPoint y: 648, distance: 432.5
click at [1295, 663] on div "+ − Leaflet | © Mapbox © OpenStreetMap" at bounding box center [809, 392] width 1499 height 784
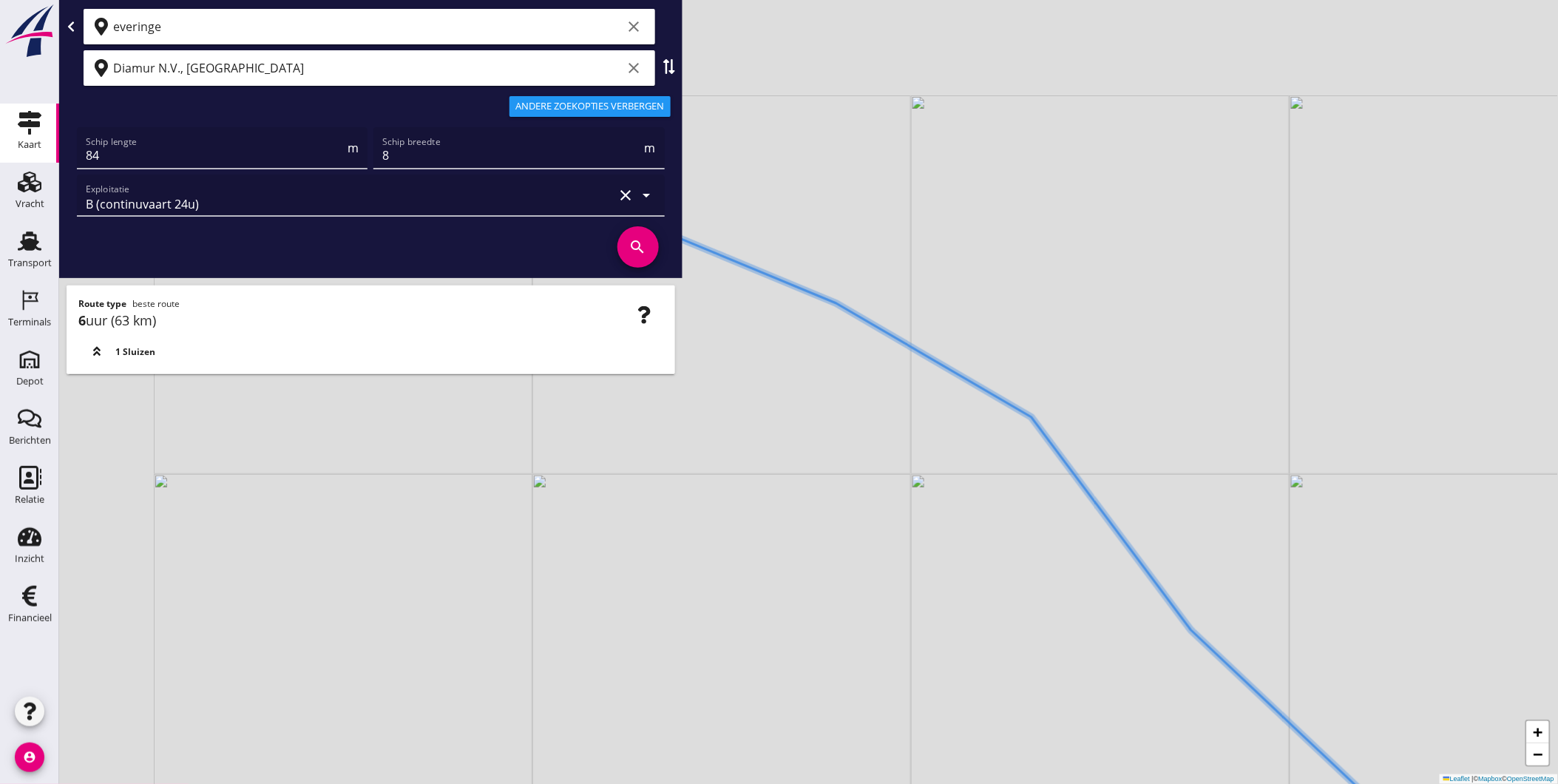
drag, startPoint x: 1252, startPoint y: 636, endPoint x: 1192, endPoint y: 566, distance: 92.2
click at [1254, 638] on div "+ − Leaflet | © Mapbox © OpenStreetMap" at bounding box center [809, 392] width 1499 height 784
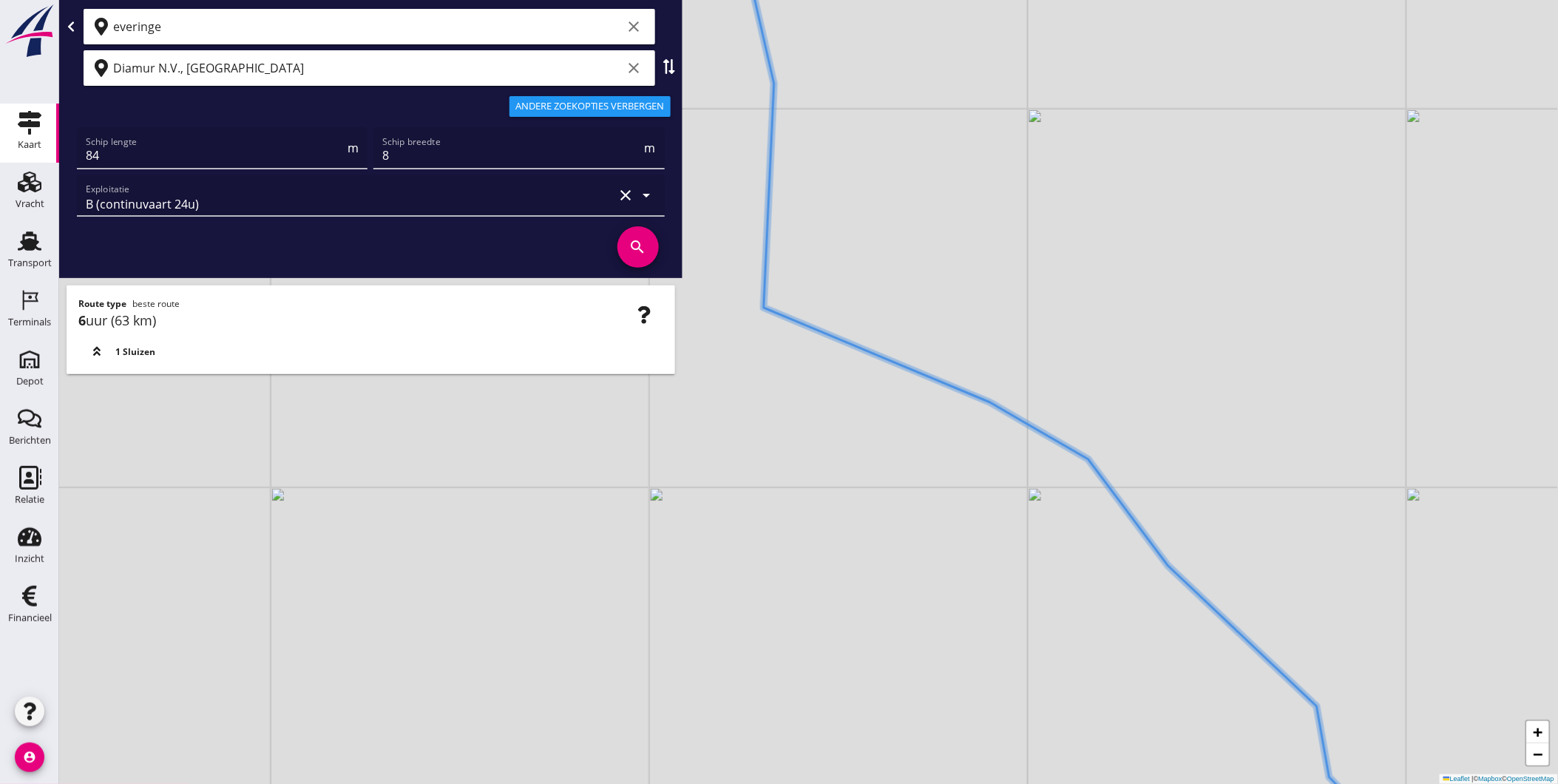
drag, startPoint x: 1050, startPoint y: 417, endPoint x: 1166, endPoint y: 615, distance: 229.5
click at [1172, 627] on div "+ − Leaflet | © Mapbox © OpenStreetMap" at bounding box center [809, 392] width 1499 height 784
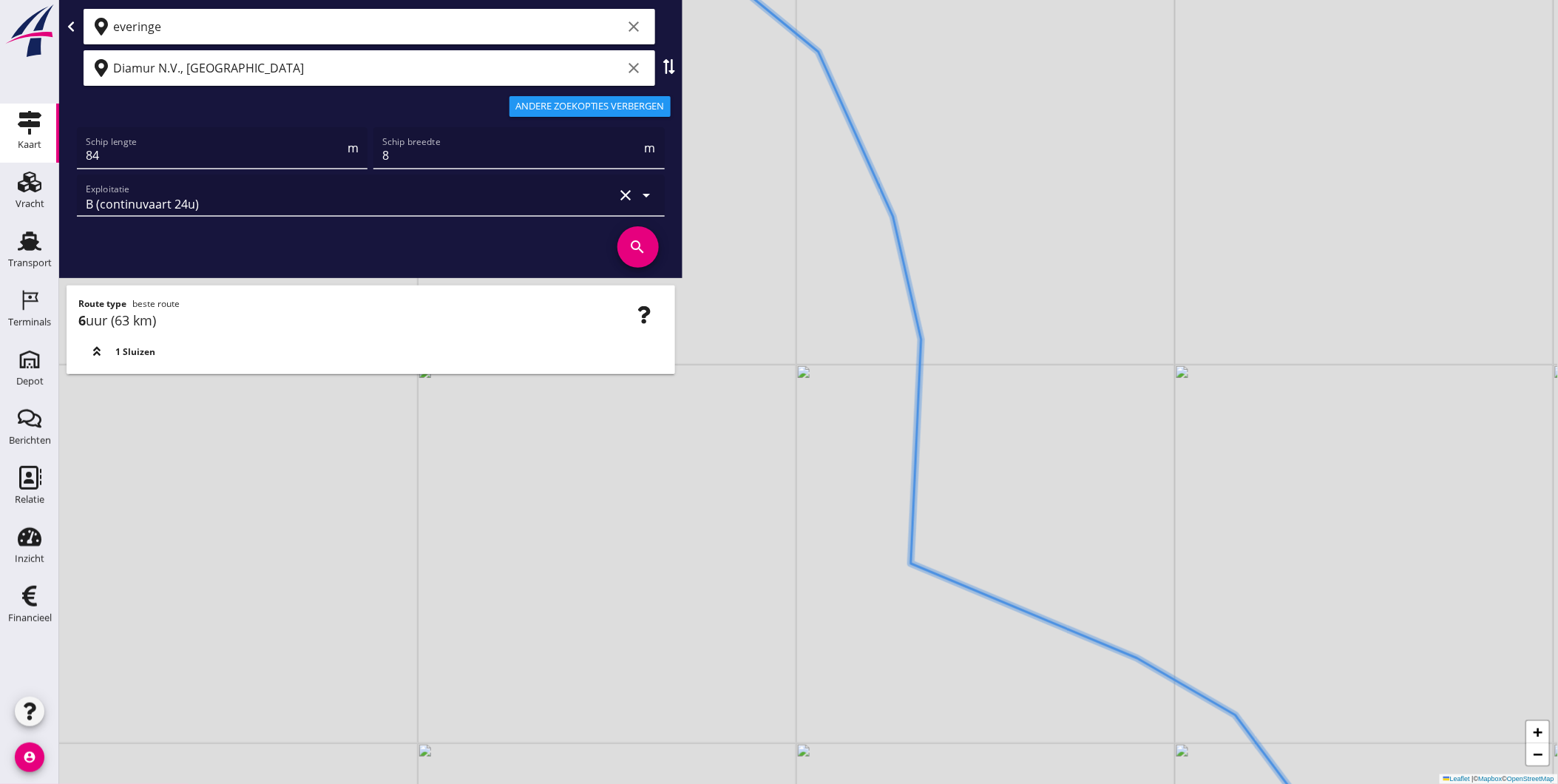
drag, startPoint x: 1098, startPoint y: 492, endPoint x: 1178, endPoint y: 646, distance: 173.5
click at [1176, 646] on div "+ − Leaflet | © Mapbox © OpenStreetMap" at bounding box center [809, 392] width 1499 height 784
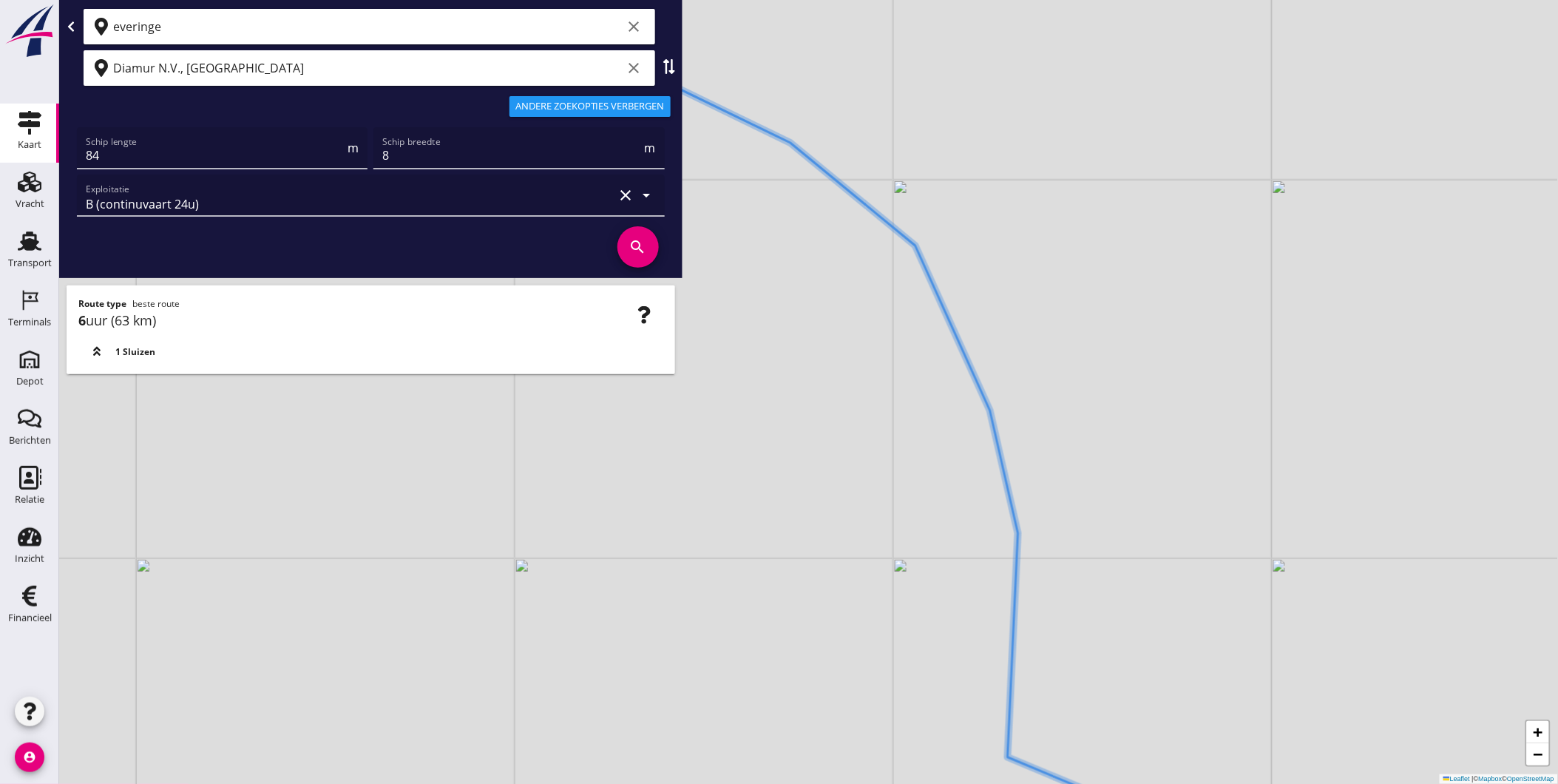
drag, startPoint x: 1112, startPoint y: 544, endPoint x: 1171, endPoint y: 674, distance: 142.8
click at [1173, 681] on div "+ − Leaflet | © Mapbox © OpenStreetMap" at bounding box center [809, 392] width 1499 height 784
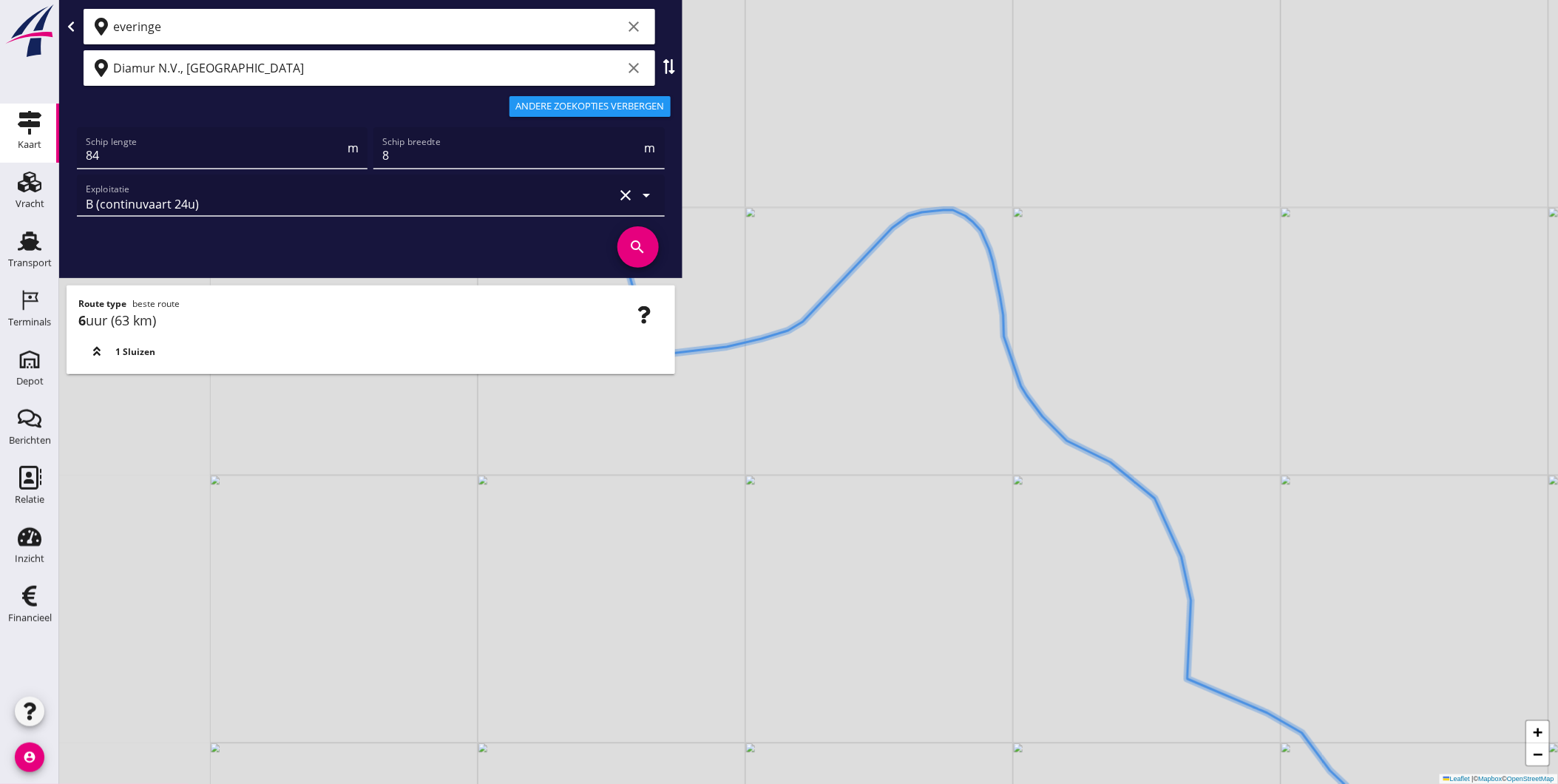
drag, startPoint x: 720, startPoint y: 478, endPoint x: 1062, endPoint y: 528, distance: 345.6
click at [1065, 544] on div "+ − Leaflet | © Mapbox © OpenStreetMap" at bounding box center [809, 392] width 1499 height 784
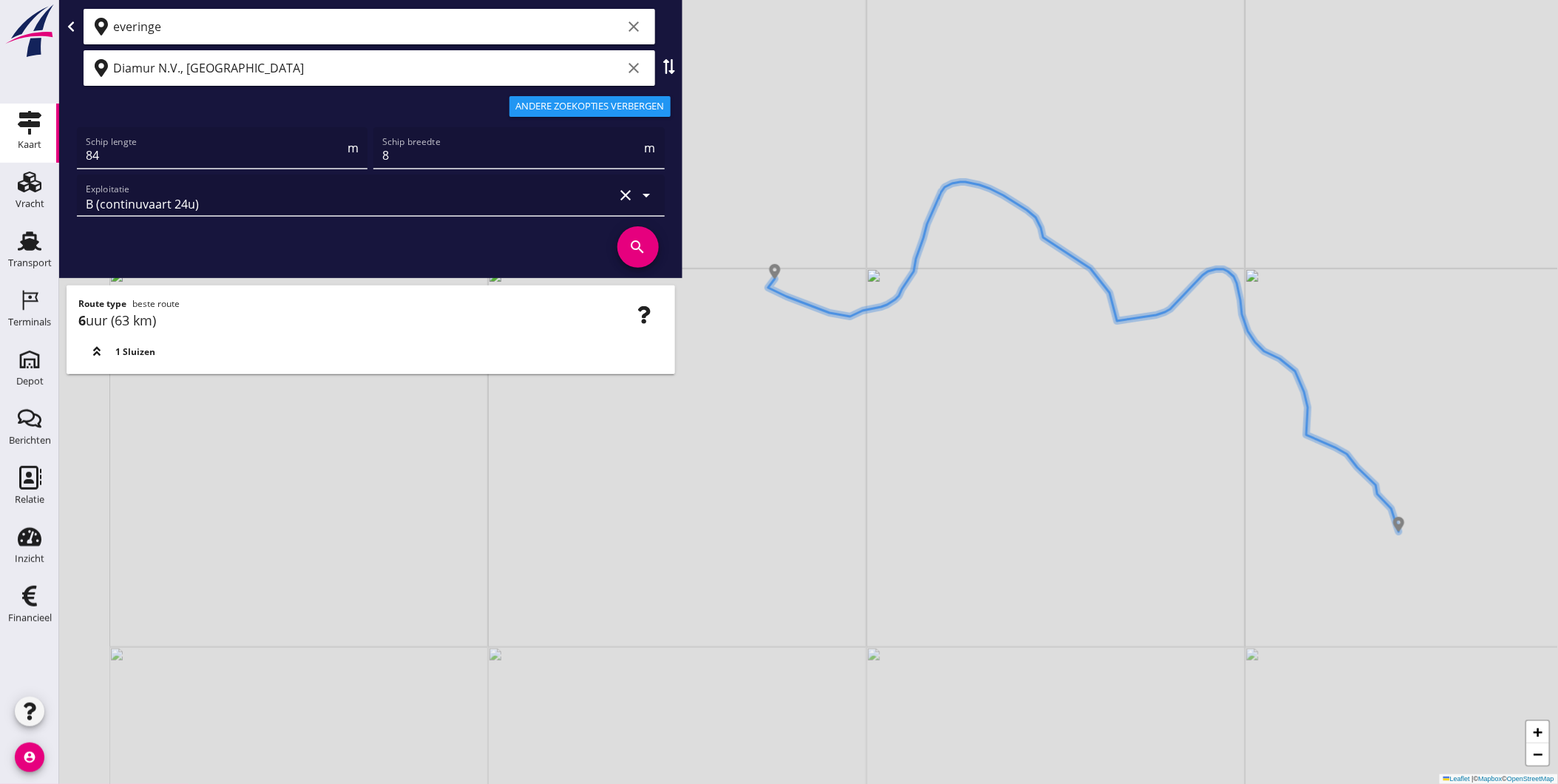
drag, startPoint x: 885, startPoint y: 523, endPoint x: 1080, endPoint y: 373, distance: 246.0
click at [1080, 367] on div "+ − Leaflet | © Mapbox © OpenStreetMap" at bounding box center [809, 392] width 1499 height 784
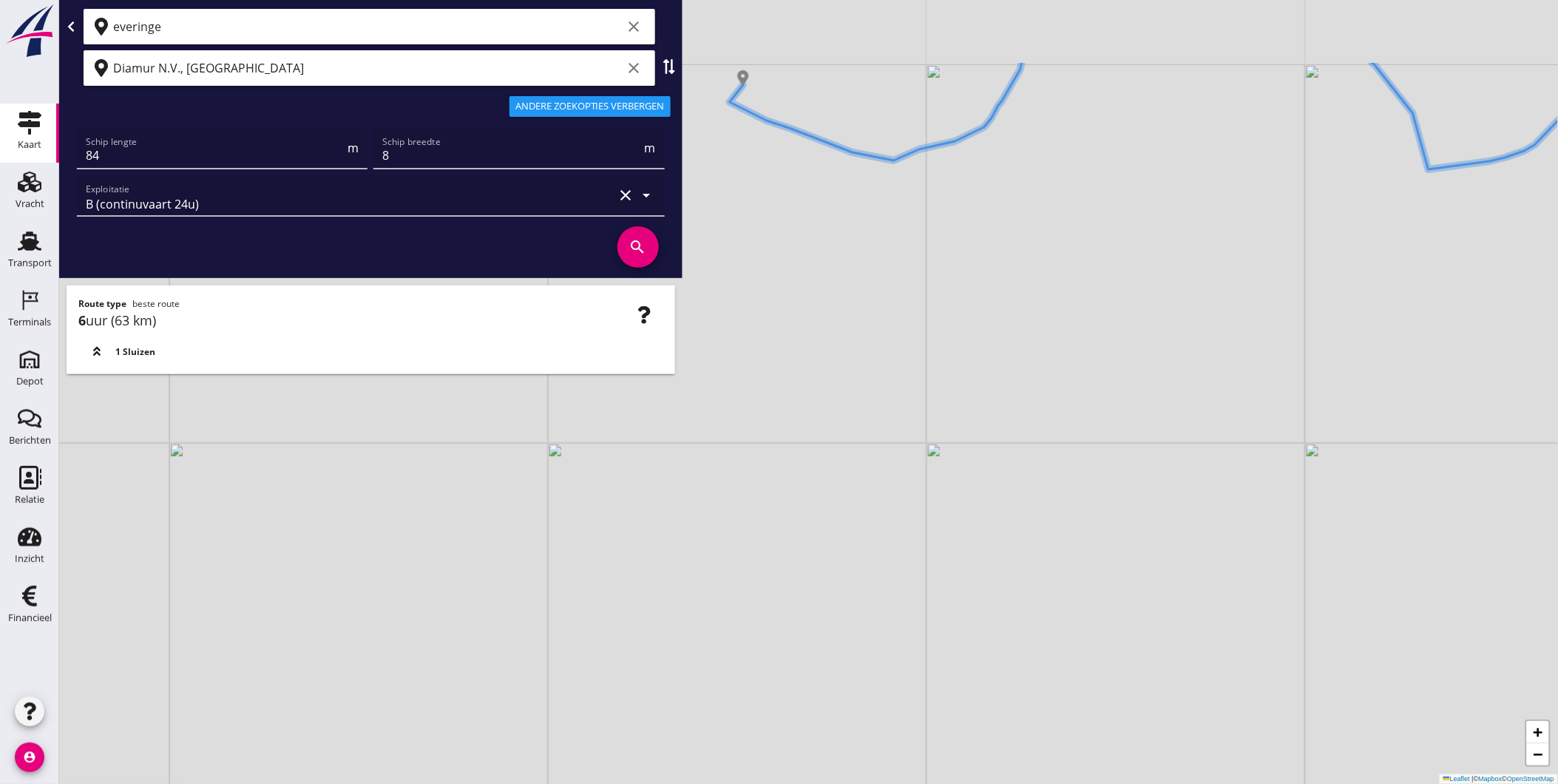
drag, startPoint x: 856, startPoint y: 456, endPoint x: 881, endPoint y: 553, distance: 100.2
click at [895, 599] on div "+ − Leaflet | © Mapbox © OpenStreetMap" at bounding box center [809, 392] width 1499 height 784
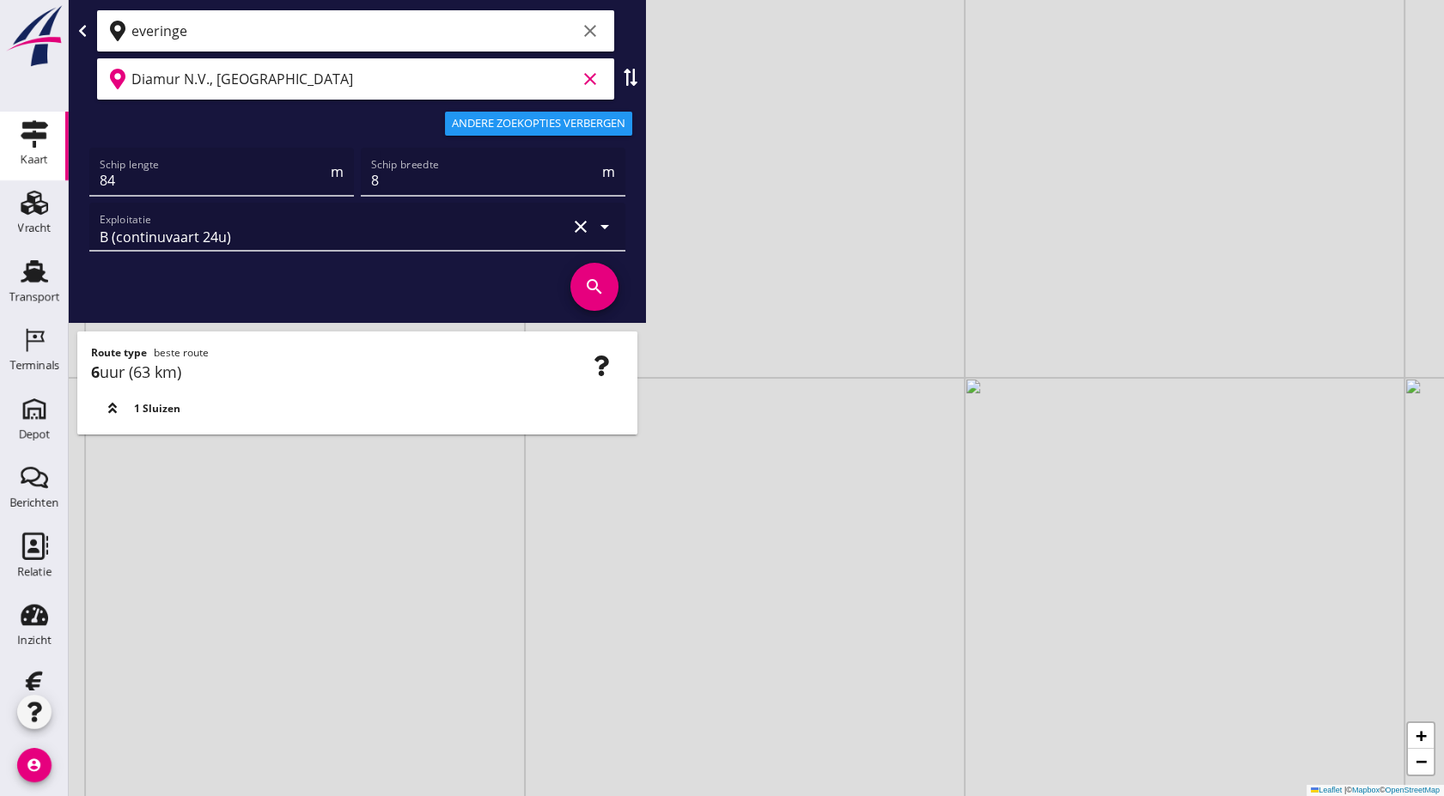
click at [360, 67] on input "Diamur N.V., [GEOGRAPHIC_DATA]" at bounding box center [353, 78] width 445 height 27
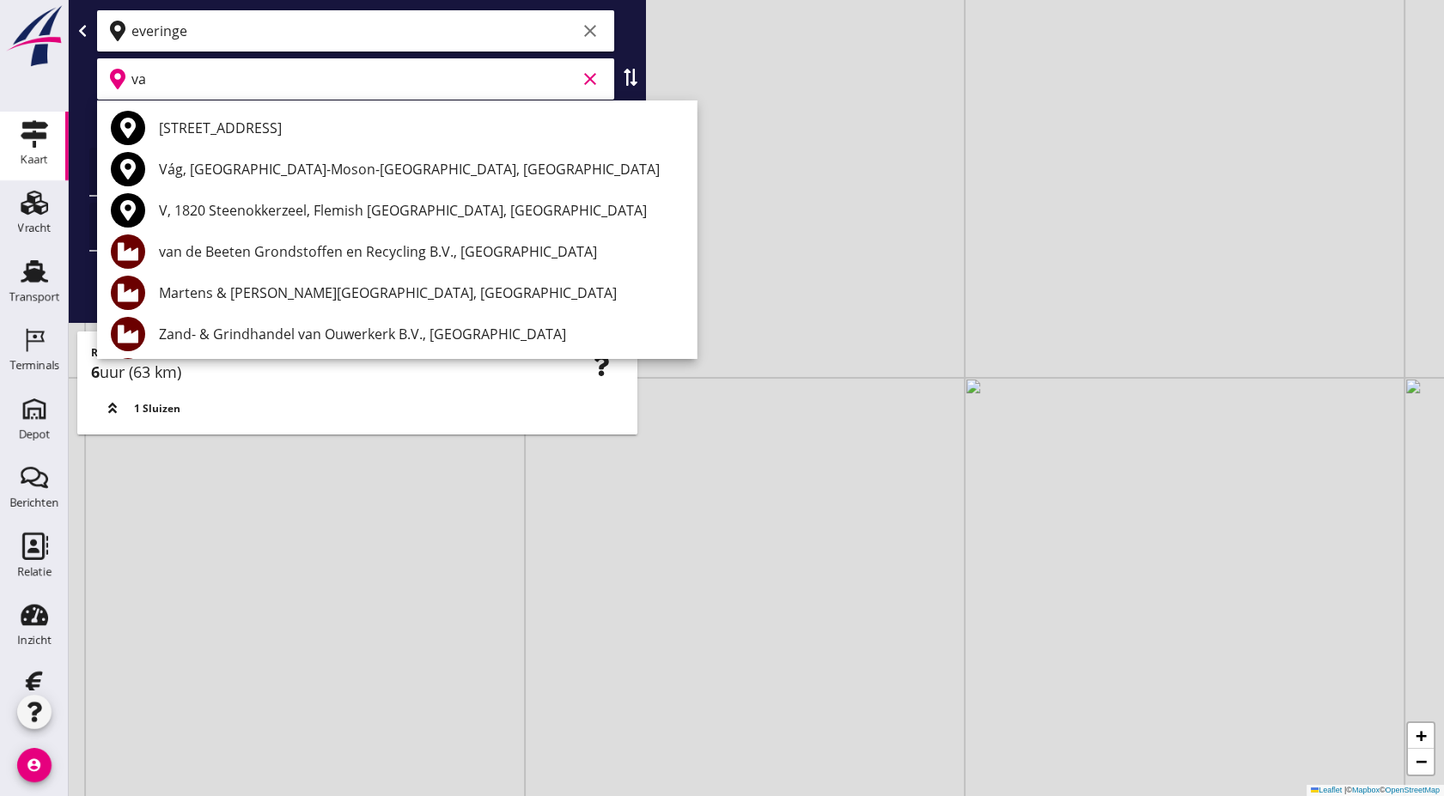
type input "v"
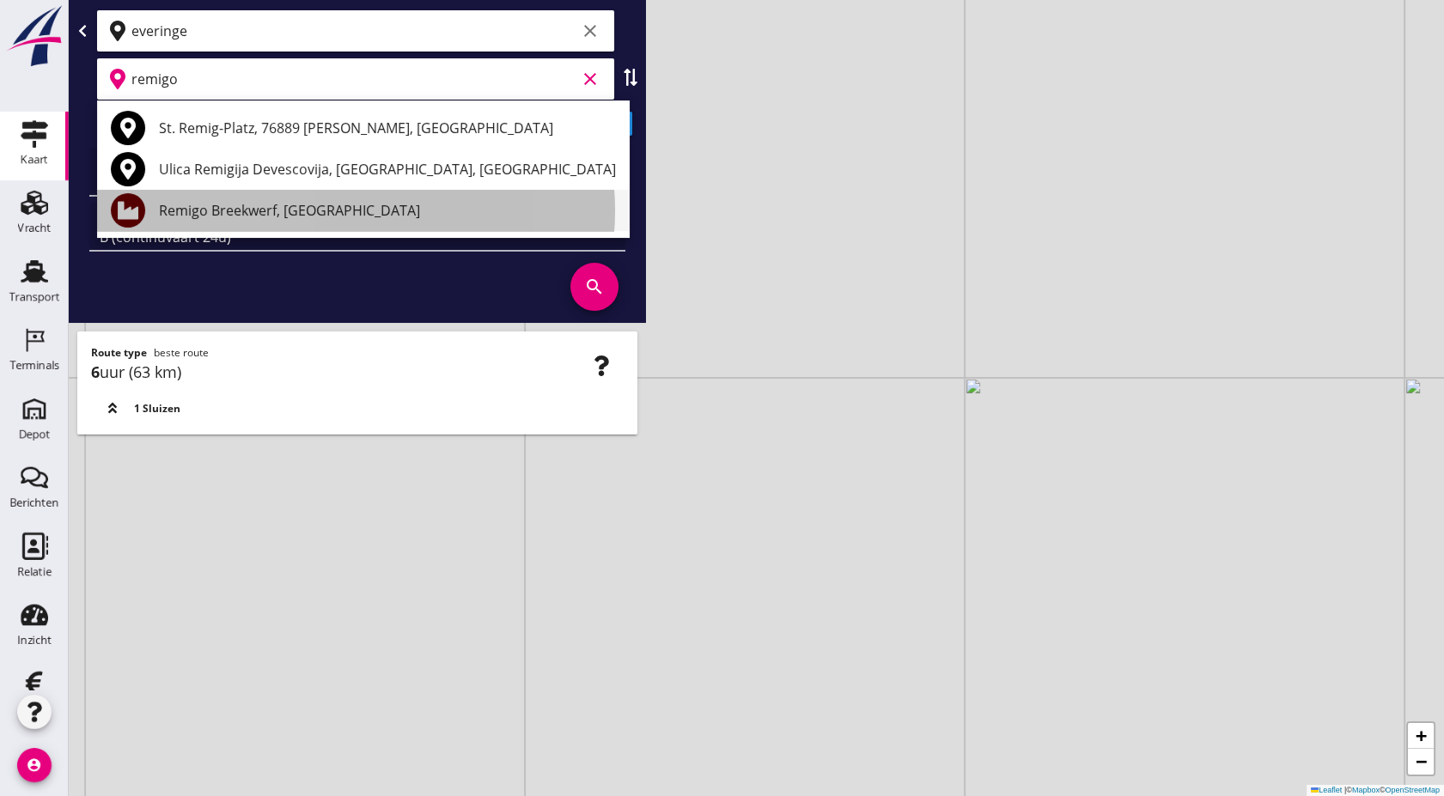
click at [340, 219] on div "Remigo Breekwerf, Beringen" at bounding box center [387, 210] width 457 height 21
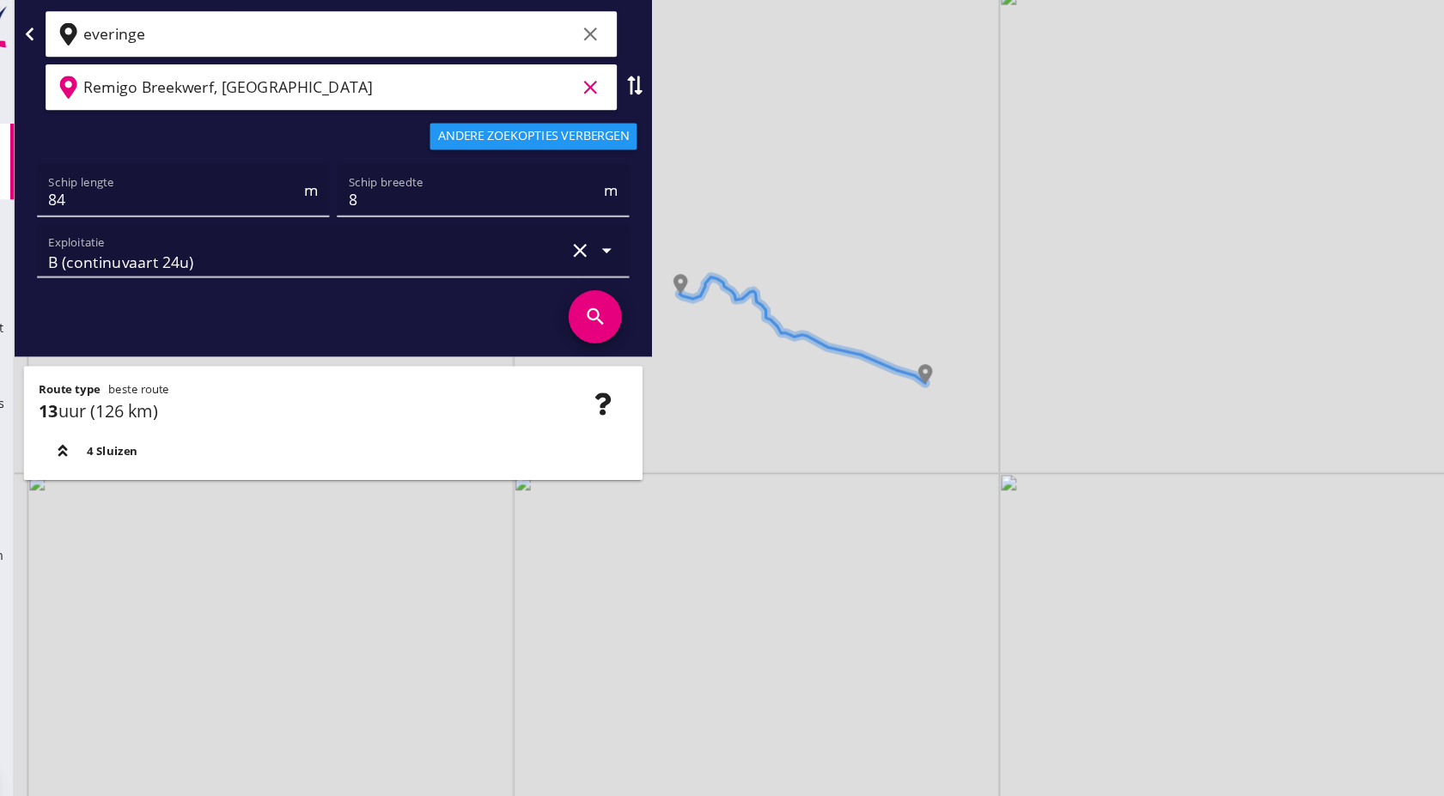
type input "Remigo Breekwerf, Beringen"
drag, startPoint x: 896, startPoint y: 436, endPoint x: 1055, endPoint y: 424, distance: 159.5
click at [1055, 424] on div "+ − Leaflet | © Mapbox © OpenStreetMap" at bounding box center [757, 398] width 1376 height 796
drag, startPoint x: 1055, startPoint y: 424, endPoint x: 1022, endPoint y: 436, distance: 35.6
click at [1022, 436] on div "+ − Leaflet | © Mapbox © OpenStreetMap" at bounding box center [757, 398] width 1376 height 796
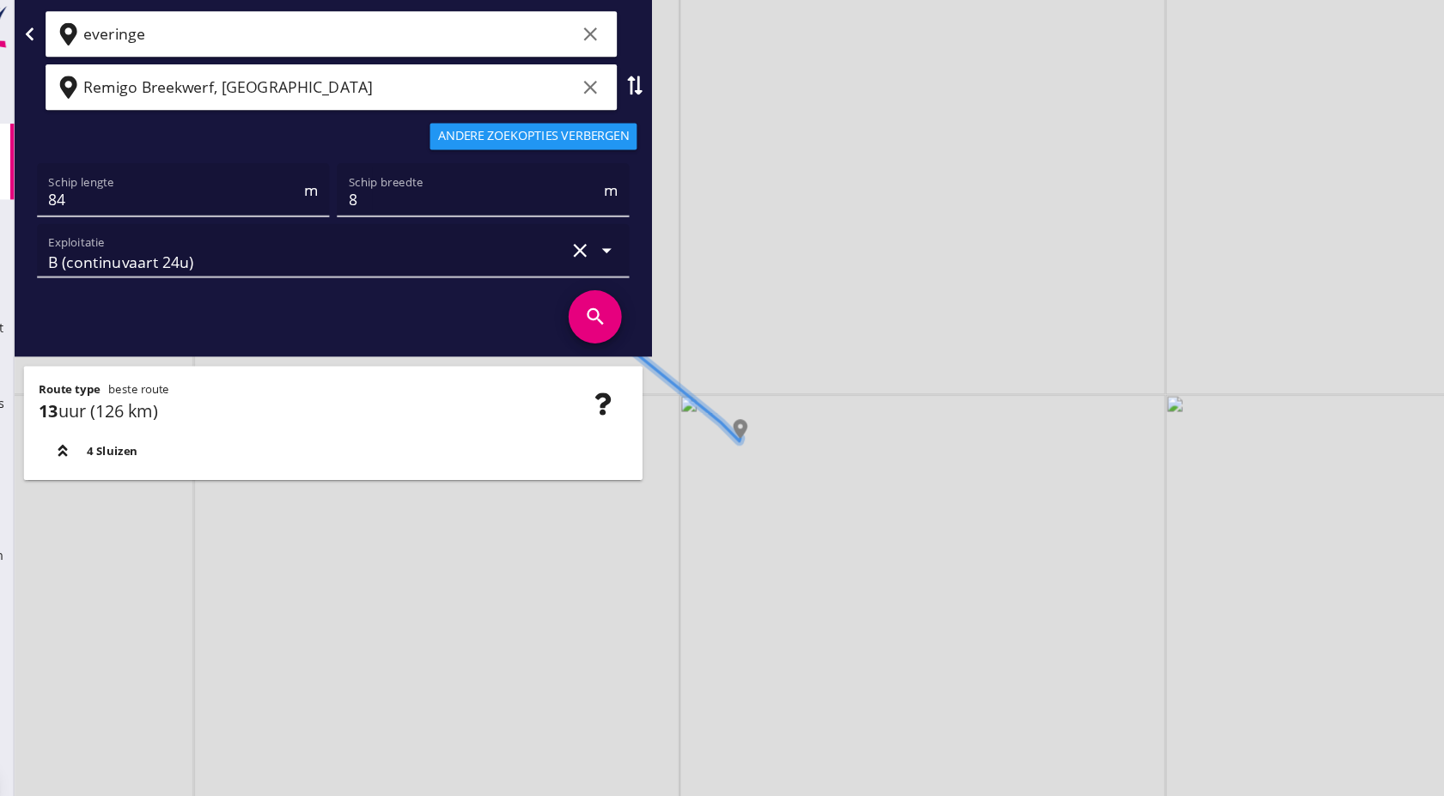
drag, startPoint x: 802, startPoint y: 408, endPoint x: 874, endPoint y: 409, distance: 71.3
click at [874, 409] on div "+ − Leaflet | © Mapbox © OpenStreetMap" at bounding box center [757, 398] width 1376 height 796
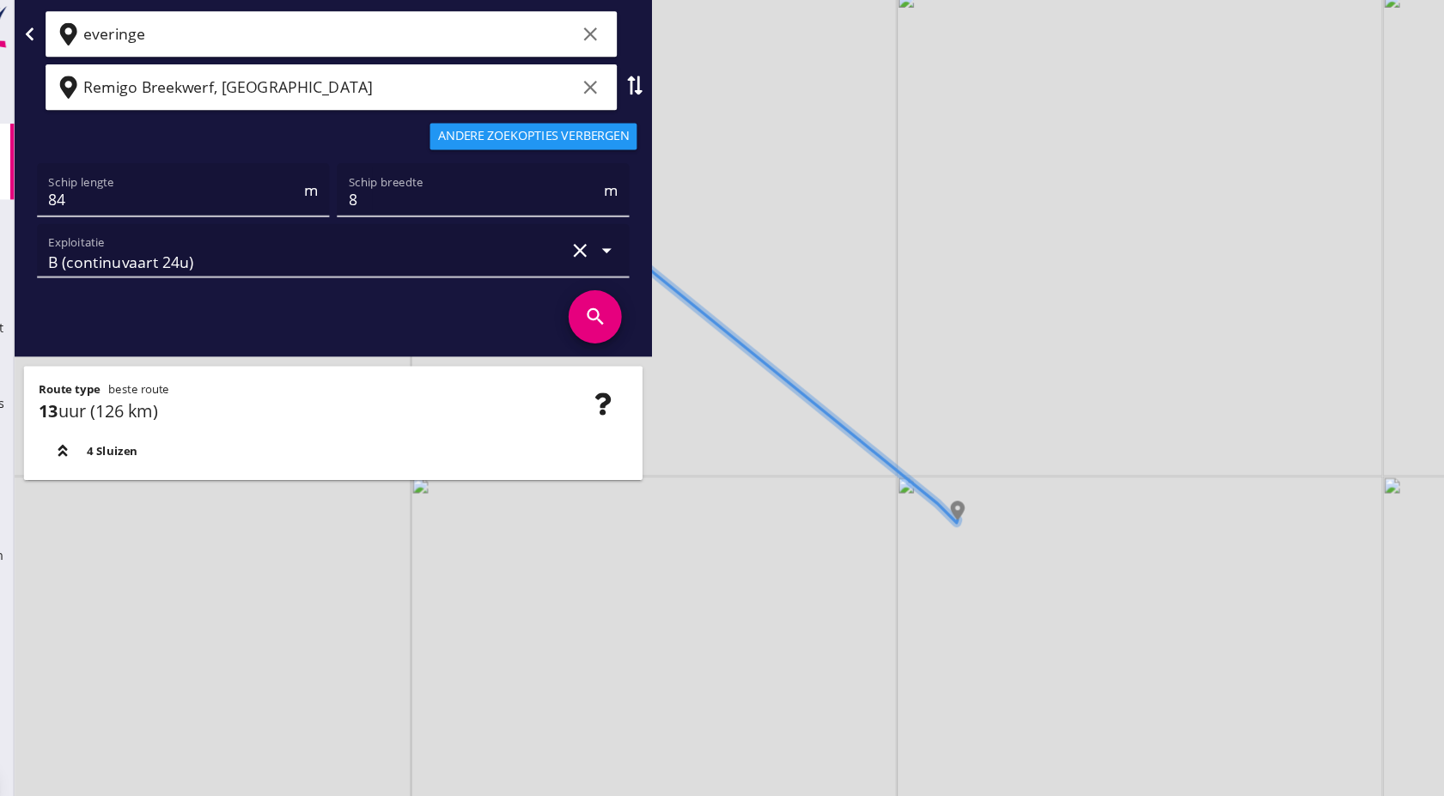
drag, startPoint x: 781, startPoint y: 467, endPoint x: 897, endPoint y: 539, distance: 136.2
click at [901, 544] on div "+ − Leaflet | © Mapbox © OpenStreetMap" at bounding box center [757, 398] width 1376 height 796
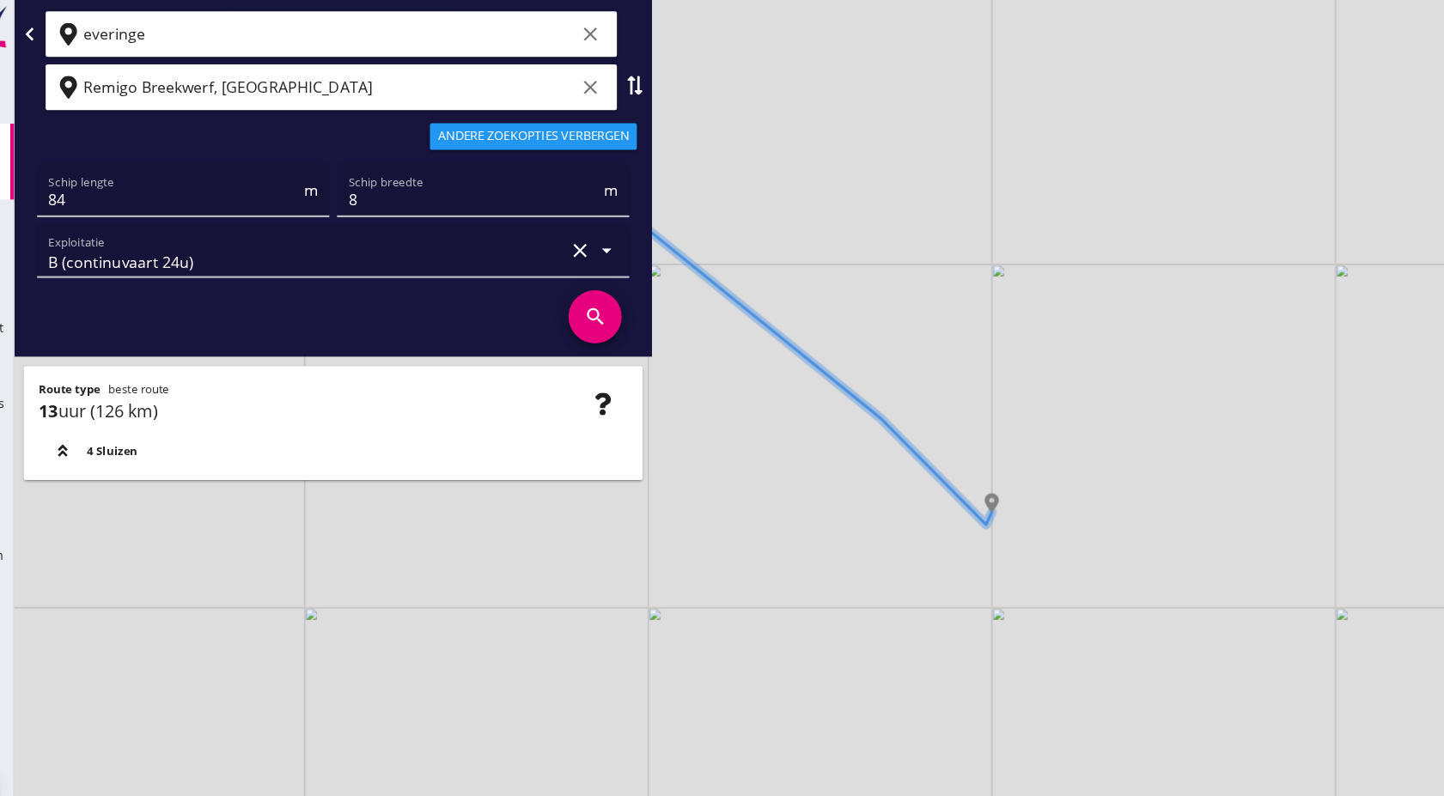
drag, startPoint x: 1082, startPoint y: 511, endPoint x: 1003, endPoint y: 421, distance: 119.4
click at [1003, 421] on div "+ − Leaflet | © Mapbox © OpenStreetMap" at bounding box center [757, 398] width 1376 height 796
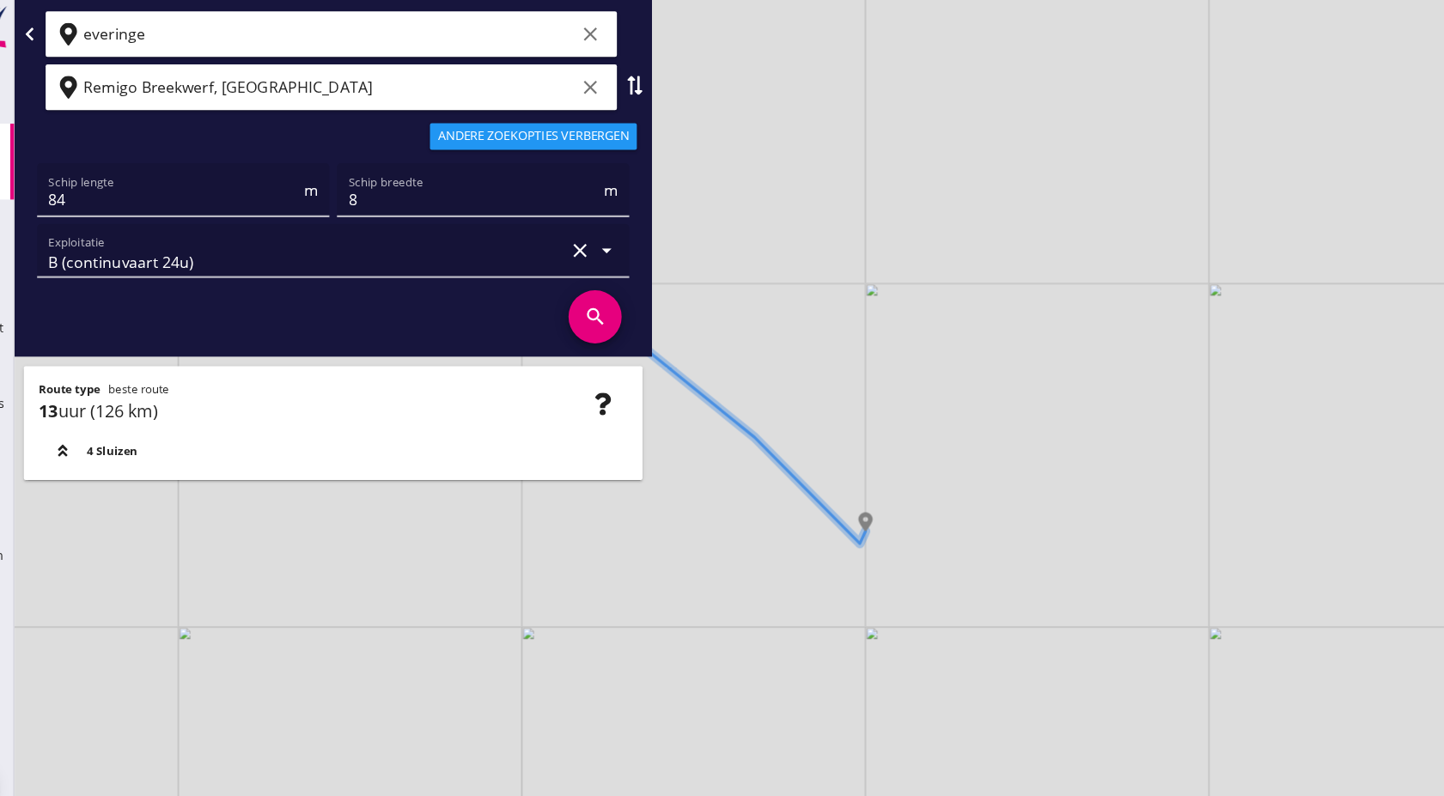
drag, startPoint x: 1006, startPoint y: 494, endPoint x: 893, endPoint y: 511, distance: 114.7
click at [893, 511] on div "+ − Leaflet | © Mapbox © OpenStreetMap" at bounding box center [757, 398] width 1376 height 796
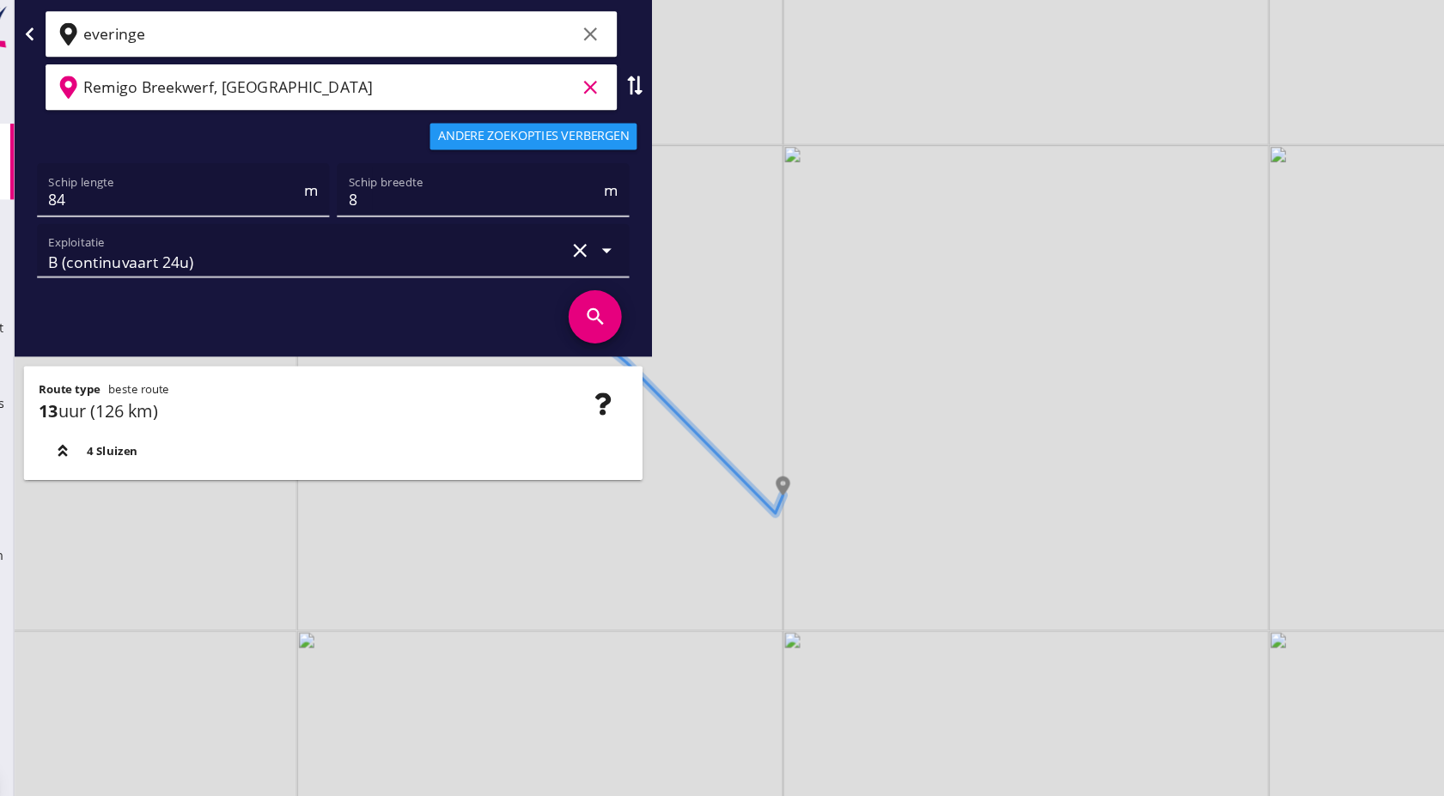
click at [508, 71] on input "Remigo Breekwerf, Beringen" at bounding box center [353, 78] width 445 height 27
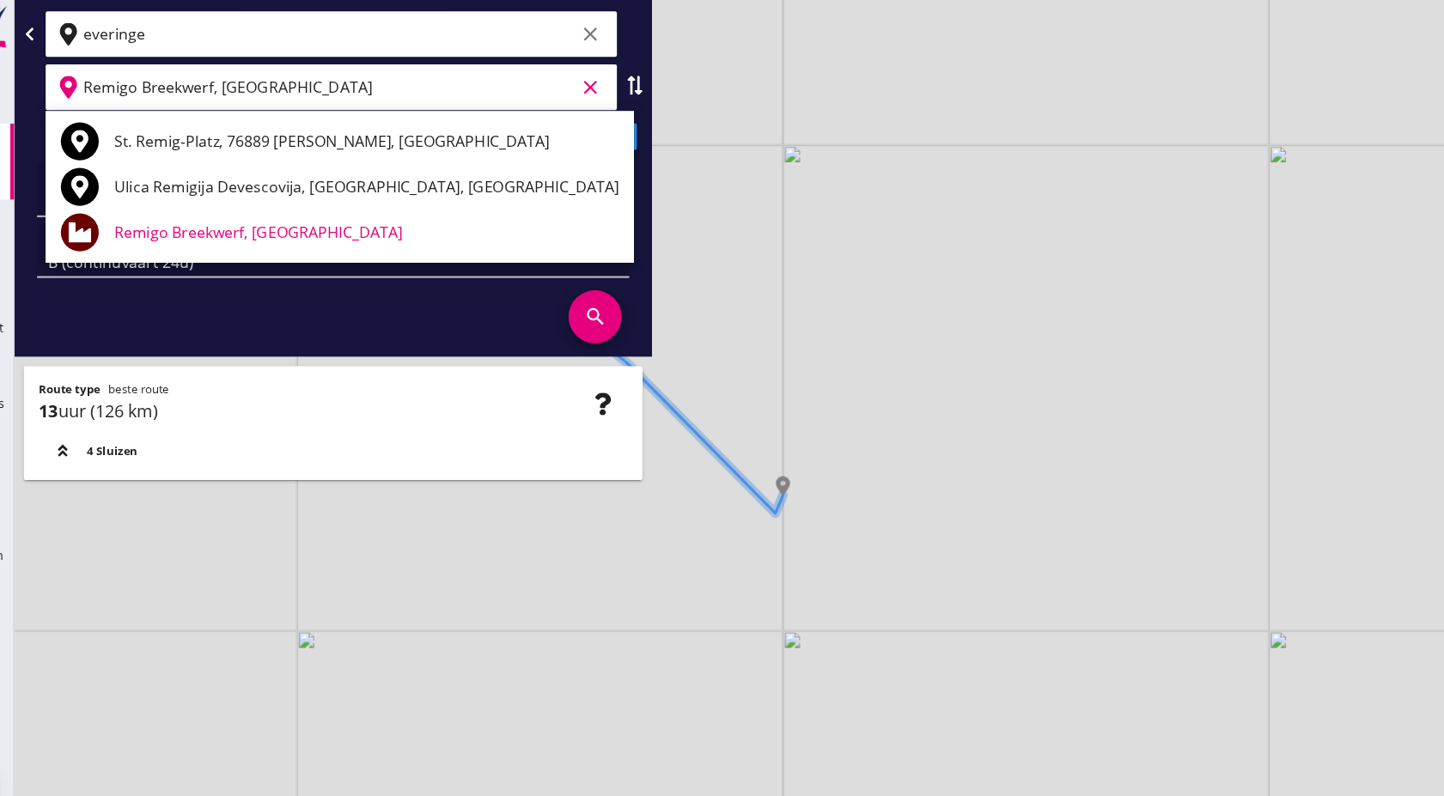
click at [546, 81] on input "Remigo Breekwerf, Beringen" at bounding box center [353, 78] width 445 height 27
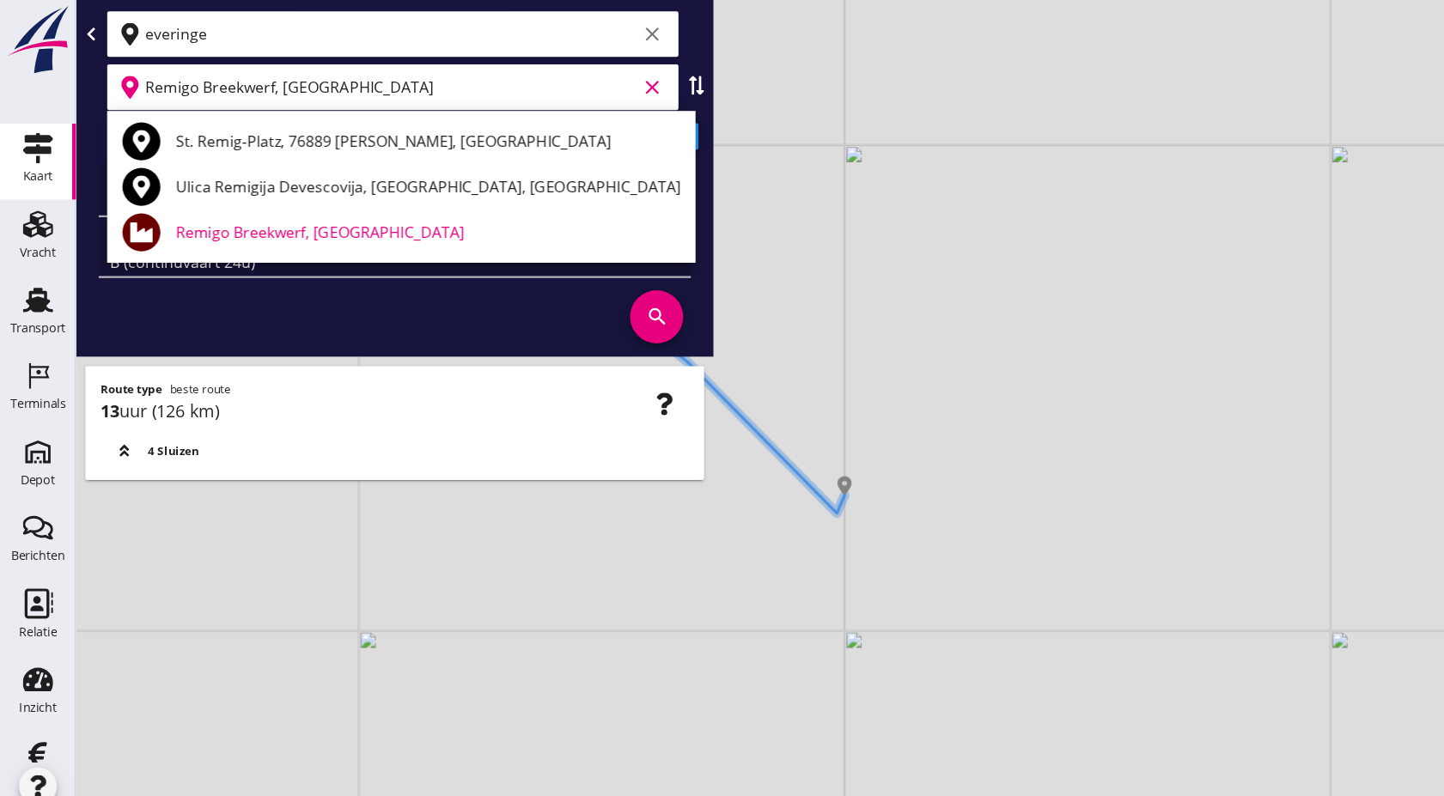
drag, startPoint x: 363, startPoint y: 90, endPoint x: 46, endPoint y: 101, distance: 316.4
click at [8, 101] on div "Kaart Kaart Vracht Vracht Transport Transport Terminals Terminals Depot Depot B…" at bounding box center [722, 398] width 1444 height 796
